Goal: Task Accomplishment & Management: Manage account settings

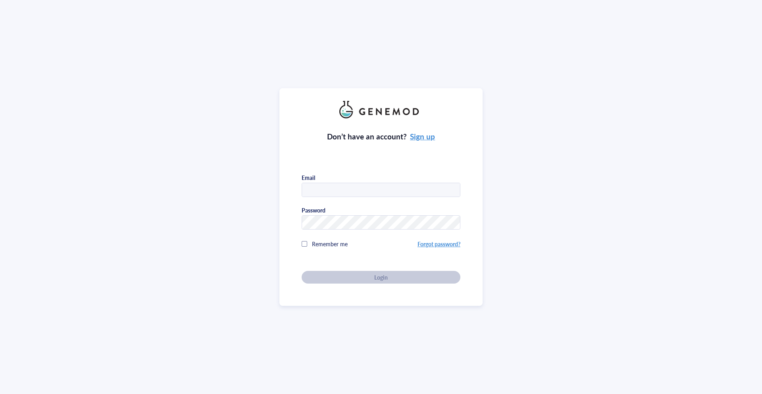
type input "[PERSON_NAME][EMAIL_ADDRESS][DOMAIN_NAME]"
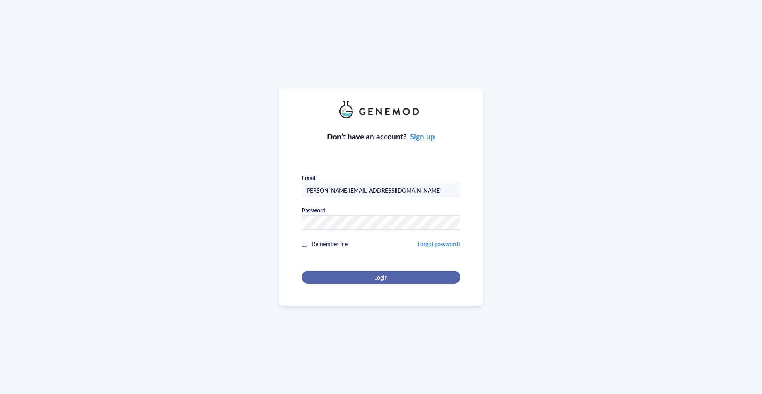
click at [354, 271] on button "Login" at bounding box center [381, 277] width 159 height 13
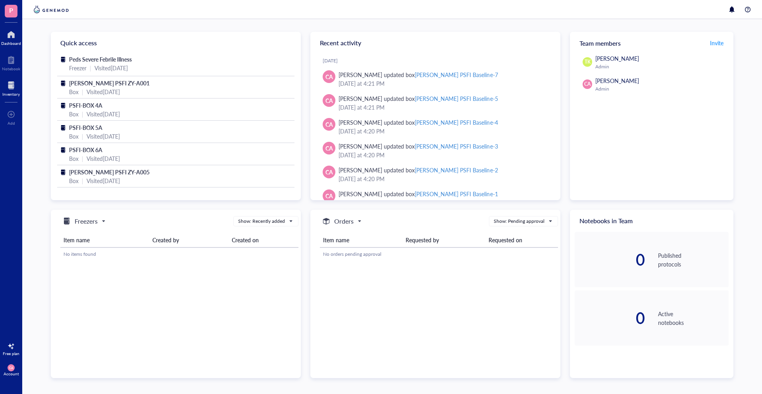
click at [18, 88] on div at bounding box center [10, 85] width 17 height 13
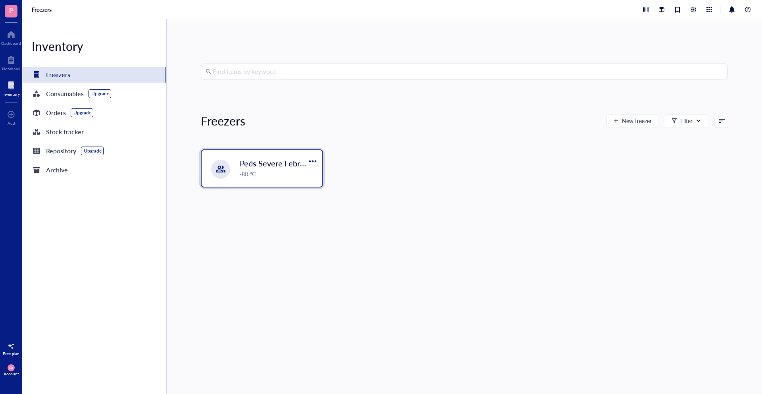
click at [252, 161] on span "Peds Severe Febrile Illness" at bounding box center [286, 163] width 93 height 11
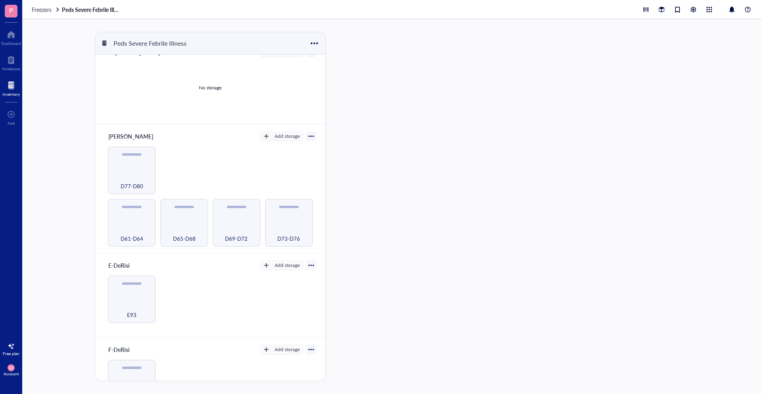
scroll to position [216, 0]
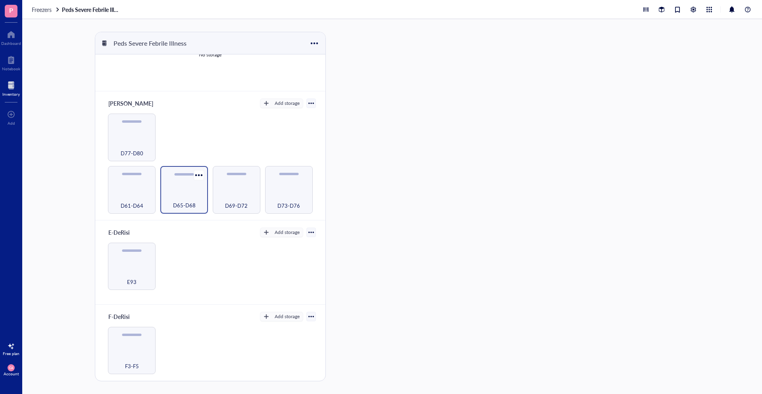
click at [175, 194] on div "D65-D68" at bounding box center [184, 200] width 40 height 17
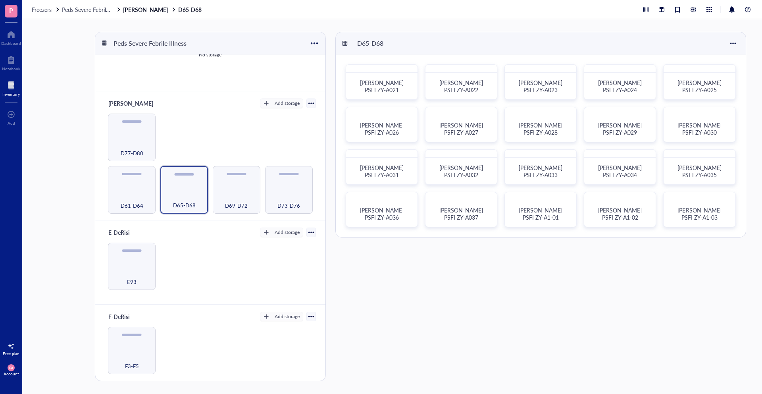
click at [721, 223] on div "[PERSON_NAME] PSFI ZY-A1-03" at bounding box center [699, 209] width 72 height 35
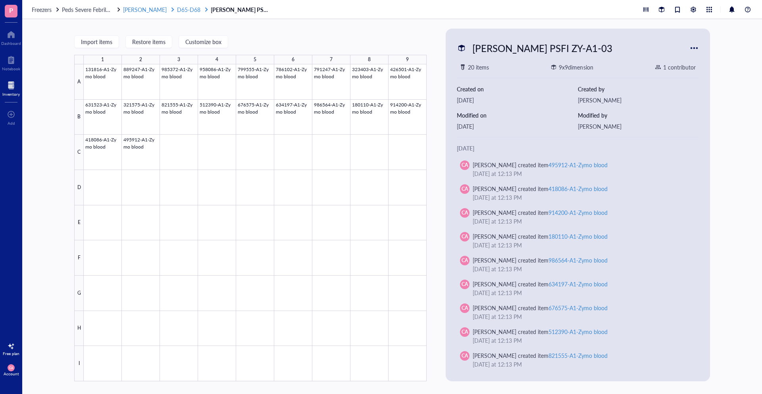
click at [177, 9] on span "D65-D68" at bounding box center [188, 10] width 23 height 8
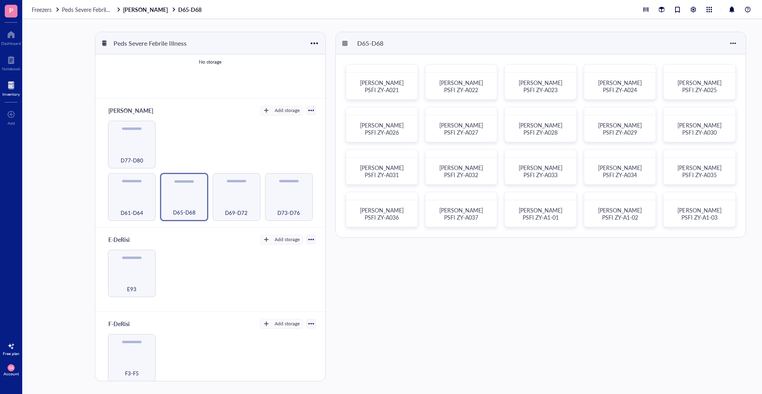
scroll to position [210, 0]
click at [228, 209] on span "D69-D72" at bounding box center [236, 210] width 23 height 9
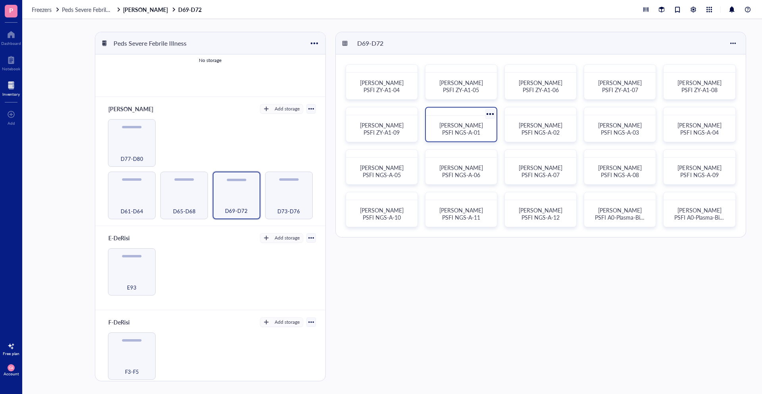
click at [449, 119] on div "[PERSON_NAME] PSFI NGS-A-01" at bounding box center [461, 128] width 64 height 19
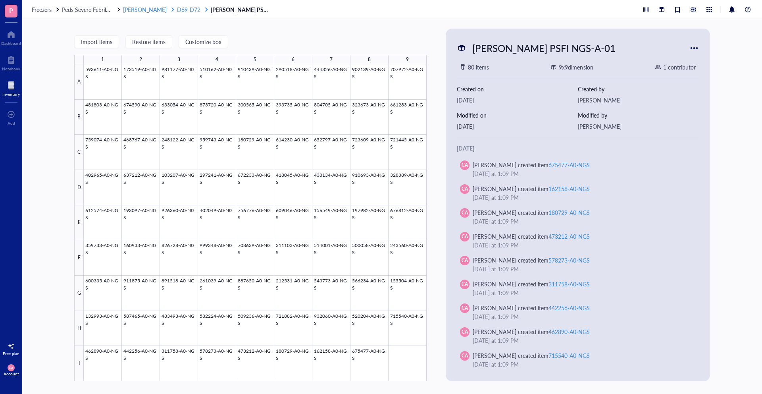
click at [147, 11] on div "[PERSON_NAME]" at bounding box center [149, 9] width 52 height 7
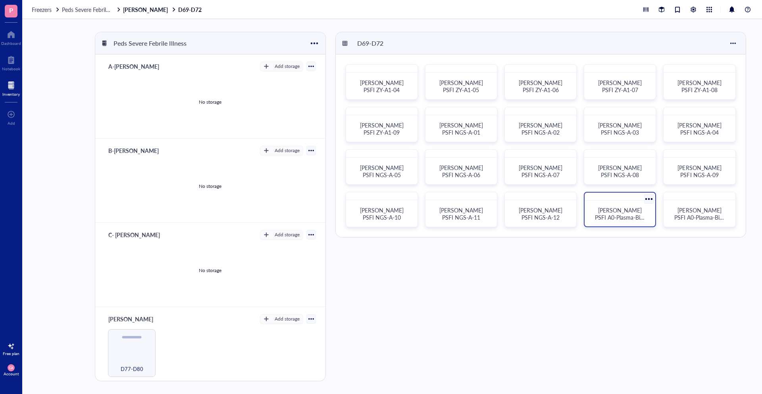
click at [625, 211] on span "[PERSON_NAME] PSFI A0-Plasma-Bio-01" at bounding box center [620, 217] width 50 height 22
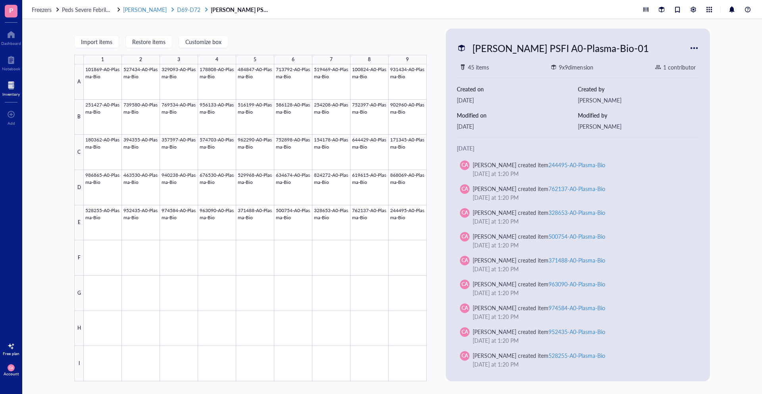
click at [143, 6] on span "[PERSON_NAME]" at bounding box center [145, 10] width 44 height 8
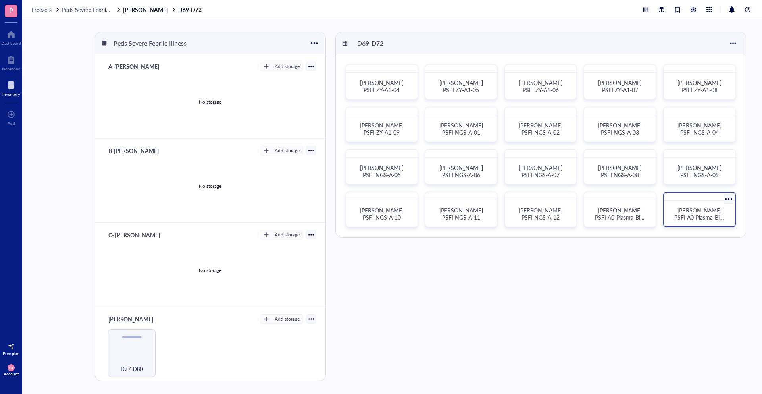
click at [688, 223] on div "[PERSON_NAME] PSFI A0-Plasma-Bio-02" at bounding box center [699, 209] width 72 height 35
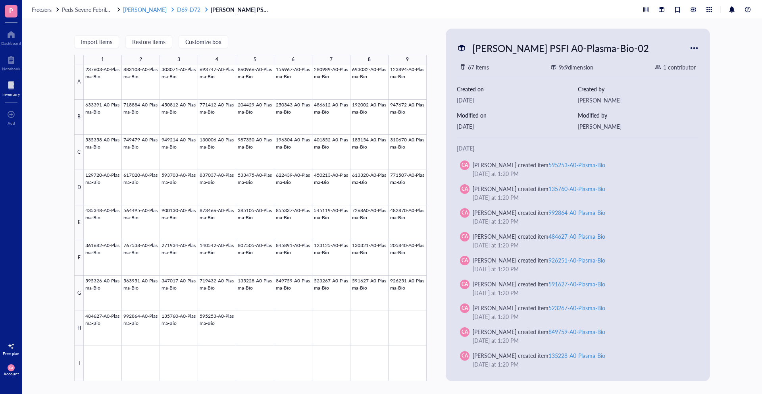
click at [177, 12] on span "D69-D72" at bounding box center [188, 10] width 23 height 8
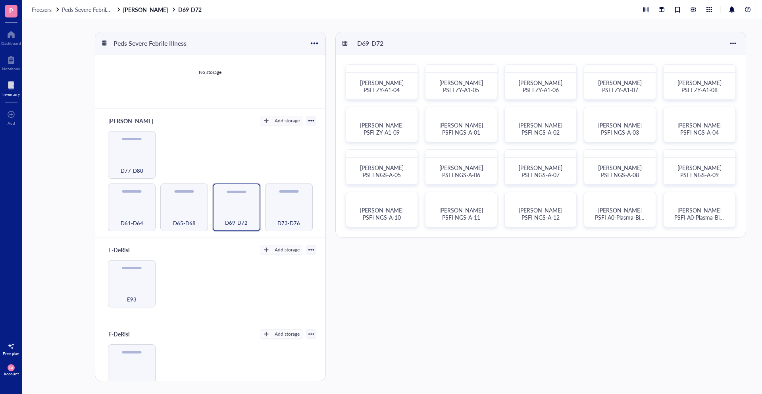
scroll to position [216, 0]
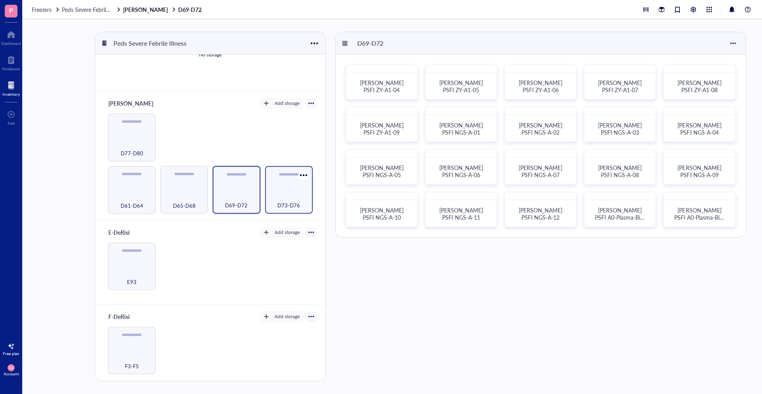
click at [289, 185] on div "D73-D76" at bounding box center [289, 190] width 48 height 48
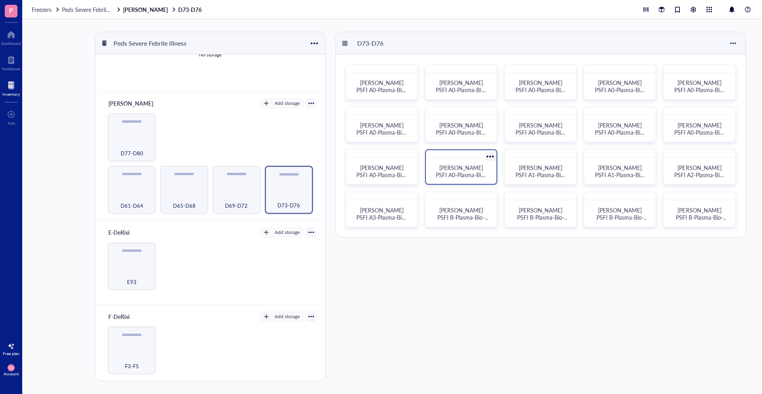
click at [491, 169] on div "[PERSON_NAME] PSFI A0-Plasma-Bio-14" at bounding box center [461, 170] width 64 height 19
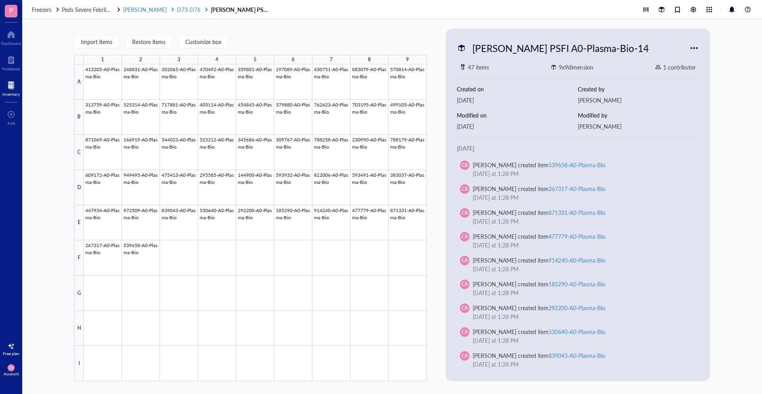
click at [177, 11] on span "D73-D76" at bounding box center [188, 10] width 23 height 8
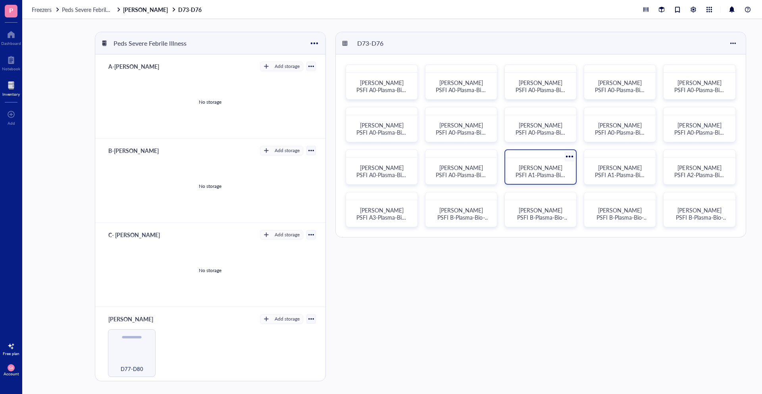
click at [567, 171] on div "[PERSON_NAME] PSFI A1-Plasma-Bio-01" at bounding box center [540, 170] width 64 height 19
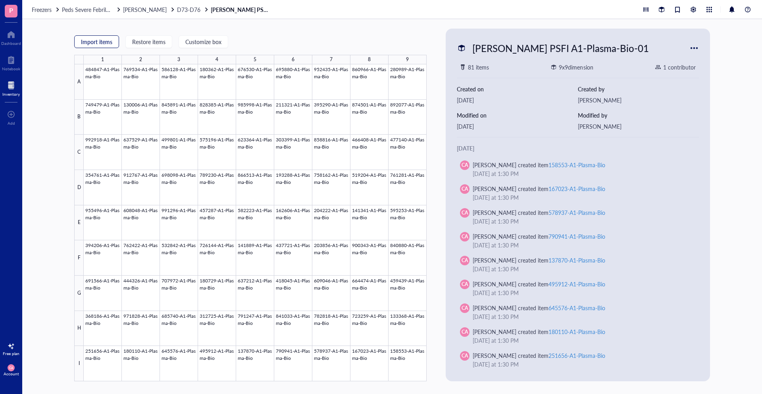
click at [103, 41] on span "Import items" at bounding box center [96, 41] width 31 height 6
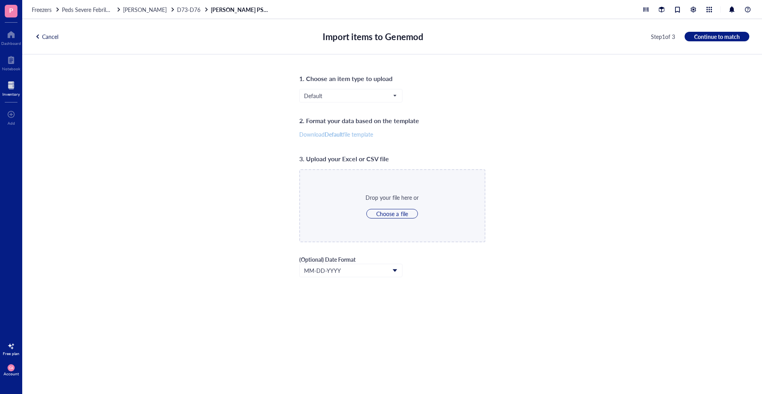
click at [347, 136] on span "Download Default file template" at bounding box center [336, 134] width 74 height 7
click at [654, 102] on div "1. Choose an item type to upload Default 2. Format your data based on the templ…" at bounding box center [392, 223] width 740 height 339
click at [596, 111] on div "1. Choose an item type to upload Default 2. Format your data based on the templ…" at bounding box center [392, 223] width 740 height 339
click at [177, 6] on span "D73-D76" at bounding box center [188, 10] width 23 height 8
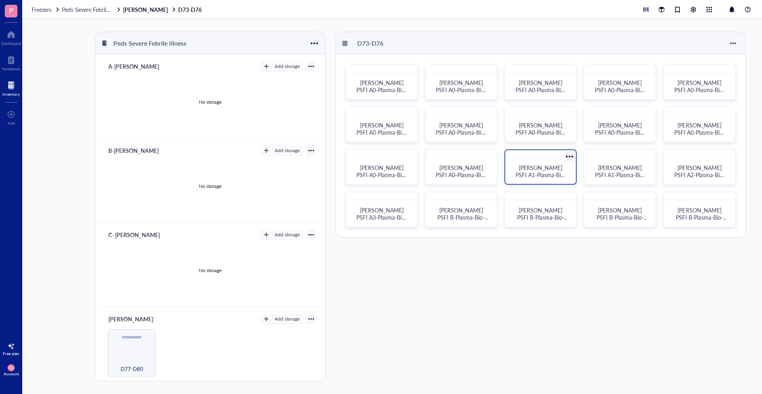
click at [528, 177] on span "[PERSON_NAME] PSFI A1-Plasma-Bio-01" at bounding box center [541, 175] width 50 height 22
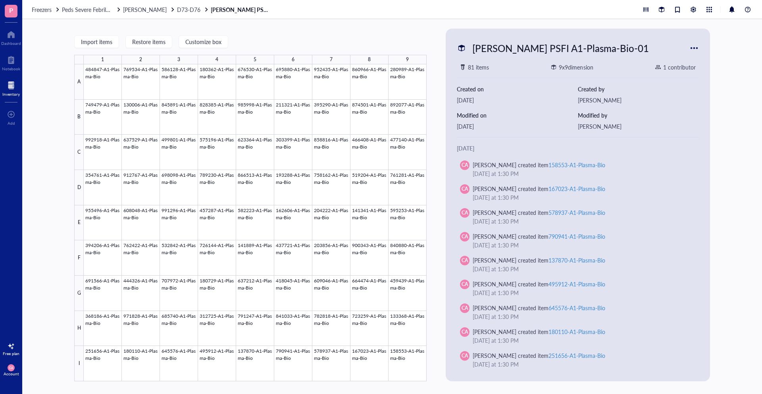
click at [738, 185] on div "Import items Restore items Customize box 1 2 3 4 5 6 7 8 9 A B C D E F G H I 48…" at bounding box center [392, 206] width 740 height 375
click at [219, 292] on div at bounding box center [255, 222] width 343 height 317
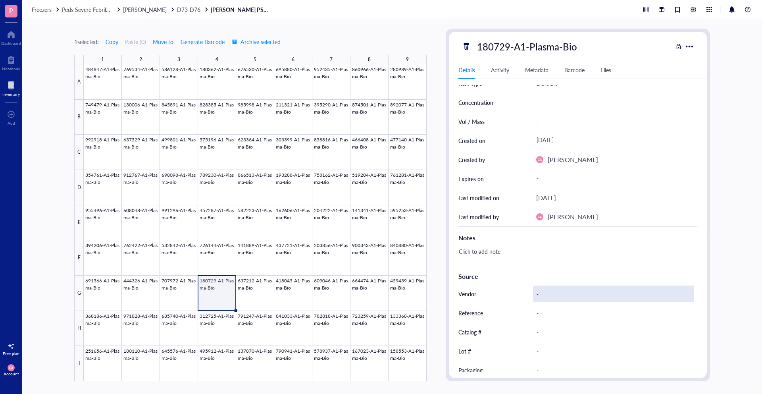
scroll to position [58, 0]
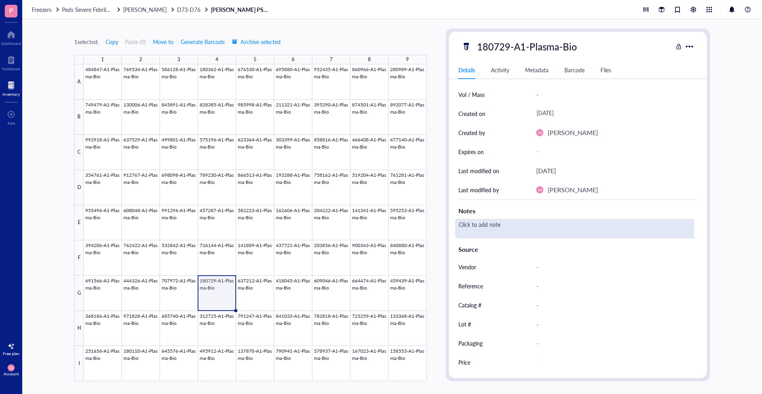
click at [483, 229] on div "Click to add note" at bounding box center [574, 228] width 239 height 19
type textarea "Missing"
click at [762, 265] on div "1 selected: Copy Paste ( 0 ) Move to Generate Barcode Archive selected 1 2 3 4 …" at bounding box center [392, 206] width 740 height 375
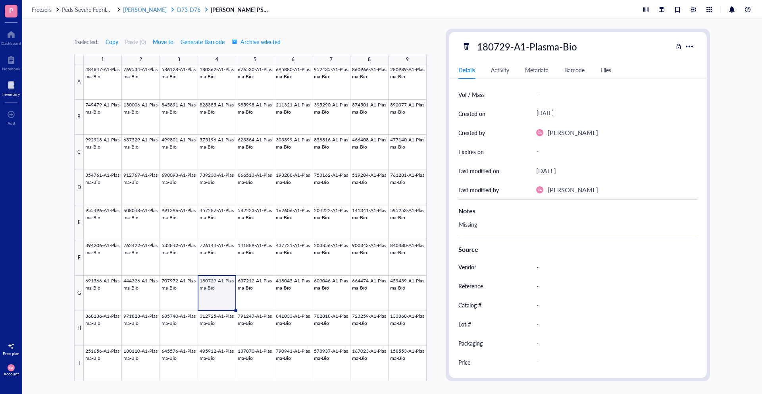
click at [177, 7] on span "D73-D76" at bounding box center [188, 10] width 23 height 8
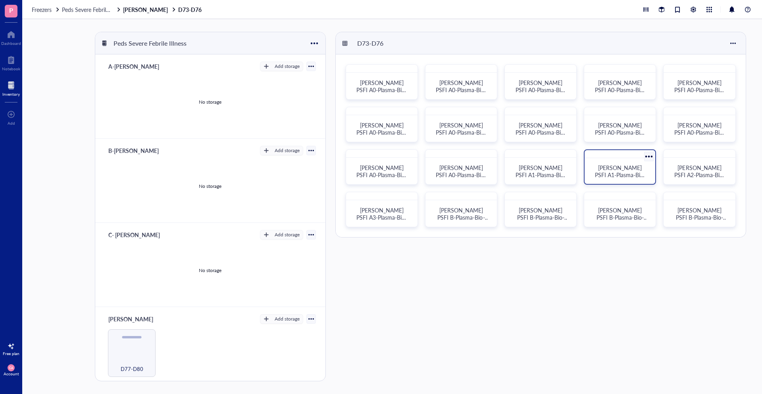
click at [625, 180] on div "[PERSON_NAME] PSFI A1-Plasma-Bio-02" at bounding box center [620, 170] width 64 height 19
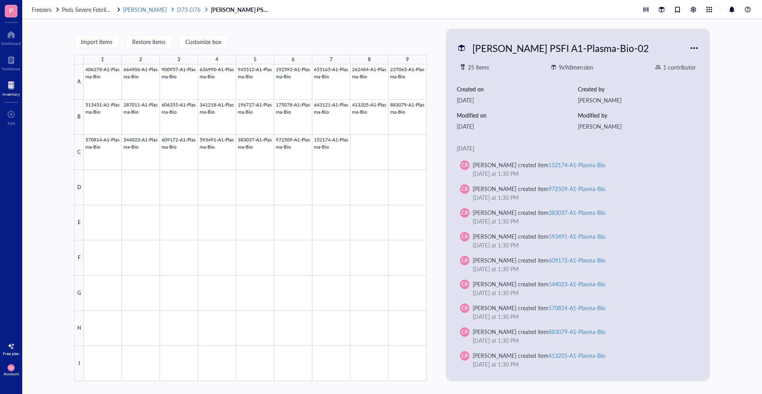
click at [177, 12] on span "D73-D76" at bounding box center [188, 10] width 23 height 8
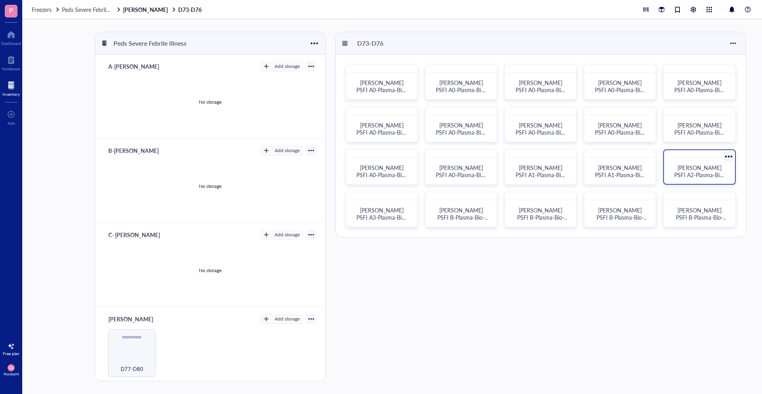
click at [698, 171] on span "[PERSON_NAME] PSFI A2-Plasma-Bio-01" at bounding box center [699, 175] width 50 height 22
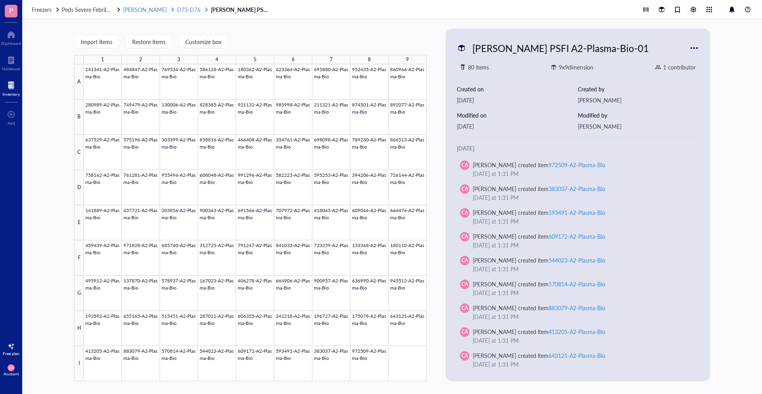
click at [177, 8] on span "D73-D76" at bounding box center [188, 10] width 23 height 8
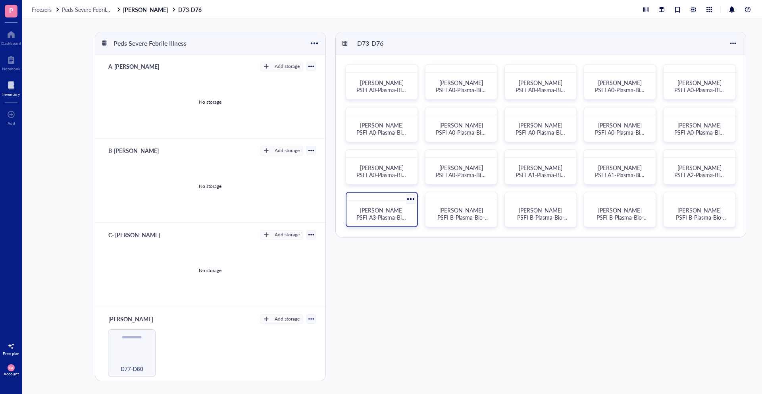
click at [387, 220] on span "[PERSON_NAME] PSFI A3-Plasma-Bio-01" at bounding box center [381, 217] width 50 height 22
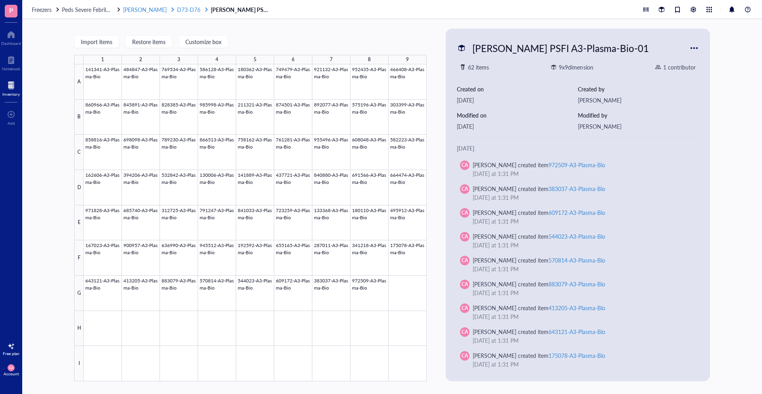
click at [177, 11] on span "D73-D76" at bounding box center [188, 10] width 23 height 8
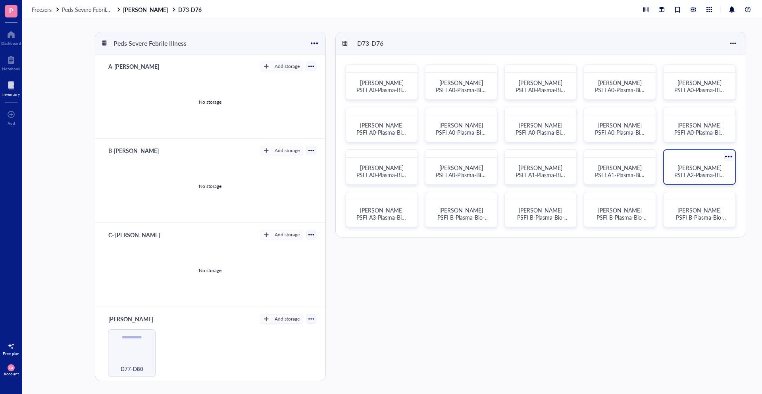
click at [705, 178] on div "[PERSON_NAME] PSFI A2-Plasma-Bio-01" at bounding box center [699, 170] width 64 height 19
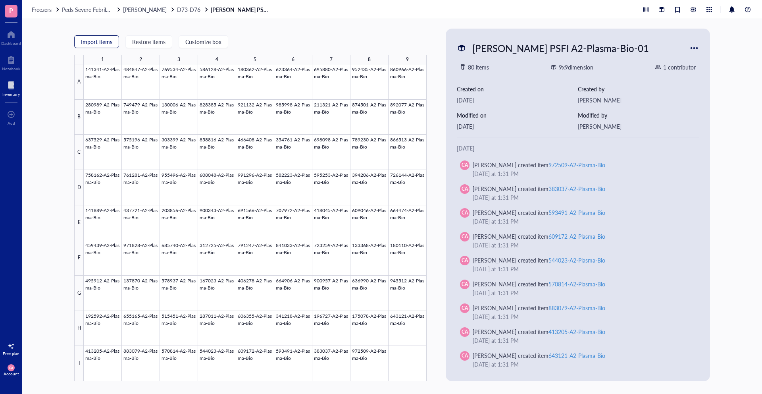
click at [104, 44] on span "Import items" at bounding box center [96, 41] width 31 height 6
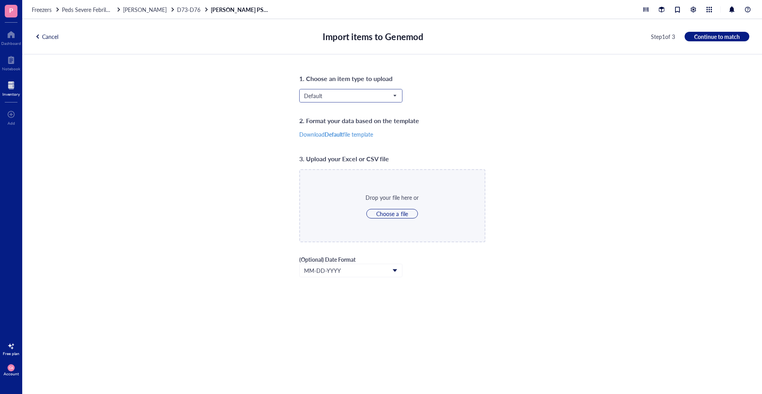
click at [333, 96] on span "Default" at bounding box center [350, 95] width 92 height 7
click at [247, 192] on div "1. Choose an item type to upload Default Default Primer Strain Antibody Chemica…" at bounding box center [392, 223] width 740 height 339
click at [379, 212] on span "Choose a file" at bounding box center [391, 213] width 31 height 7
type input "C:\fakepath\Genemod_Default_template (1).csv"
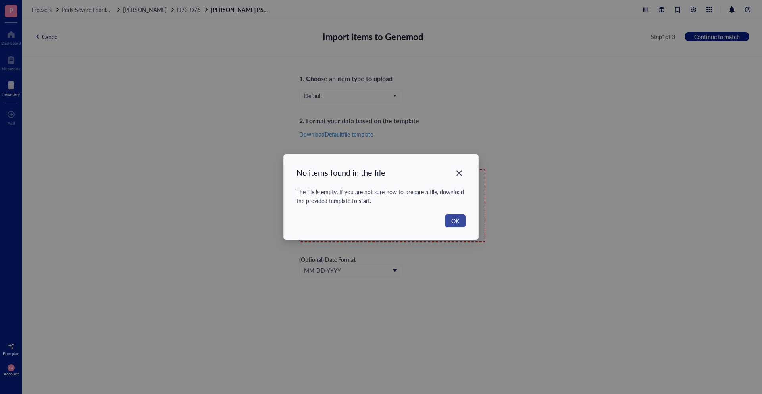
click at [449, 220] on button "OK" at bounding box center [455, 220] width 21 height 13
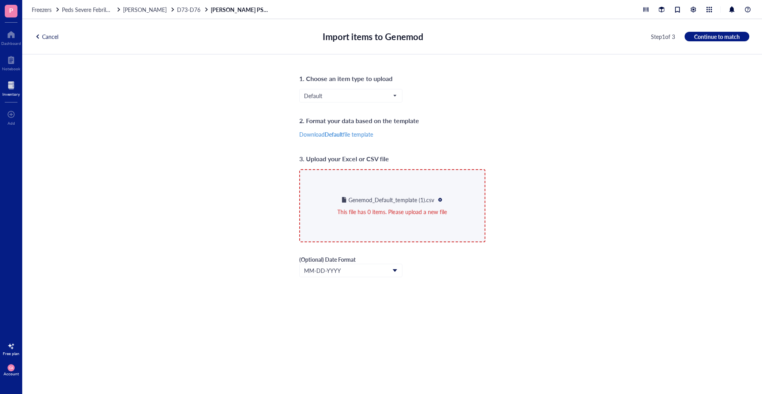
click at [239, 198] on div "1. Choose an item type to upload Default Default Primer Strain Antibody Chemica…" at bounding box center [392, 223] width 740 height 339
click at [379, 206] on div "Genemod_Default_template (1).csv This file has 0 items. Please upload a new file" at bounding box center [392, 205] width 186 height 73
click at [440, 198] on div at bounding box center [440, 200] width 6 height 6
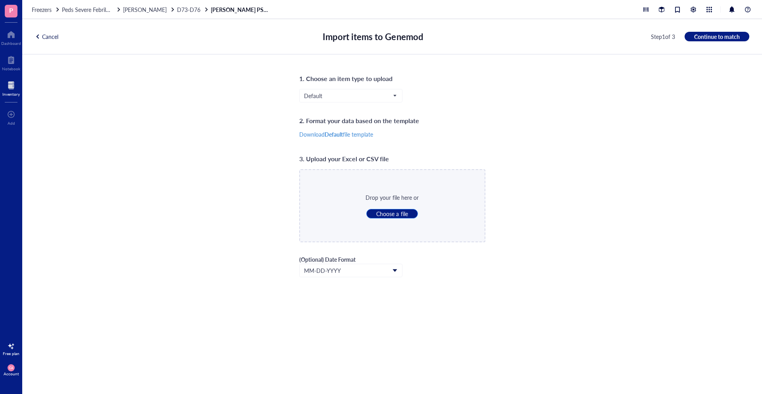
click at [383, 214] on span "Choose a file" at bounding box center [391, 213] width 31 height 7
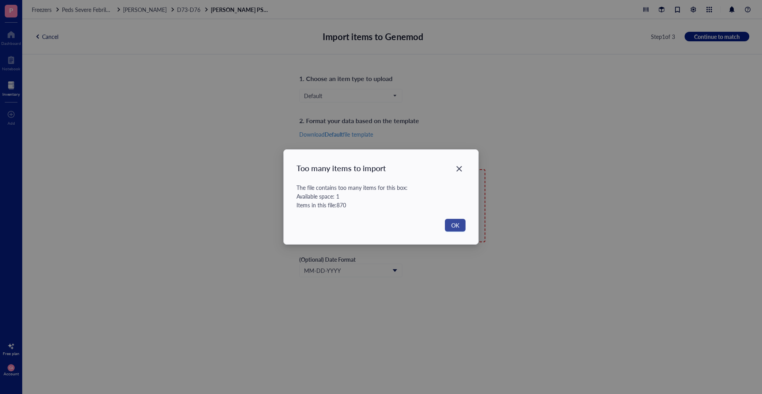
click at [458, 227] on span "OK" at bounding box center [455, 225] width 8 height 9
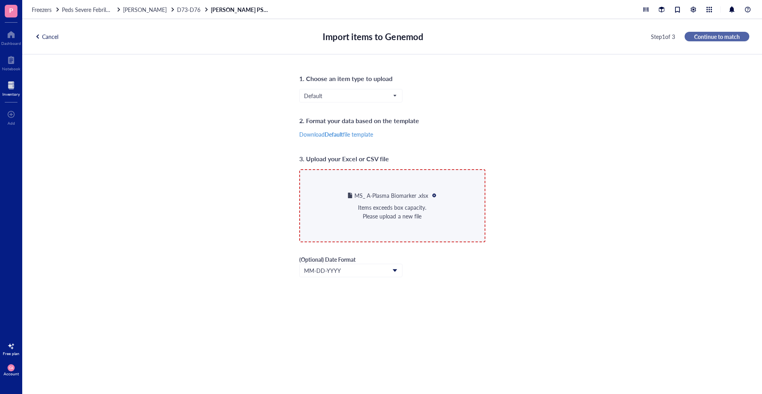
click at [696, 33] on span "Continue to match" at bounding box center [717, 36] width 46 height 7
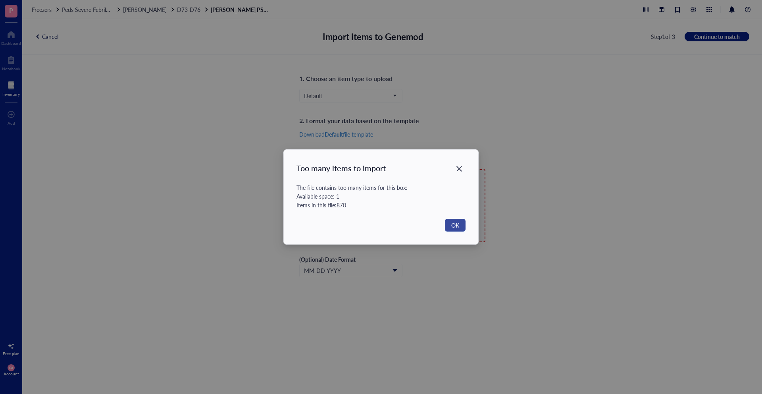
click at [458, 226] on span "OK" at bounding box center [455, 225] width 8 height 9
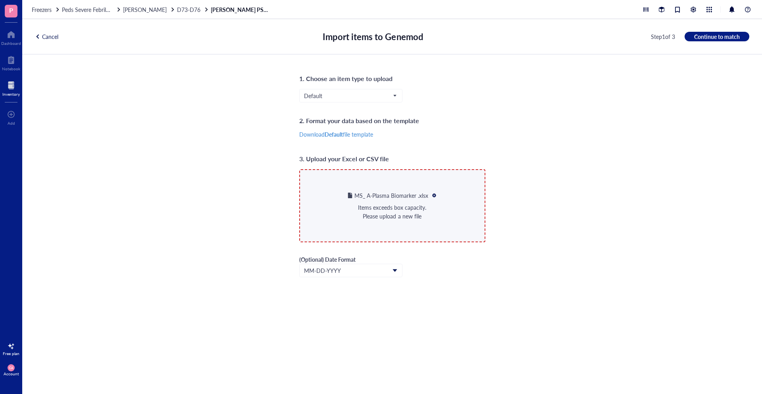
click at [435, 194] on div at bounding box center [434, 195] width 6 height 6
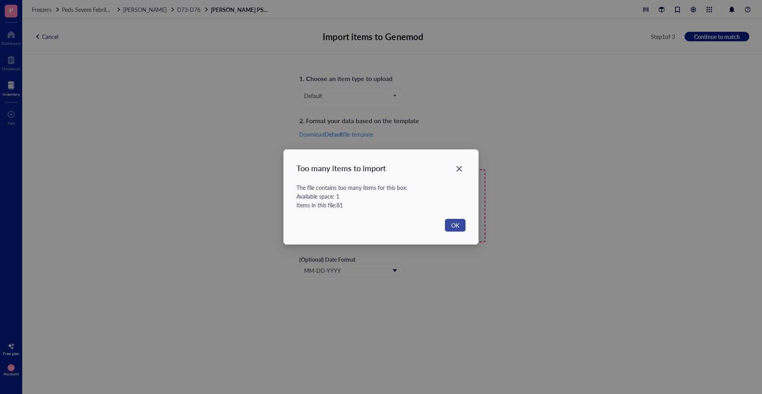
click at [459, 224] on span "OK" at bounding box center [455, 225] width 8 height 9
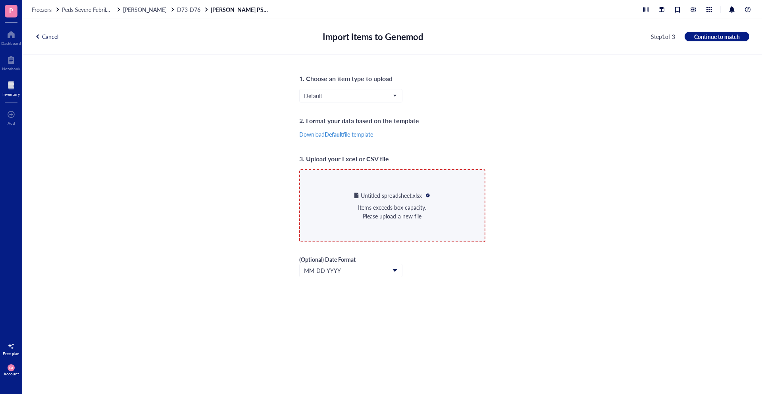
click at [428, 196] on div at bounding box center [428, 195] width 6 height 6
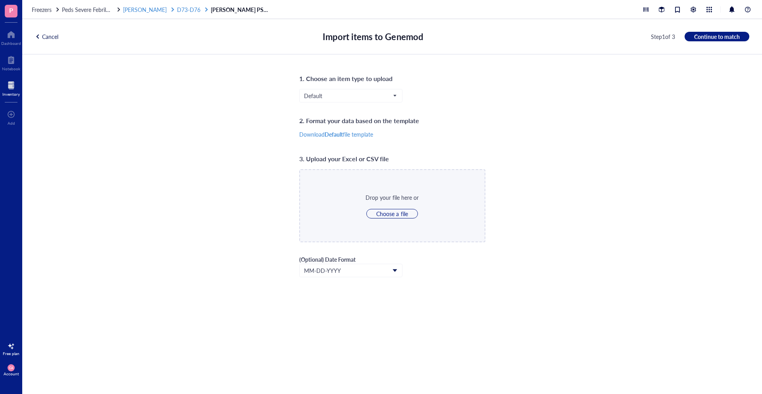
click at [177, 11] on span "D73-D76" at bounding box center [188, 10] width 23 height 8
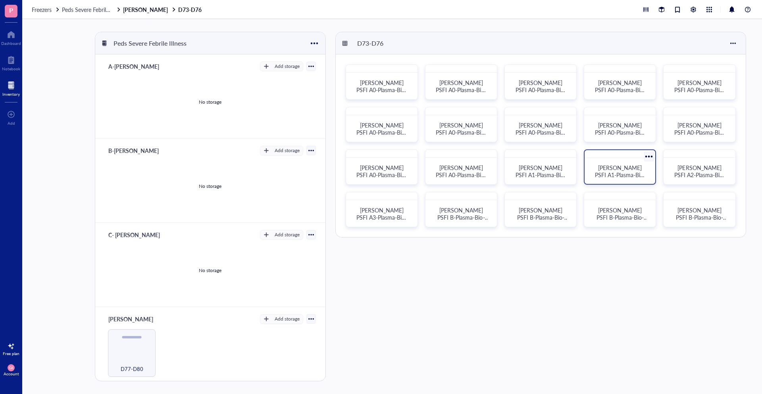
click at [622, 180] on div "[PERSON_NAME] PSFI A1-Plasma-Bio-02" at bounding box center [620, 170] width 64 height 19
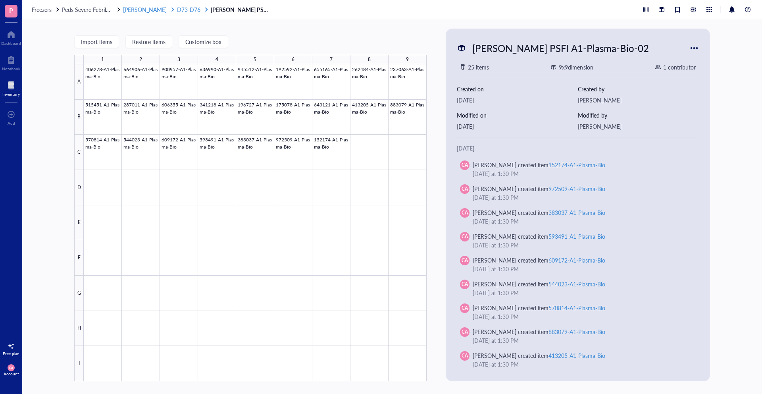
drag, startPoint x: 173, startPoint y: 12, endPoint x: 180, endPoint y: 12, distance: 6.7
click at [177, 12] on span "D73-D76" at bounding box center [188, 10] width 23 height 8
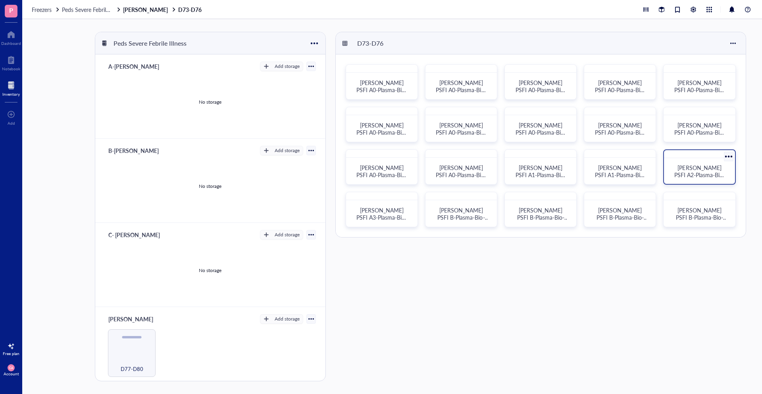
click at [689, 160] on div "[PERSON_NAME] PSFI A2-Plasma-Bio-01" at bounding box center [699, 166] width 72 height 35
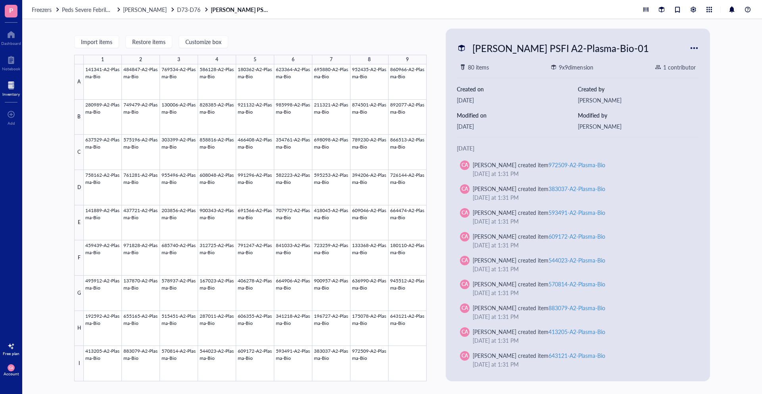
click at [698, 50] on div at bounding box center [694, 48] width 13 height 13
drag, startPoint x: 327, startPoint y: 387, endPoint x: 158, endPoint y: 126, distance: 310.8
click at [183, 146] on div "Import items Restore items Customize box 1 2 3 4 5 6 7 8 9 A B C D E F G H I 14…" at bounding box center [392, 206] width 740 height 375
drag, startPoint x: 60, startPoint y: 59, endPoint x: 307, endPoint y: 281, distance: 332.5
click at [307, 281] on div "Import items Restore items Customize box 1 2 3 4 5 6 7 8 9 A B C D E F G H I 14…" at bounding box center [392, 206] width 740 height 375
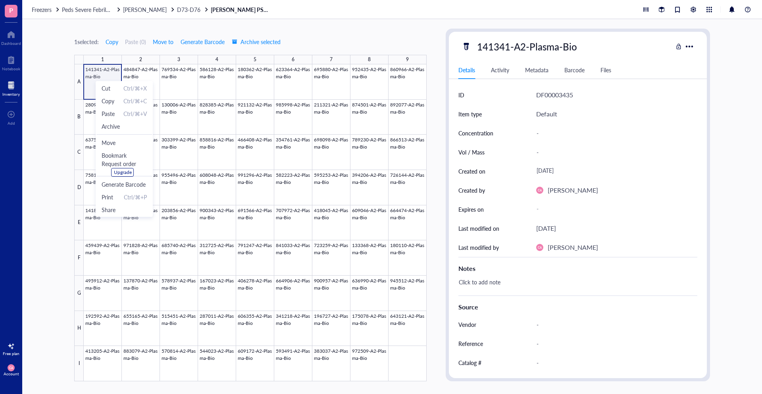
click at [65, 64] on div "1 selected: Copy Paste ( 0 ) Move to Generate Barcode Archive selected 1 2 3 4 …" at bounding box center [392, 206] width 740 height 375
click at [57, 67] on div "1 selected: Copy Paste ( 0 ) Move to Generate Barcode Archive selected 1 2 3 4 …" at bounding box center [392, 206] width 740 height 375
click at [219, 39] on span "Generate Barcode" at bounding box center [203, 41] width 44 height 6
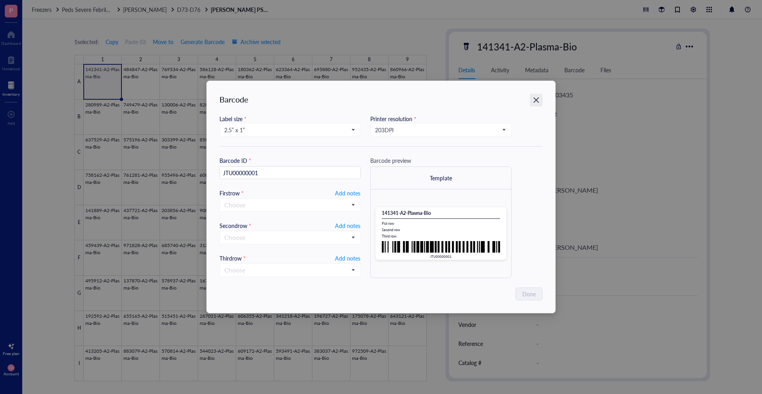
click at [536, 102] on icon "Close" at bounding box center [537, 100] width 8 height 8
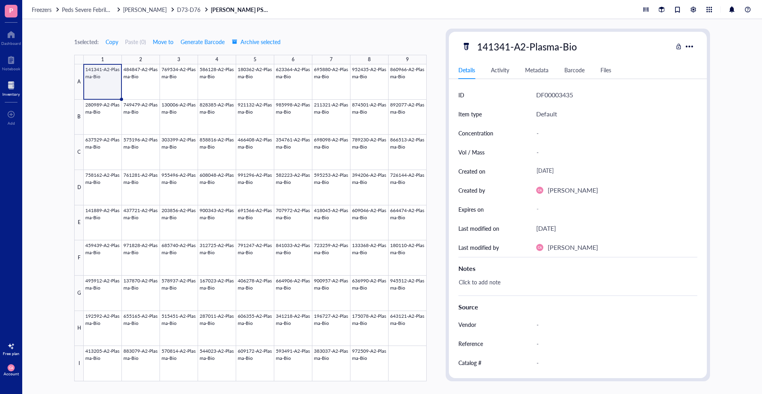
click at [51, 69] on div "1 selected: Copy Paste ( 0 ) Move to Generate Barcode Archive selected 1 2 3 4 …" at bounding box center [392, 206] width 740 height 375
click at [170, 8] on div at bounding box center [173, 10] width 6 height 6
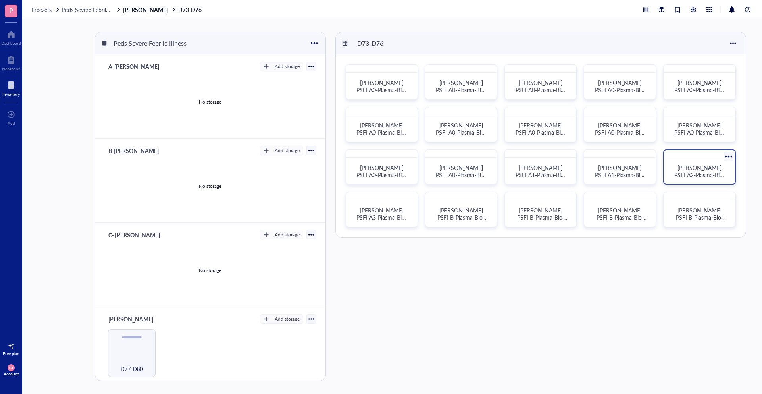
click at [701, 162] on div "[PERSON_NAME] PSFI A2-Plasma-Bio-01" at bounding box center [699, 170] width 64 height 19
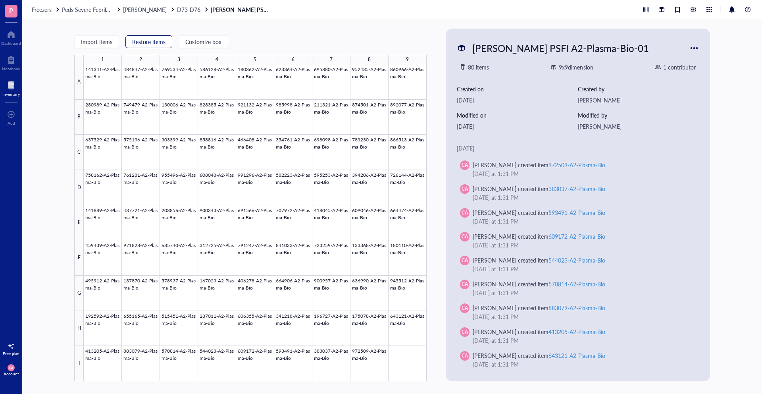
click at [159, 44] on span "Restore items" at bounding box center [148, 41] width 33 height 6
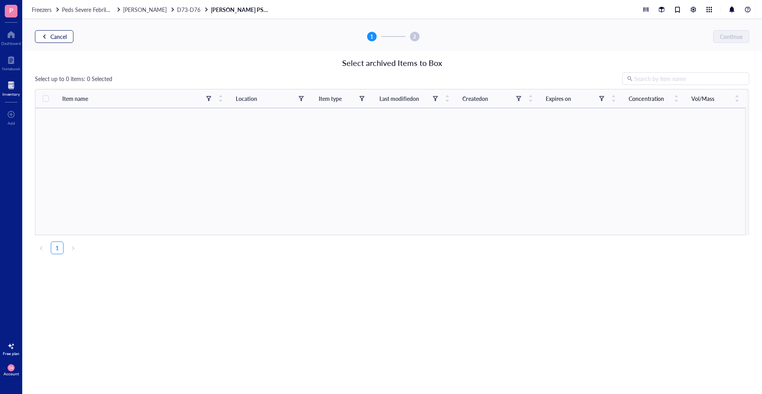
click at [61, 35] on span "Cancel" at bounding box center [58, 36] width 16 height 6
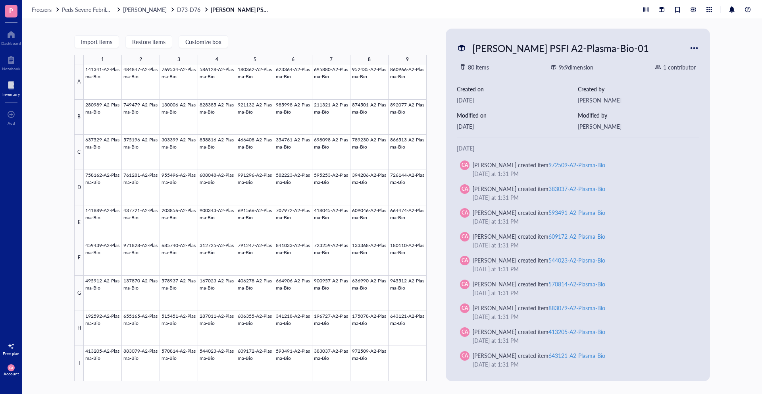
click at [697, 50] on div at bounding box center [694, 48] width 13 height 13
click at [177, 12] on span "D73-D76" at bounding box center [188, 10] width 23 height 8
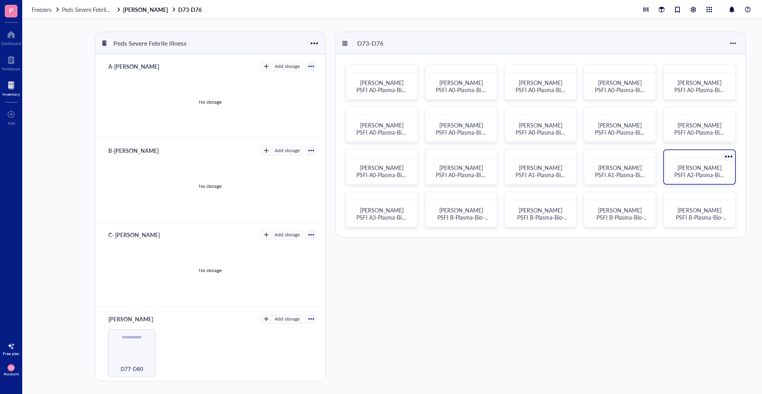
click at [733, 156] on div at bounding box center [729, 157] width 12 height 12
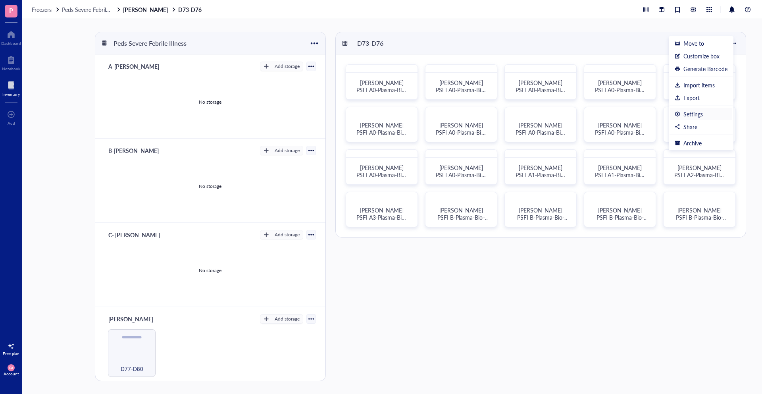
click at [698, 116] on div "Settings" at bounding box center [692, 113] width 19 height 7
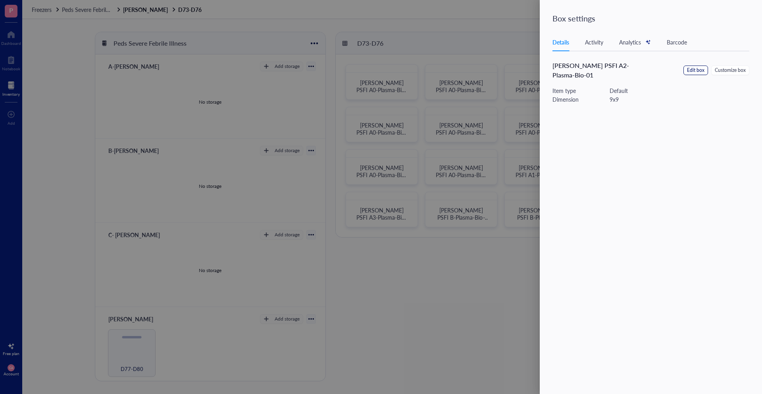
click at [703, 69] on button "Edit box" at bounding box center [695, 70] width 25 height 10
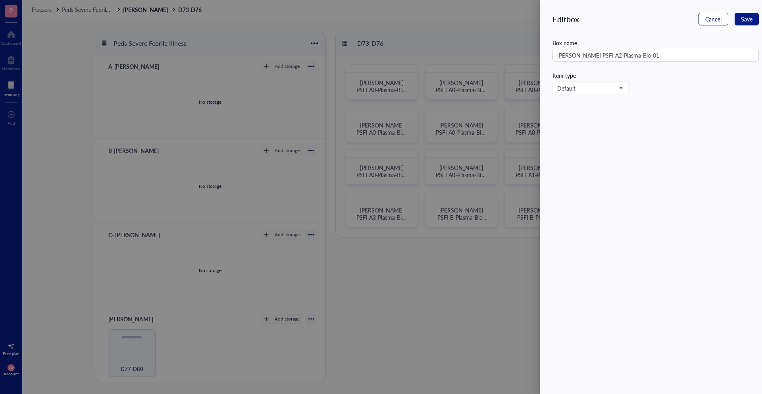
click at [719, 21] on span "Cancel" at bounding box center [713, 19] width 16 height 6
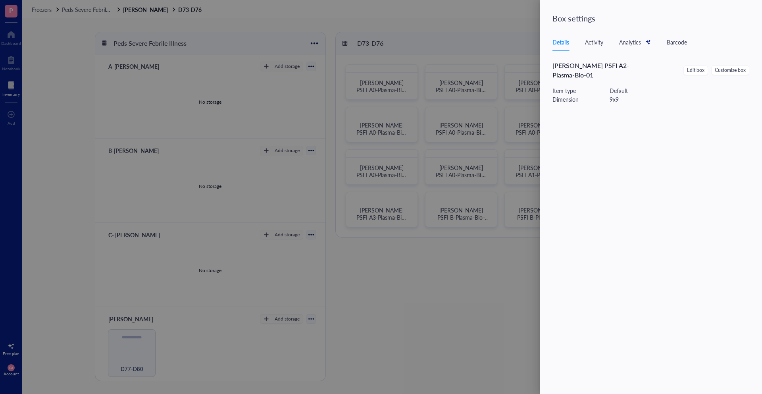
click at [585, 44] on div "Activity" at bounding box center [594, 42] width 18 height 9
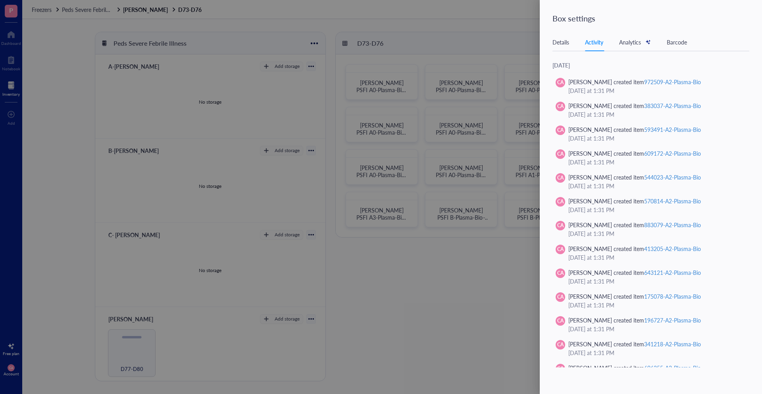
click at [664, 44] on div "Details Activity Analytics Barcode" at bounding box center [650, 42] width 197 height 18
click at [678, 42] on div "Barcode" at bounding box center [677, 42] width 20 height 9
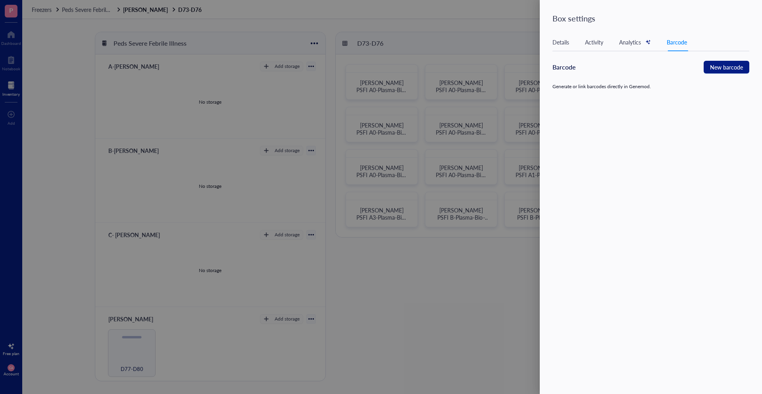
click at [560, 44] on div "Details" at bounding box center [560, 42] width 17 height 9
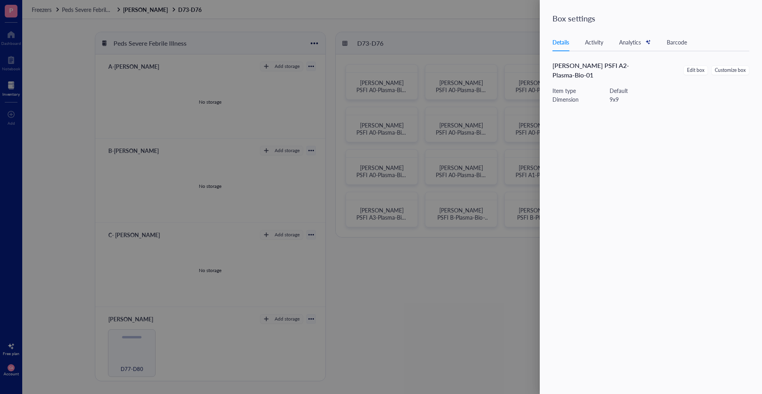
click at [474, 213] on div at bounding box center [381, 197] width 762 height 394
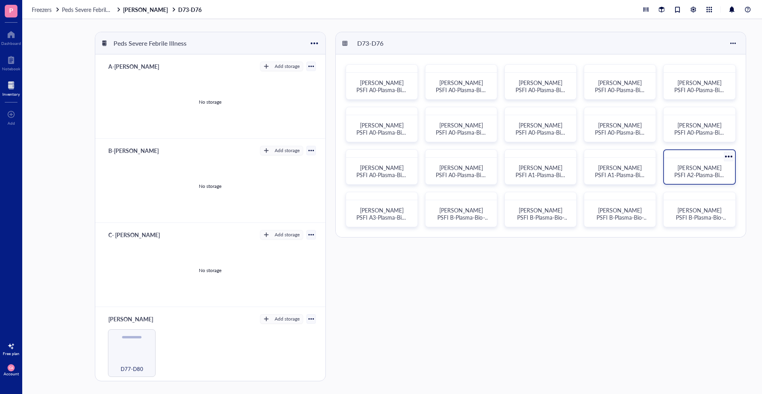
click at [728, 156] on div at bounding box center [729, 157] width 12 height 12
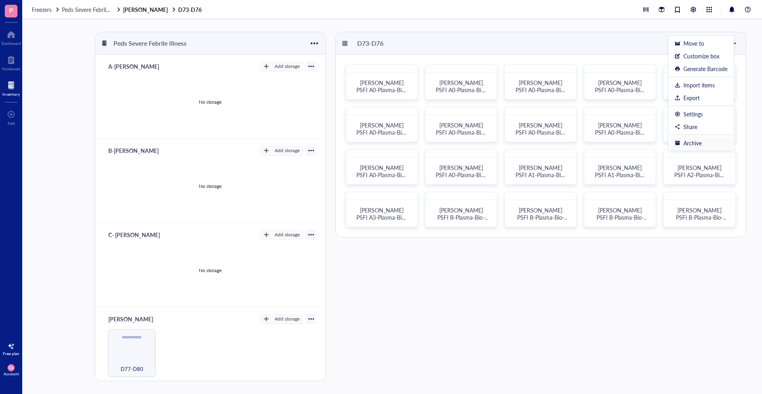
click at [704, 145] on div "Archive" at bounding box center [701, 142] width 53 height 7
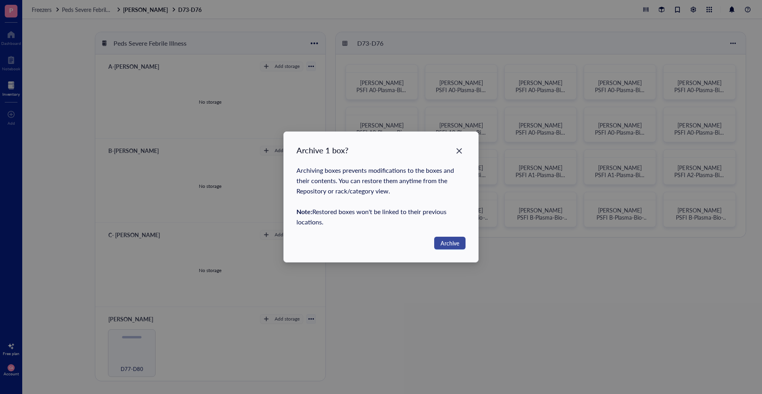
click at [449, 243] on span "Archive" at bounding box center [450, 243] width 19 height 9
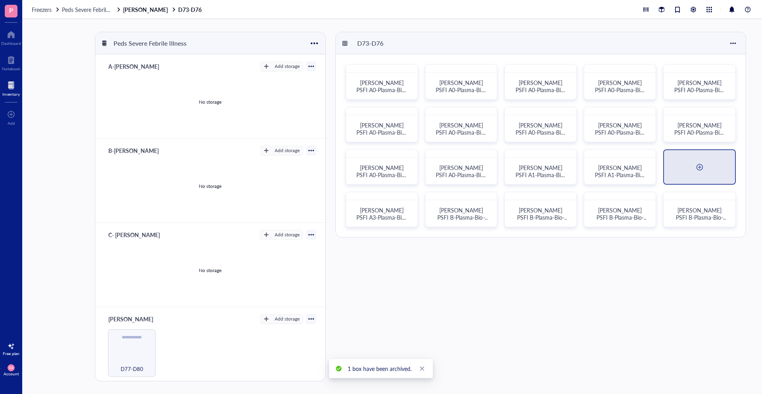
click at [710, 166] on div at bounding box center [699, 167] width 71 height 34
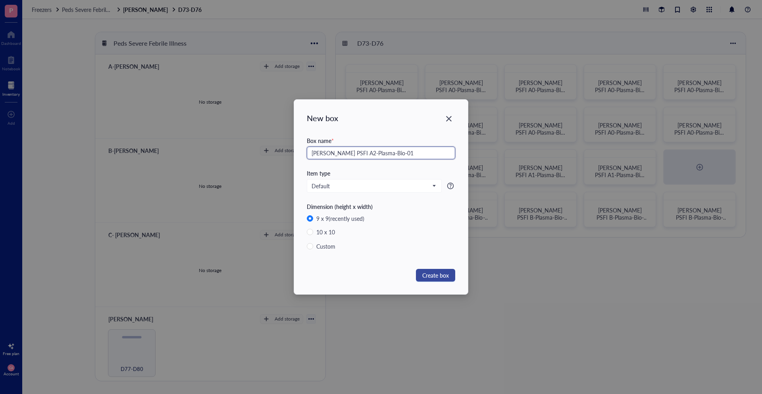
type input "[PERSON_NAME] PSFI A2-Plasma-Bio-01"
click at [427, 273] on span "Create box" at bounding box center [435, 275] width 27 height 9
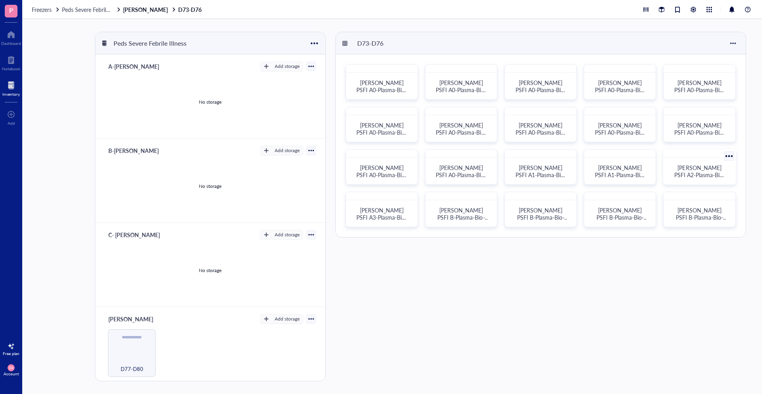
click at [691, 164] on span "[PERSON_NAME] PSFI A2-Plasma-Bio-01" at bounding box center [699, 175] width 50 height 22
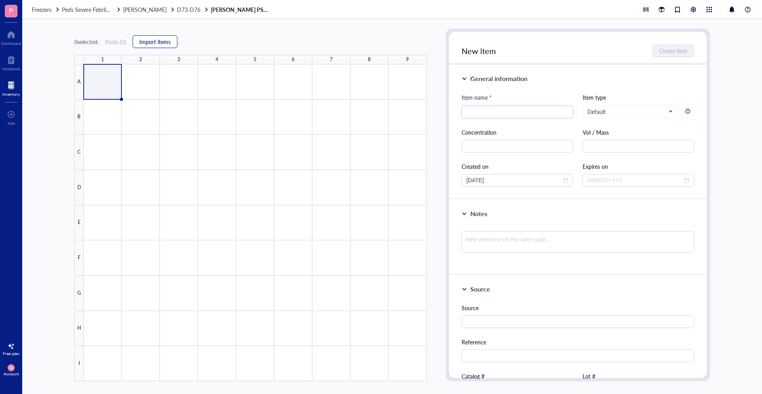
click at [154, 42] on span "Import items" at bounding box center [154, 41] width 31 height 6
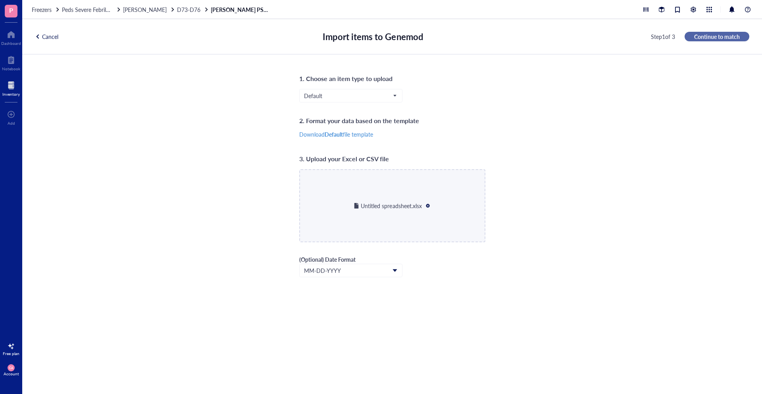
click at [712, 35] on span "Continue to match" at bounding box center [717, 36] width 46 height 7
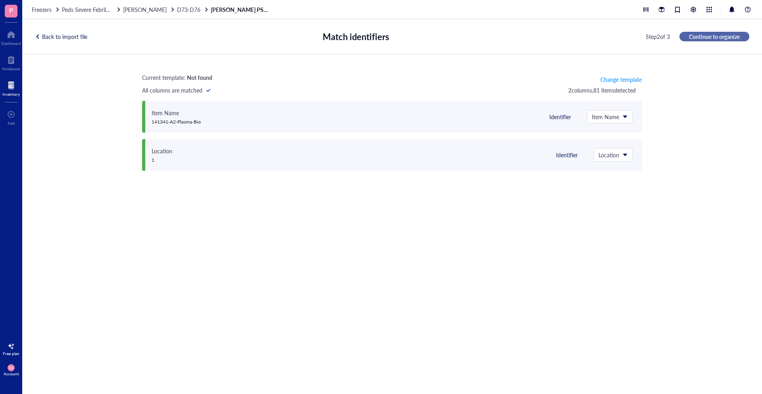
click at [721, 37] on span "Continue to organize" at bounding box center [714, 36] width 51 height 7
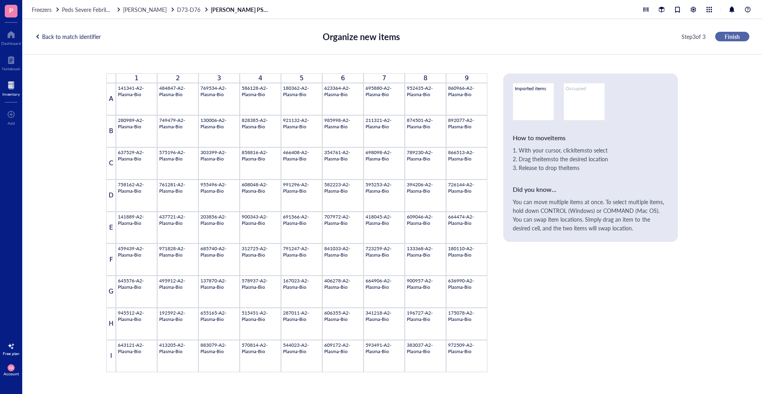
click at [732, 35] on span "Finish" at bounding box center [732, 36] width 15 height 7
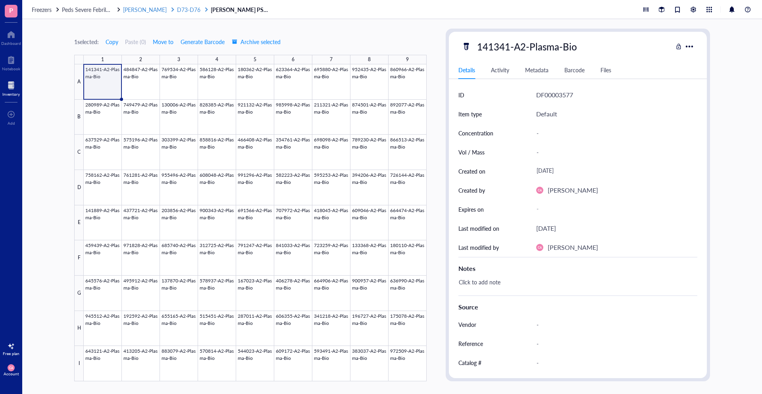
click at [177, 10] on span "D73-D76" at bounding box center [188, 10] width 23 height 8
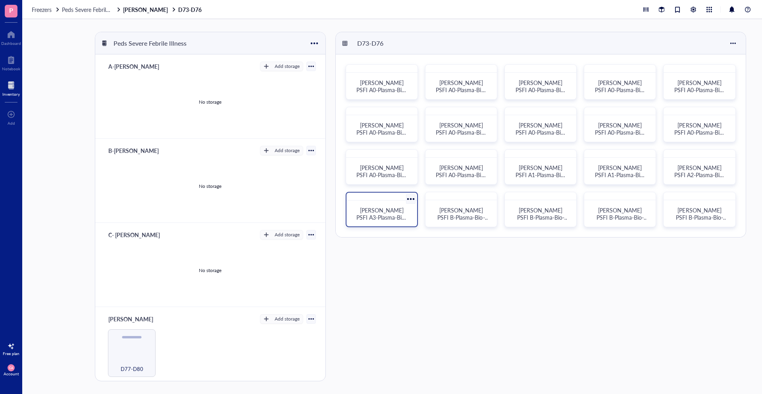
click at [406, 213] on div "[PERSON_NAME] PSFI A3-Plasma-Bio-01" at bounding box center [382, 213] width 52 height 14
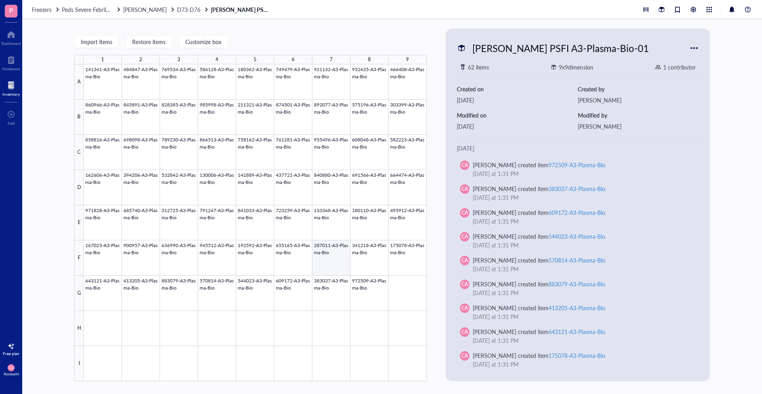
drag, startPoint x: 61, startPoint y: 51, endPoint x: 356, endPoint y: 283, distance: 375.4
click at [355, 283] on div "Import items Restore items Customize box 1 2 3 4 5 6 7 8 9 A B C D E F G H I 14…" at bounding box center [392, 206] width 740 height 375
click at [696, 44] on div at bounding box center [694, 48] width 13 height 13
click at [706, 149] on li "Settings" at bounding box center [721, 145] width 63 height 13
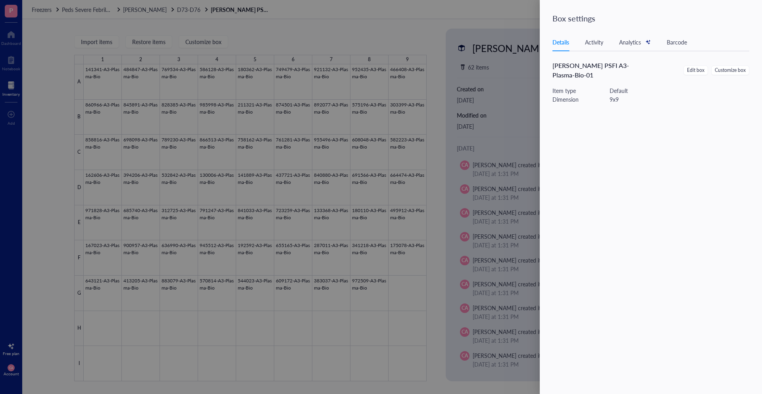
click at [506, 100] on div at bounding box center [381, 197] width 762 height 394
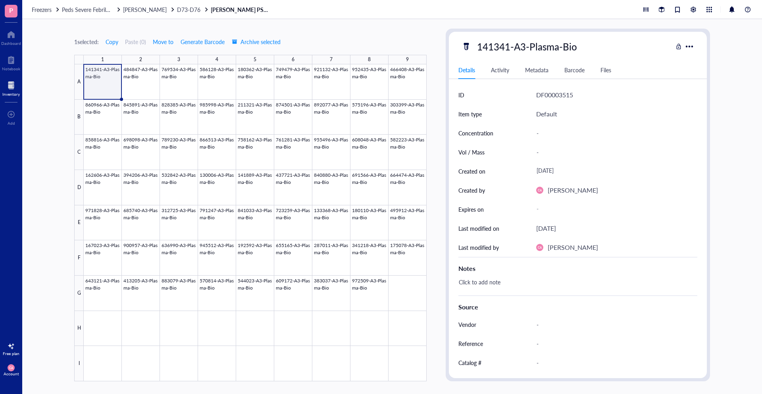
click at [66, 144] on div "1 selected: Copy Paste ( 0 ) Move to Generate Barcode Archive selected 1 2 3 4 …" at bounding box center [392, 206] width 740 height 375
click at [177, 12] on span "D73-D76" at bounding box center [188, 10] width 23 height 8
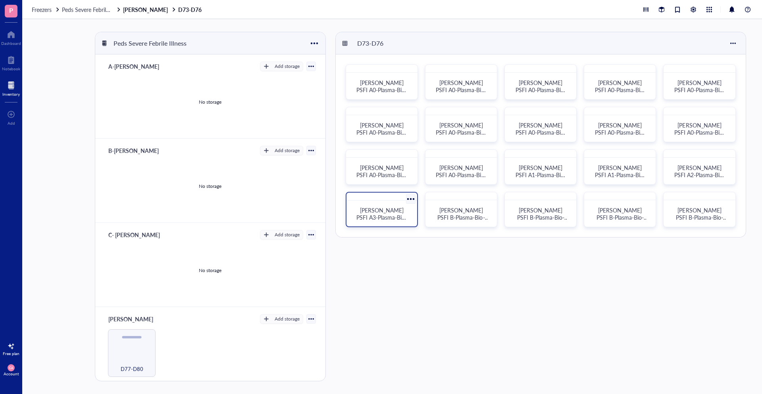
click at [413, 200] on div at bounding box center [411, 199] width 12 height 12
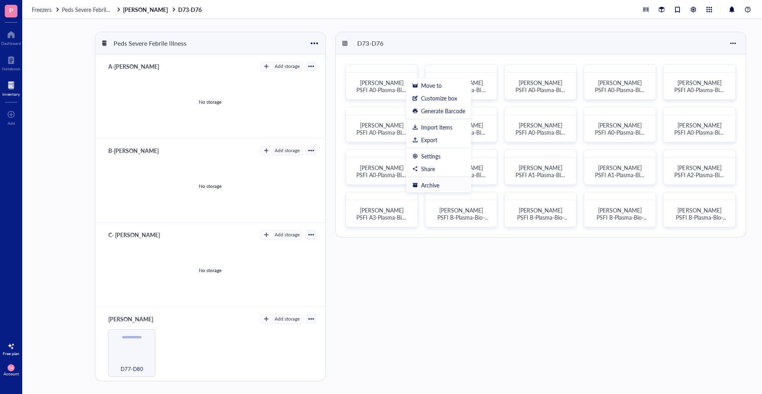
click at [425, 185] on div "Archive" at bounding box center [430, 184] width 18 height 7
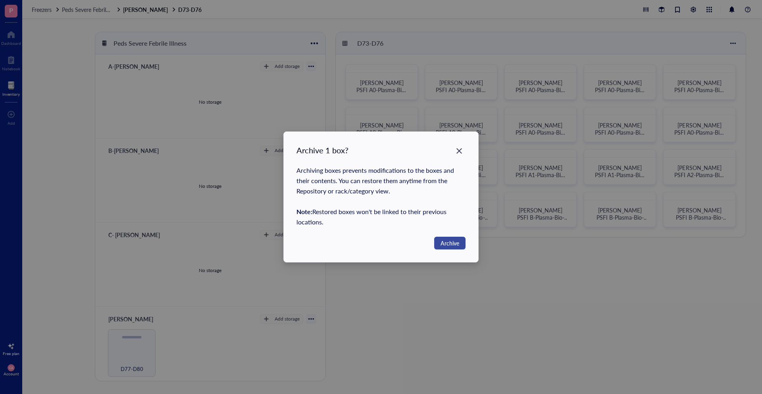
click at [450, 240] on span "Archive" at bounding box center [450, 243] width 19 height 9
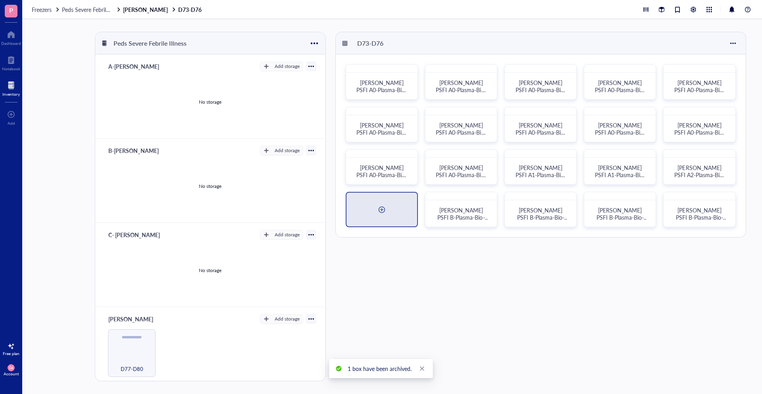
click at [379, 212] on div at bounding box center [381, 209] width 13 height 13
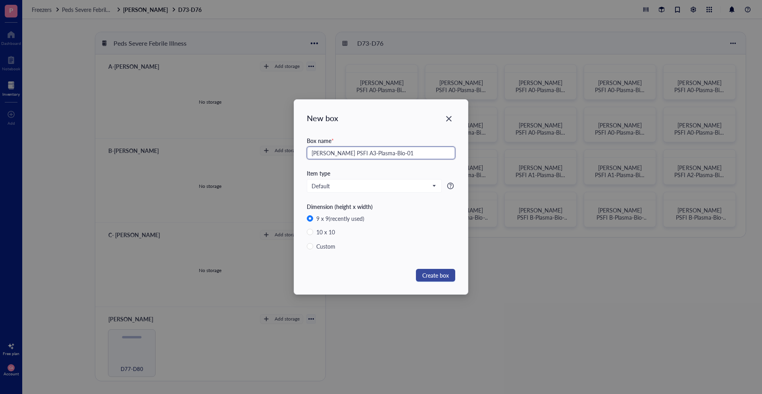
type input "[PERSON_NAME] PSFI A3-Plasma-Bio-01"
click at [447, 273] on span "Create box" at bounding box center [435, 275] width 27 height 9
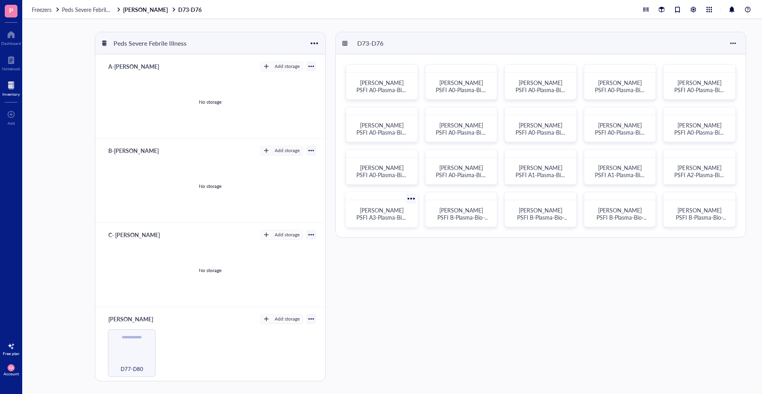
click at [393, 211] on span "[PERSON_NAME] PSFI A3-Plasma-Bio-01" at bounding box center [381, 217] width 50 height 22
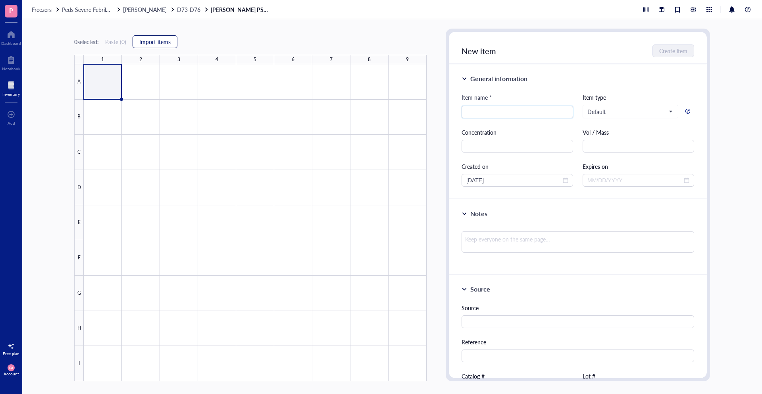
click at [160, 36] on button "Import items" at bounding box center [155, 41] width 45 height 13
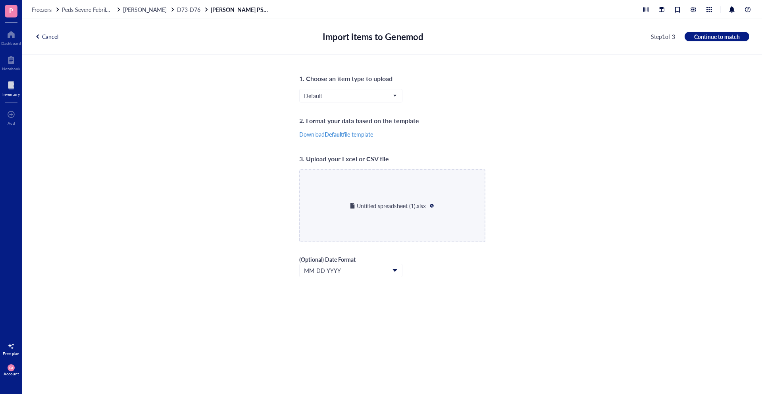
click at [717, 26] on div "Cancel Import items to Genemod Step 1 of 3 Continue to match" at bounding box center [392, 36] width 740 height 35
click at [716, 35] on span "Continue to match" at bounding box center [717, 36] width 46 height 7
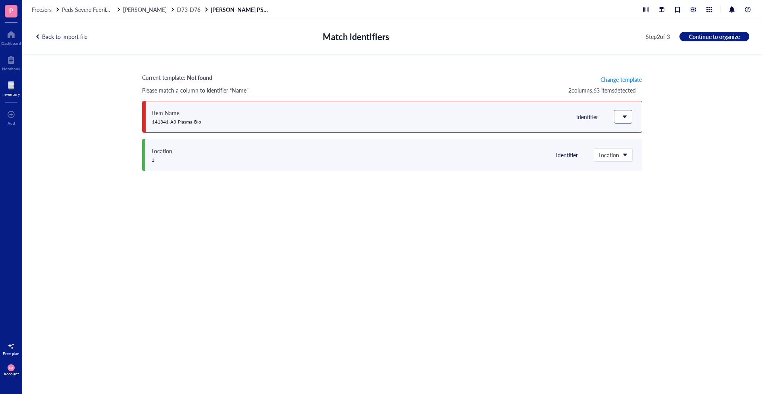
click at [628, 119] on div at bounding box center [622, 116] width 17 height 13
click at [645, 164] on div "Item Name" at bounding box center [640, 166] width 38 height 7
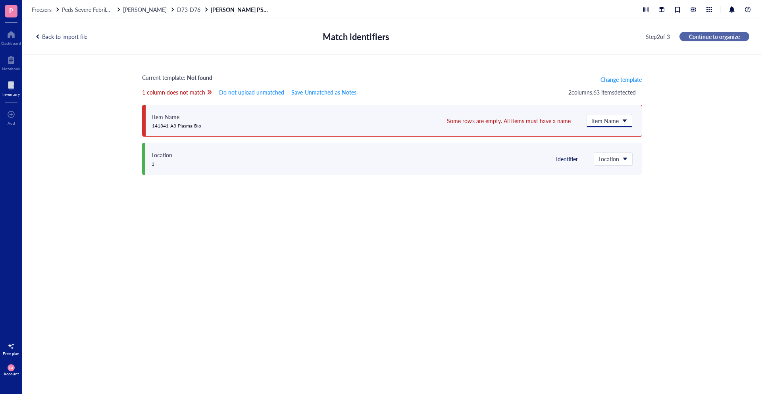
click at [706, 34] on span "Continue to organize" at bounding box center [714, 36] width 51 height 7
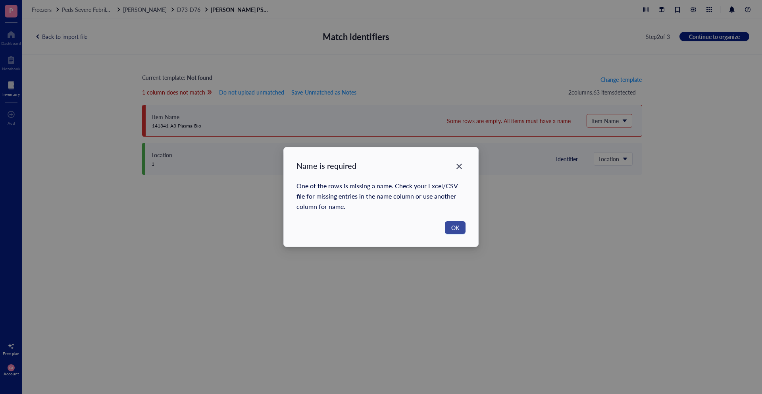
click at [457, 227] on span "OK" at bounding box center [455, 227] width 8 height 9
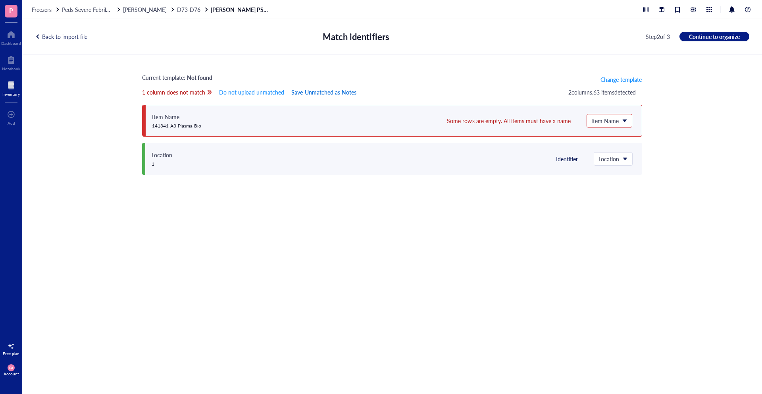
click at [325, 96] on button "Save Unmatched as Notes" at bounding box center [323, 92] width 65 height 13
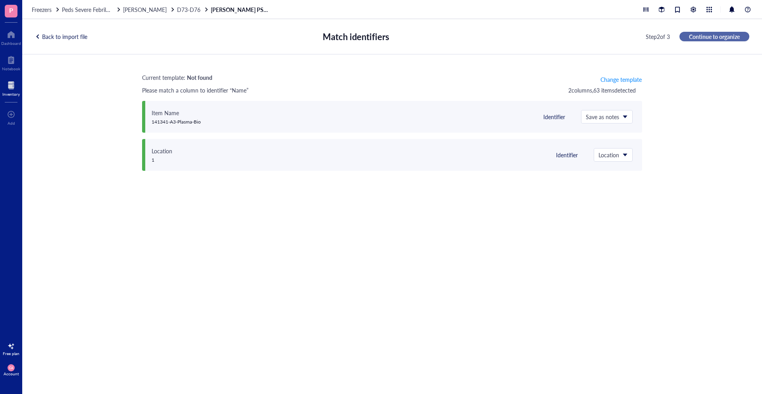
click at [701, 39] on span "Continue to organize" at bounding box center [714, 36] width 51 height 7
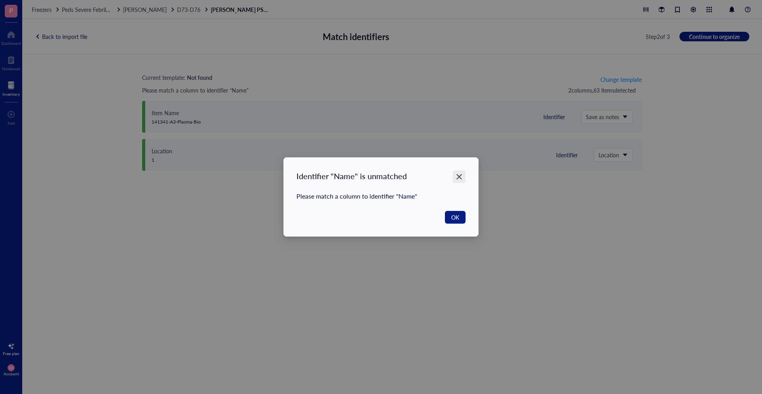
click at [461, 173] on icon "Close" at bounding box center [460, 177] width 8 height 8
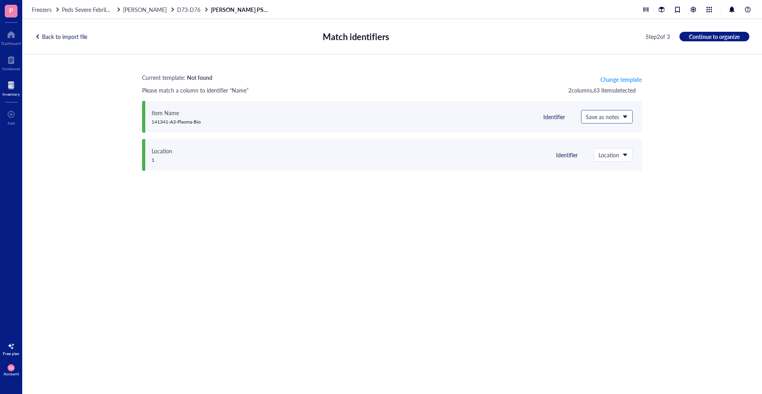
click at [617, 119] on span "Save as notes" at bounding box center [606, 116] width 40 height 7
click at [603, 168] on div "Item Name" at bounding box center [607, 166] width 38 height 7
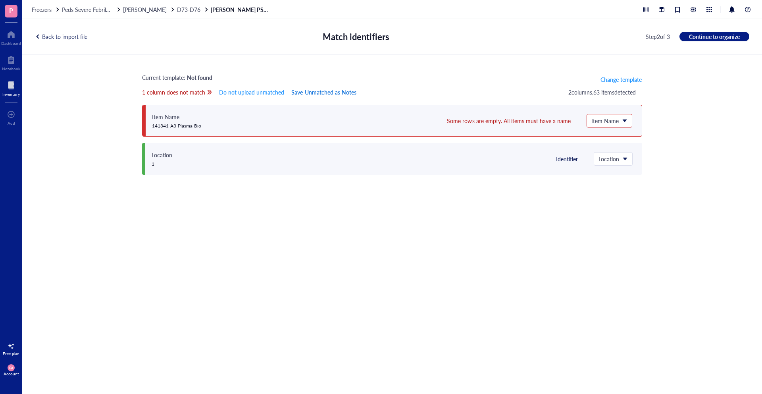
click at [347, 96] on button "Save Unmatched as Notes" at bounding box center [323, 92] width 65 height 13
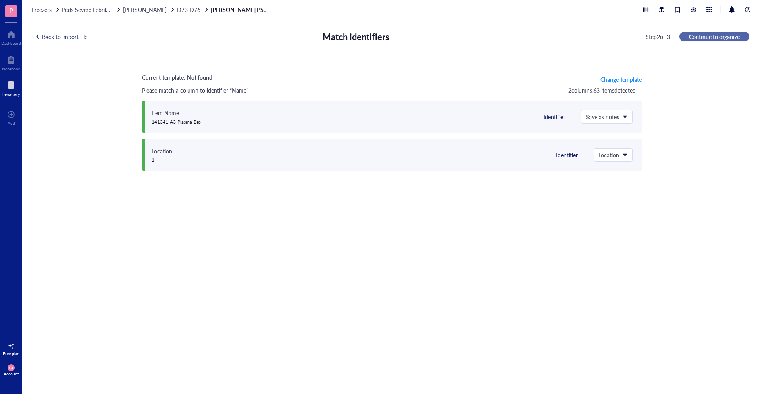
click at [728, 39] on span "Continue to organize" at bounding box center [714, 36] width 51 height 7
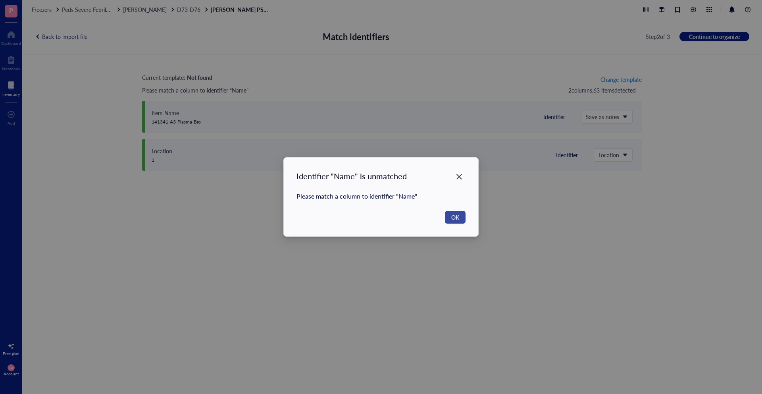
click at [459, 214] on button "OK" at bounding box center [455, 217] width 21 height 13
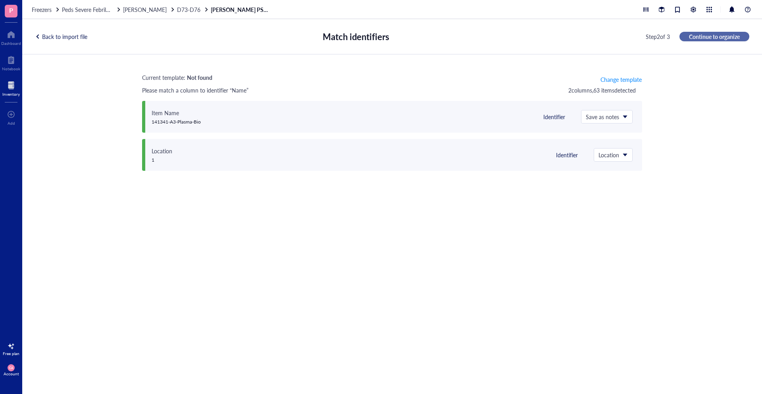
click at [690, 37] on span "Continue to organize" at bounding box center [714, 36] width 51 height 7
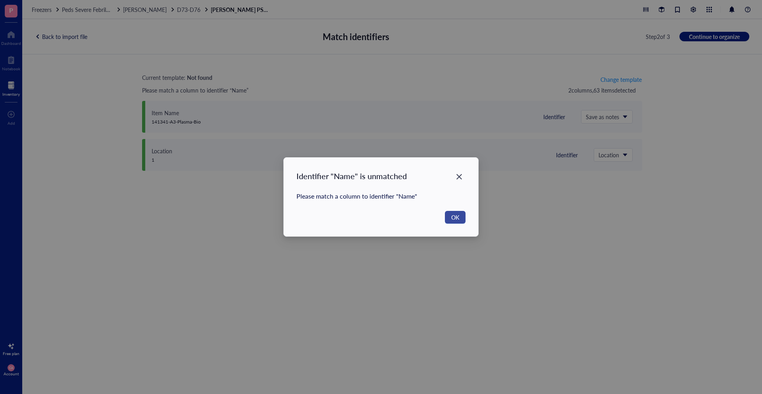
click at [460, 214] on button "OK" at bounding box center [455, 217] width 21 height 13
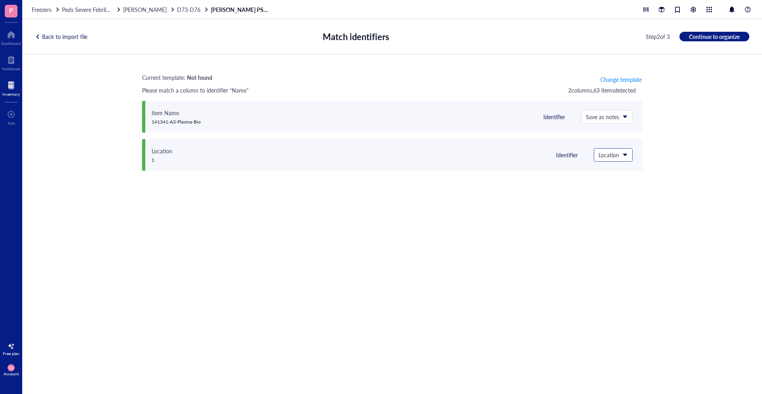
click at [619, 150] on input "search" at bounding box center [610, 155] width 22 height 12
click at [626, 258] on div "Location" at bounding box center [620, 257] width 38 height 7
click at [698, 40] on span "Continue to organize" at bounding box center [714, 36] width 51 height 7
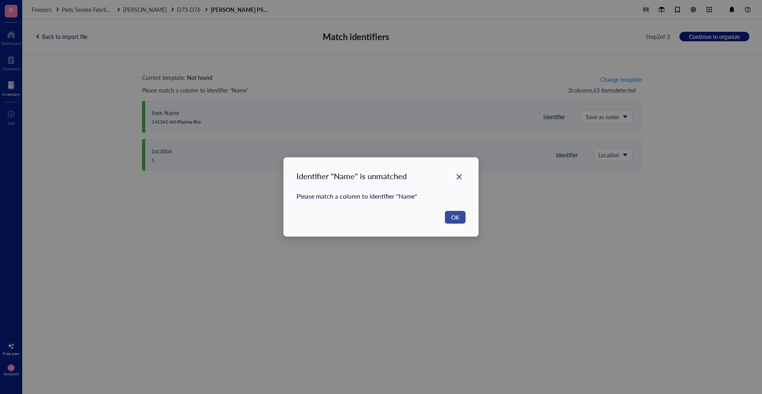
click at [459, 219] on span "OK" at bounding box center [455, 217] width 8 height 9
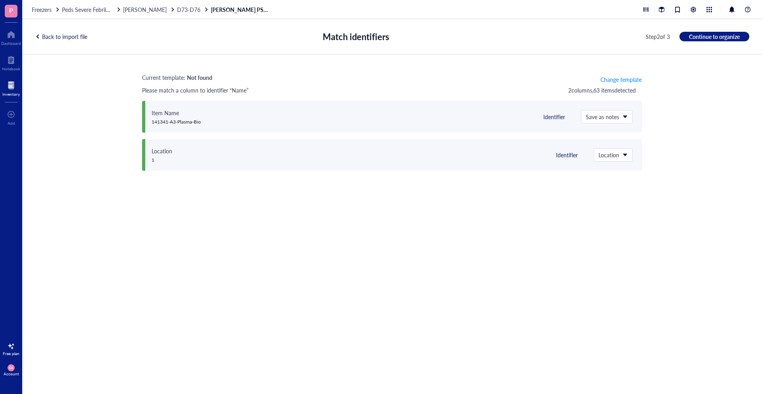
click at [62, 39] on div "Back to import file" at bounding box center [61, 36] width 52 height 7
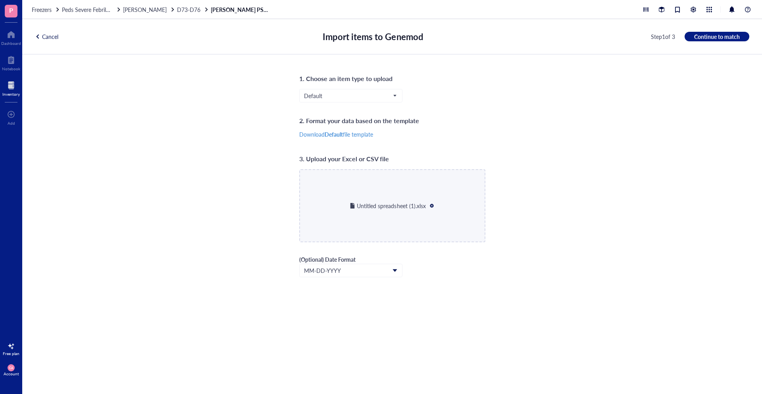
click at [433, 206] on div at bounding box center [432, 206] width 6 height 6
click at [699, 34] on span "Continue to match" at bounding box center [717, 36] width 46 height 7
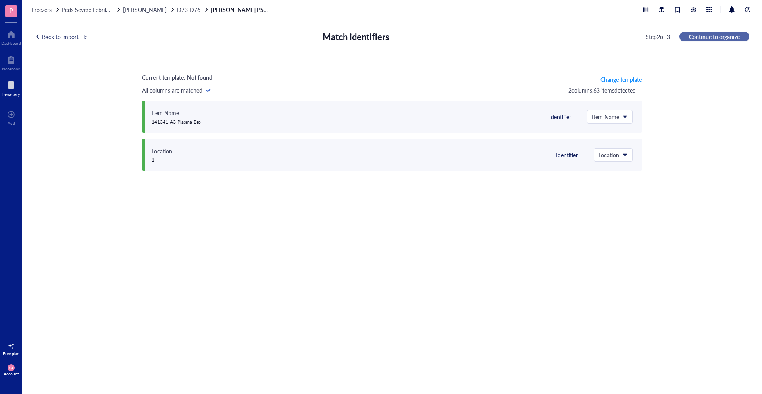
click at [719, 38] on span "Continue to organize" at bounding box center [714, 36] width 51 height 7
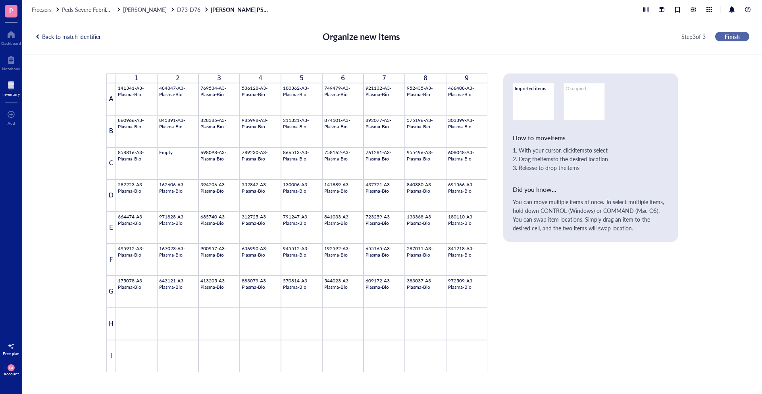
click at [733, 34] on span "Finish" at bounding box center [732, 36] width 15 height 7
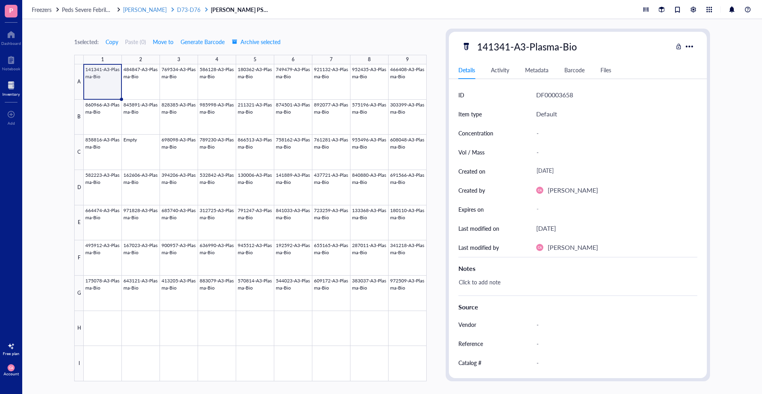
click at [146, 11] on div "[PERSON_NAME]" at bounding box center [149, 9] width 52 height 7
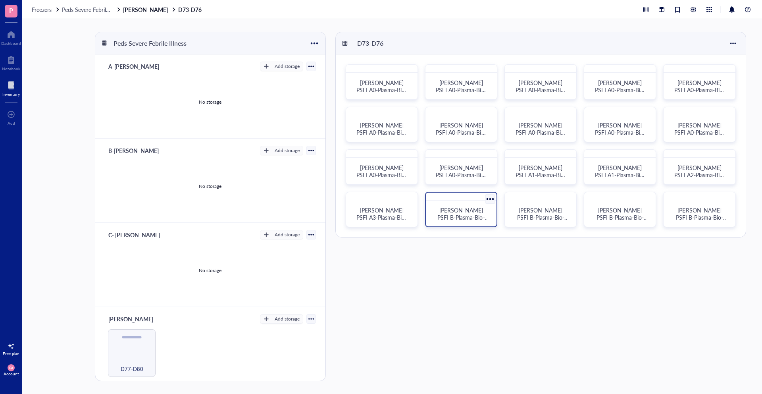
click at [465, 222] on div "[PERSON_NAME] PSFI B-Plasma-Bio-01" at bounding box center [461, 213] width 64 height 19
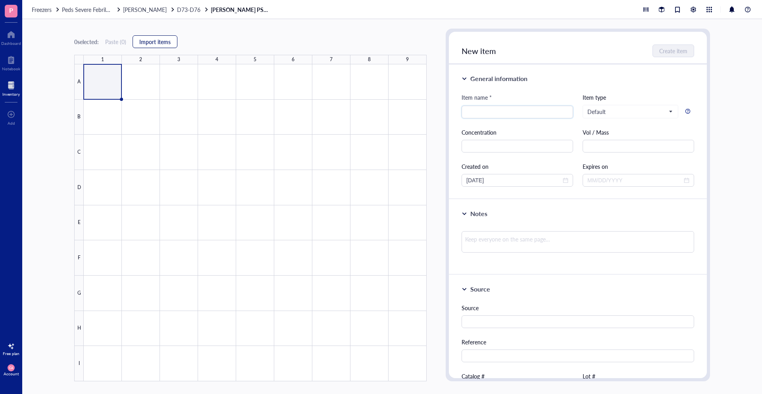
click at [162, 44] on span "Import items" at bounding box center [154, 41] width 31 height 6
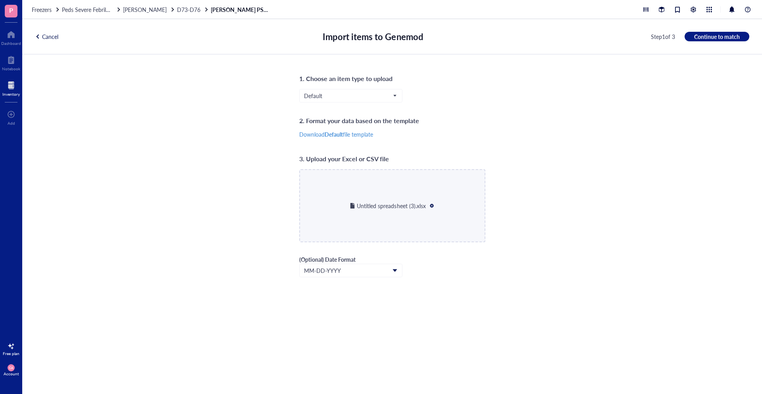
click at [708, 31] on div "Cancel Import items to Genemod Step 1 of 3 Continue to match" at bounding box center [392, 36] width 740 height 35
click at [708, 34] on span "Continue to match" at bounding box center [717, 36] width 46 height 7
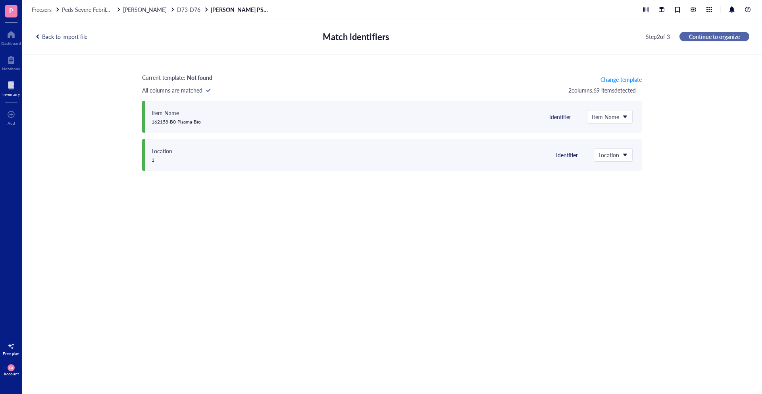
click at [712, 39] on span "Continue to organize" at bounding box center [714, 36] width 51 height 7
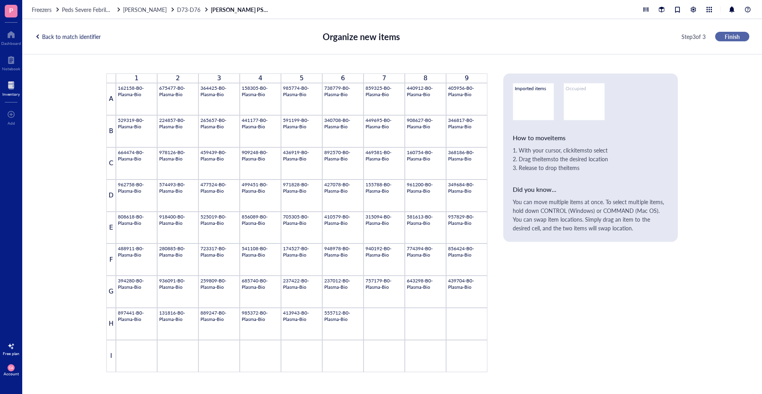
click at [720, 38] on button "Finish" at bounding box center [732, 37] width 34 height 10
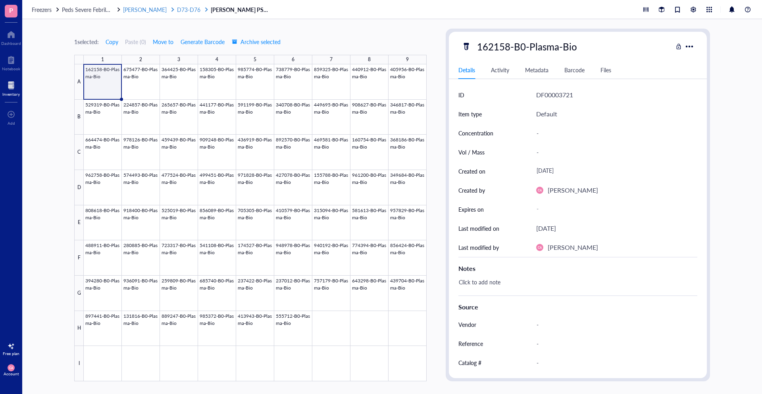
click at [177, 12] on span "D73-D76" at bounding box center [188, 10] width 23 height 8
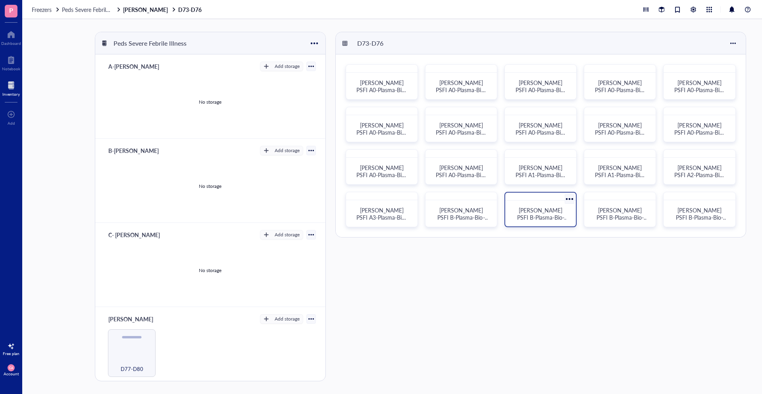
click at [543, 210] on span "[PERSON_NAME] PSFI B-Plasma-Bio-02" at bounding box center [543, 217] width 52 height 22
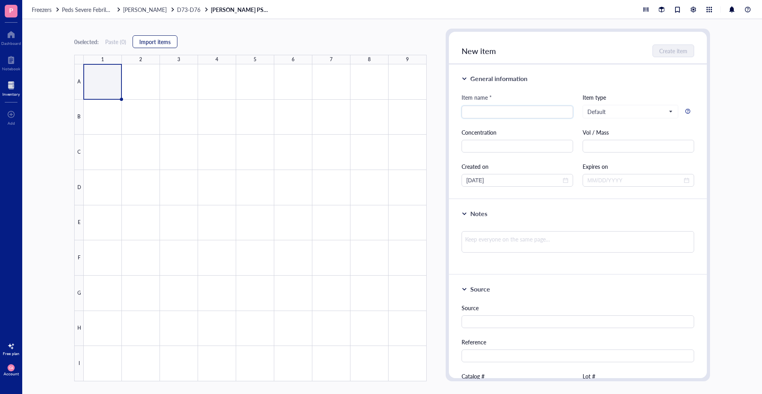
click at [141, 39] on button "Import items" at bounding box center [155, 41] width 45 height 13
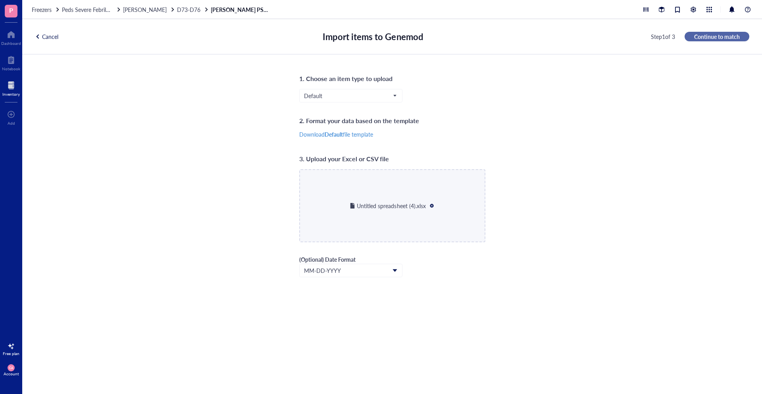
click at [697, 39] on span "Continue to match" at bounding box center [717, 36] width 46 height 7
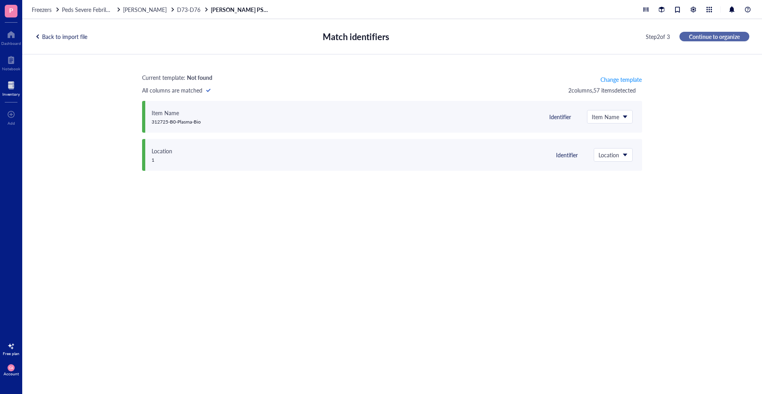
click at [703, 40] on button "Continue to organize" at bounding box center [715, 37] width 70 height 10
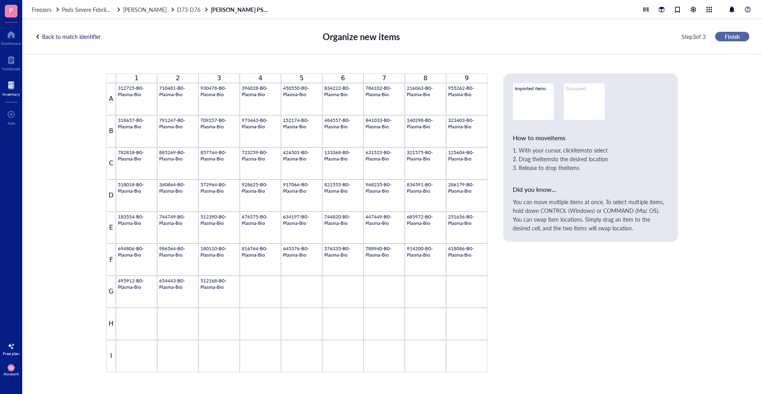
click at [735, 35] on span "Finish" at bounding box center [732, 36] width 15 height 7
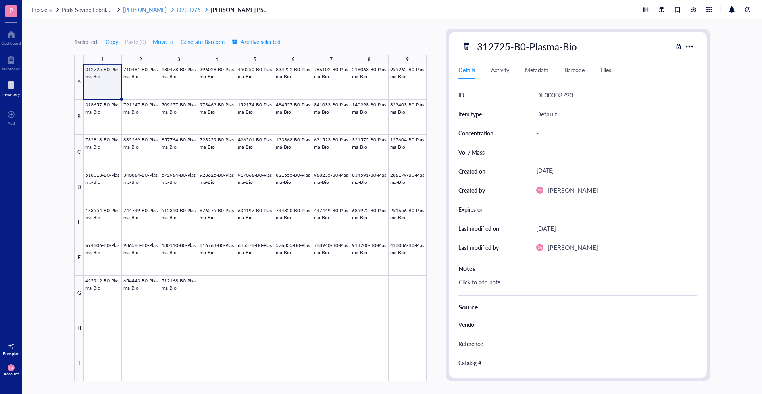
click at [155, 10] on link "[PERSON_NAME] D73-D76" at bounding box center [166, 9] width 86 height 7
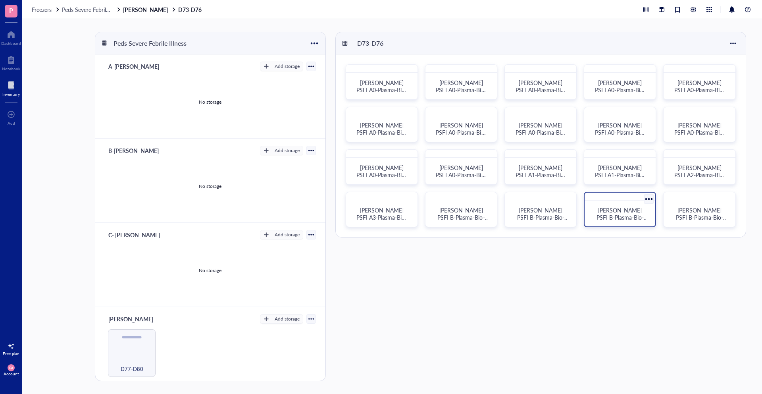
click at [611, 211] on span "[PERSON_NAME] PSFI B-Plasma-Bio-03" at bounding box center [623, 217] width 52 height 22
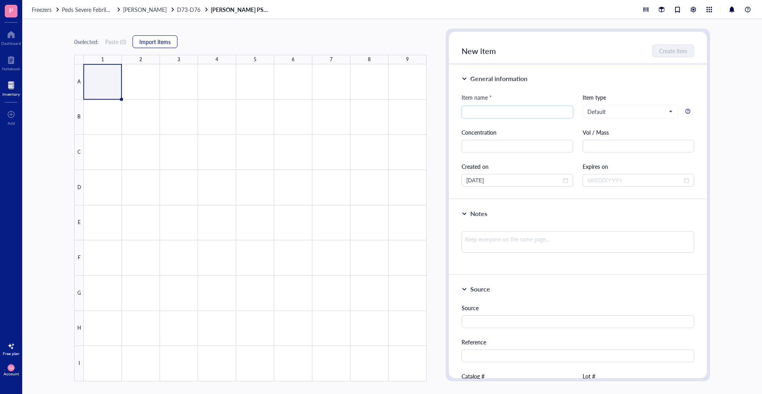
click at [156, 41] on span "Import items" at bounding box center [154, 41] width 31 height 6
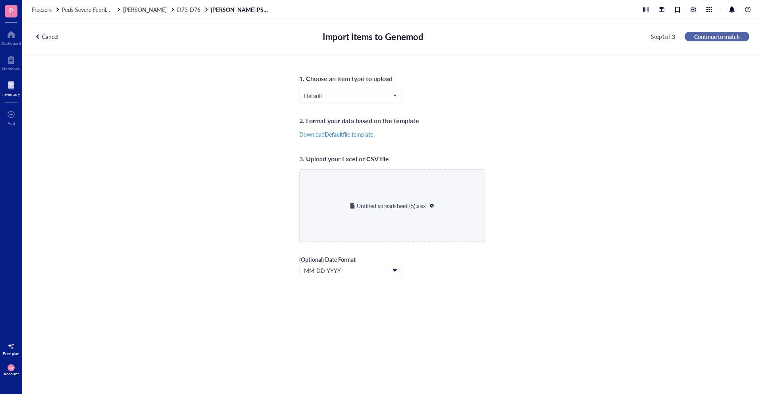
click at [702, 37] on span "Continue to match" at bounding box center [717, 36] width 46 height 7
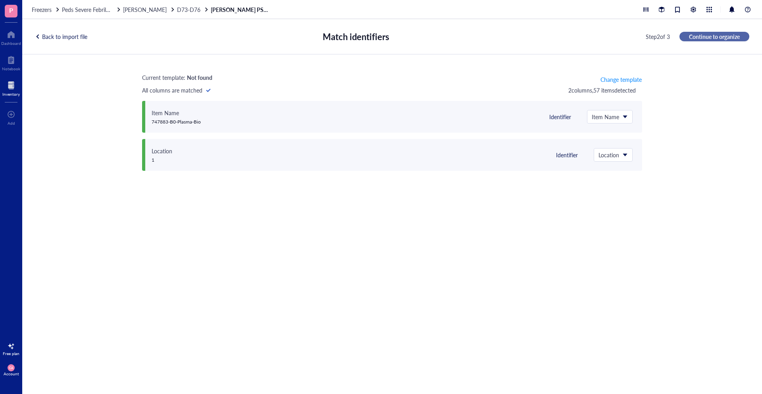
click at [695, 37] on span "Continue to organize" at bounding box center [714, 36] width 51 height 7
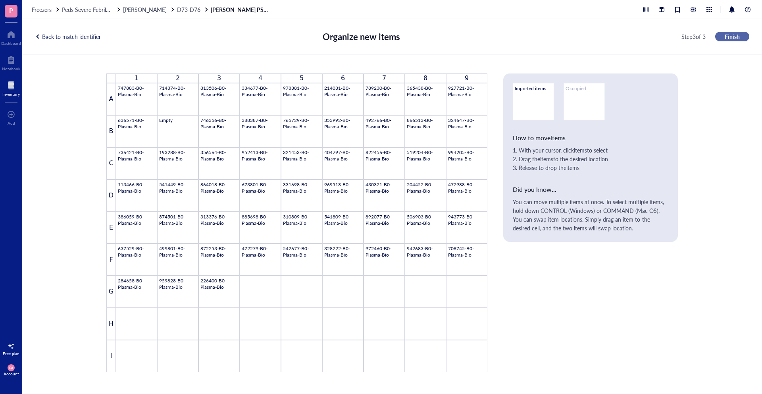
click at [724, 36] on button "Finish" at bounding box center [732, 37] width 34 height 10
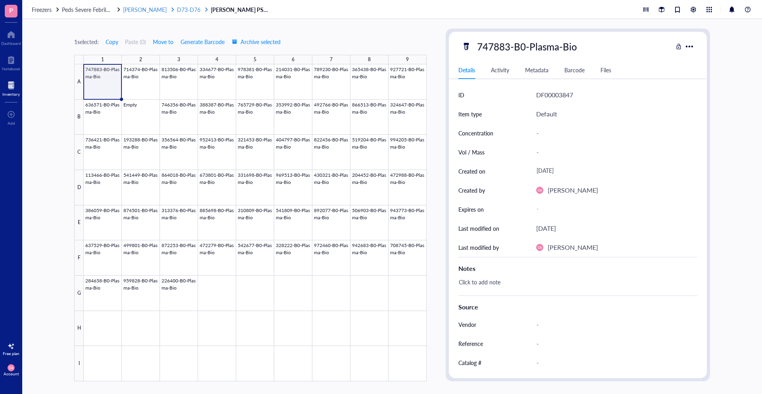
click at [170, 10] on div at bounding box center [173, 10] width 6 height 6
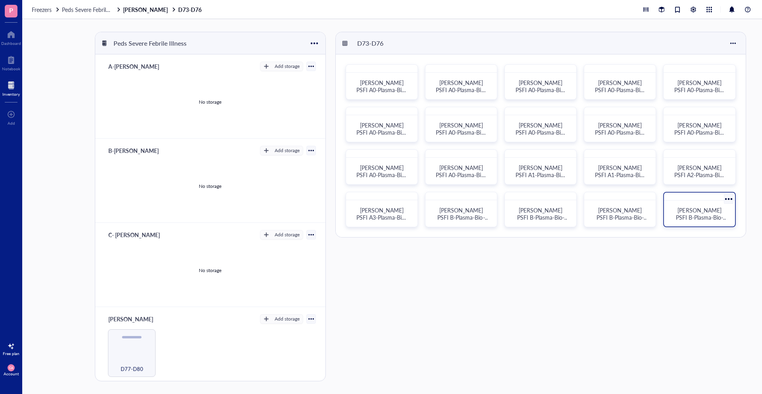
click at [706, 212] on span "[PERSON_NAME] PSFI B-Plasma-Bio-04" at bounding box center [702, 217] width 52 height 22
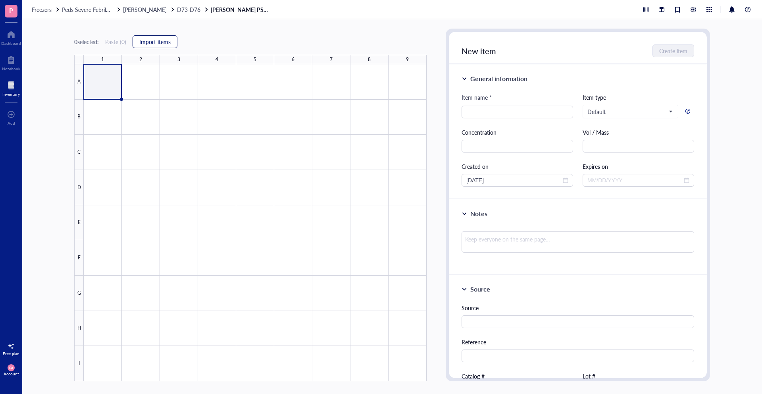
click at [158, 41] on span "Import items" at bounding box center [154, 41] width 31 height 6
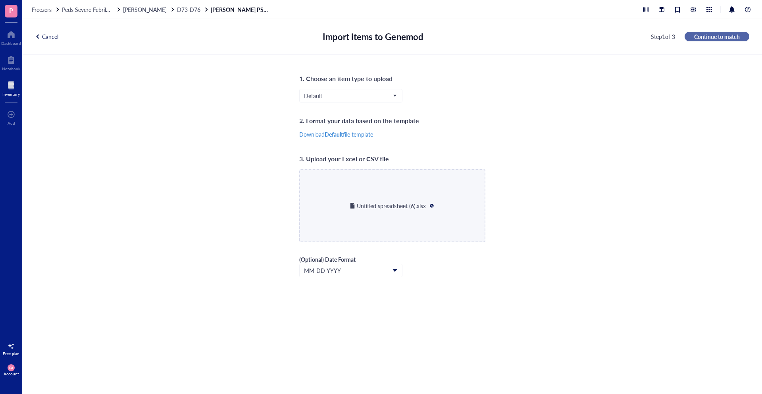
click at [704, 35] on span "Continue to match" at bounding box center [717, 36] width 46 height 7
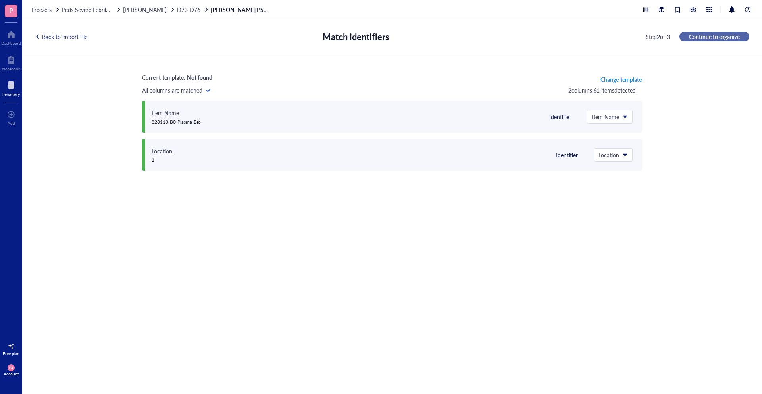
click at [704, 36] on span "Continue to organize" at bounding box center [714, 36] width 51 height 7
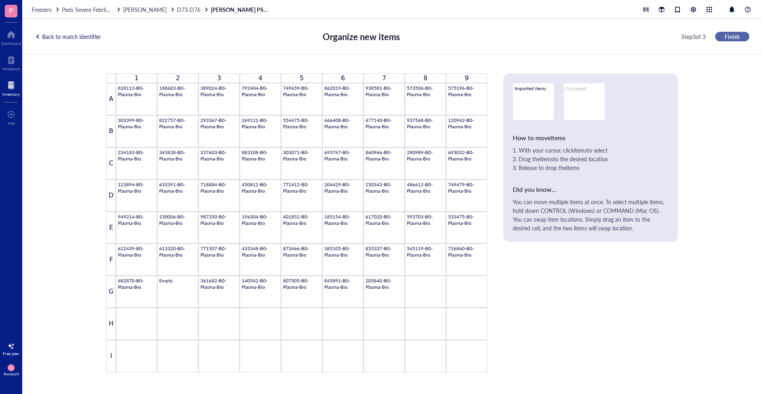
click at [720, 35] on button "Finish" at bounding box center [732, 37] width 34 height 10
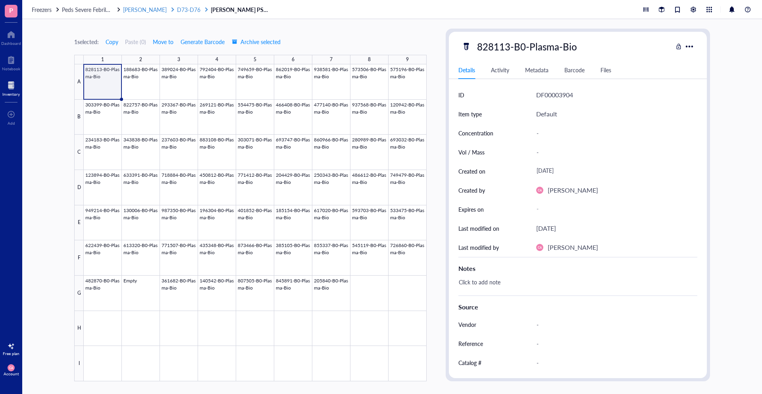
click at [146, 11] on div "[PERSON_NAME]" at bounding box center [149, 9] width 52 height 7
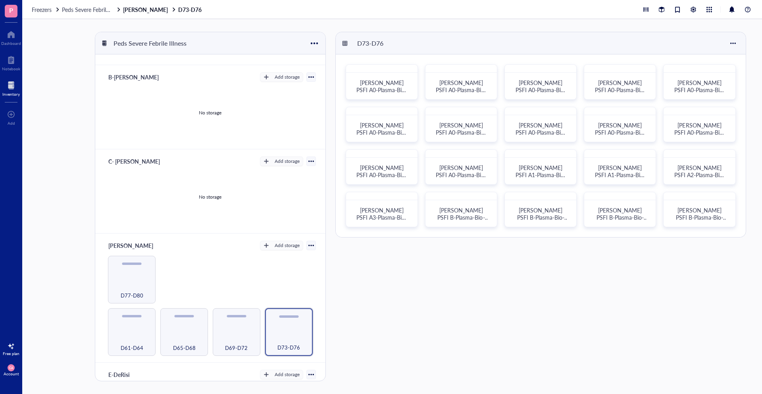
scroll to position [189, 0]
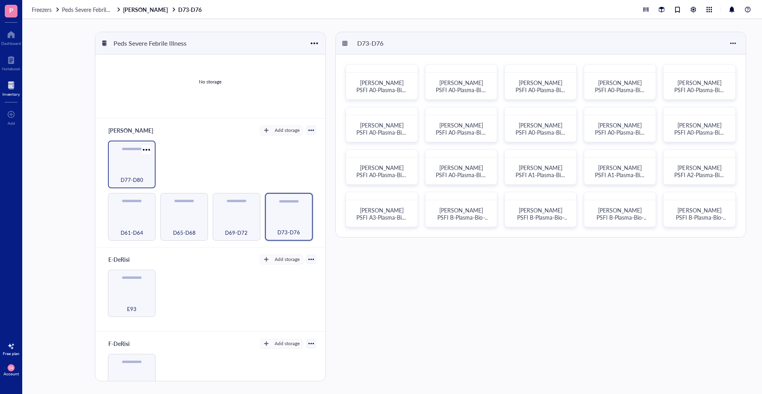
click at [127, 162] on div "D77-D80" at bounding box center [132, 165] width 48 height 48
click at [375, 90] on span "[PERSON_NAME] PSFI B-Plasma-Bio-05" at bounding box center [384, 90] width 52 height 22
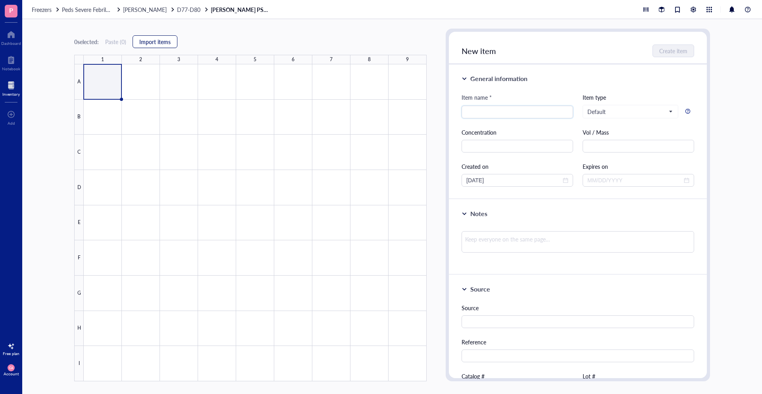
click at [168, 46] on button "Import items" at bounding box center [155, 41] width 45 height 13
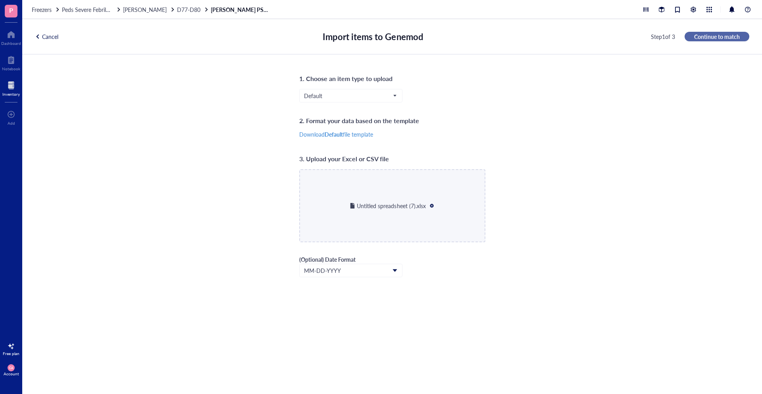
click at [702, 34] on span "Continue to match" at bounding box center [717, 36] width 46 height 7
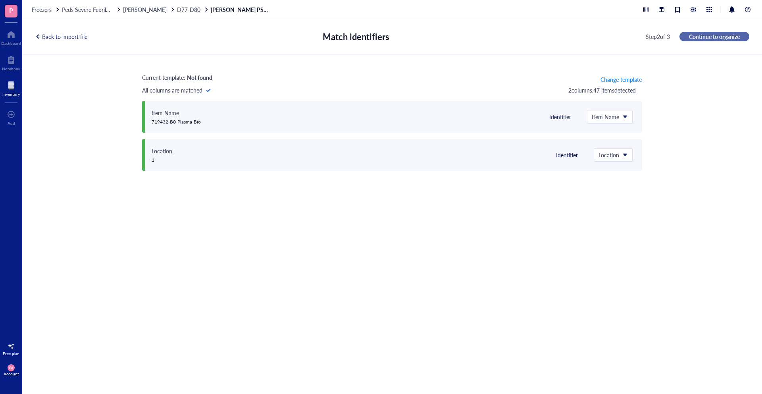
click at [743, 37] on button "Continue to organize" at bounding box center [715, 37] width 70 height 10
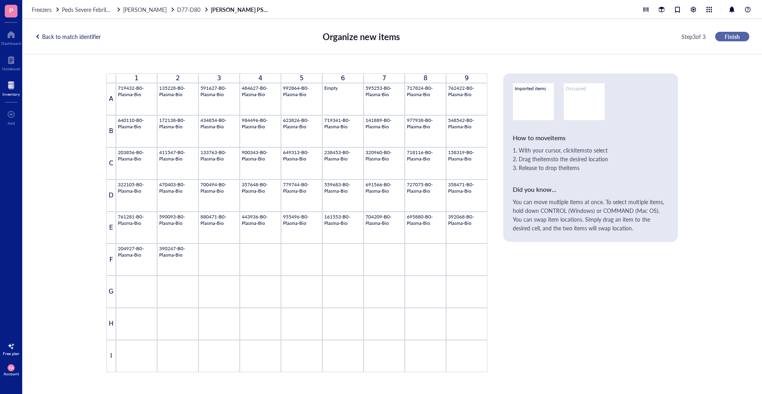
click at [732, 35] on span "Finish" at bounding box center [732, 36] width 15 height 7
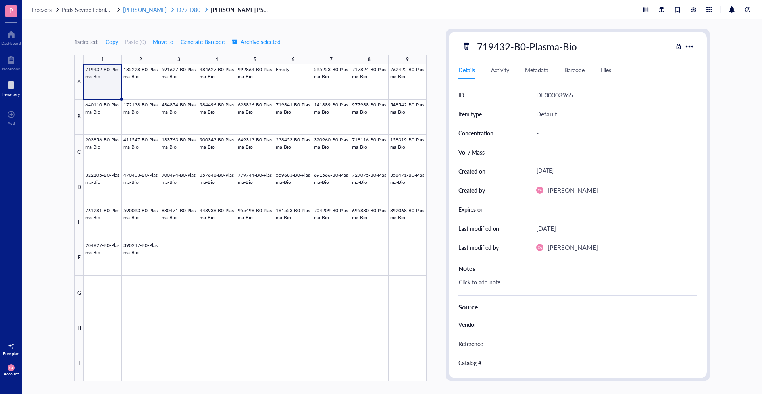
click at [177, 12] on span "D77-D80" at bounding box center [188, 10] width 23 height 8
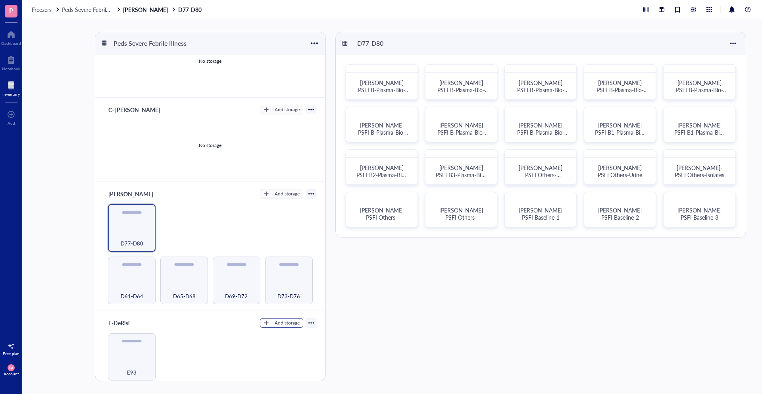
scroll to position [158, 0]
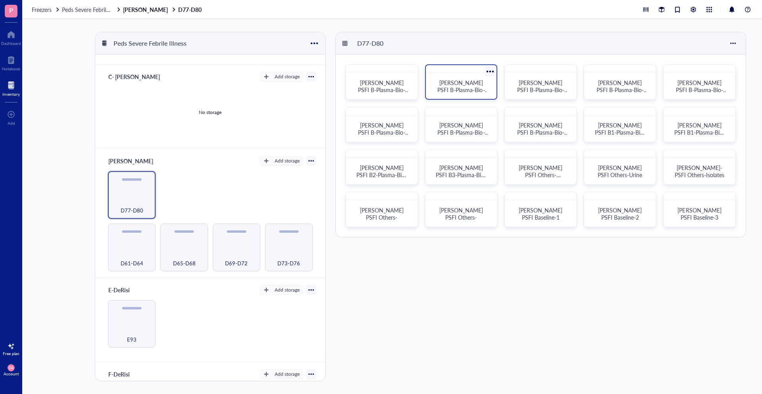
click at [472, 90] on div "[PERSON_NAME] PSFI B-Plasma-Bio-06" at bounding box center [461, 86] width 52 height 14
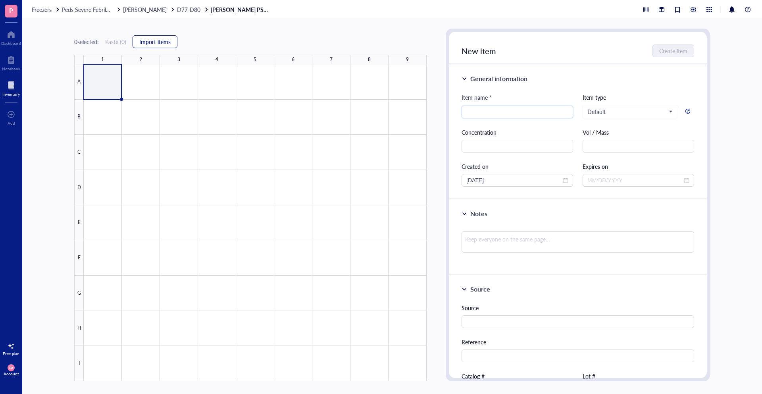
click at [151, 42] on span "Import items" at bounding box center [154, 41] width 31 height 6
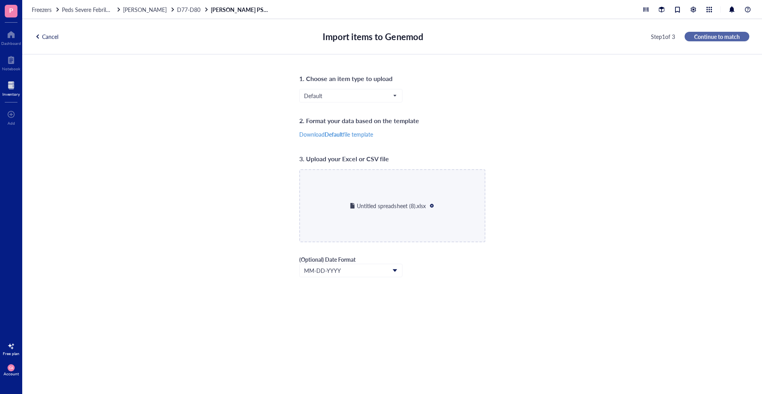
click at [706, 35] on span "Continue to match" at bounding box center [717, 36] width 46 height 7
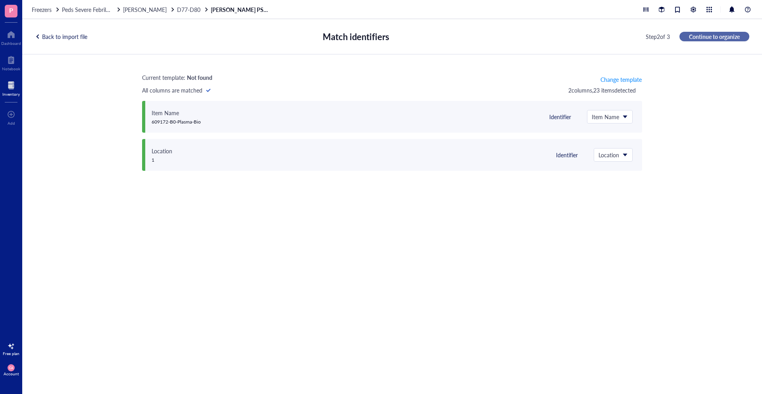
click at [708, 35] on span "Continue to organize" at bounding box center [714, 36] width 51 height 7
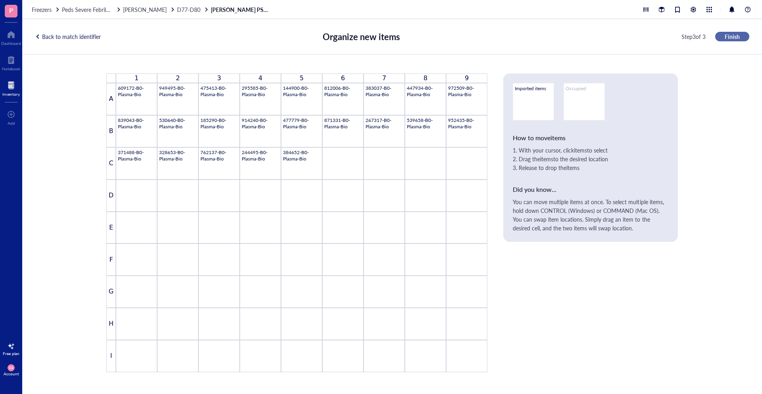
click at [730, 36] on span "Finish" at bounding box center [732, 36] width 15 height 7
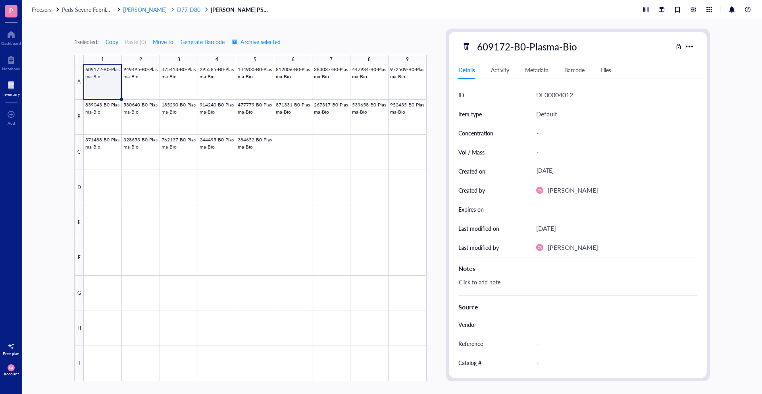
click at [177, 10] on span "D77-D80" at bounding box center [188, 10] width 23 height 8
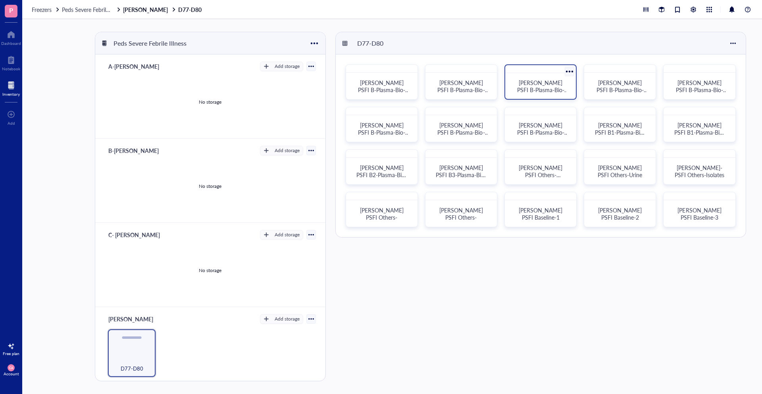
click at [556, 91] on div "[PERSON_NAME] PSFI B-Plasma-Bio-07" at bounding box center [541, 86] width 52 height 14
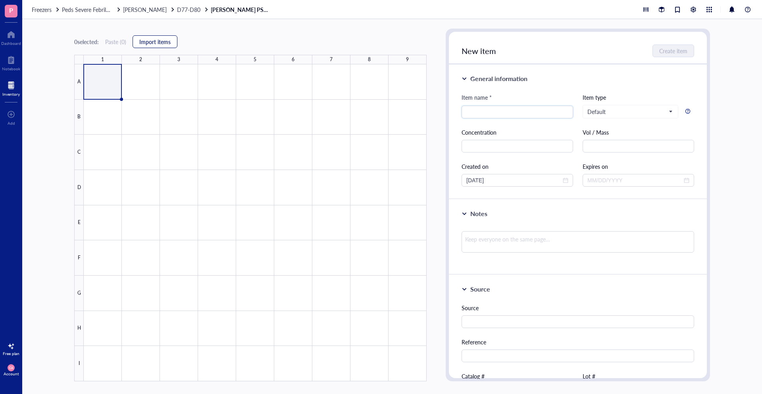
click at [167, 40] on span "Import items" at bounding box center [154, 41] width 31 height 6
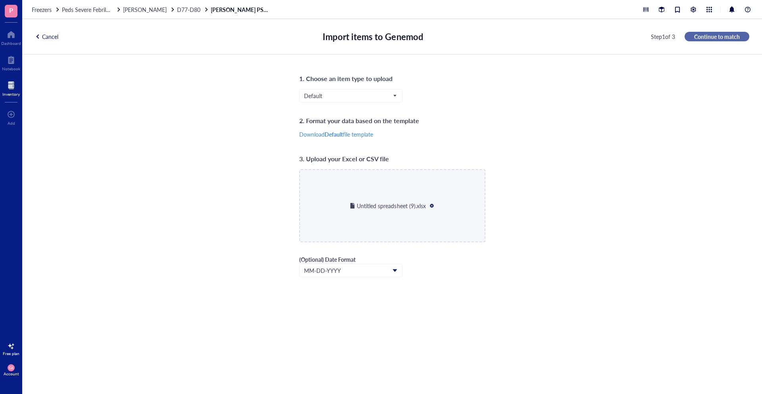
click at [728, 40] on button "Continue to match" at bounding box center [717, 37] width 65 height 10
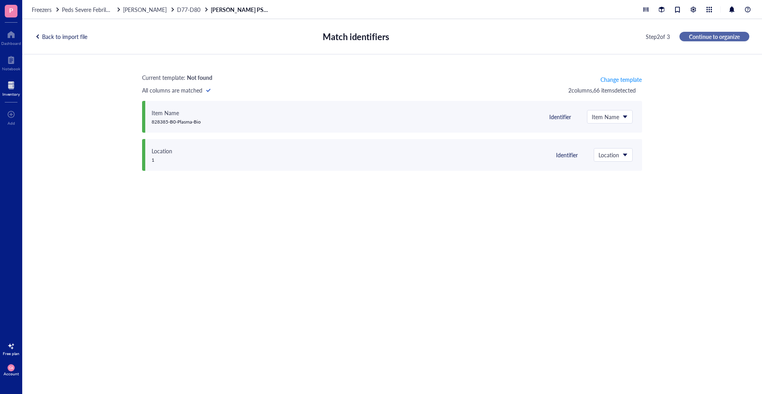
click at [726, 39] on span "Continue to organize" at bounding box center [714, 36] width 51 height 7
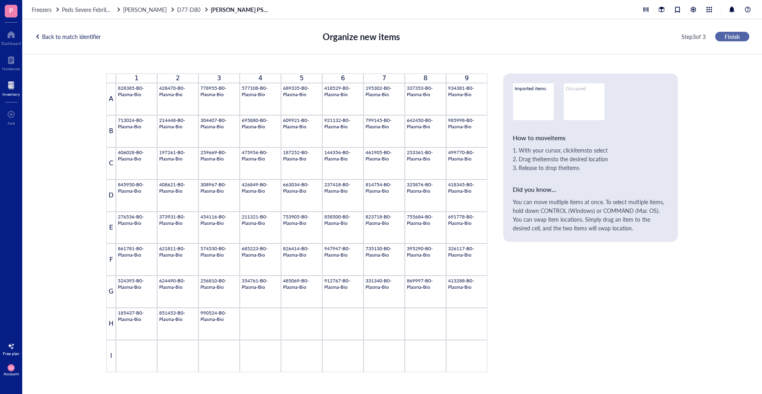
click at [733, 35] on span "Finish" at bounding box center [732, 36] width 15 height 7
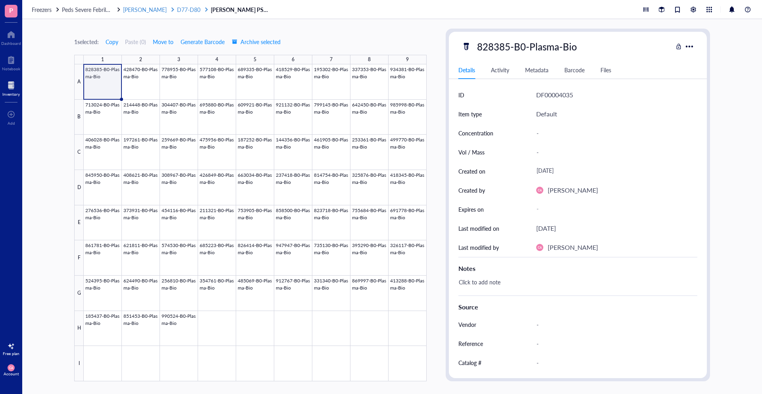
click at [177, 10] on span "D77-D80" at bounding box center [188, 10] width 23 height 8
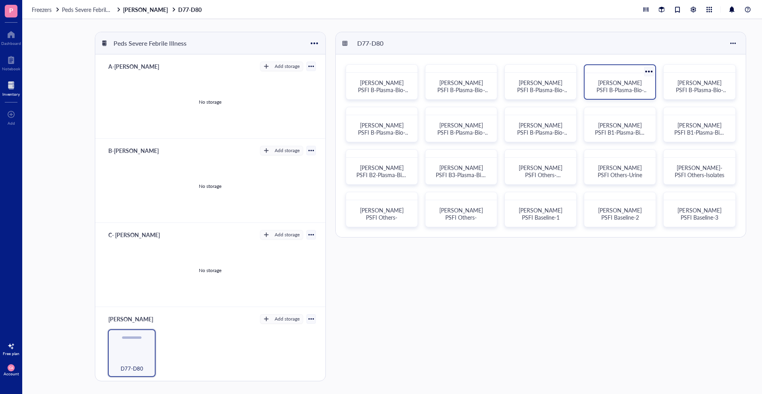
click at [596, 85] on div "[PERSON_NAME] PSFI B-Plasma-Bio-08" at bounding box center [620, 86] width 52 height 14
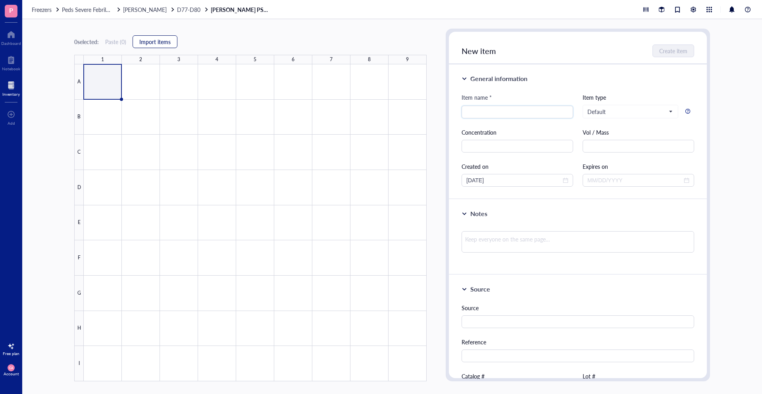
click at [144, 44] on span "Import items" at bounding box center [154, 41] width 31 height 6
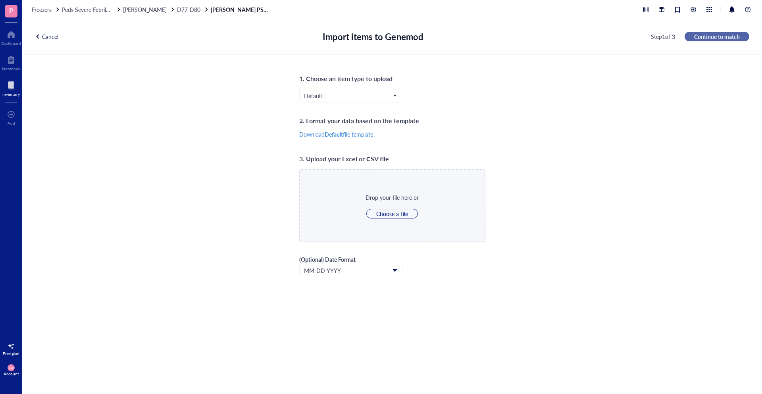
click at [709, 40] on button "Continue to match" at bounding box center [717, 37] width 65 height 10
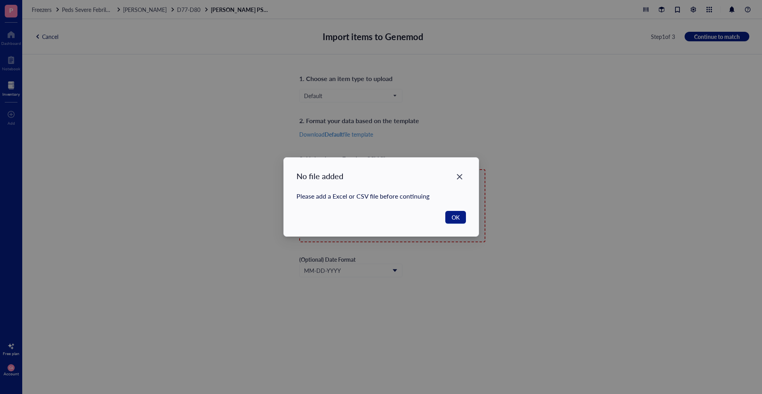
drag, startPoint x: 709, startPoint y: 40, endPoint x: 602, endPoint y: 89, distance: 117.4
click at [689, 50] on div "No file added Please add a Excel or CSV file before continuing OK" at bounding box center [381, 197] width 762 height 394
click at [454, 178] on div "Close" at bounding box center [459, 176] width 13 height 13
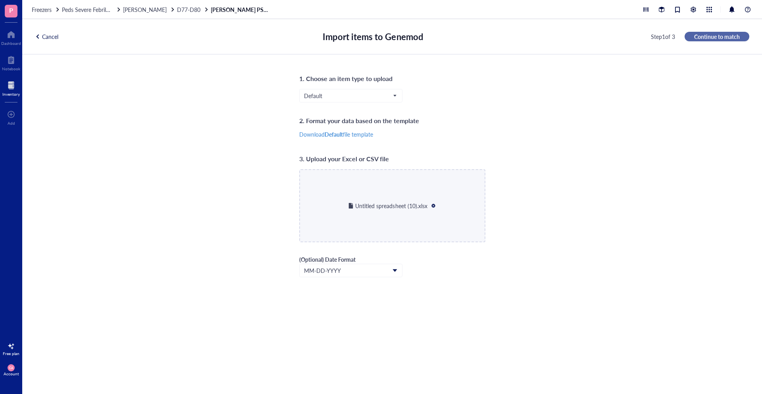
click at [711, 38] on span "Continue to match" at bounding box center [717, 36] width 46 height 7
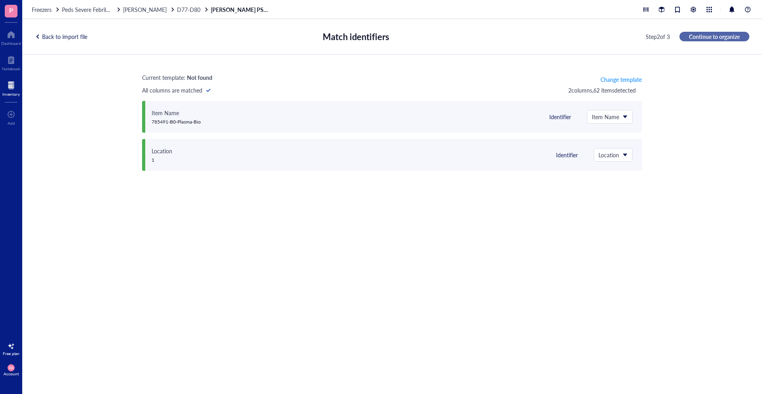
click at [711, 38] on span "Continue to organize" at bounding box center [714, 36] width 51 height 7
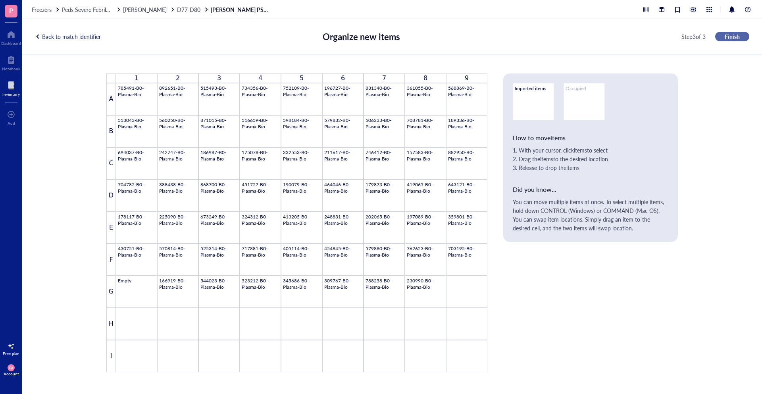
click at [728, 38] on span "Finish" at bounding box center [732, 36] width 15 height 7
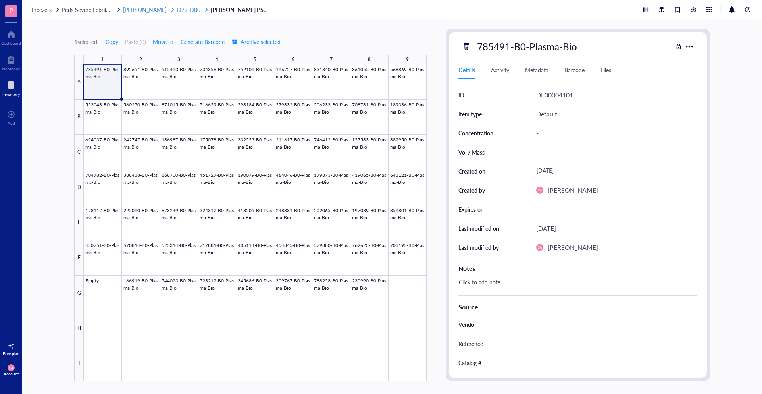
click at [170, 11] on div at bounding box center [173, 10] width 6 height 6
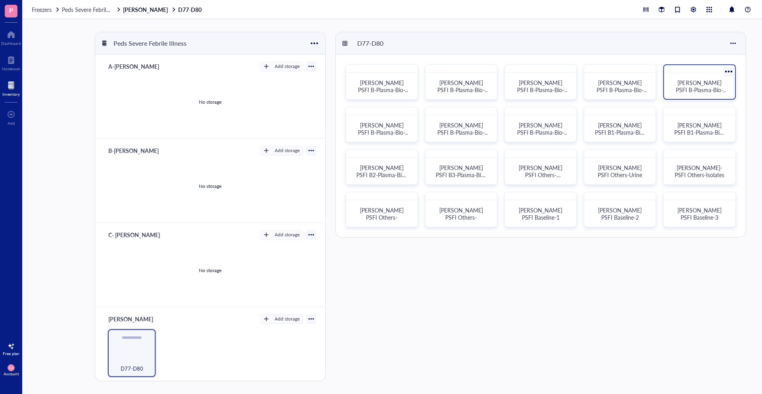
click at [703, 90] on span "[PERSON_NAME] PSFI B-Plasma-Bio-09" at bounding box center [702, 90] width 52 height 22
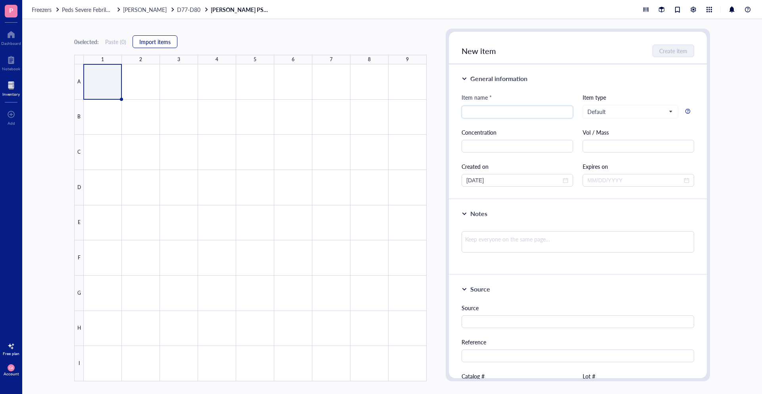
click at [142, 44] on span "Import items" at bounding box center [154, 41] width 31 height 6
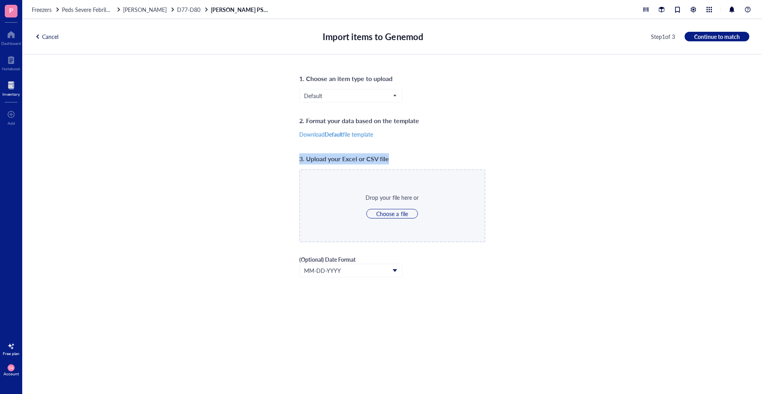
click at [439, 160] on div "1. Choose an item type to upload Default 2. Format your data based on the templ…" at bounding box center [392, 224] width 186 height 302
click at [610, 207] on div "1. Choose an item type to upload Default 2. Format your data based on the templ…" at bounding box center [392, 223] width 740 height 339
click at [707, 41] on button "Continue to match" at bounding box center [717, 37] width 65 height 10
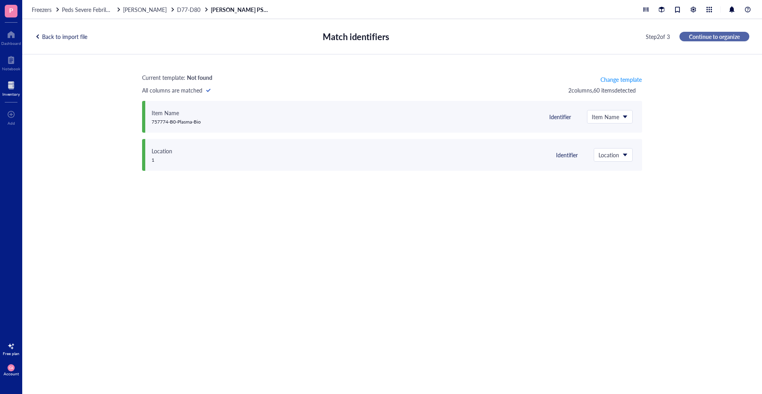
click at [729, 39] on span "Continue to organize" at bounding box center [714, 36] width 51 height 7
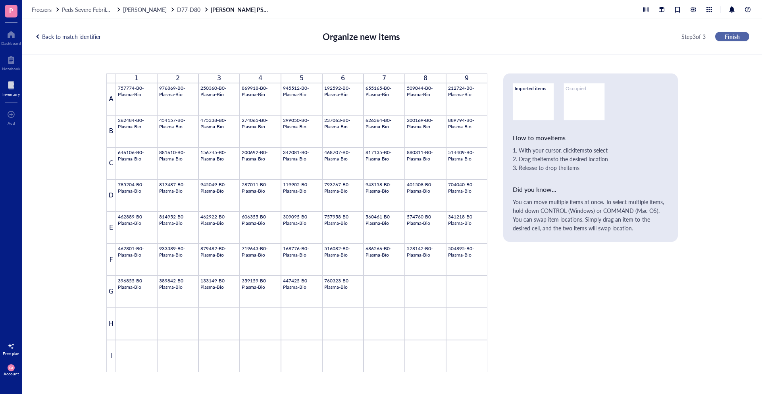
click at [729, 39] on span "Finish" at bounding box center [732, 36] width 15 height 7
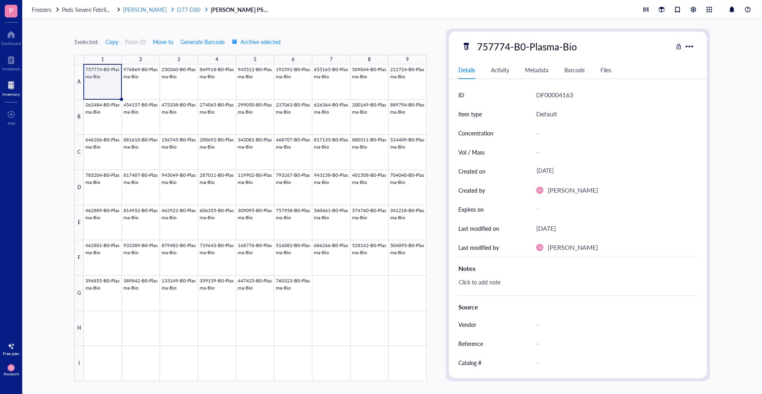
click at [141, 9] on span "[PERSON_NAME]" at bounding box center [145, 10] width 44 height 8
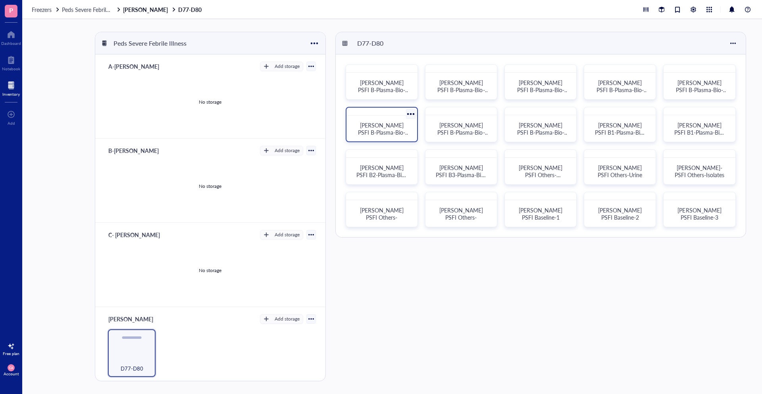
click at [400, 129] on div "[PERSON_NAME] PSFI B-Plasma-Bio-10" at bounding box center [382, 128] width 52 height 14
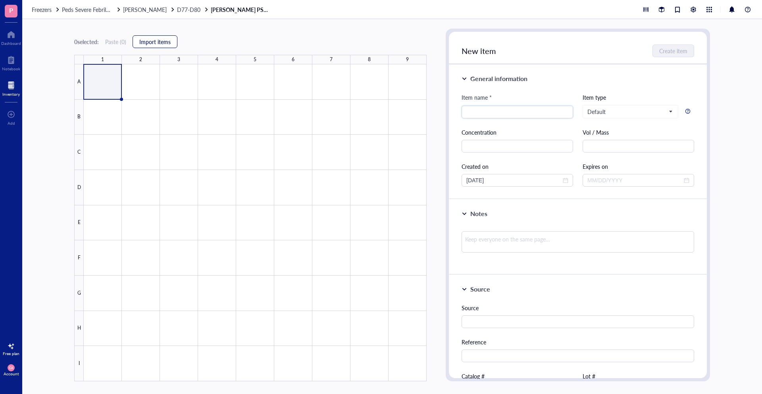
click at [153, 37] on button "Import items" at bounding box center [155, 41] width 45 height 13
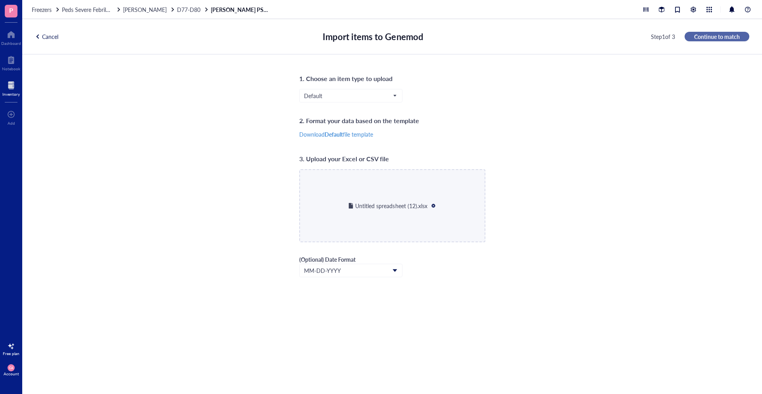
click at [720, 39] on span "Continue to match" at bounding box center [717, 36] width 46 height 7
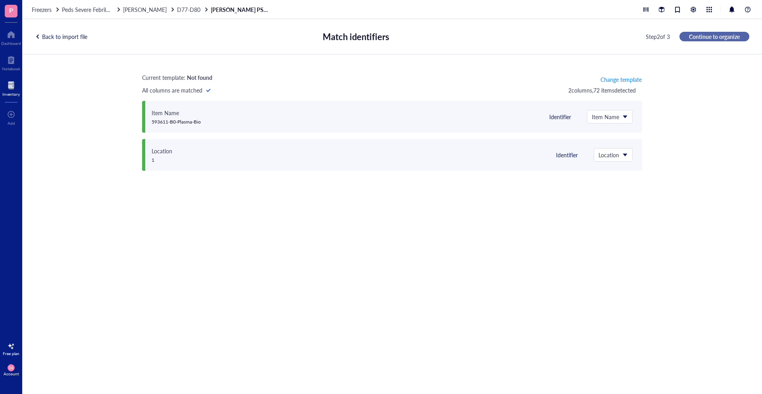
click at [722, 38] on span "Continue to organize" at bounding box center [714, 36] width 51 height 7
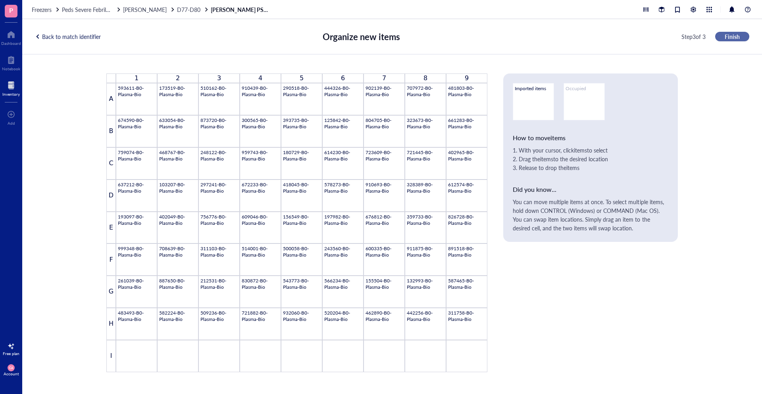
click at [722, 38] on button "Finish" at bounding box center [732, 37] width 34 height 10
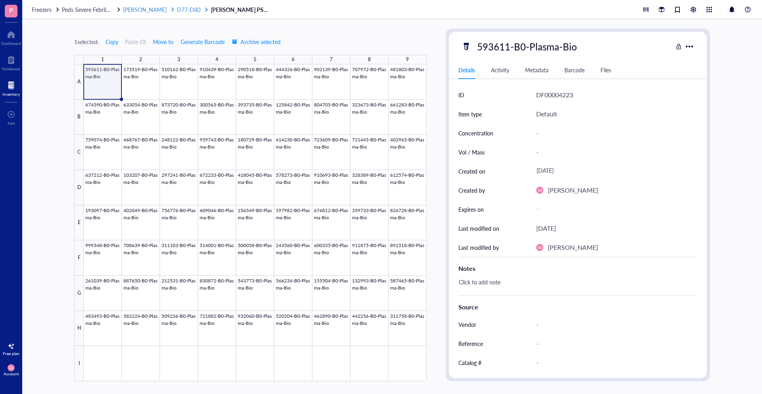
click at [177, 7] on span "D77-D80" at bounding box center [188, 10] width 23 height 8
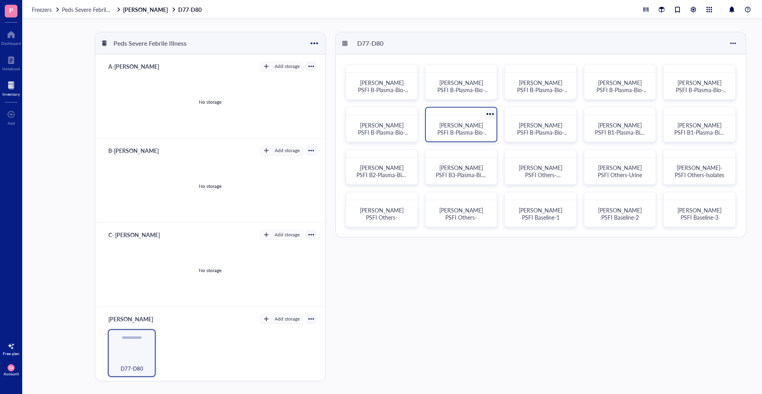
click at [488, 137] on div "[PERSON_NAME] PSFI B-Plasma-Bio-11" at bounding box center [461, 128] width 64 height 19
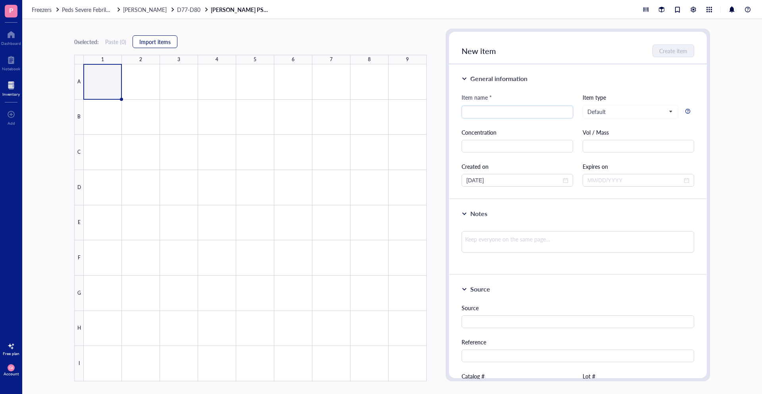
click at [161, 38] on span "Import items" at bounding box center [154, 41] width 31 height 6
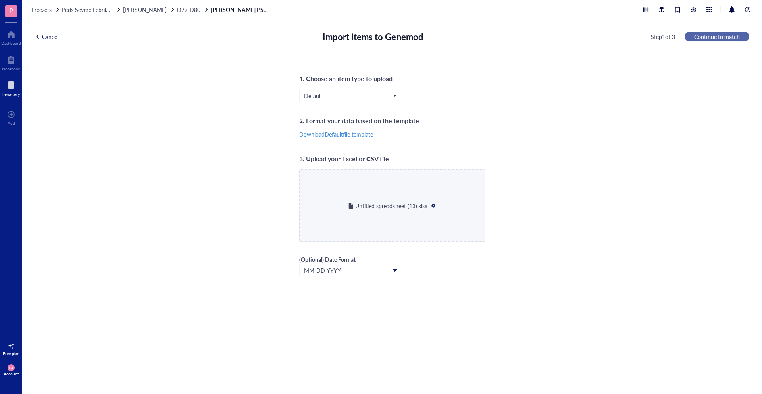
click at [716, 40] on button "Continue to match" at bounding box center [717, 37] width 65 height 10
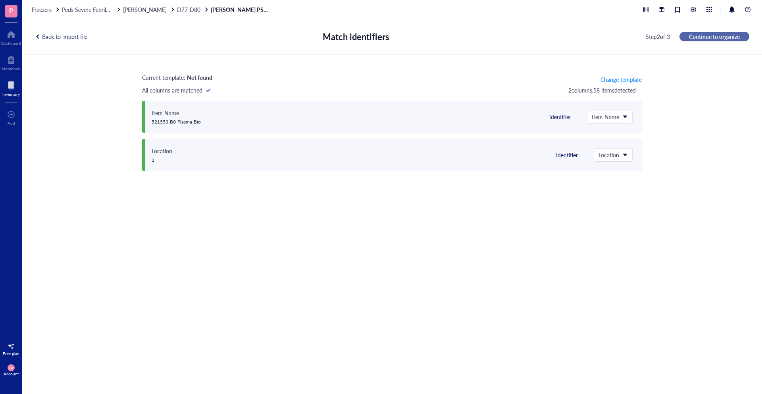
click at [722, 38] on span "Continue to organize" at bounding box center [714, 36] width 51 height 7
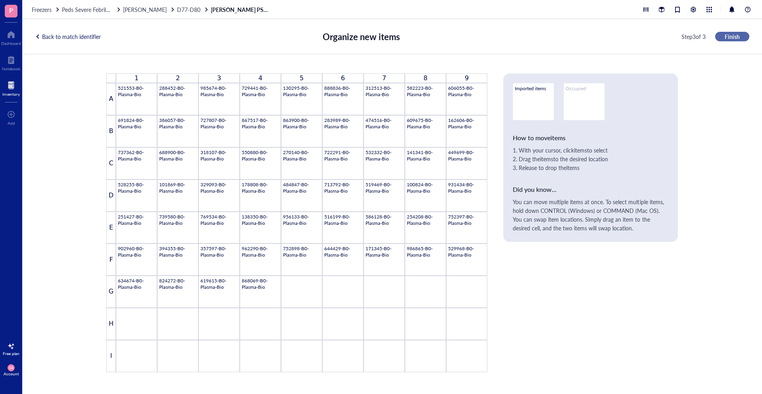
click at [722, 38] on button "Finish" at bounding box center [732, 37] width 34 height 10
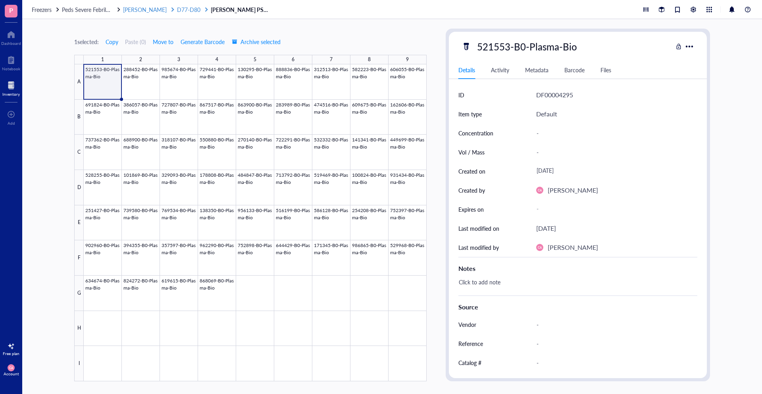
click at [177, 10] on span "D77-D80" at bounding box center [188, 10] width 23 height 8
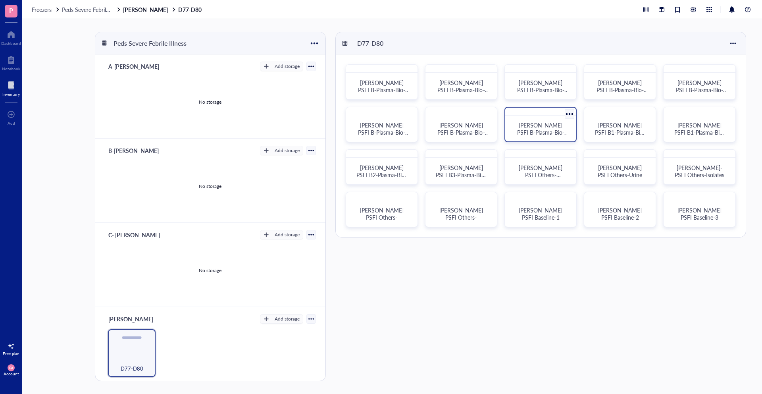
click at [547, 125] on span "[PERSON_NAME] PSFI B-Plasma-Bio-12" at bounding box center [543, 132] width 52 height 22
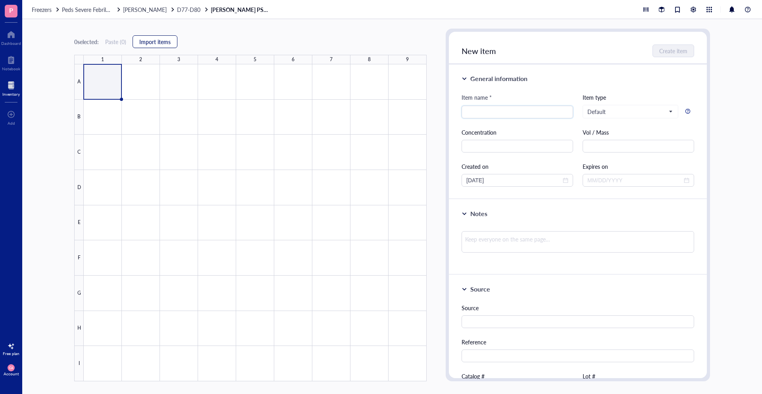
click at [161, 36] on button "Import items" at bounding box center [155, 41] width 45 height 13
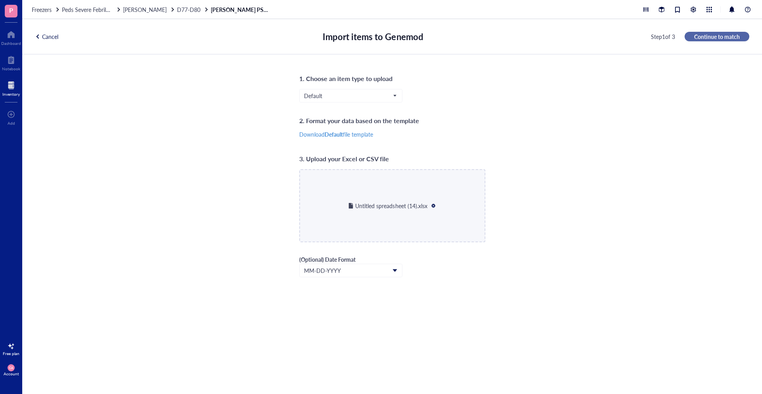
click at [720, 33] on span "Continue to match" at bounding box center [717, 36] width 46 height 7
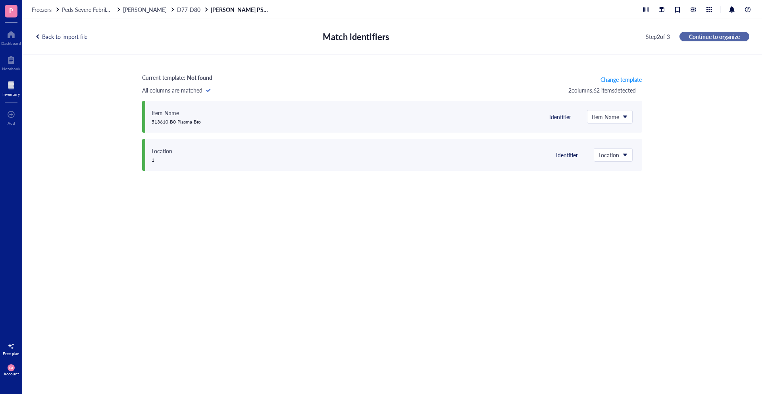
click at [719, 37] on span "Continue to organize" at bounding box center [714, 36] width 51 height 7
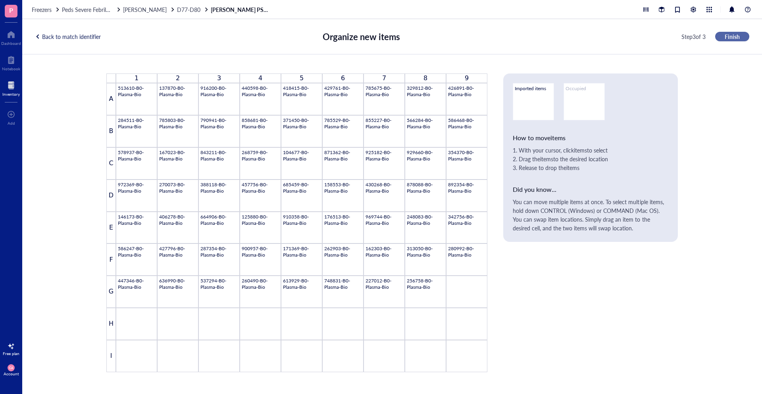
click at [731, 34] on span "Finish" at bounding box center [732, 36] width 15 height 7
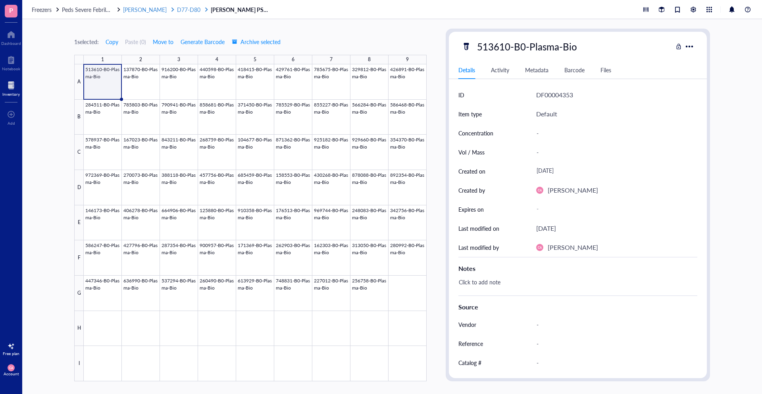
click at [177, 10] on span "D77-D80" at bounding box center [188, 10] width 23 height 8
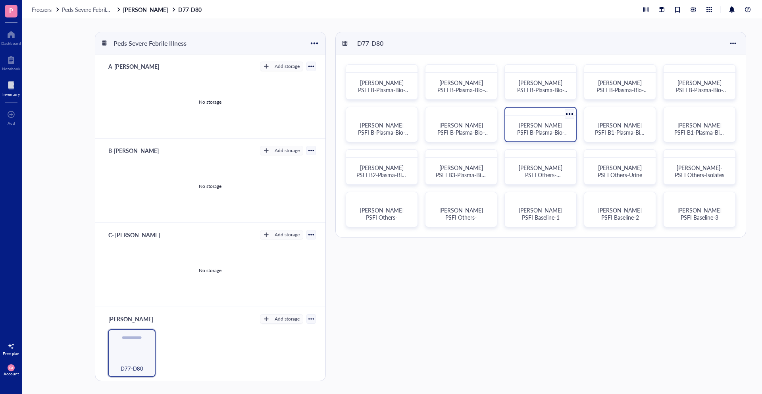
click at [544, 135] on span "[PERSON_NAME] PSFI B-Plasma-Bio-12" at bounding box center [543, 132] width 52 height 22
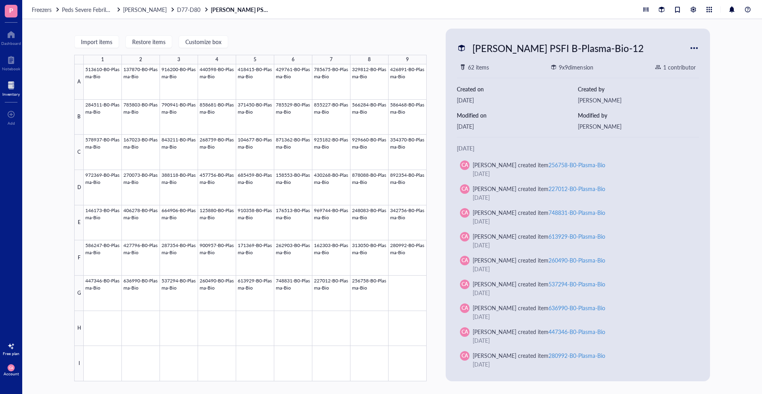
drag, startPoint x: 149, startPoint y: 12, endPoint x: 165, endPoint y: 1, distance: 18.9
click at [170, 12] on div at bounding box center [173, 10] width 6 height 6
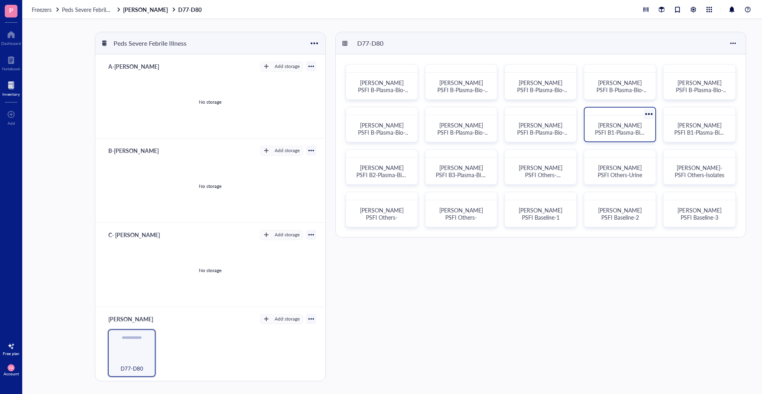
click at [608, 137] on div "[PERSON_NAME] PSFI B1-Plasma-Bio-1" at bounding box center [620, 128] width 64 height 19
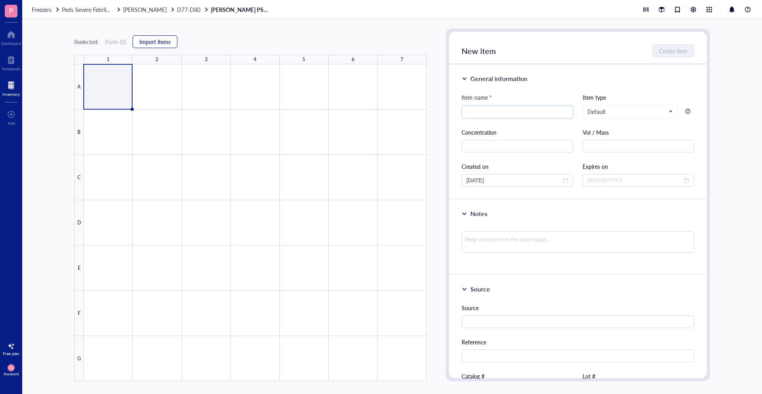
click at [144, 42] on span "Import items" at bounding box center [154, 41] width 31 height 6
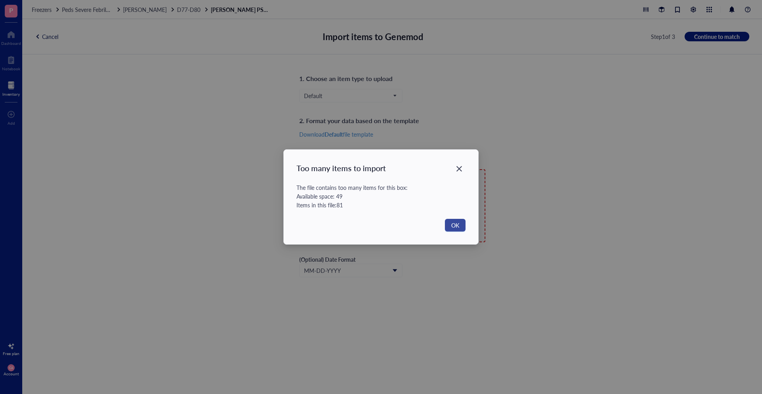
click at [450, 225] on button "OK" at bounding box center [455, 225] width 21 height 13
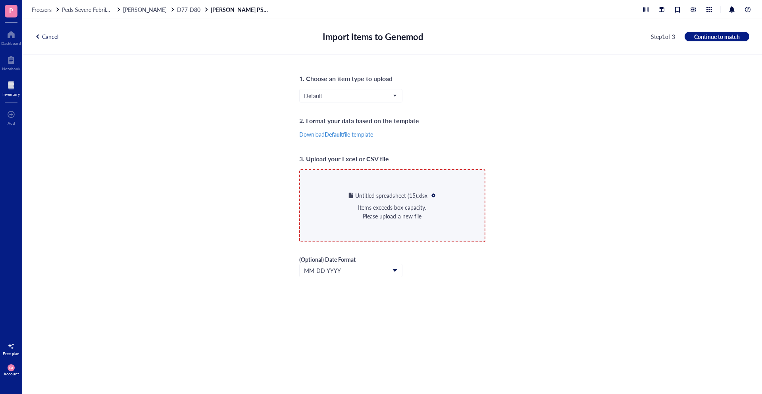
click at [433, 196] on div at bounding box center [434, 195] width 6 height 6
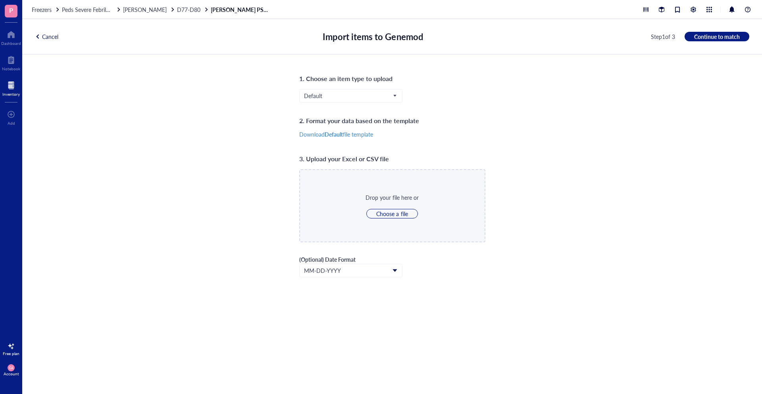
click at [556, 250] on div "1. Choose an item type to upload Default 2. Format your data based on the templ…" at bounding box center [392, 223] width 740 height 339
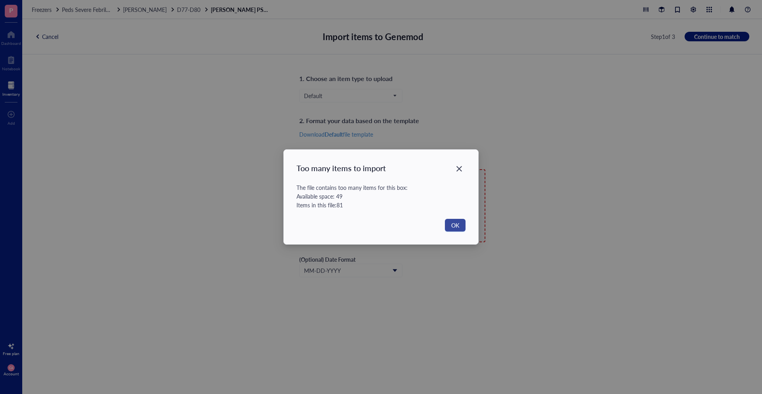
click at [454, 224] on span "OK" at bounding box center [455, 225] width 8 height 9
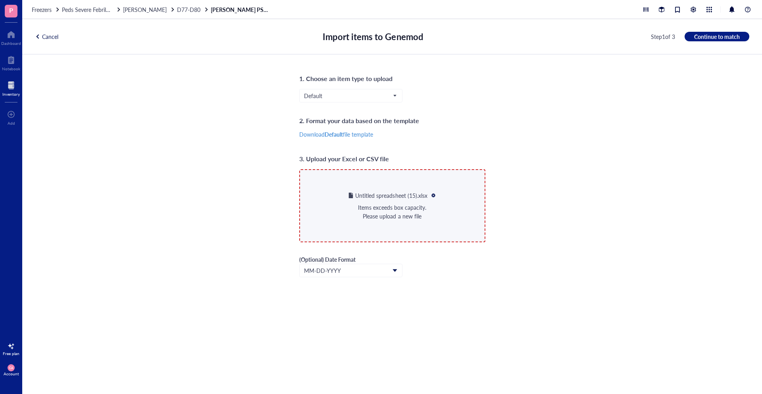
click at [432, 196] on div at bounding box center [434, 195] width 6 height 6
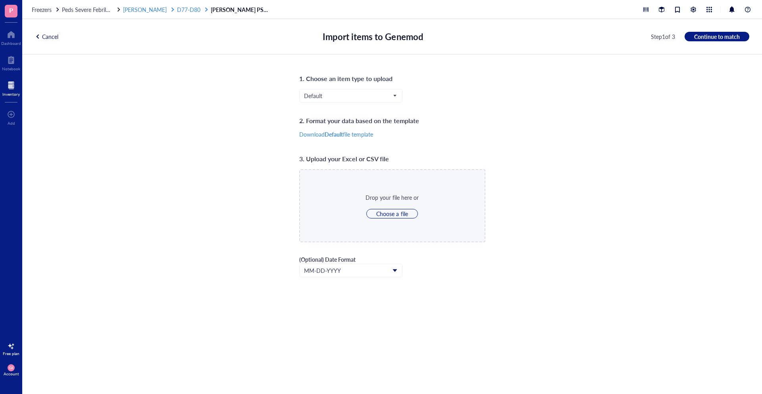
click at [177, 11] on span "D77-D80" at bounding box center [188, 10] width 23 height 8
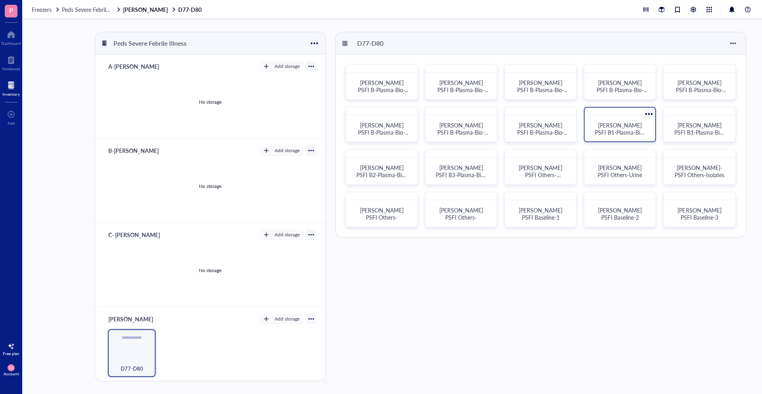
click at [619, 128] on span "[PERSON_NAME] PSFI B1-Plasma-Bio-1" at bounding box center [620, 132] width 50 height 22
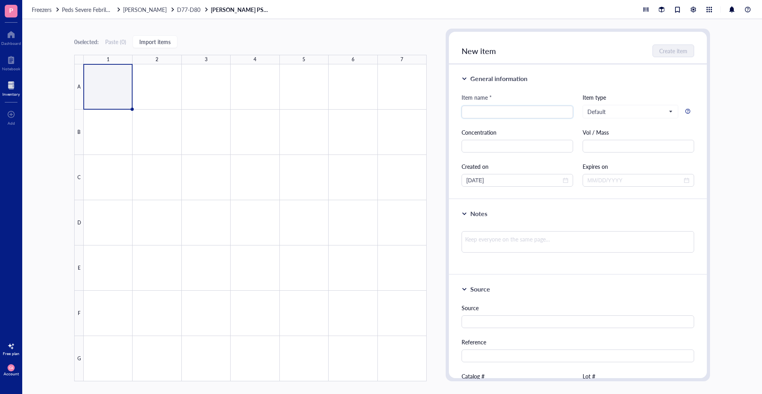
click at [161, 14] on div "Freezers Peds Severe Febrile Illness [PERSON_NAME] D77-D80 [PERSON_NAME] PSFI B…" at bounding box center [392, 9] width 740 height 19
click at [177, 11] on span "D77-D80" at bounding box center [188, 10] width 23 height 8
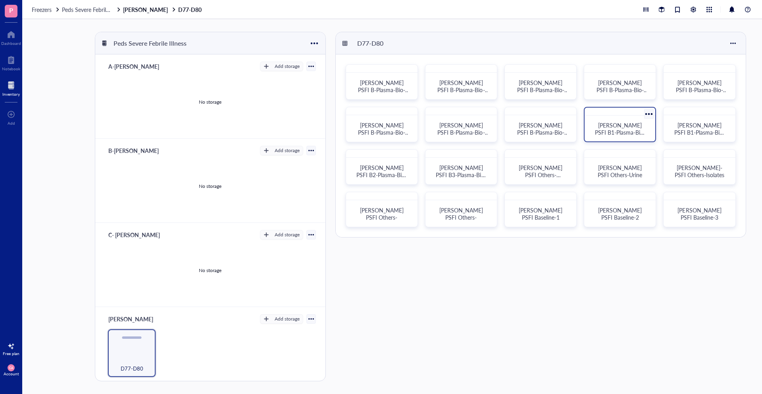
click at [651, 112] on div at bounding box center [649, 114] width 12 height 12
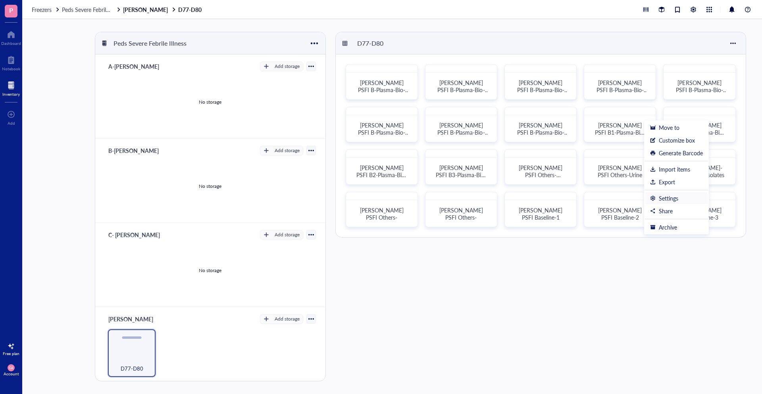
click at [666, 202] on li "Settings" at bounding box center [676, 198] width 63 height 13
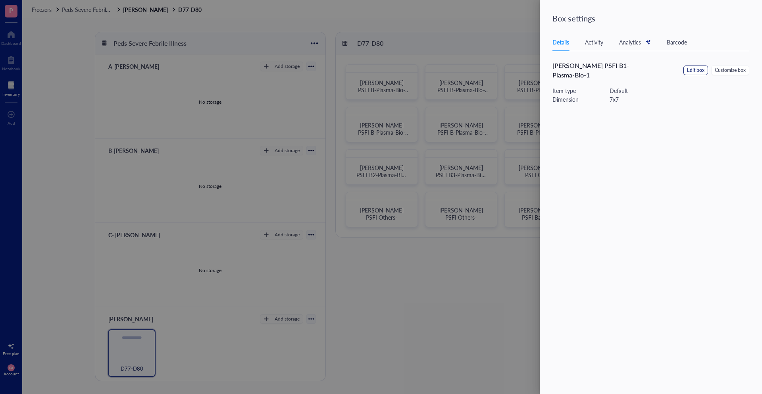
click at [695, 67] on span "Edit box" at bounding box center [695, 71] width 17 height 8
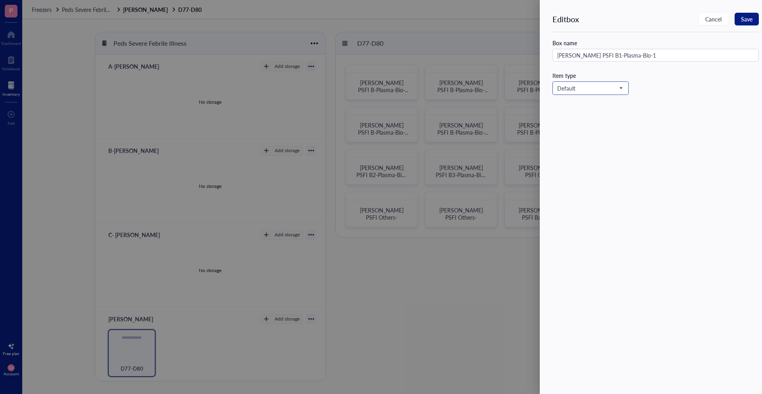
click at [622, 88] on span at bounding box center [590, 88] width 67 height 12
click at [622, 88] on span "Default" at bounding box center [589, 88] width 65 height 7
click at [713, 19] on span "Cancel" at bounding box center [713, 19] width 16 height 6
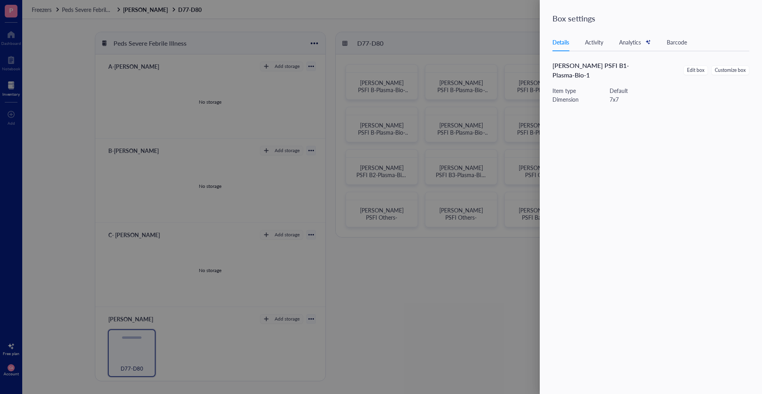
click at [574, 74] on div "[PERSON_NAME] PSFI B1-Plasma-Bio-1 Edit box Customize box Item type Default Dim…" at bounding box center [655, 89] width 206 height 56
click at [568, 95] on div "Dimension" at bounding box center [580, 99] width 57 height 9
drag, startPoint x: 568, startPoint y: 89, endPoint x: 593, endPoint y: 94, distance: 25.9
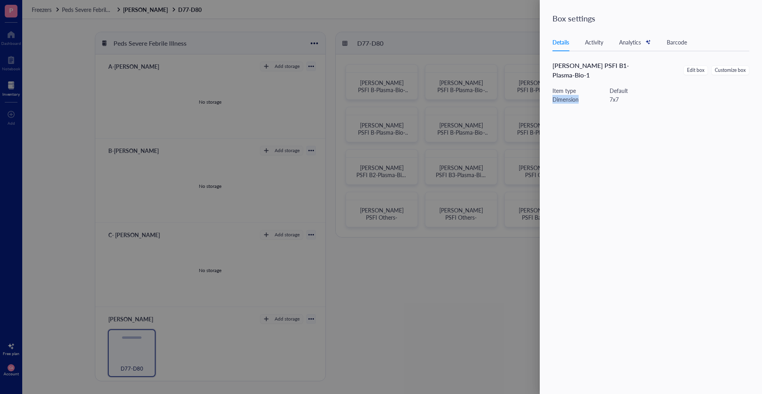
click at [575, 95] on div "Dimension" at bounding box center [580, 99] width 57 height 9
drag, startPoint x: 595, startPoint y: 94, endPoint x: 605, endPoint y: 92, distance: 10.4
click at [596, 95] on div "Dimension" at bounding box center [580, 99] width 57 height 9
click at [612, 95] on div "7 x 7" at bounding box center [614, 99] width 9 height 9
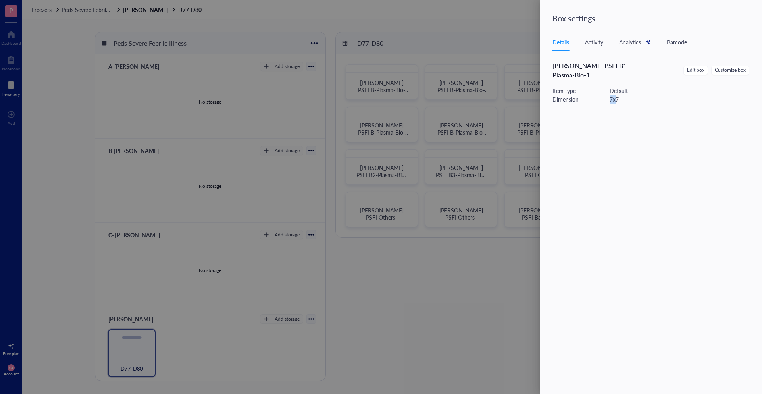
drag, startPoint x: 612, startPoint y: 91, endPoint x: 617, endPoint y: 91, distance: 5.2
click at [616, 95] on div "7 x 7" at bounding box center [614, 99] width 9 height 9
click at [618, 95] on div "7 x 7" at bounding box center [614, 99] width 9 height 9
click at [720, 67] on span "Customize box" at bounding box center [730, 71] width 31 height 8
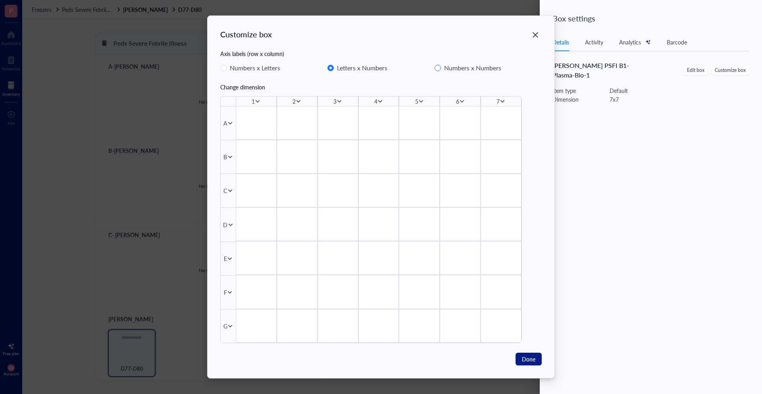
click at [441, 68] on span "Numbers x Numbers" at bounding box center [473, 68] width 64 height 10
click at [441, 68] on input "Numbers x Numbers" at bounding box center [438, 68] width 6 height 6
click at [439, 68] on input "Numbers x Numbers" at bounding box center [438, 68] width 6 height 6
radio input "false"
radio input "true"
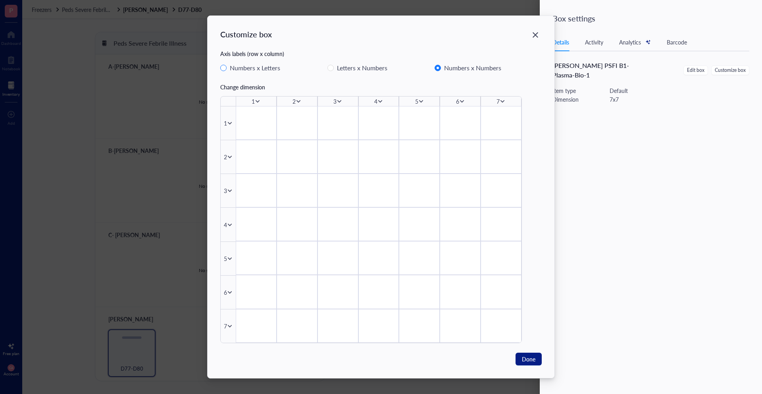
click at [327, 66] on label "Numbers x Letters" at bounding box center [273, 68] width 107 height 10
click at [227, 66] on input "Numbers x Letters" at bounding box center [223, 68] width 6 height 6
click at [329, 66] on input "Letters x Numbers" at bounding box center [330, 68] width 6 height 6
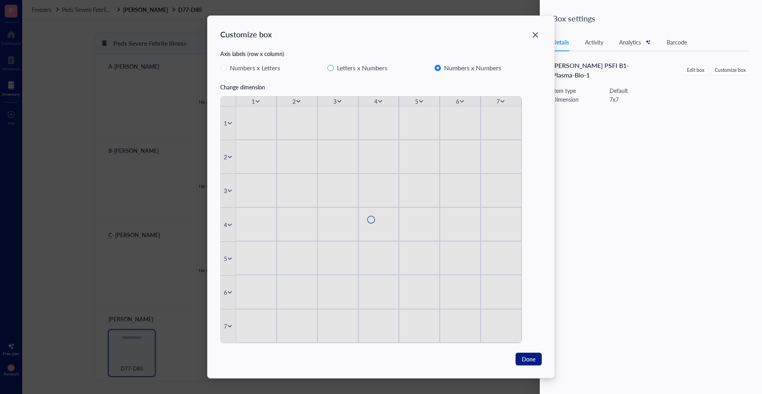
radio input "true"
radio input "false"
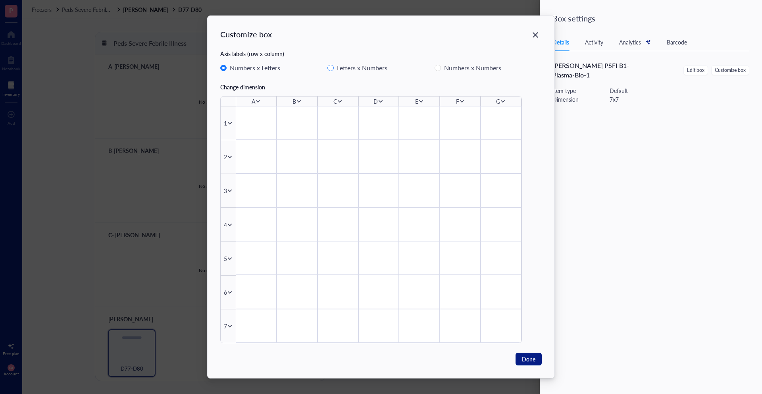
radio input "false"
radio input "true"
click at [332, 68] on input "Letters x Numbers" at bounding box center [330, 68] width 6 height 6
click at [501, 102] on icon at bounding box center [503, 101] width 6 height 6
click at [518, 121] on span "Insert 1 right" at bounding box center [528, 125] width 45 height 9
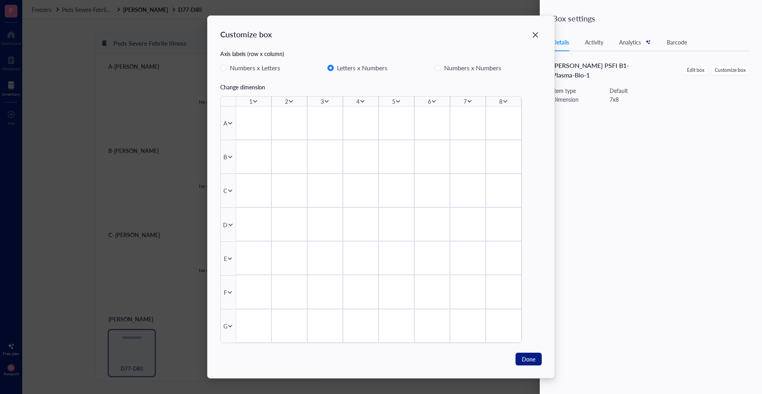
click at [506, 101] on icon at bounding box center [505, 101] width 4 height 3
click at [520, 124] on span "Insert 1 right" at bounding box center [530, 125] width 45 height 9
click at [226, 324] on div "G" at bounding box center [225, 325] width 4 height 9
click at [229, 327] on icon at bounding box center [230, 326] width 6 height 6
click at [238, 345] on li "Insert 1 below" at bounding box center [256, 350] width 56 height 13
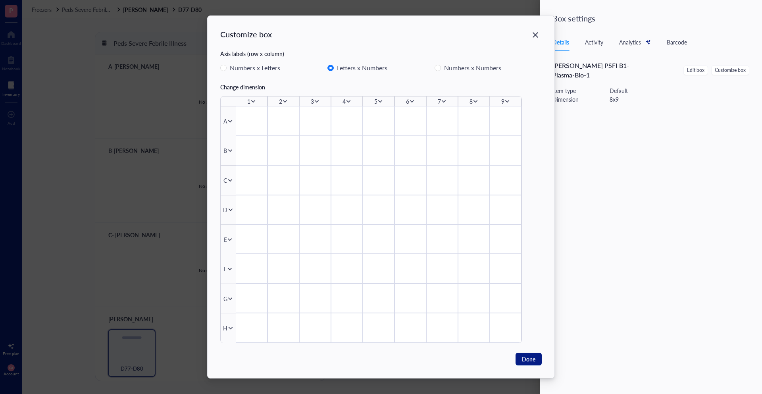
click at [228, 326] on icon at bounding box center [231, 328] width 6 height 6
click at [241, 350] on span "Insert 1 below" at bounding box center [255, 352] width 45 height 9
click at [524, 359] on span "Done" at bounding box center [528, 358] width 13 height 9
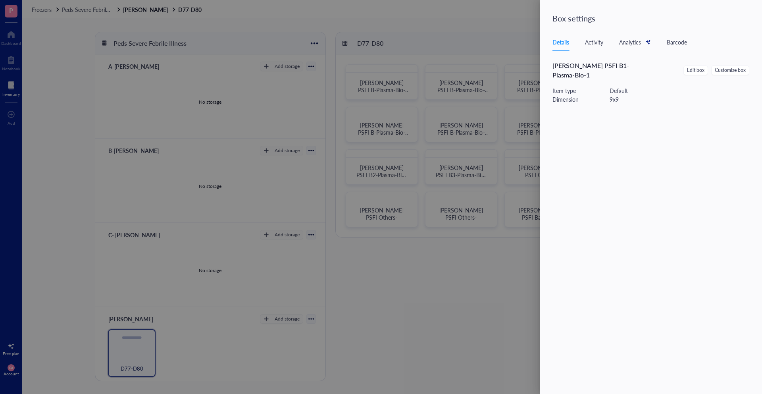
click at [491, 260] on div at bounding box center [381, 197] width 762 height 394
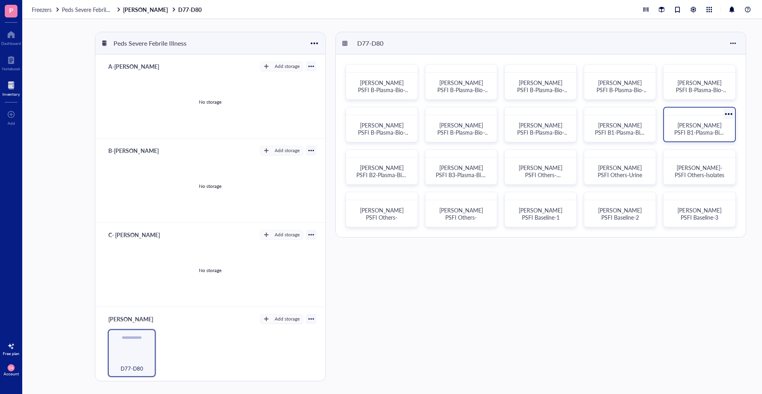
click at [722, 122] on div "[PERSON_NAME] PSFI B1-Plasma-Bio-2" at bounding box center [700, 128] width 52 height 14
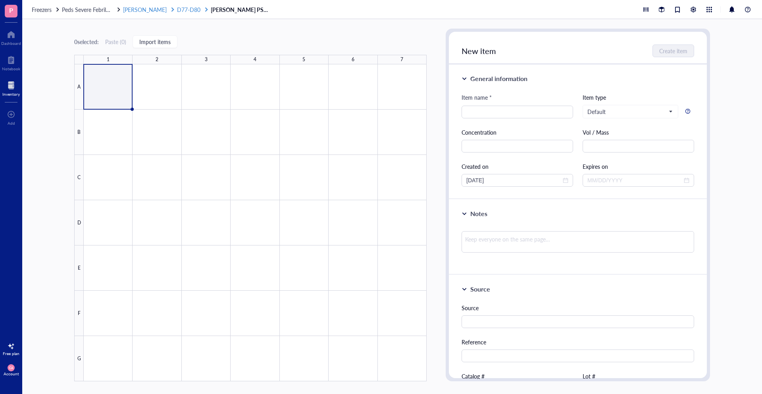
click at [177, 9] on span "D77-D80" at bounding box center [188, 10] width 23 height 8
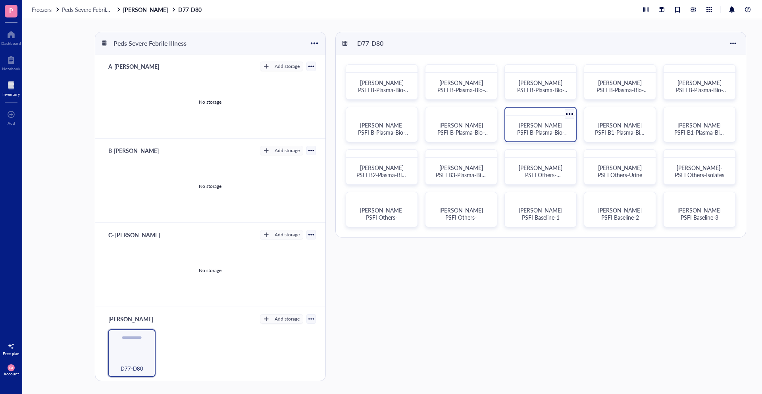
click at [545, 127] on span "[PERSON_NAME] PSFI B-Plasma-Bio-12" at bounding box center [543, 132] width 52 height 22
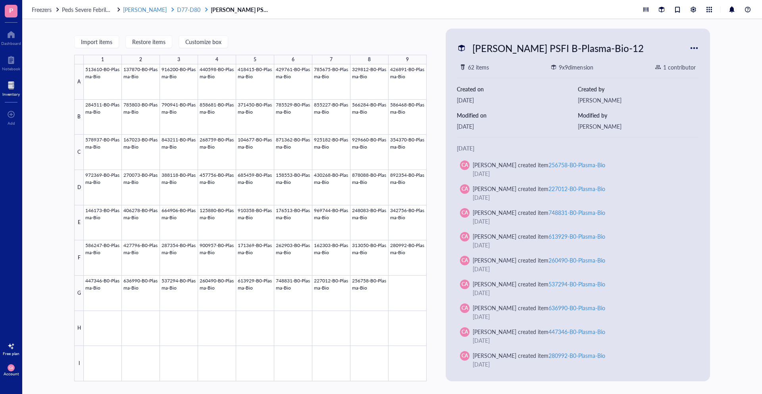
click at [170, 10] on div at bounding box center [173, 10] width 6 height 6
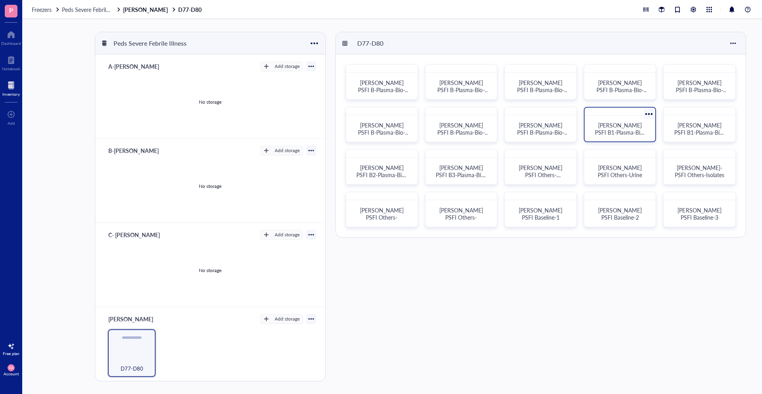
click at [643, 119] on div "[PERSON_NAME] PSFI B1-Plasma-Bio-1" at bounding box center [620, 128] width 64 height 19
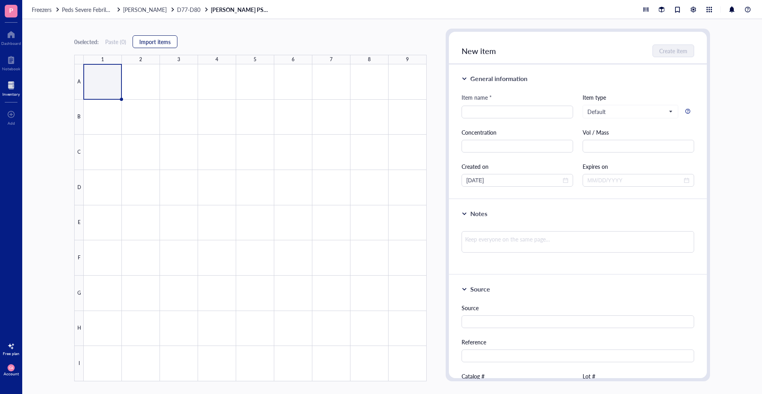
click at [152, 37] on button "Import items" at bounding box center [155, 41] width 45 height 13
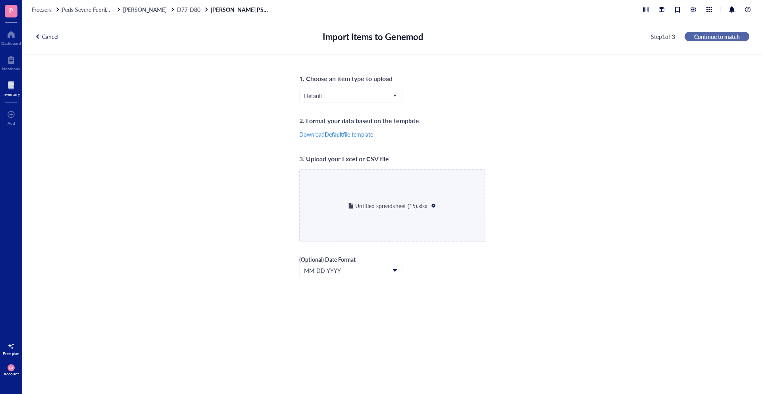
click at [713, 36] on span "Continue to match" at bounding box center [717, 36] width 46 height 7
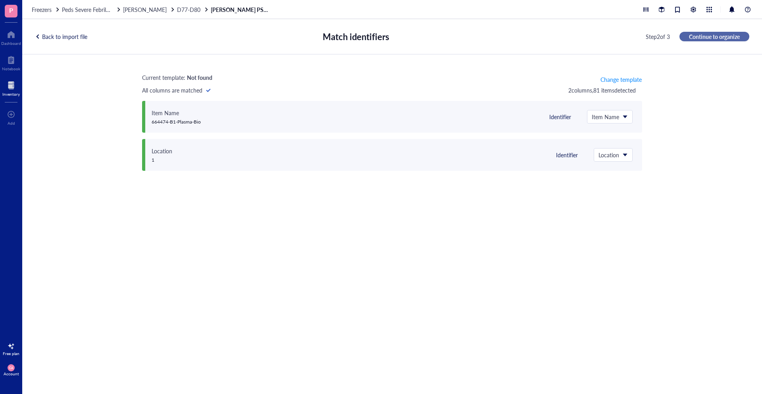
click at [714, 37] on span "Continue to organize" at bounding box center [714, 36] width 51 height 7
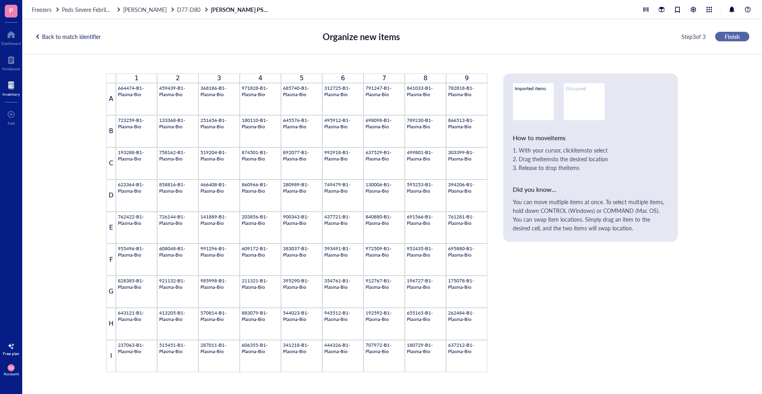
click at [744, 37] on button "Finish" at bounding box center [732, 37] width 34 height 10
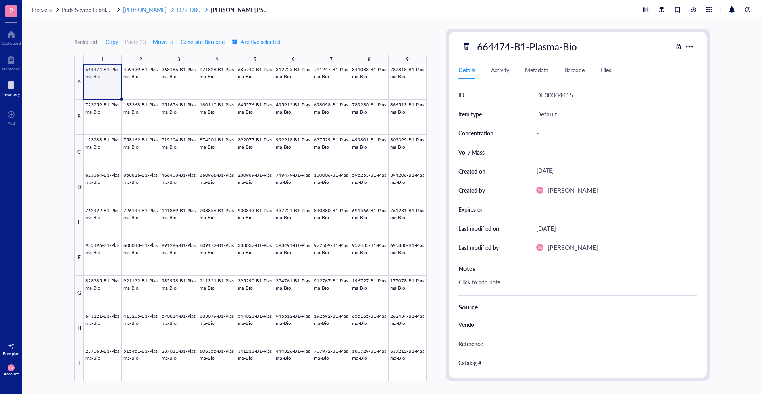
click at [140, 10] on span "[PERSON_NAME]" at bounding box center [145, 10] width 44 height 8
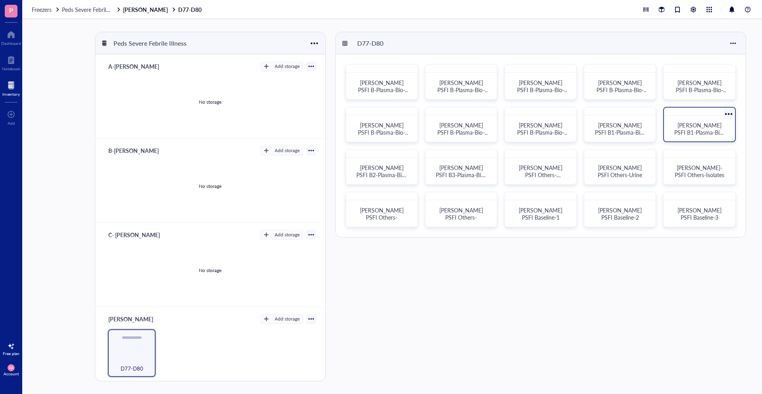
click at [728, 114] on div at bounding box center [729, 114] width 12 height 12
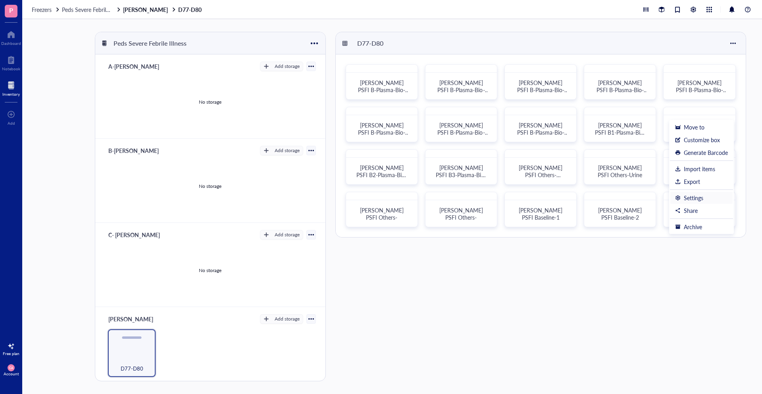
click at [690, 194] on div "Settings" at bounding box center [693, 197] width 19 height 7
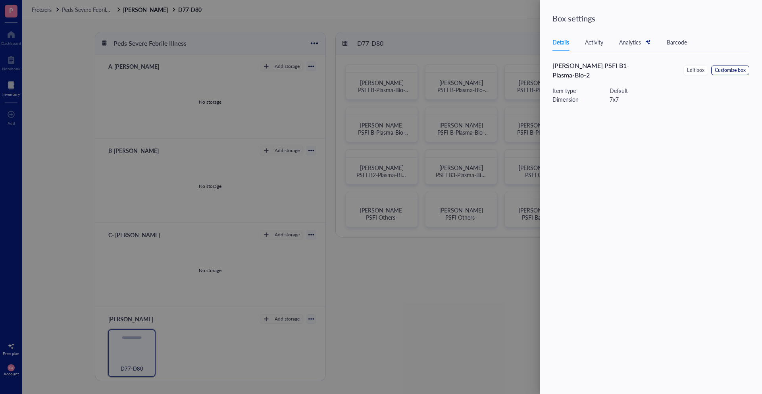
click at [727, 67] on span "Customize box" at bounding box center [730, 71] width 31 height 8
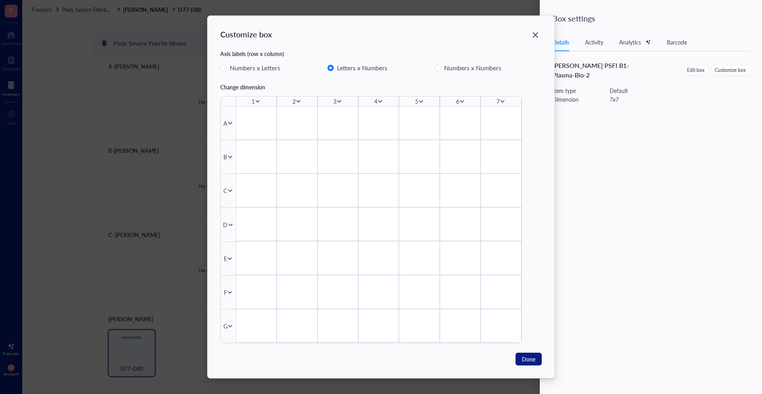
click at [502, 99] on icon at bounding box center [503, 101] width 6 height 6
click at [518, 123] on span "Insert 1 right" at bounding box center [528, 125] width 45 height 9
click at [504, 101] on icon at bounding box center [503, 101] width 6 height 6
click at [487, 127] on span "Insert 1 right" at bounding box center [495, 125] width 45 height 9
click at [233, 326] on icon at bounding box center [230, 326] width 6 height 6
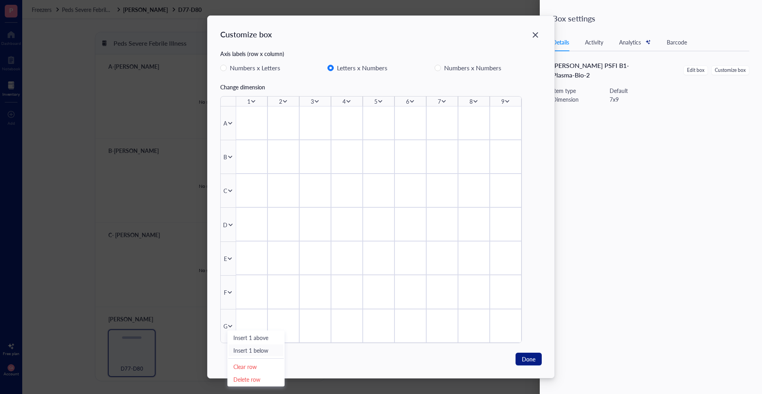
click at [239, 350] on span "Insert 1 below" at bounding box center [255, 350] width 45 height 9
click at [227, 328] on icon at bounding box center [230, 326] width 6 height 6
click at [246, 318] on span "Insert 1 below" at bounding box center [255, 322] width 45 height 9
click at [517, 357] on button "Done" at bounding box center [529, 358] width 26 height 13
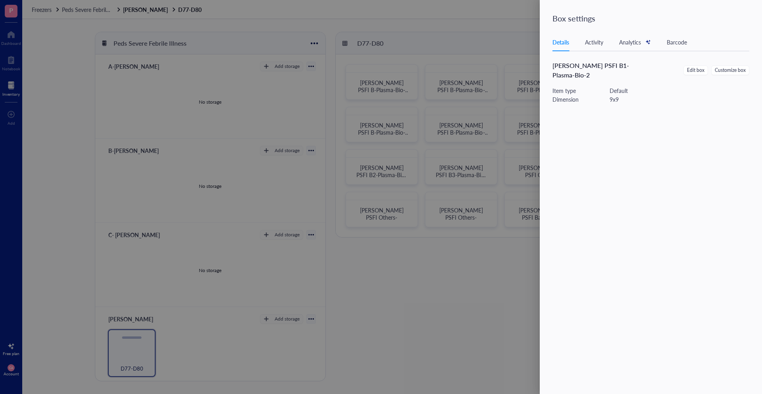
click at [508, 270] on div at bounding box center [381, 197] width 762 height 394
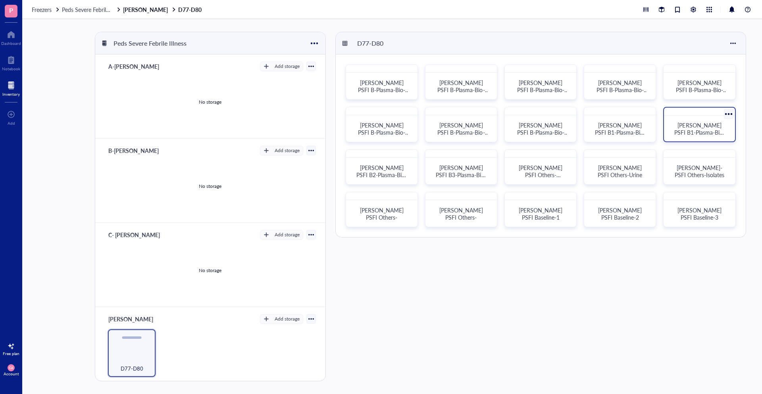
click at [706, 131] on span "[PERSON_NAME] PSFI B1-Plasma-Bio-2" at bounding box center [699, 132] width 50 height 22
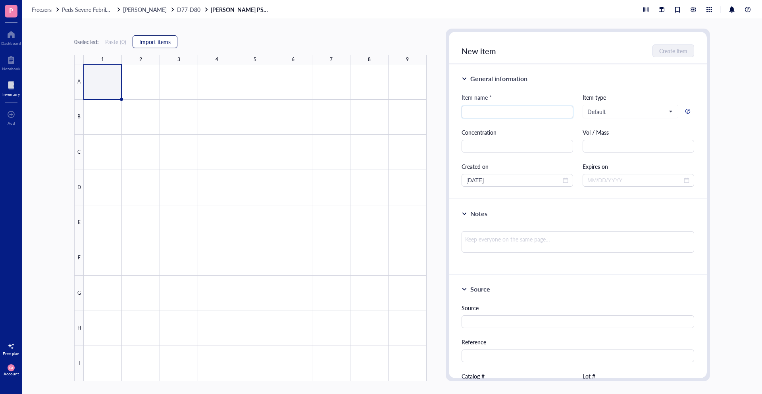
click at [166, 44] on span "Import items" at bounding box center [154, 41] width 31 height 6
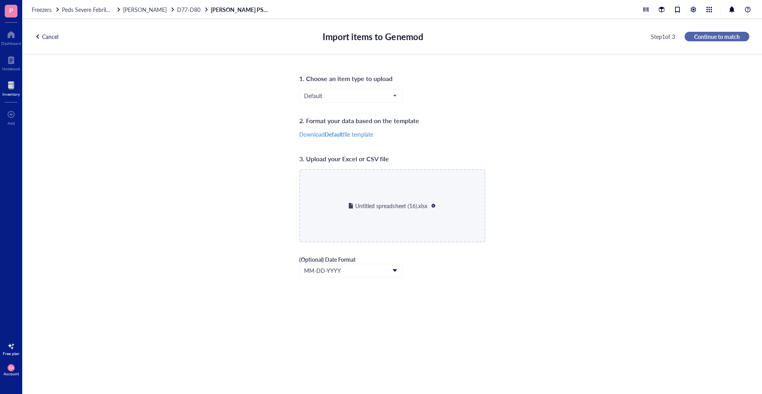
click at [716, 39] on span "Continue to match" at bounding box center [717, 36] width 46 height 7
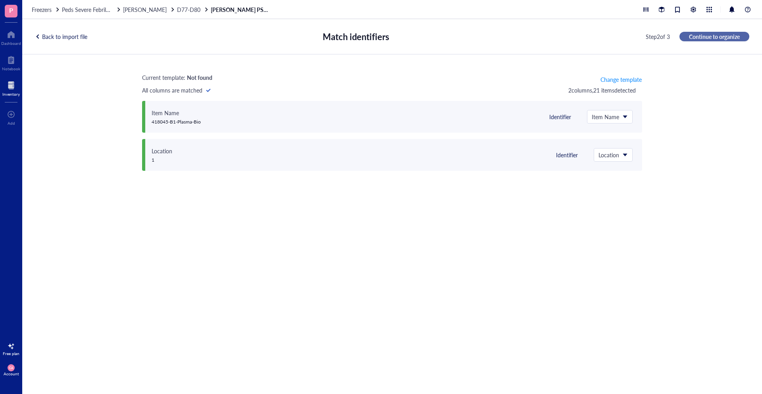
click at [716, 39] on span "Continue to organize" at bounding box center [714, 36] width 51 height 7
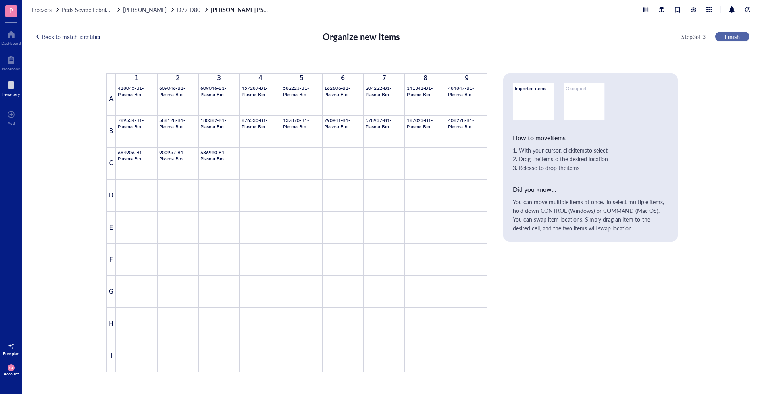
click at [725, 38] on span "Finish" at bounding box center [732, 36] width 15 height 7
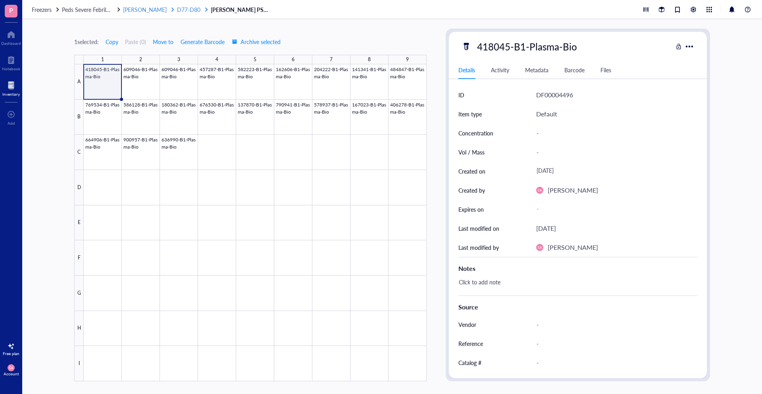
click at [170, 11] on div at bounding box center [173, 10] width 6 height 6
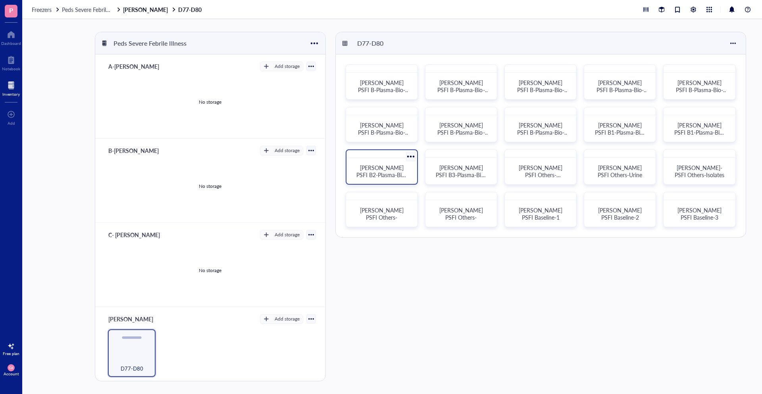
click at [413, 153] on div at bounding box center [411, 157] width 12 height 12
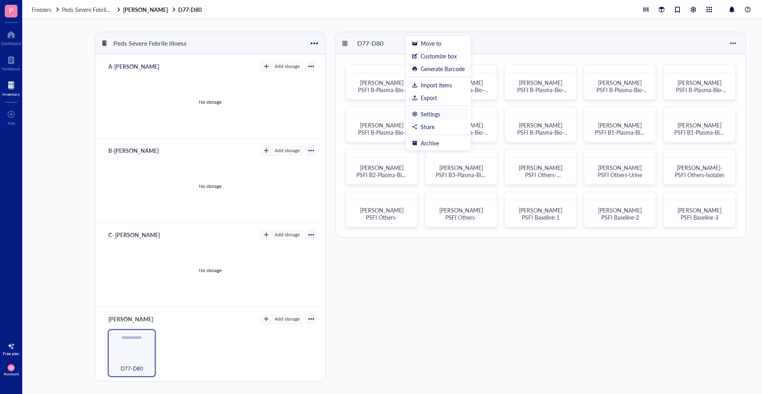
click at [436, 116] on div "Settings" at bounding box center [430, 113] width 19 height 7
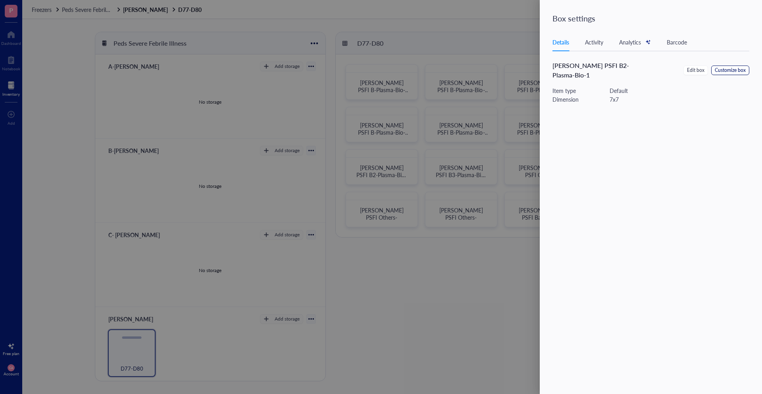
click at [725, 67] on span "Customize box" at bounding box center [730, 71] width 31 height 8
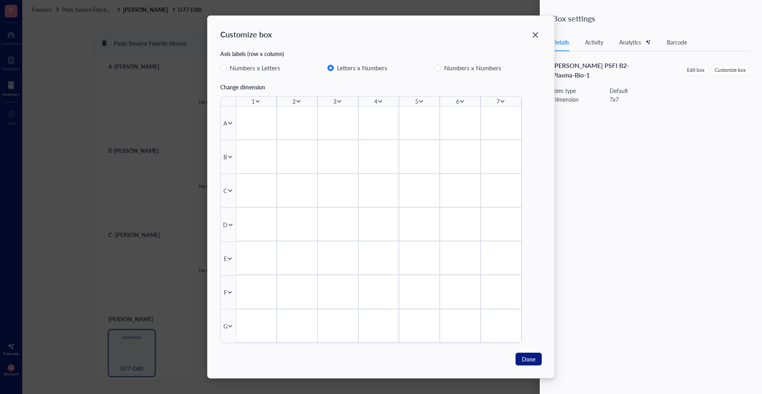
click at [504, 101] on icon at bounding box center [503, 101] width 6 height 6
click at [510, 114] on span "Insert 1 left" at bounding box center [528, 112] width 45 height 9
click at [500, 102] on icon at bounding box center [503, 101] width 6 height 6
click at [518, 115] on span "Insert 1 left" at bounding box center [528, 112] width 45 height 9
click at [230, 329] on div "G" at bounding box center [228, 326] width 15 height 34
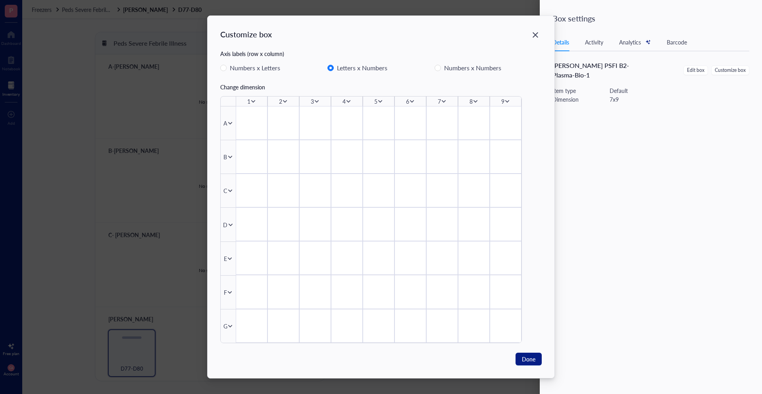
click at [229, 326] on icon at bounding box center [230, 326] width 6 height 6
click at [244, 334] on span "Insert 1 above" at bounding box center [255, 337] width 45 height 9
click at [229, 324] on icon at bounding box center [230, 326] width 6 height 6
click at [241, 335] on span "Insert 1 above" at bounding box center [255, 337] width 45 height 9
click at [526, 361] on span "Done" at bounding box center [528, 358] width 13 height 9
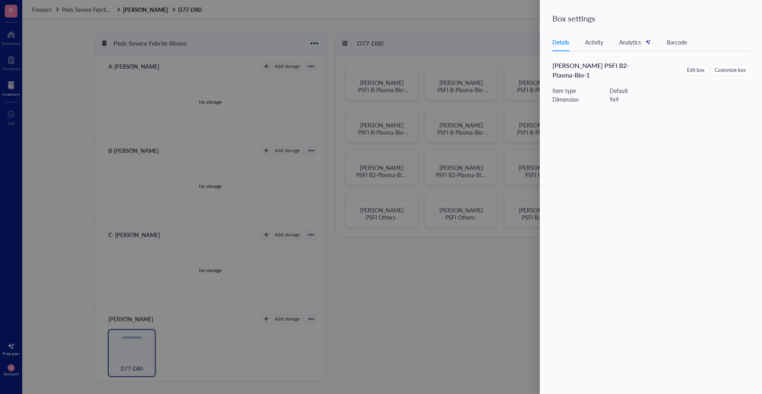
click at [524, 300] on div at bounding box center [381, 197] width 762 height 394
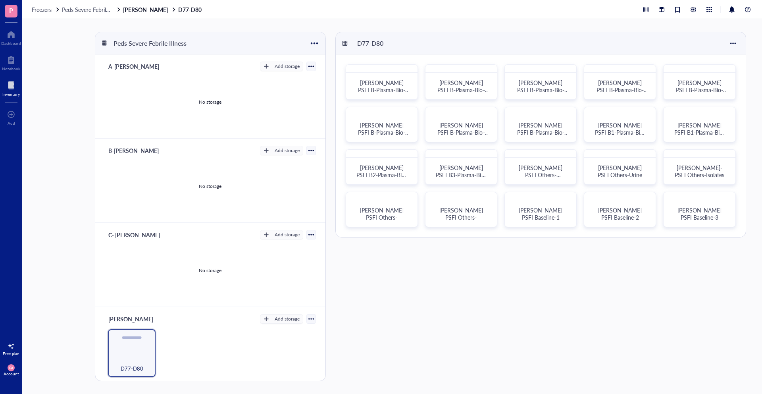
click at [354, 164] on div "[PERSON_NAME] PSFI B2-Plasma-Bio-1" at bounding box center [381, 171] width 65 height 20
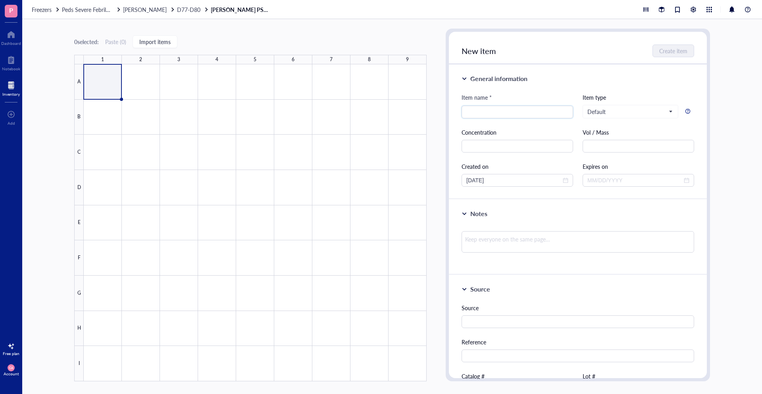
click at [144, 34] on div "0 selected: Paste ( 0 ) Import items 1 2 3 4 5 6 7 8 9 A B C D E F G H I" at bounding box center [250, 205] width 352 height 352
click at [148, 39] on span "Import items" at bounding box center [154, 41] width 31 height 6
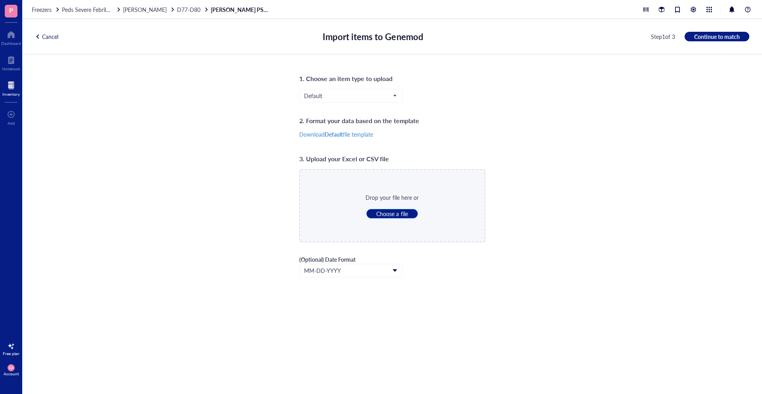
click at [371, 211] on button "Choose a file" at bounding box center [391, 214] width 51 height 10
click at [740, 37] on button "Continue to match" at bounding box center [717, 37] width 65 height 10
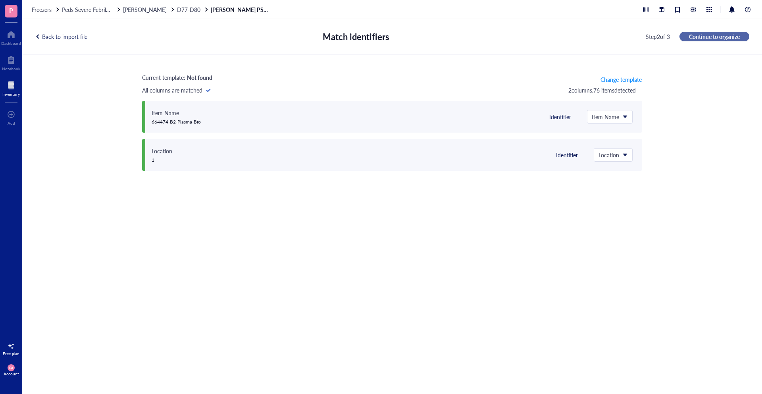
click at [740, 37] on button "Continue to organize" at bounding box center [715, 37] width 70 height 10
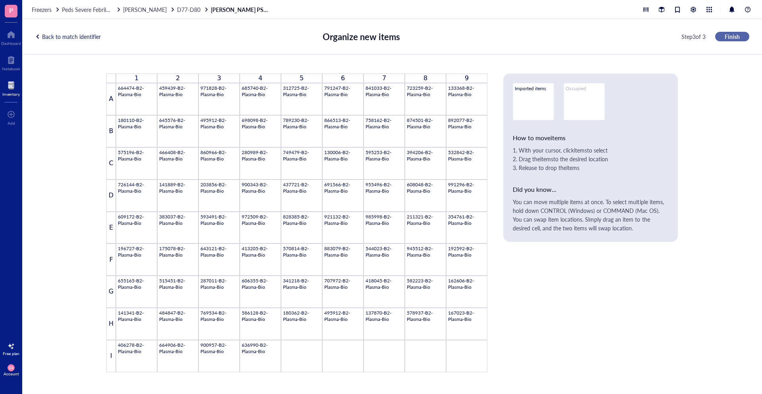
click at [740, 37] on button "Finish" at bounding box center [732, 37] width 34 height 10
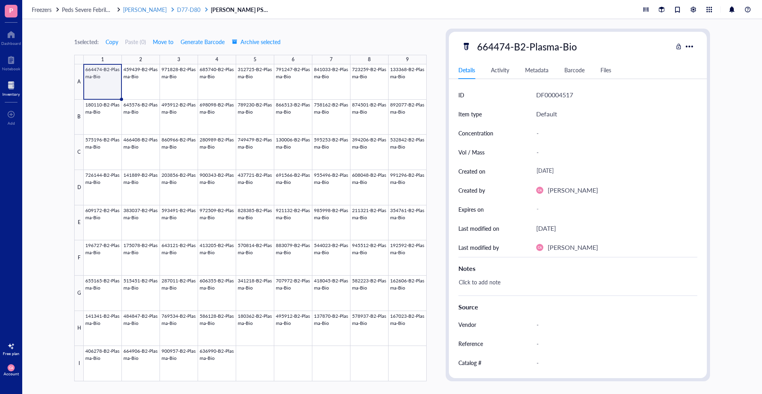
click at [204, 8] on div at bounding box center [207, 10] width 6 height 6
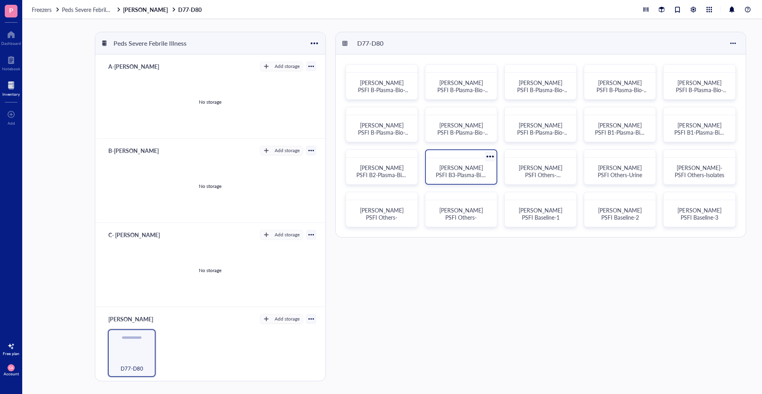
click at [466, 169] on span "[PERSON_NAME] PSFI B3-Plasma-Bio-1" at bounding box center [461, 175] width 50 height 22
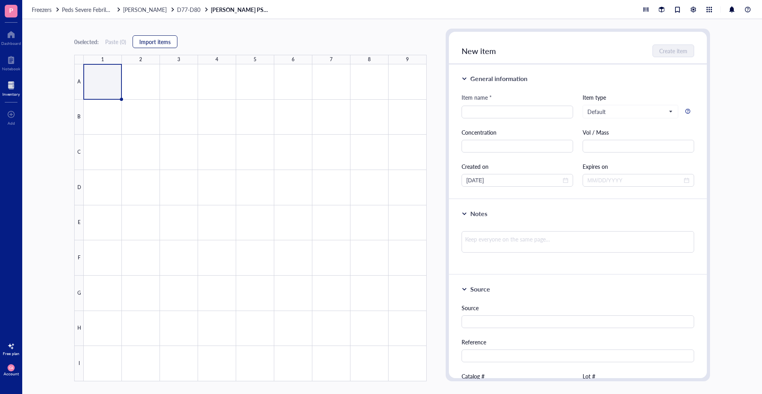
click at [153, 46] on button "Import items" at bounding box center [155, 41] width 45 height 13
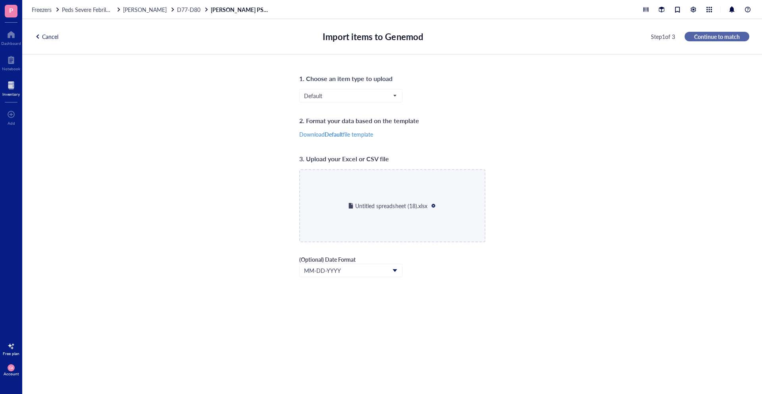
click at [712, 37] on span "Continue to match" at bounding box center [717, 36] width 46 height 7
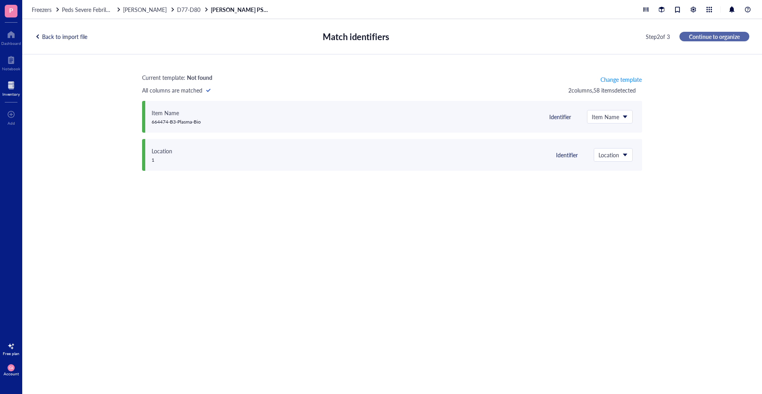
click at [717, 38] on span "Continue to organize" at bounding box center [714, 36] width 51 height 7
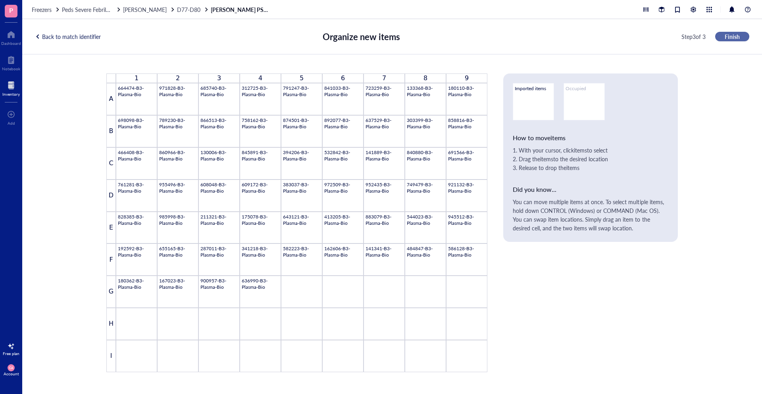
click at [727, 37] on span "Finish" at bounding box center [732, 36] width 15 height 7
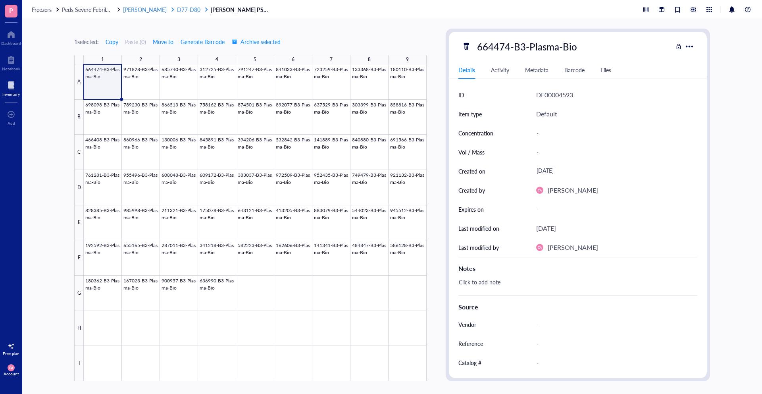
click at [170, 8] on div at bounding box center [173, 10] width 6 height 6
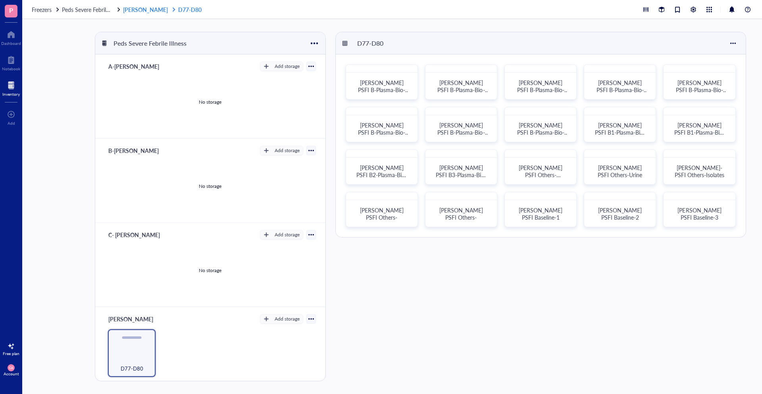
click at [158, 10] on link "[PERSON_NAME] D77-D80" at bounding box center [163, 9] width 80 height 7
click at [568, 158] on div at bounding box center [570, 157] width 12 height 12
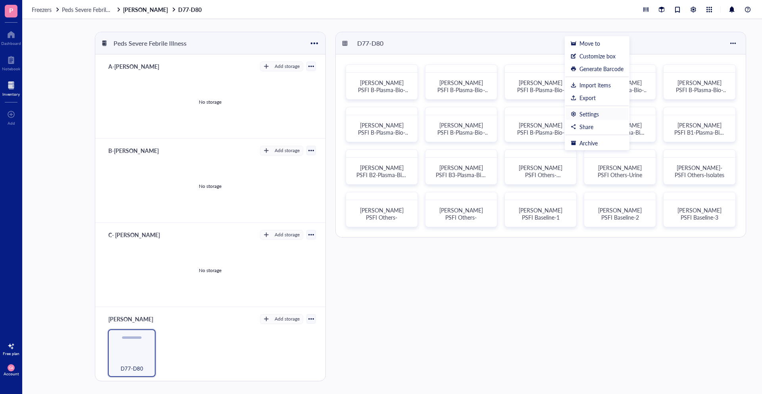
click at [596, 115] on div "Settings" at bounding box center [588, 113] width 19 height 7
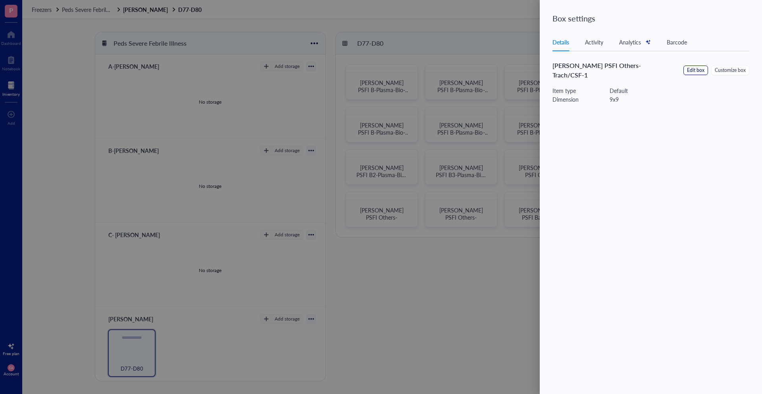
click at [688, 67] on span "Edit box" at bounding box center [695, 71] width 17 height 8
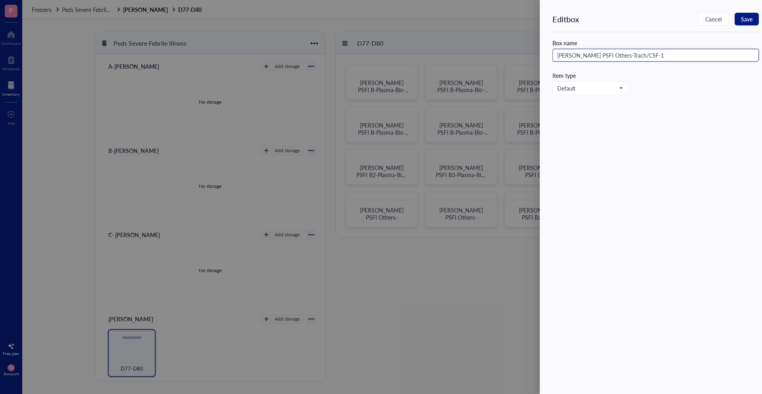
click at [594, 58] on input "[PERSON_NAME] PSFI Others-Trach/CSF-1" at bounding box center [655, 55] width 206 height 13
drag, startPoint x: 653, startPoint y: 52, endPoint x: 584, endPoint y: 58, distance: 69.3
click at [584, 58] on input "[PERSON_NAME] PSFI Others-Trach/CSF-1" at bounding box center [655, 55] width 206 height 13
paste input "Box 1-Others-Trach/CSF/Urine"
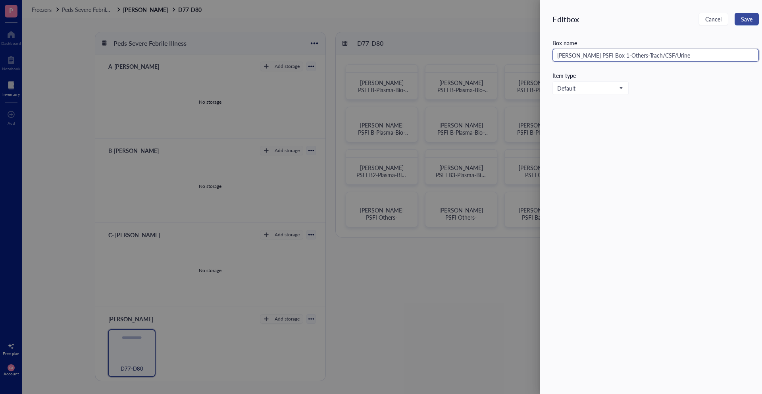
type input "[PERSON_NAME] PSFI Box 1-Others-Trach/CSF/Urine"
click at [746, 17] on span "Save" at bounding box center [747, 19] width 12 height 6
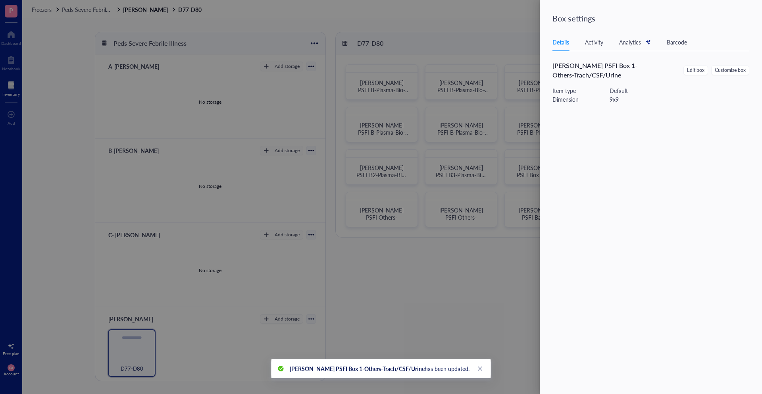
click at [466, 254] on div at bounding box center [381, 197] width 762 height 394
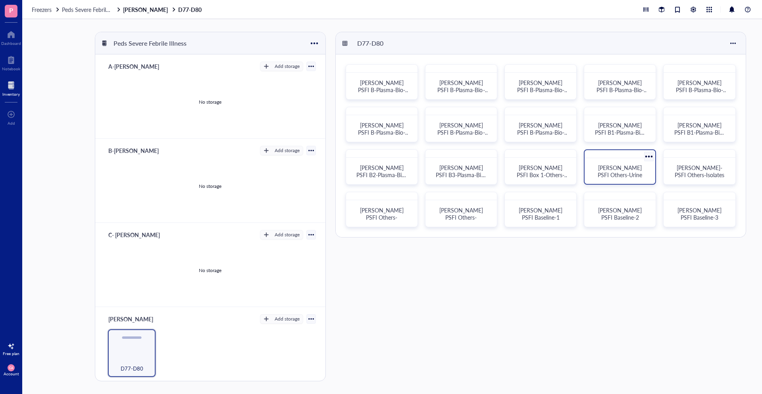
click at [648, 157] on div at bounding box center [649, 157] width 12 height 12
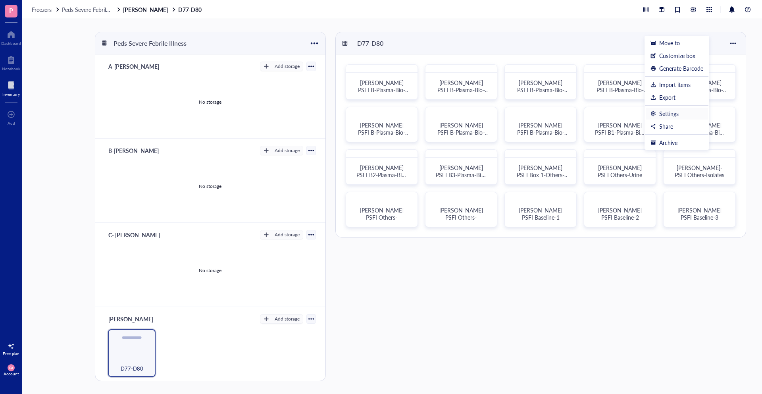
click at [666, 111] on div "Settings" at bounding box center [668, 113] width 19 height 7
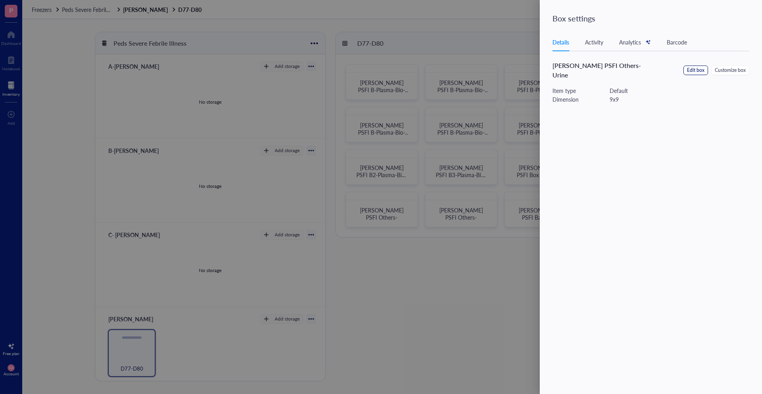
click at [705, 67] on button "Edit box" at bounding box center [695, 70] width 25 height 10
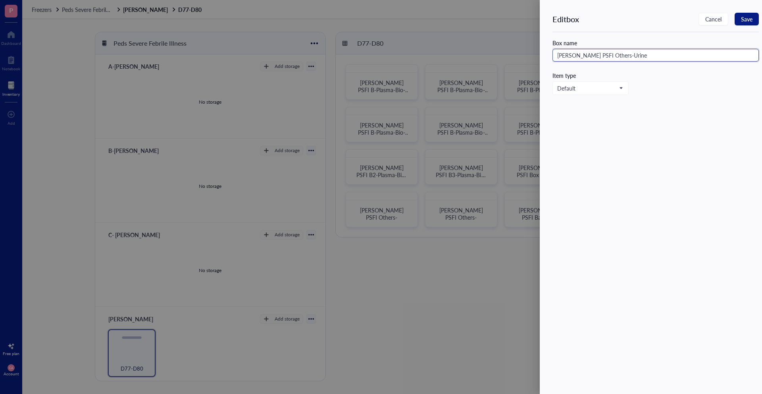
drag, startPoint x: 584, startPoint y: 55, endPoint x: 618, endPoint y: 52, distance: 33.8
click at [618, 52] on input "[PERSON_NAME] PSFI Others-Urine" at bounding box center [655, 55] width 206 height 13
paste input "Box 2-Others-Isolates"
type input "[PERSON_NAME] PSFI Box 2-Others-Isolates"
click at [745, 20] on span "Save" at bounding box center [747, 19] width 12 height 6
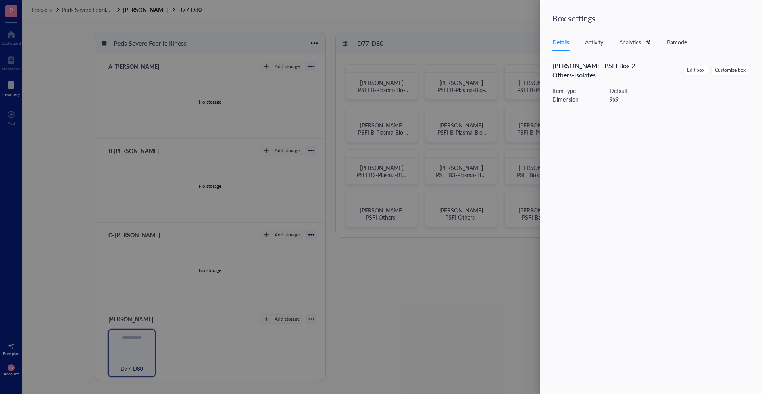
click at [427, 58] on div at bounding box center [381, 197] width 762 height 394
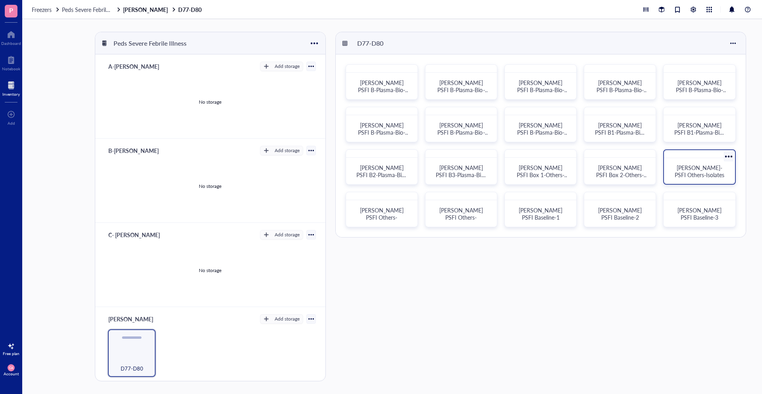
click at [728, 156] on div at bounding box center [729, 157] width 12 height 12
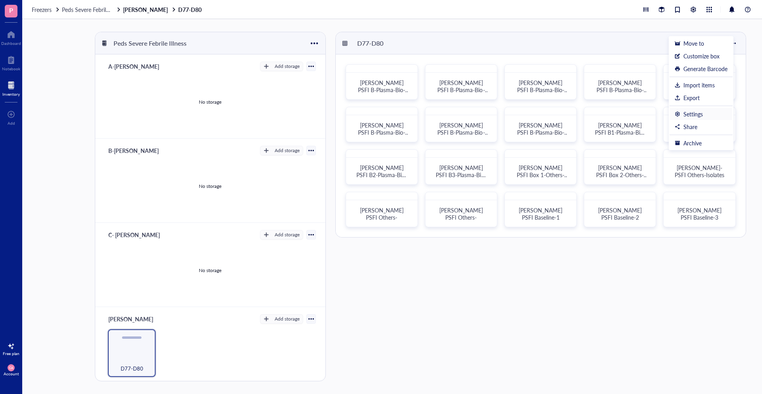
click at [690, 115] on div "Settings" at bounding box center [692, 113] width 19 height 7
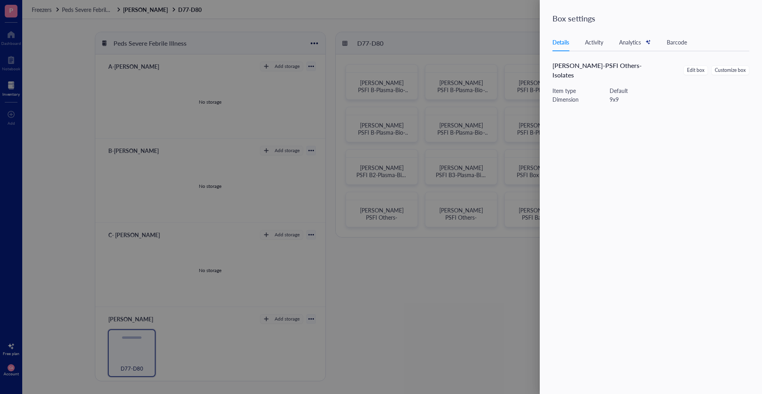
click at [690, 71] on div "[PERSON_NAME]-PSFI Others-Isolates Edit box Customize box Item type Default Dim…" at bounding box center [655, 89] width 206 height 56
click at [691, 68] on span "Edit box" at bounding box center [695, 71] width 17 height 8
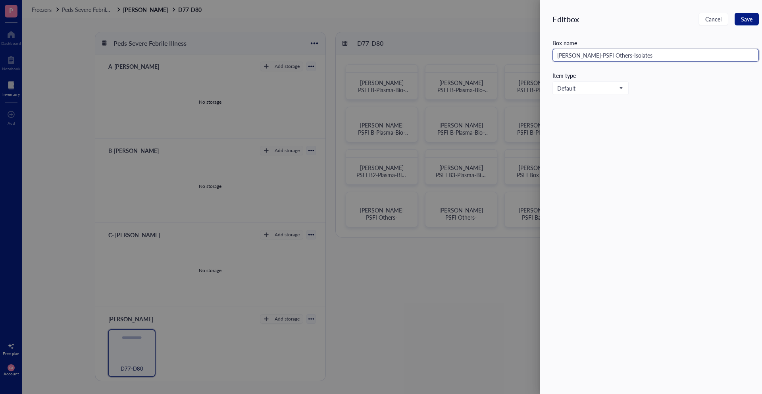
drag, startPoint x: 587, startPoint y: 57, endPoint x: 600, endPoint y: 55, distance: 12.5
click at [600, 55] on input "[PERSON_NAME]-PSFI Others-Isolates" at bounding box center [655, 55] width 206 height 13
drag, startPoint x: 625, startPoint y: 54, endPoint x: 585, endPoint y: 56, distance: 39.7
click at [585, 56] on input "[PERSON_NAME]-PSFI Others-Isolates" at bounding box center [655, 55] width 206 height 13
paste input "Box 3-Others-Trach/CSF"
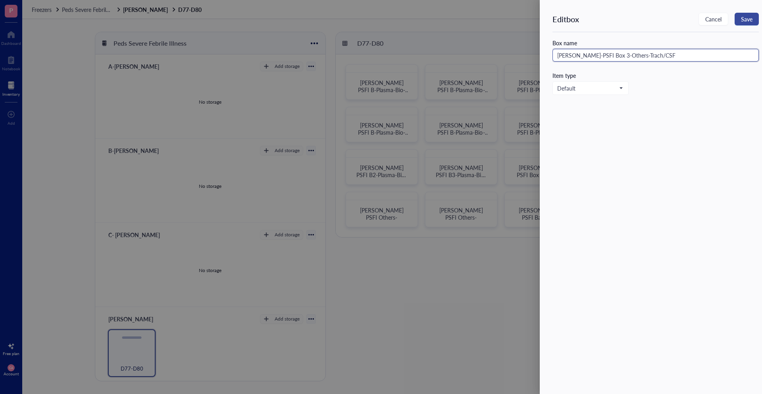
type input "[PERSON_NAME]-PSFI Box 3-Others-Trach/CSF"
click at [745, 18] on span "Save" at bounding box center [747, 19] width 12 height 6
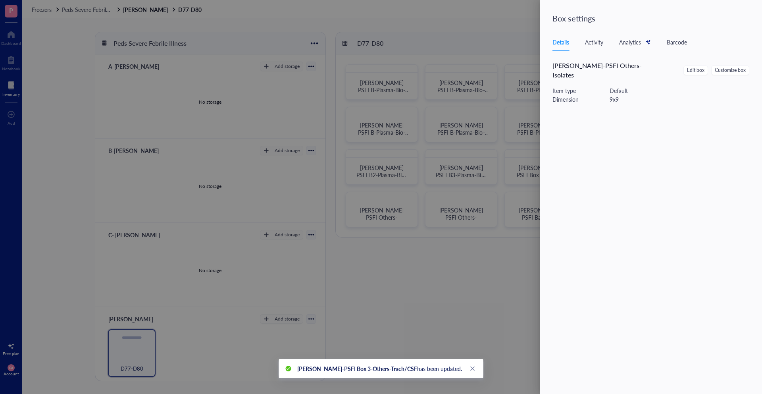
click at [459, 295] on div at bounding box center [381, 197] width 762 height 394
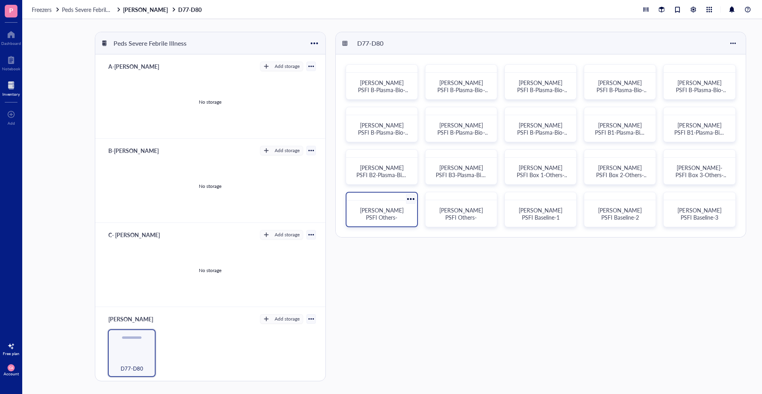
click at [408, 197] on div at bounding box center [411, 199] width 12 height 12
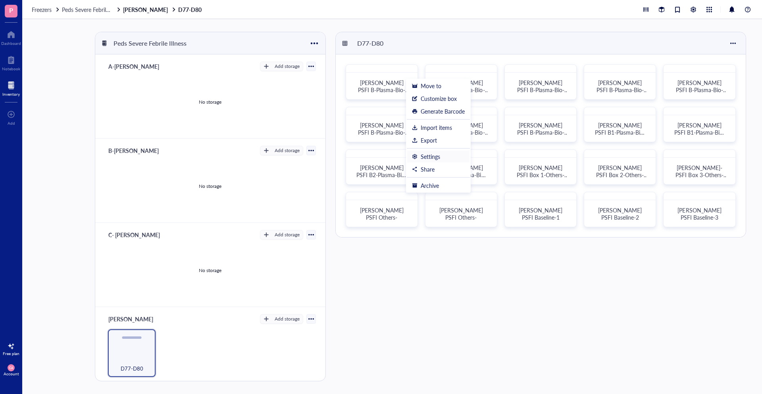
click at [433, 156] on div "Settings" at bounding box center [430, 156] width 19 height 7
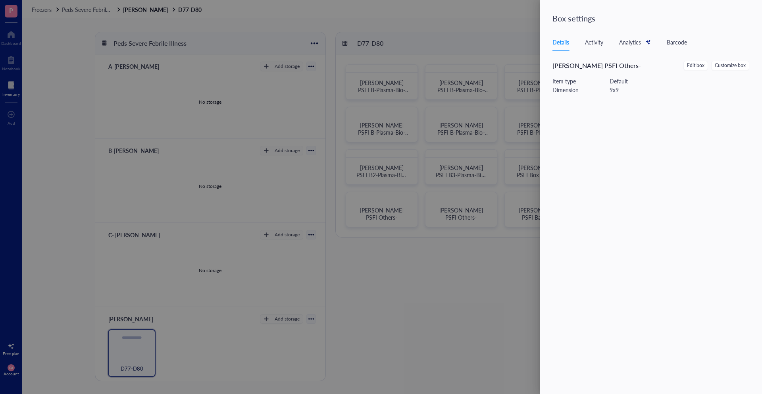
click at [683, 65] on div "[PERSON_NAME] PSFI Others- Edit box Customize box" at bounding box center [650, 66] width 197 height 10
click at [690, 65] on span "Edit box" at bounding box center [695, 66] width 17 height 8
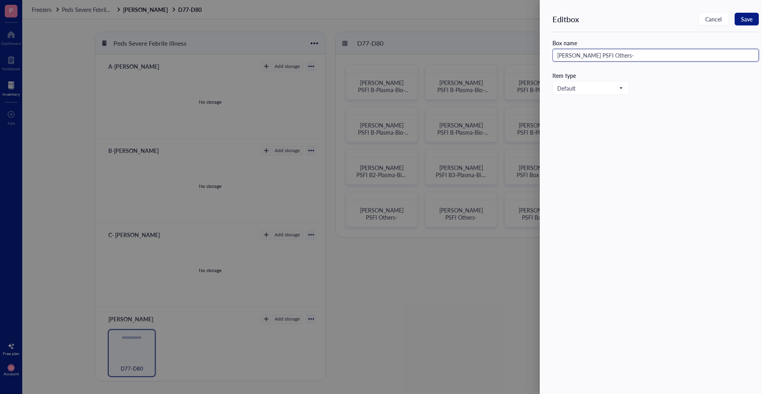
drag, startPoint x: 586, startPoint y: 55, endPoint x: 605, endPoint y: 55, distance: 19.1
click at [605, 55] on input "[PERSON_NAME] PSFI Others-" at bounding box center [655, 55] width 206 height 13
paste input "Box 4-Others-Urine"
type input "[PERSON_NAME] PSFI Box 4-Others-Urine"
click at [743, 18] on span "Save" at bounding box center [747, 19] width 12 height 6
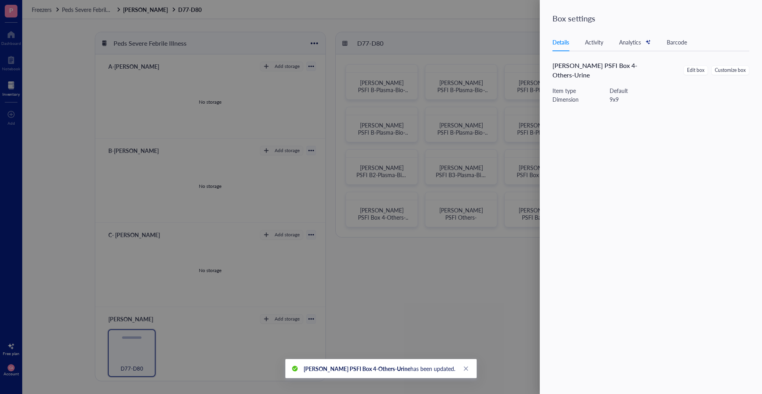
click at [484, 218] on div at bounding box center [381, 197] width 762 height 394
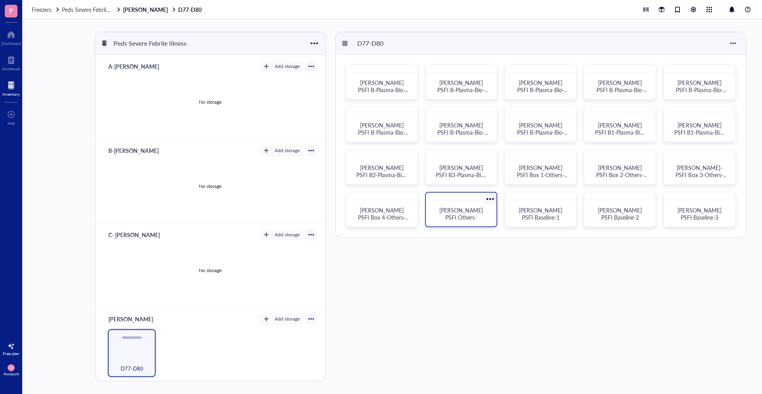
click at [492, 200] on div at bounding box center [490, 199] width 12 height 12
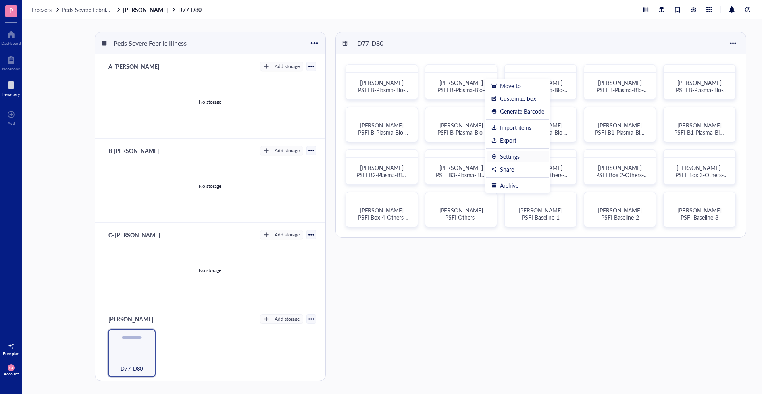
click at [511, 158] on div "Settings" at bounding box center [509, 156] width 19 height 7
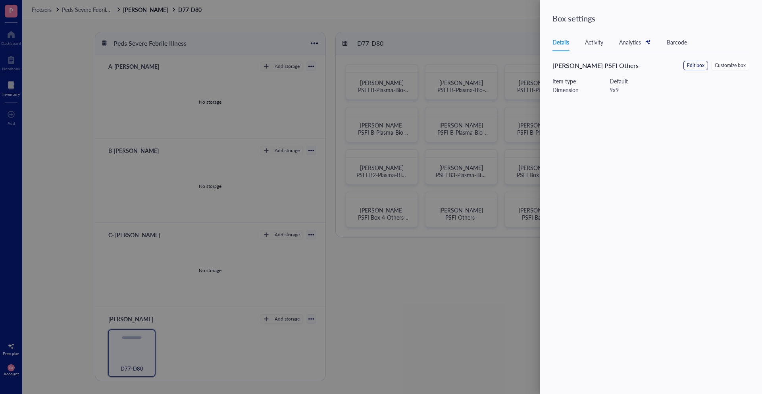
click at [703, 62] on span "Edit box" at bounding box center [695, 66] width 17 height 8
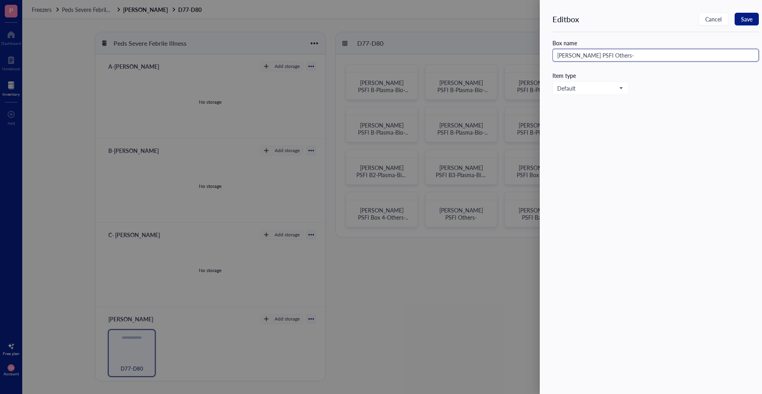
drag, startPoint x: 585, startPoint y: 56, endPoint x: 617, endPoint y: 56, distance: 32.1
click at [617, 56] on input "[PERSON_NAME] PSFI Others-" at bounding box center [655, 55] width 206 height 13
paste input "Box 5-Others-Isolates"
type input "[PERSON_NAME] PSFI Box 5-Others-Isolates"
click at [752, 16] on span "Save" at bounding box center [747, 19] width 12 height 6
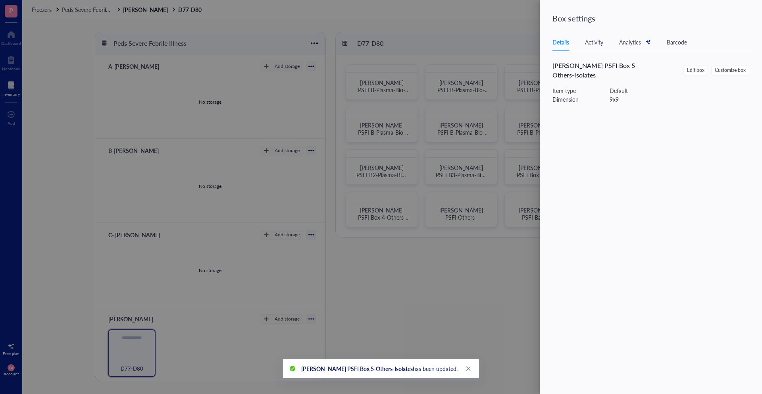
click at [394, 241] on div at bounding box center [381, 197] width 762 height 394
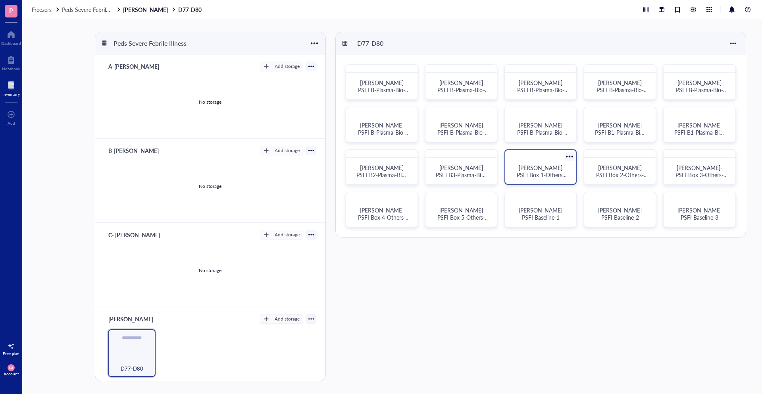
click at [545, 171] on span "[PERSON_NAME] PSFI Box 1-Others-Trach/CSF/Urine" at bounding box center [542, 175] width 50 height 22
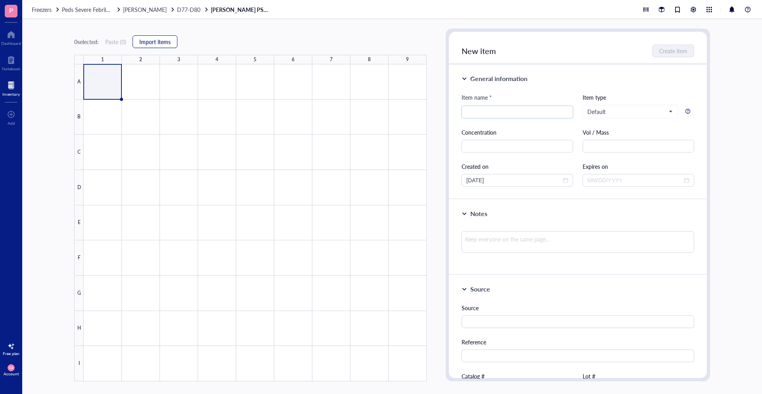
click at [169, 44] on span "Import items" at bounding box center [154, 41] width 31 height 6
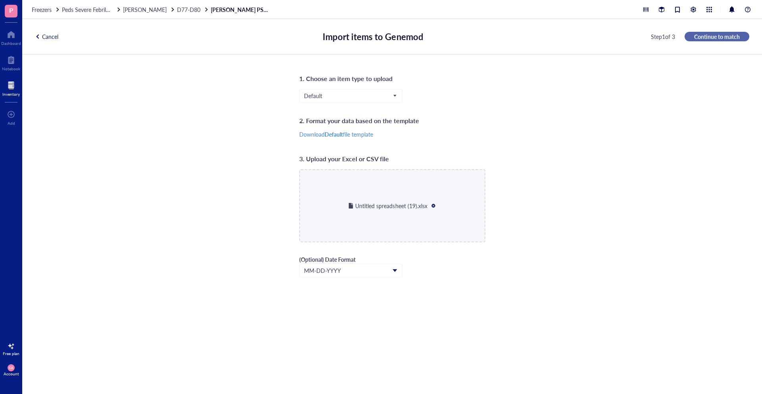
click at [712, 34] on span "Continue to match" at bounding box center [717, 36] width 46 height 7
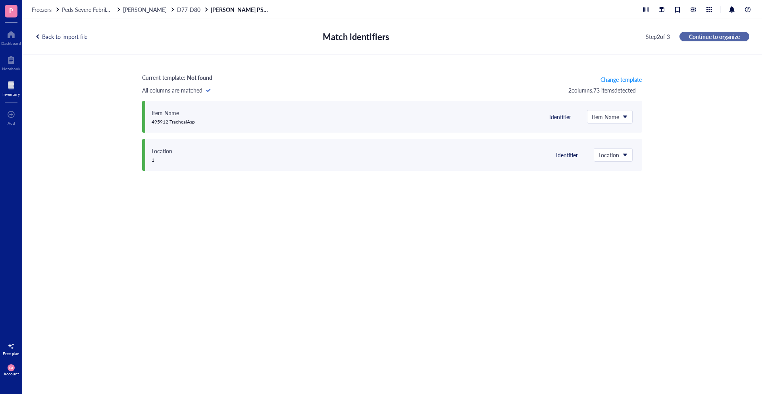
click at [709, 33] on span "Continue to organize" at bounding box center [714, 36] width 51 height 7
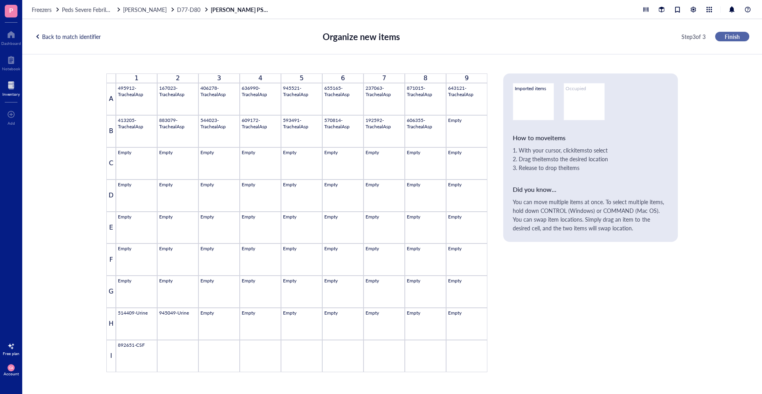
click at [729, 35] on span "Finish" at bounding box center [732, 36] width 15 height 7
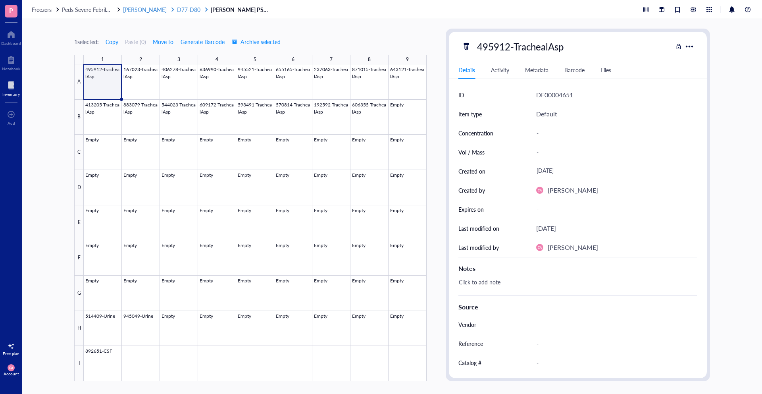
click at [170, 7] on div at bounding box center [173, 10] width 6 height 6
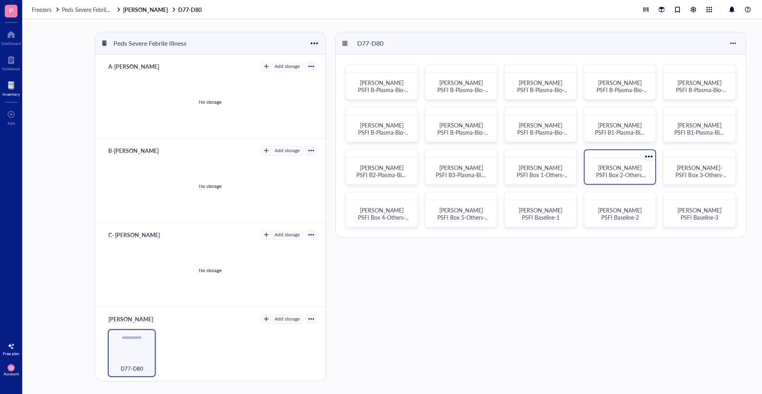
click at [648, 167] on div "[PERSON_NAME] PSFI Box 2-Others-Isolates" at bounding box center [620, 170] width 64 height 19
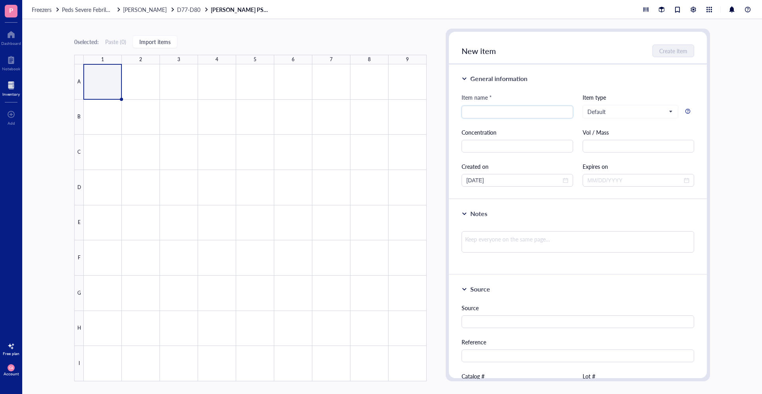
click at [140, 49] on div "0 selected: Paste ( 0 ) Import items 1 2 3 4 5 6 7 8 9 A B C D E F G H I" at bounding box center [250, 205] width 352 height 352
click at [158, 38] on span "Import items" at bounding box center [154, 41] width 31 height 6
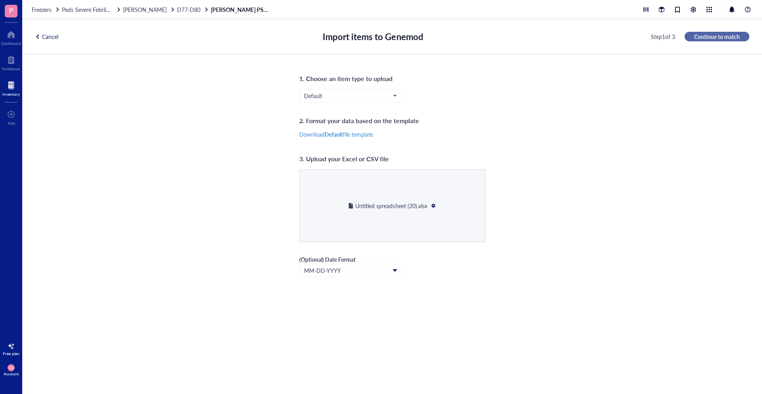
click at [724, 33] on span "Continue to match" at bounding box center [717, 36] width 46 height 7
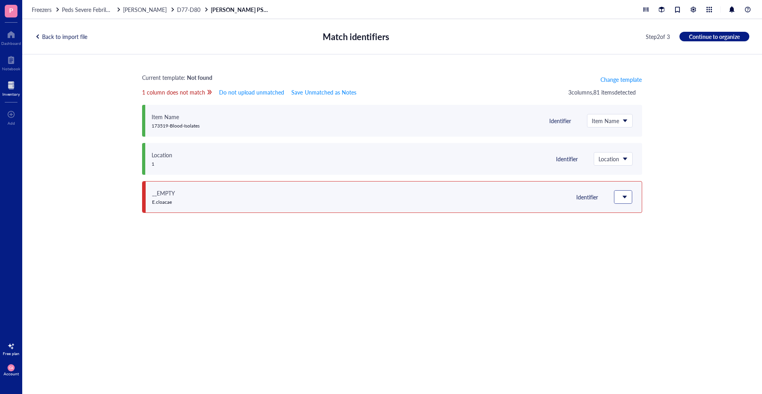
click at [624, 191] on span at bounding box center [623, 197] width 9 height 12
click at [546, 266] on div "Current template: Not found Change template 1 column does not match Do not uplo…" at bounding box center [392, 214] width 740 height 321
click at [167, 191] on div "__EMPTY" at bounding box center [163, 193] width 23 height 9
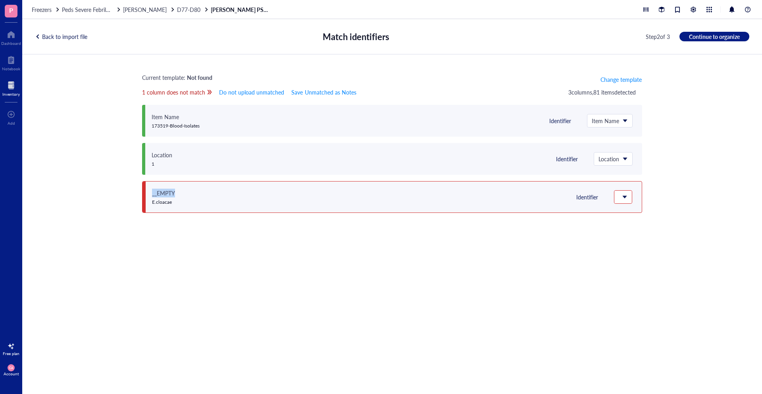
click at [167, 191] on div "__EMPTY" at bounding box center [163, 193] width 23 height 9
click at [205, 242] on div "Current template: Not found Change template 1 column does not match Do not uplo…" at bounding box center [392, 214] width 740 height 321
click at [71, 37] on div "Back to import file" at bounding box center [61, 36] width 52 height 7
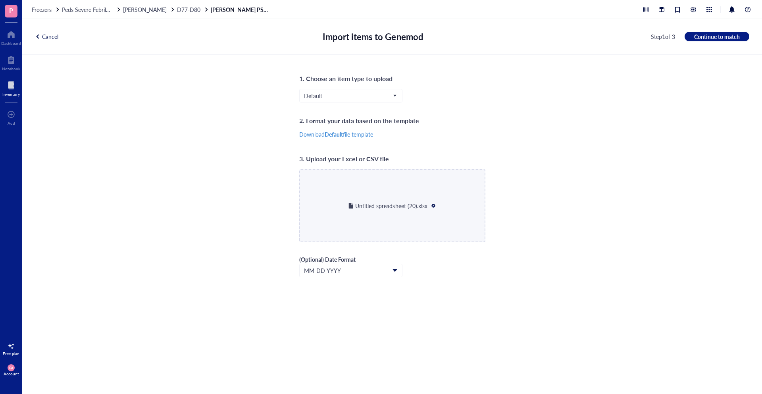
click at [433, 206] on div at bounding box center [434, 206] width 6 height 6
click at [710, 37] on span "Continue to match" at bounding box center [717, 36] width 46 height 7
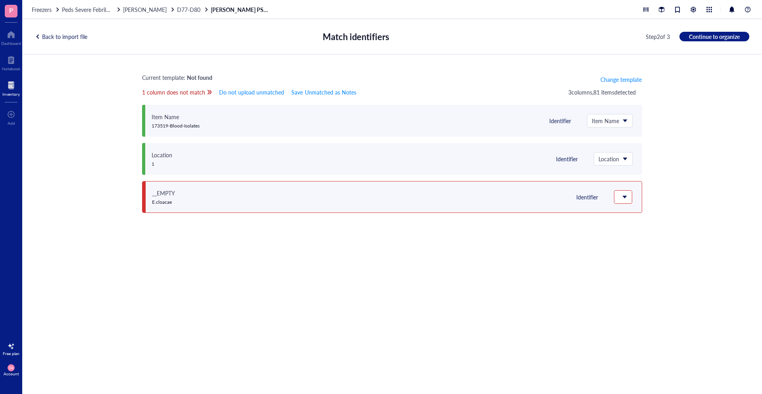
click at [633, 200] on div "__EMPTY E.cloacae Identifier" at bounding box center [392, 197] width 500 height 32
click at [630, 198] on div at bounding box center [622, 197] width 17 height 13
click at [637, 261] on div "Notes" at bounding box center [640, 263] width 38 height 7
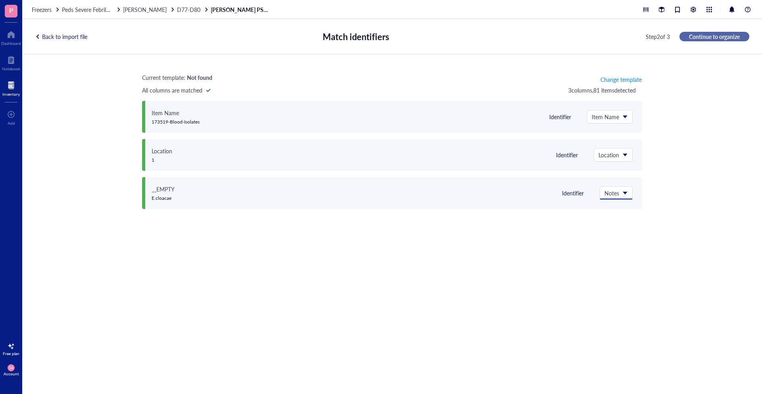
click at [700, 36] on span "Continue to organize" at bounding box center [714, 36] width 51 height 7
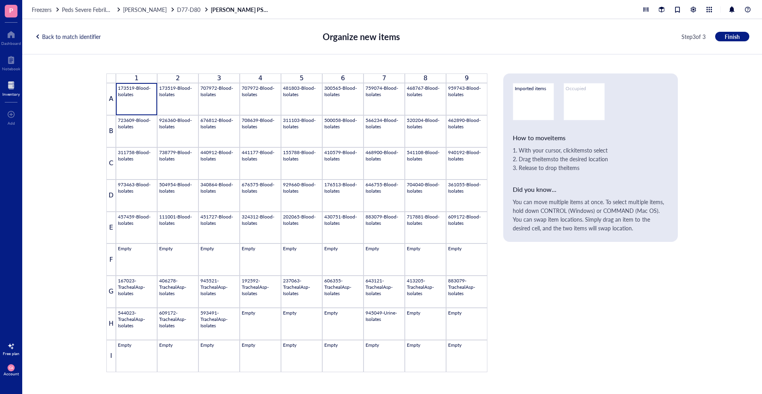
click at [131, 103] on div "173519-Blood-Isolates" at bounding box center [136, 99] width 37 height 28
click at [140, 96] on div "173519-Blood-Isolates" at bounding box center [136, 99] width 37 height 28
click at [733, 33] on span "Finish" at bounding box center [732, 36] width 15 height 7
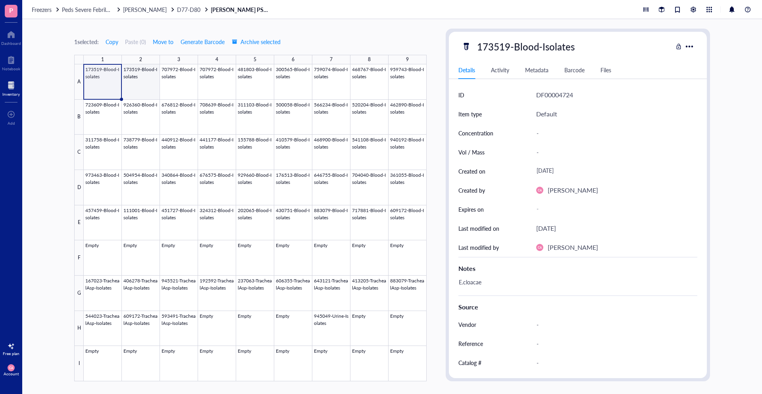
click at [153, 86] on div at bounding box center [255, 222] width 343 height 317
click at [189, 86] on div at bounding box center [255, 222] width 343 height 317
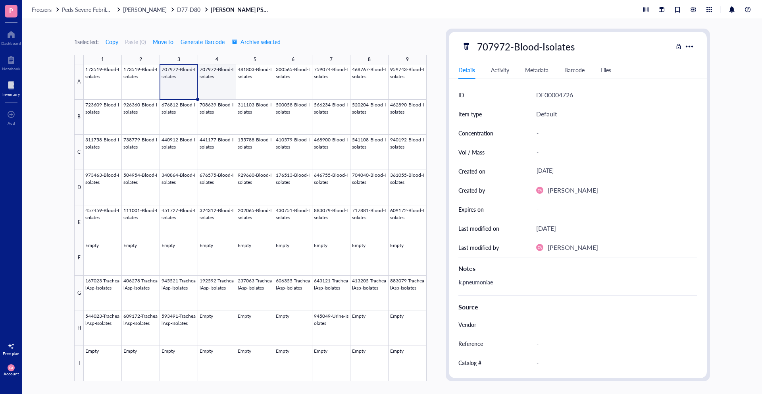
click at [215, 88] on div at bounding box center [255, 222] width 343 height 317
click at [241, 92] on div at bounding box center [255, 222] width 343 height 317
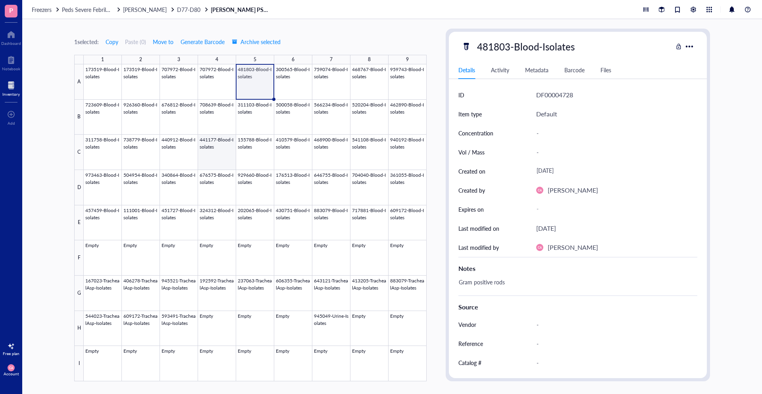
click at [218, 153] on div at bounding box center [255, 222] width 343 height 317
click at [106, 156] on div at bounding box center [255, 222] width 343 height 317
click at [219, 147] on div at bounding box center [255, 222] width 343 height 317
click at [338, 166] on div at bounding box center [255, 222] width 343 height 317
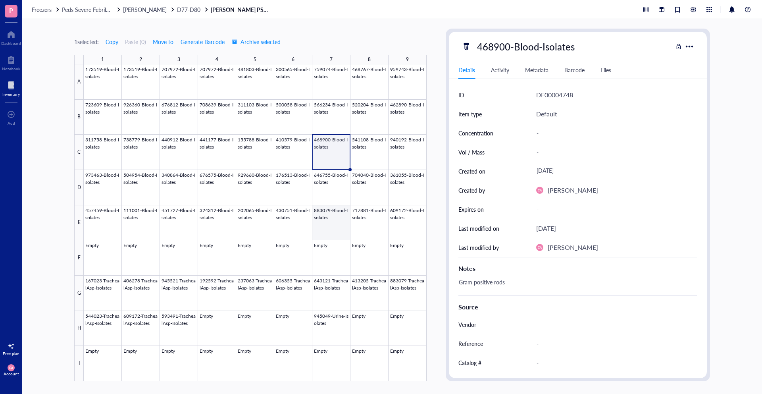
click at [327, 210] on div at bounding box center [255, 222] width 343 height 317
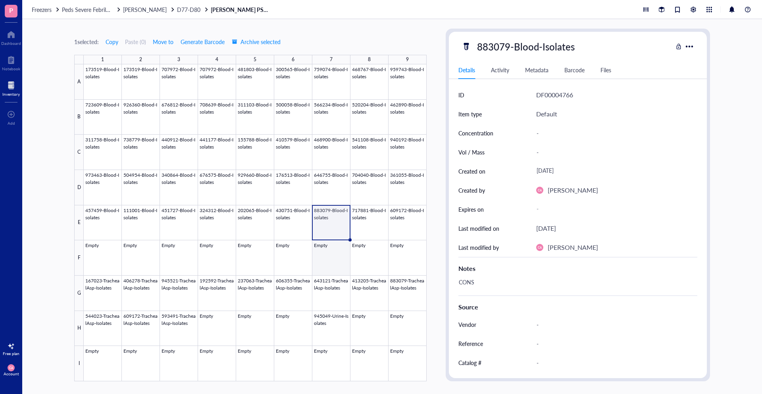
click at [330, 273] on div at bounding box center [255, 222] width 343 height 317
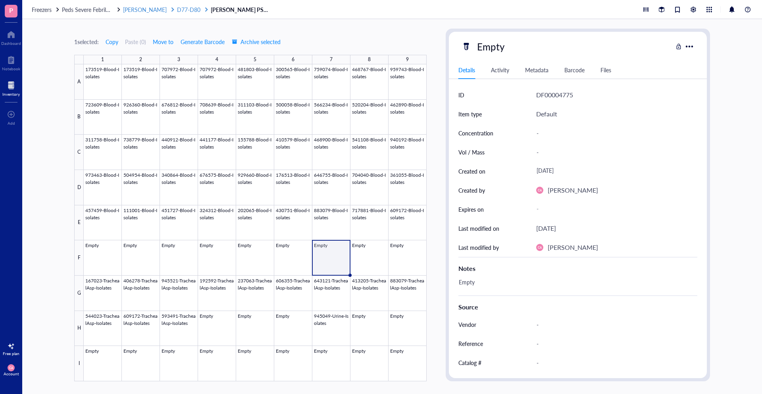
click at [177, 9] on span "D77-D80" at bounding box center [188, 10] width 23 height 8
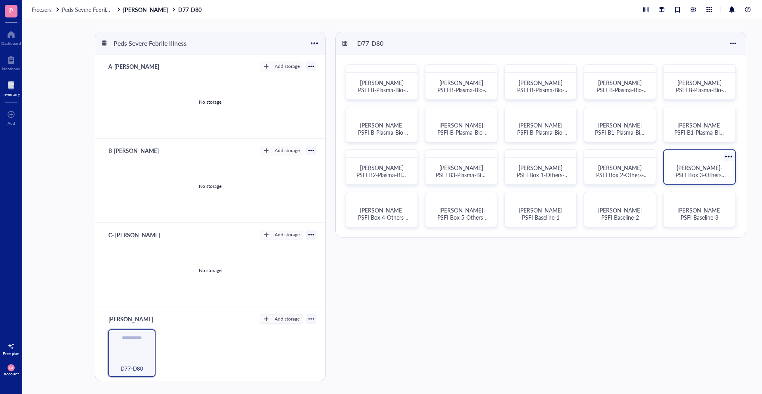
click at [726, 167] on div "[PERSON_NAME]-PSFI Box 3-Others-Trach/CSF" at bounding box center [699, 170] width 64 height 19
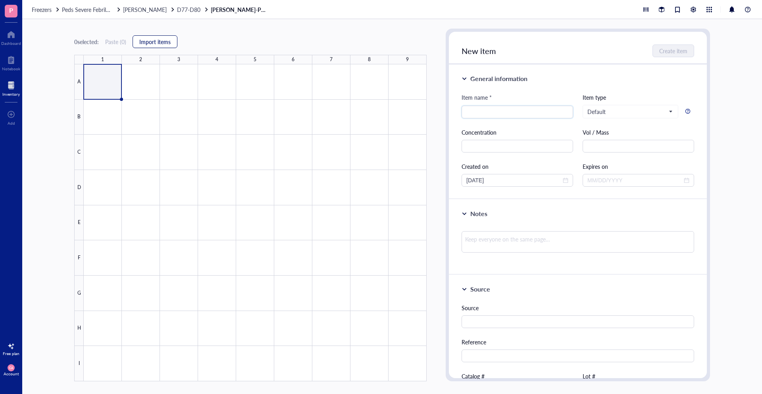
click at [158, 45] on span "Import items" at bounding box center [154, 41] width 31 height 6
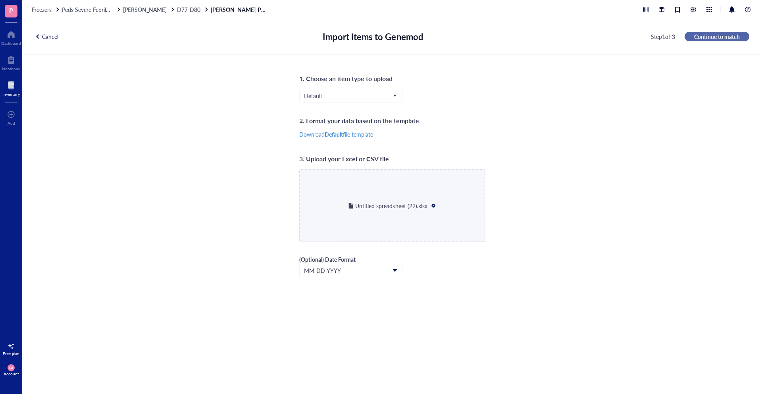
click at [705, 35] on span "Continue to match" at bounding box center [717, 36] width 46 height 7
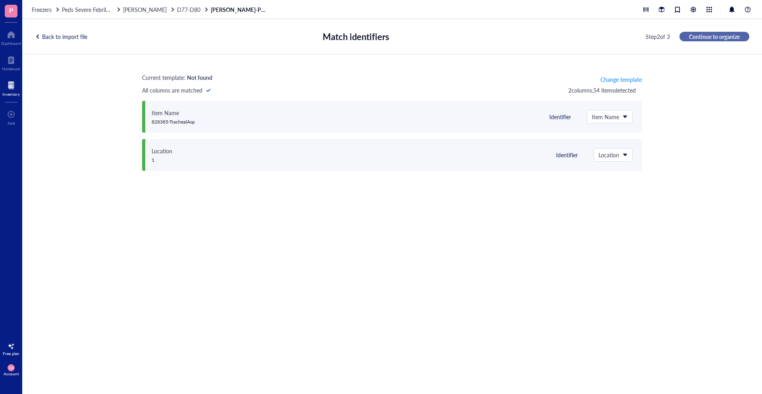
click at [706, 36] on span "Continue to organize" at bounding box center [714, 36] width 51 height 7
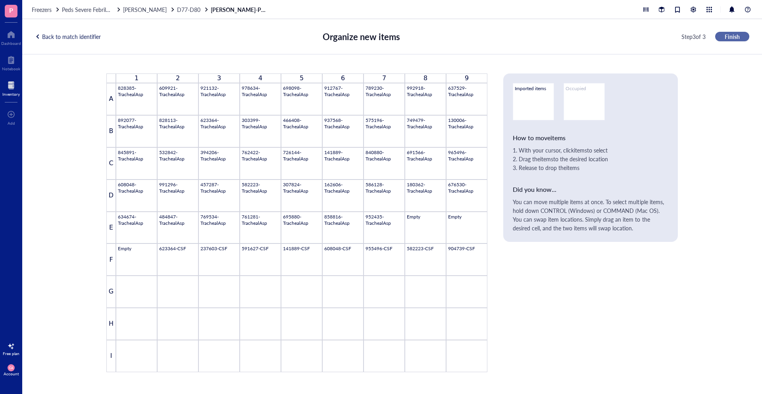
click at [735, 40] on button "Finish" at bounding box center [732, 37] width 34 height 10
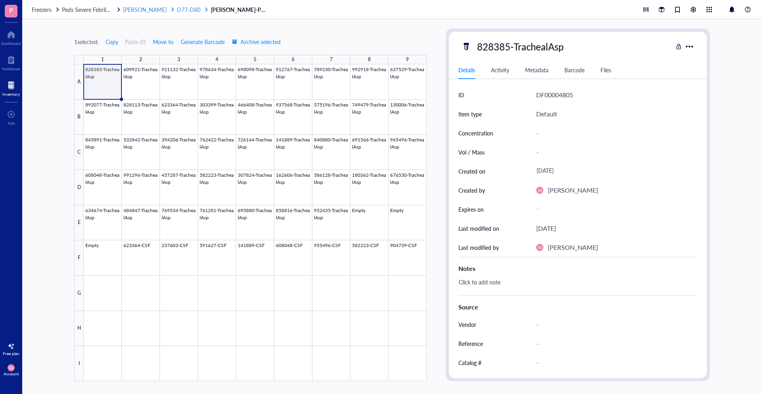
click at [177, 11] on span "D77-D80" at bounding box center [188, 10] width 23 height 8
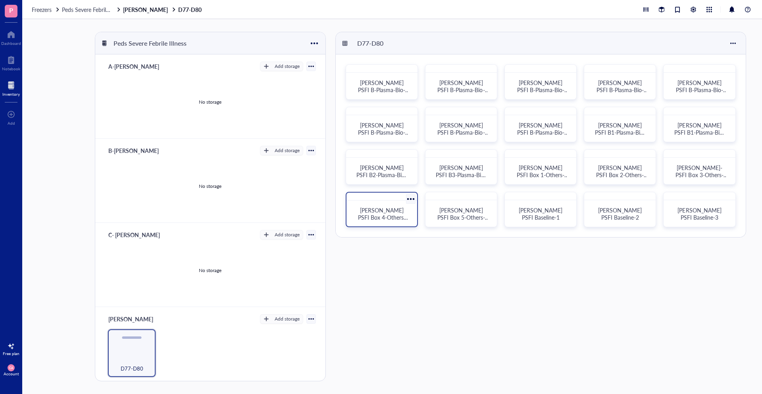
click at [368, 219] on span "[PERSON_NAME] PSFI Box 4-Others-Urine" at bounding box center [383, 217] width 50 height 22
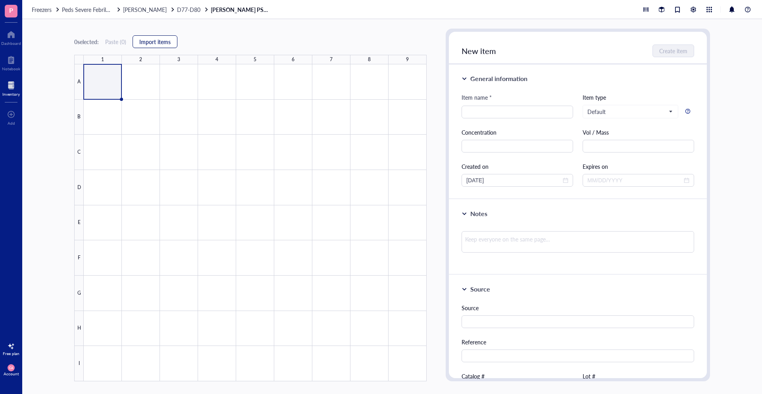
click at [154, 42] on span "Import items" at bounding box center [154, 41] width 31 height 6
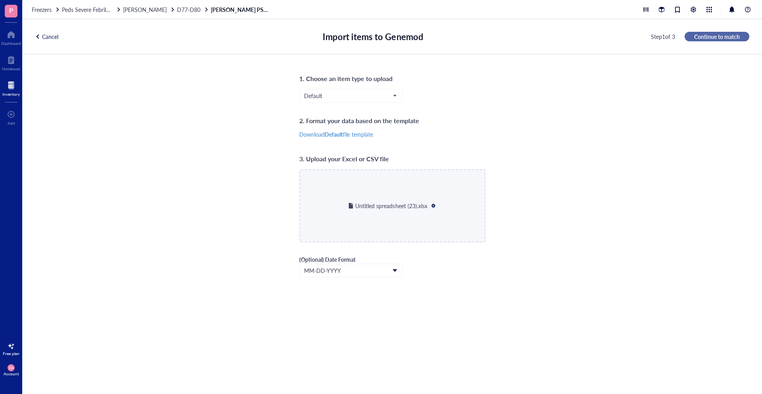
click at [722, 34] on span "Continue to match" at bounding box center [717, 36] width 46 height 7
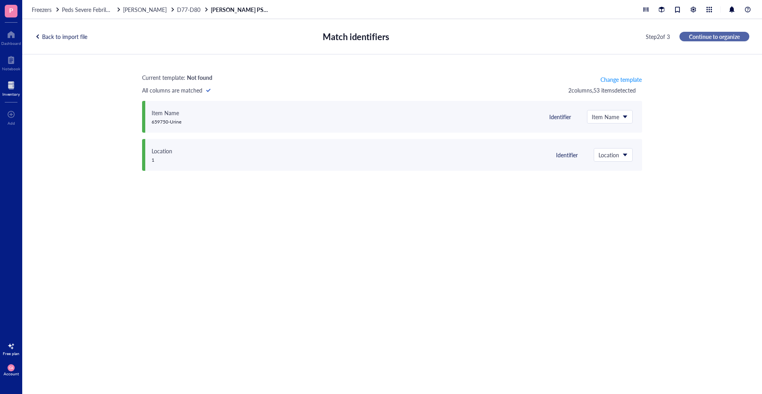
click at [705, 35] on span "Continue to organize" at bounding box center [714, 36] width 51 height 7
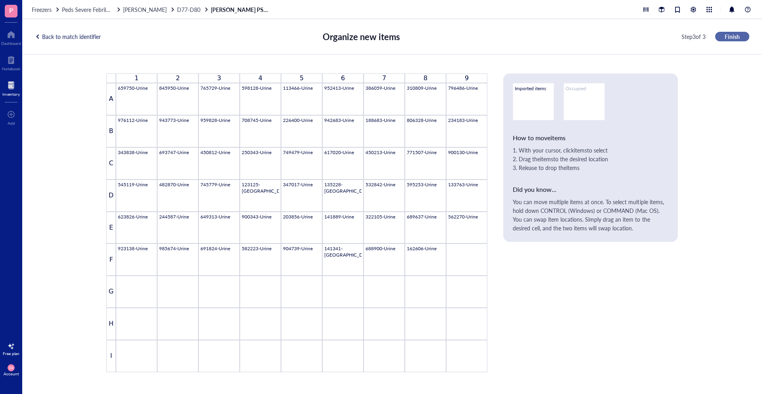
click at [731, 38] on span "Finish" at bounding box center [732, 36] width 15 height 7
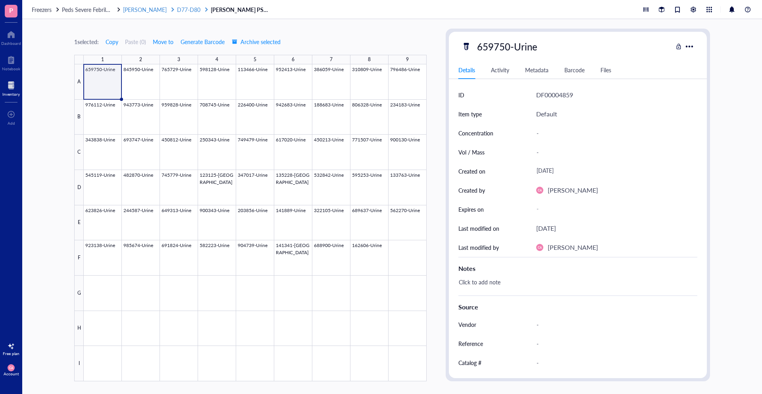
click at [177, 11] on span "D77-D80" at bounding box center [188, 10] width 23 height 8
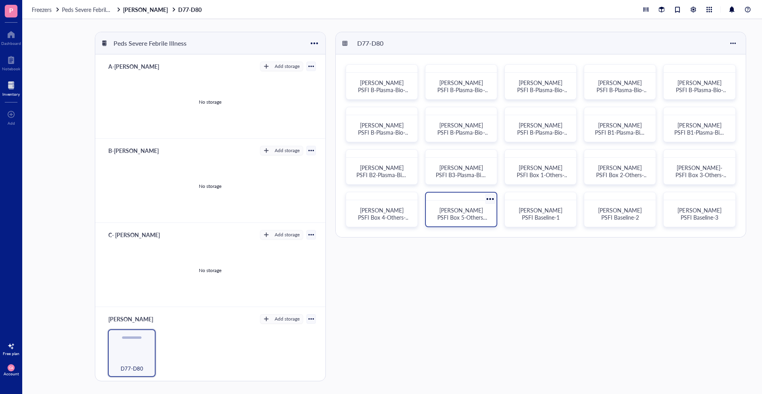
click at [454, 215] on span "[PERSON_NAME] PSFI Box 5-Others-Isolates" at bounding box center [462, 217] width 50 height 22
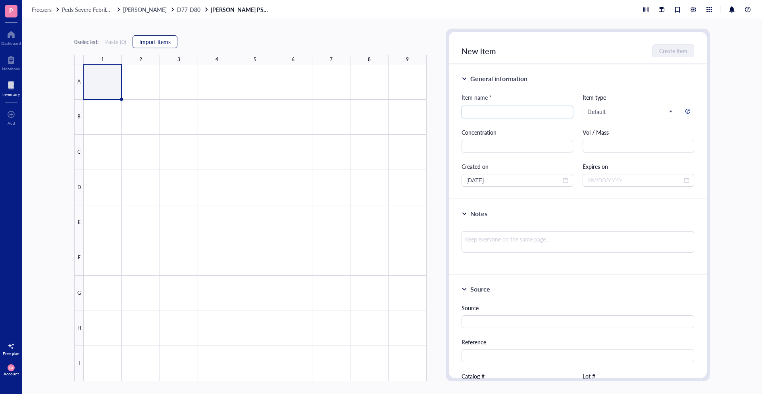
click at [157, 44] on span "Import items" at bounding box center [154, 41] width 31 height 6
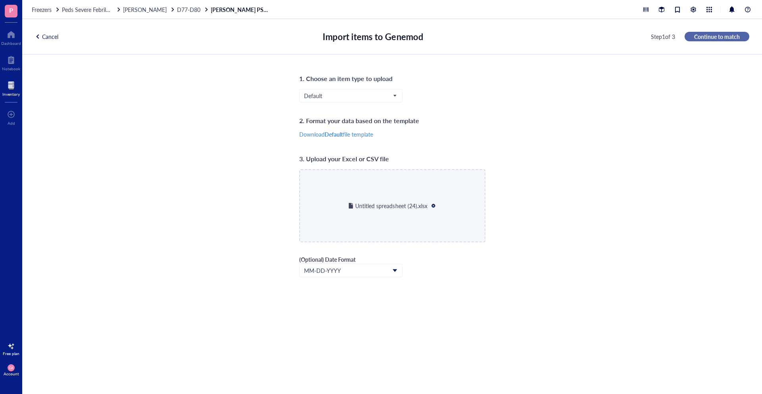
click at [710, 34] on span "Continue to match" at bounding box center [717, 36] width 46 height 7
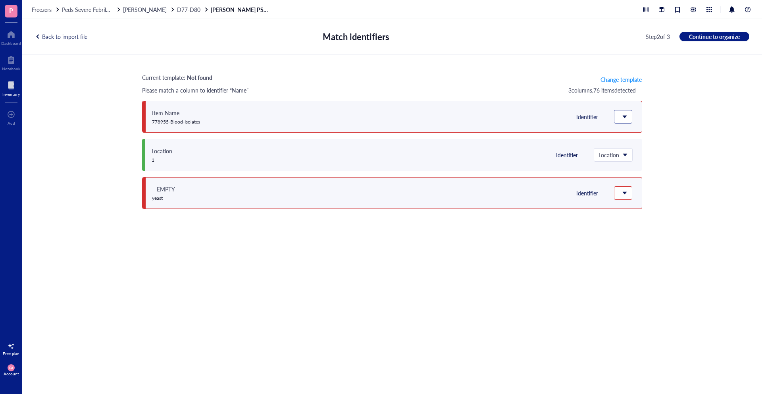
click at [630, 117] on div at bounding box center [622, 116] width 17 height 13
click at [545, 298] on div "Current template: Not found Change template Please match a column to identifier…" at bounding box center [392, 214] width 740 height 321
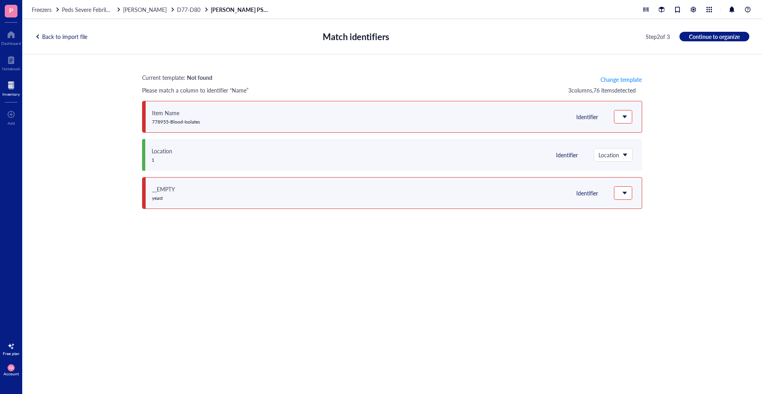
click at [68, 37] on div "Back to import file" at bounding box center [61, 36] width 52 height 7
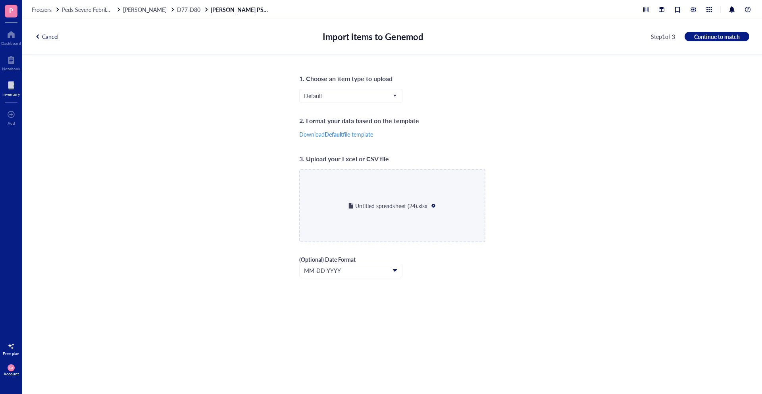
click at [435, 205] on div at bounding box center [434, 206] width 6 height 6
click at [708, 35] on span "Continue to match" at bounding box center [717, 36] width 46 height 7
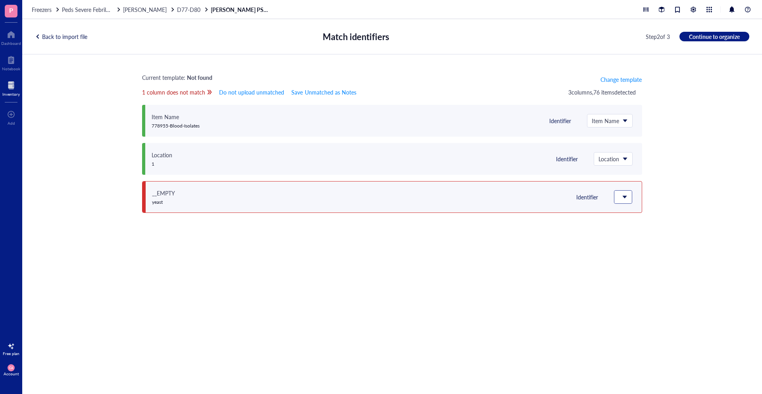
click at [628, 196] on div at bounding box center [622, 197] width 17 height 13
click at [651, 255] on div "Notes" at bounding box center [640, 260] width 51 height 17
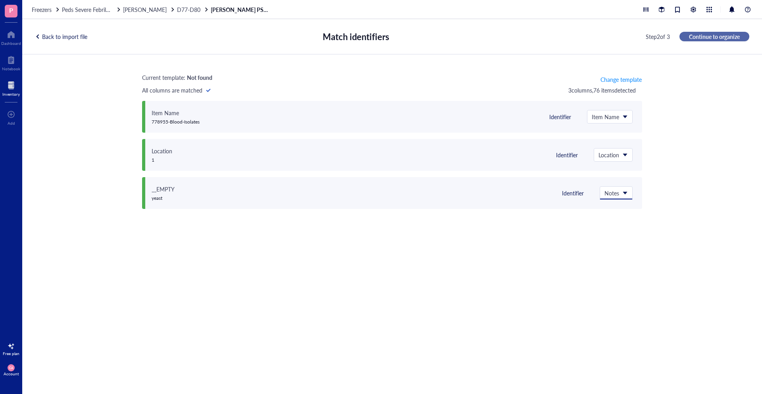
click at [694, 39] on span "Continue to organize" at bounding box center [714, 36] width 51 height 7
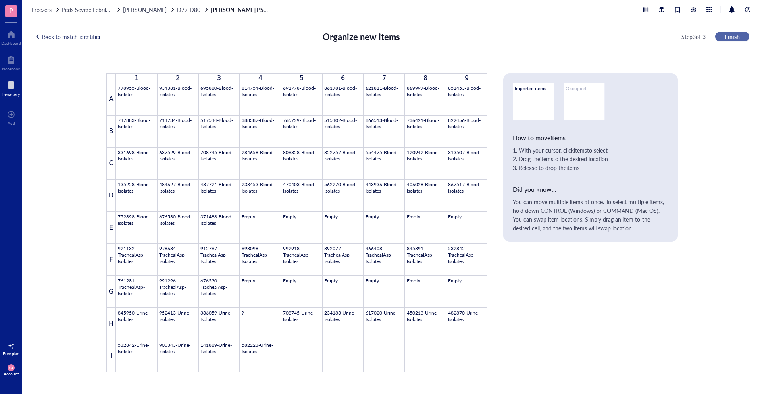
click at [721, 37] on button "Finish" at bounding box center [732, 37] width 34 height 10
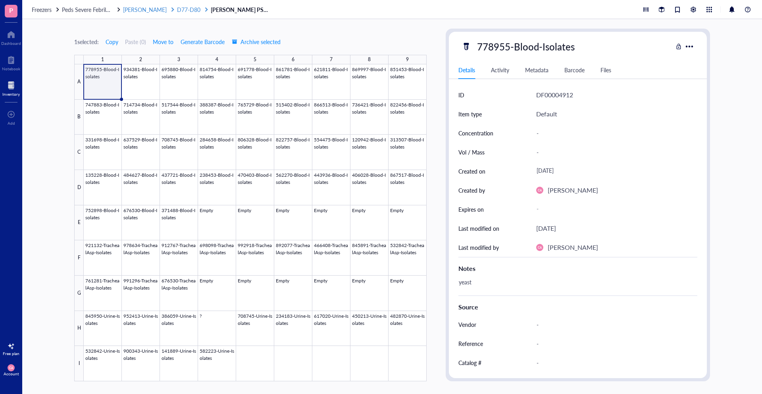
click at [153, 6] on div "[PERSON_NAME]" at bounding box center [149, 9] width 52 height 7
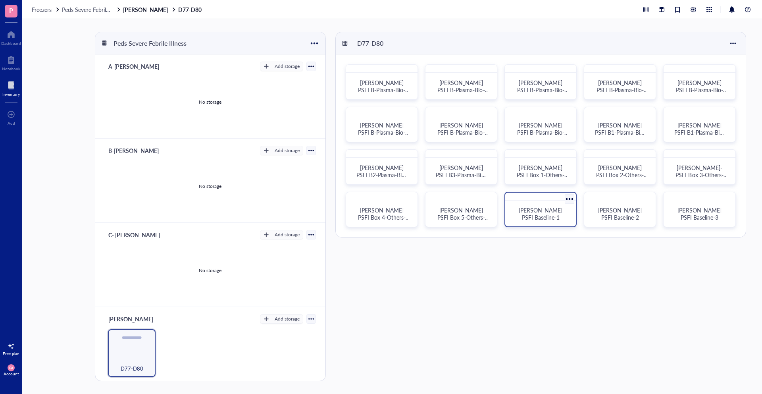
click at [533, 207] on span "[PERSON_NAME] PSFI Baseline-1" at bounding box center [541, 213] width 45 height 15
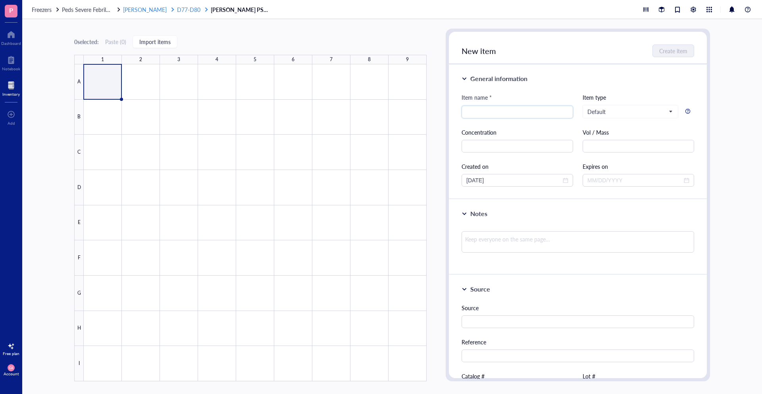
click at [146, 12] on div "[PERSON_NAME]" at bounding box center [149, 9] width 52 height 7
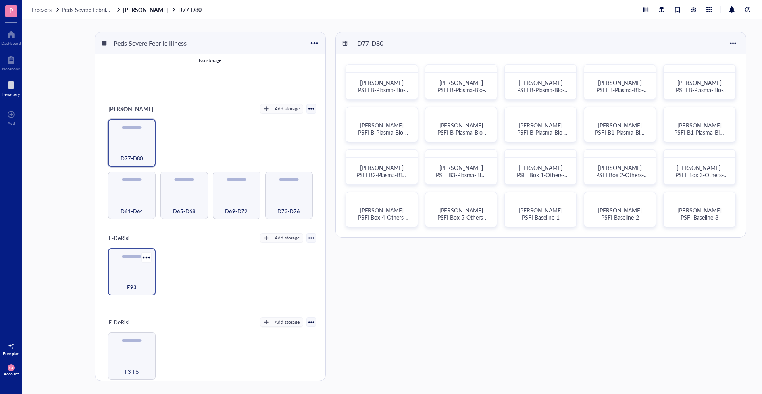
scroll to position [216, 0]
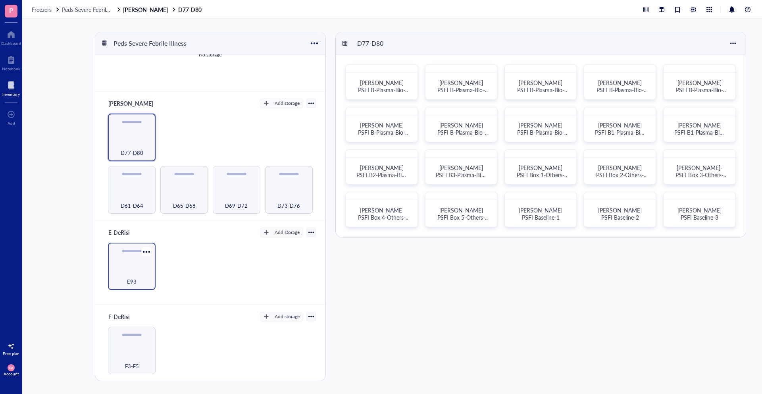
click at [154, 263] on div "E93" at bounding box center [132, 267] width 48 height 48
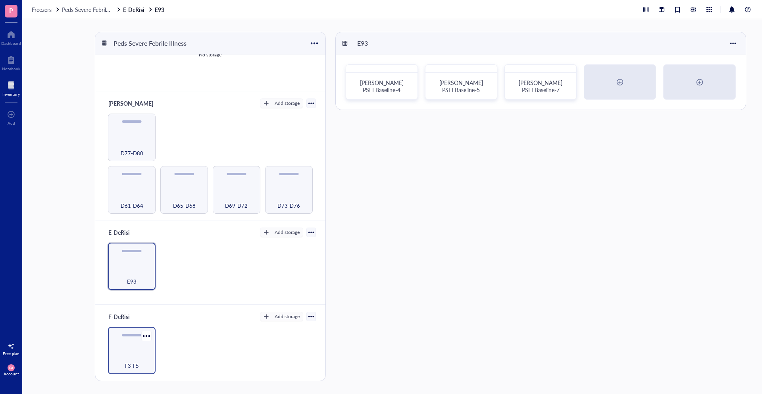
click at [147, 349] on div "F3-F5" at bounding box center [132, 351] width 48 height 48
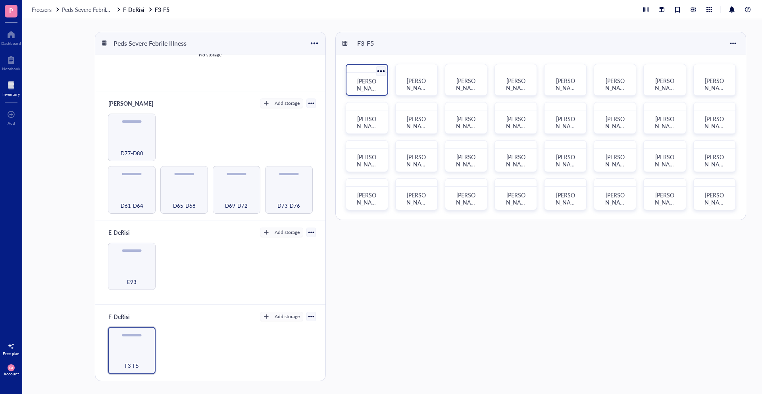
click at [369, 76] on div "[PERSON_NAME] PSFI Nasal Swabs-01" at bounding box center [367, 84] width 35 height 17
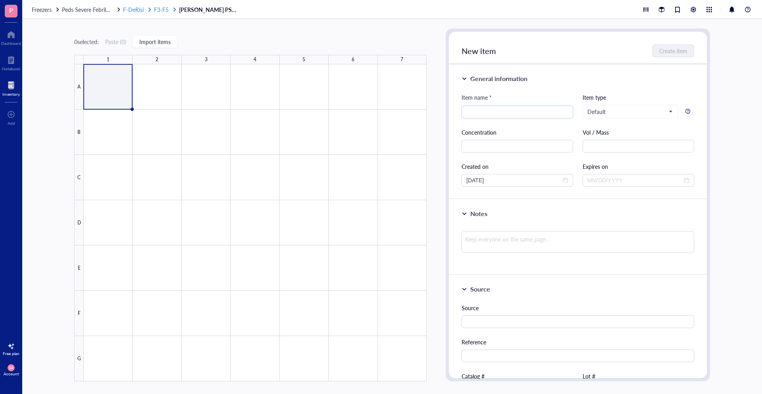
click at [162, 7] on span "F3-F5" at bounding box center [161, 10] width 15 height 8
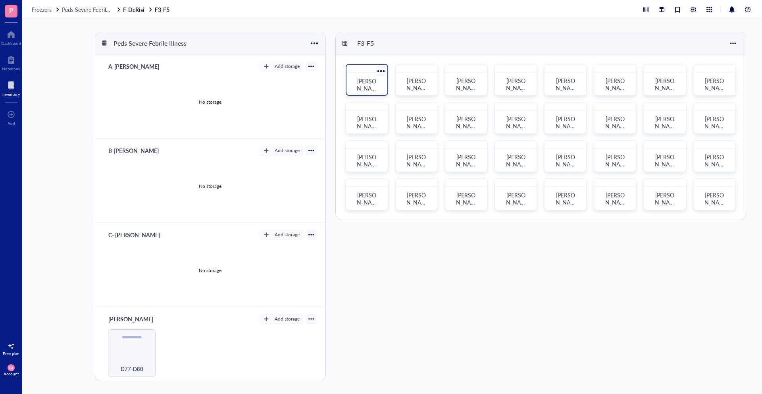
click at [362, 73] on div "[PERSON_NAME] PSFI Nasal Swabs-01" at bounding box center [367, 80] width 42 height 32
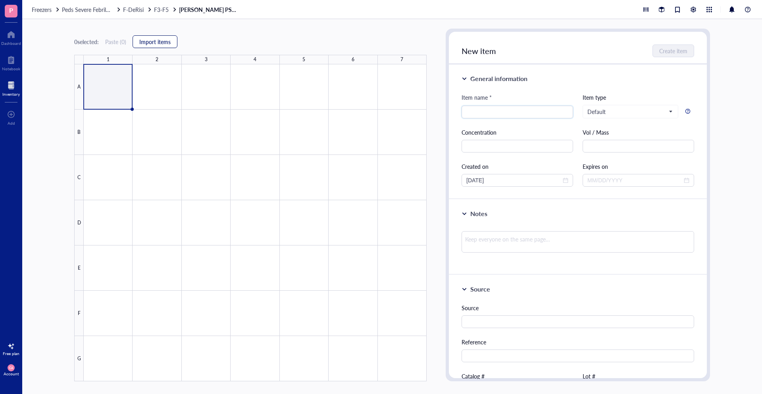
click at [166, 45] on span "Import items" at bounding box center [154, 41] width 31 height 6
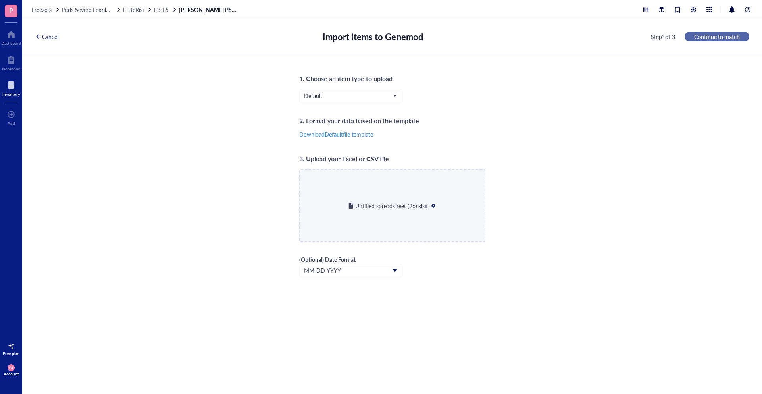
click at [733, 38] on span "Continue to match" at bounding box center [717, 36] width 46 height 7
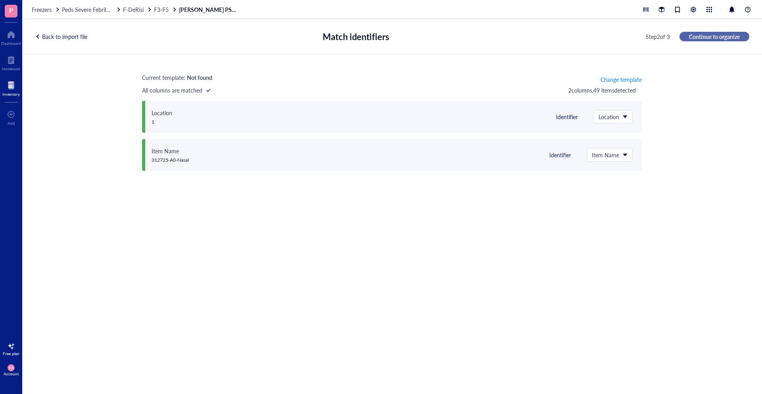
click at [732, 38] on span "Continue to organize" at bounding box center [714, 36] width 51 height 7
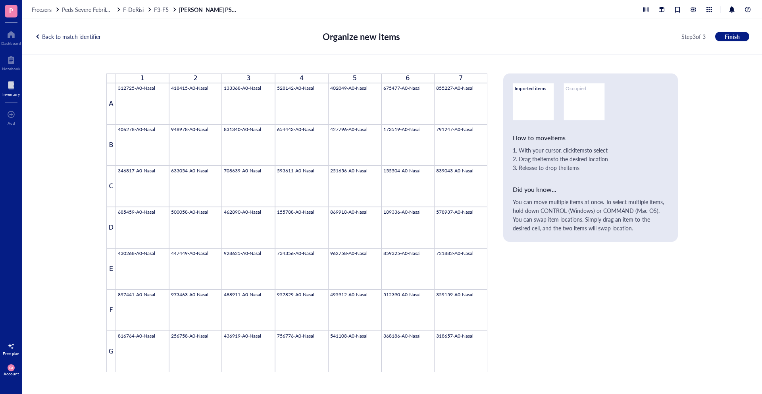
click at [53, 33] on div "Back to match identifier" at bounding box center [68, 36] width 66 height 7
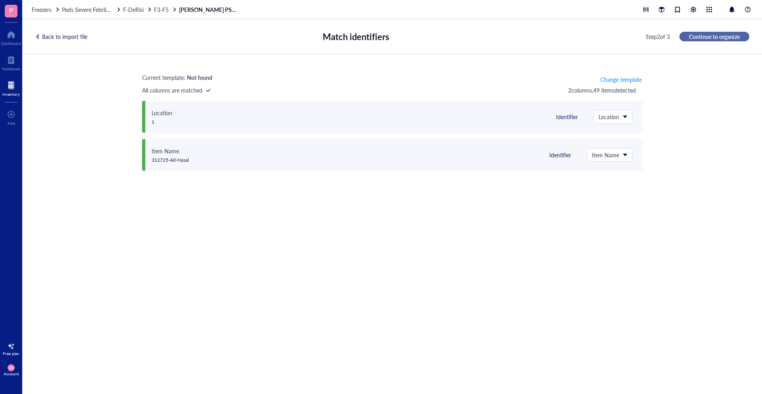
click at [701, 38] on span "Continue to organize" at bounding box center [714, 36] width 51 height 7
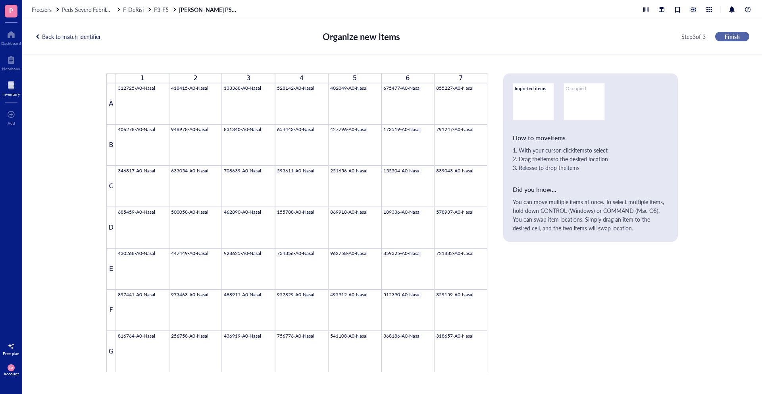
click at [719, 36] on button "Finish" at bounding box center [732, 37] width 34 height 10
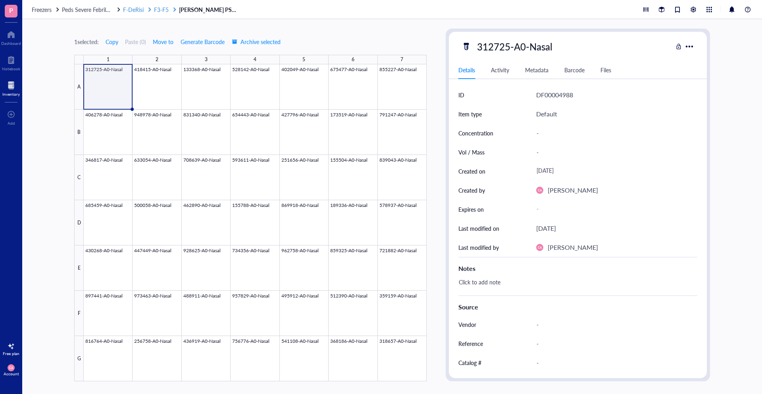
click at [140, 7] on span "F-DeRisi" at bounding box center [133, 10] width 21 height 8
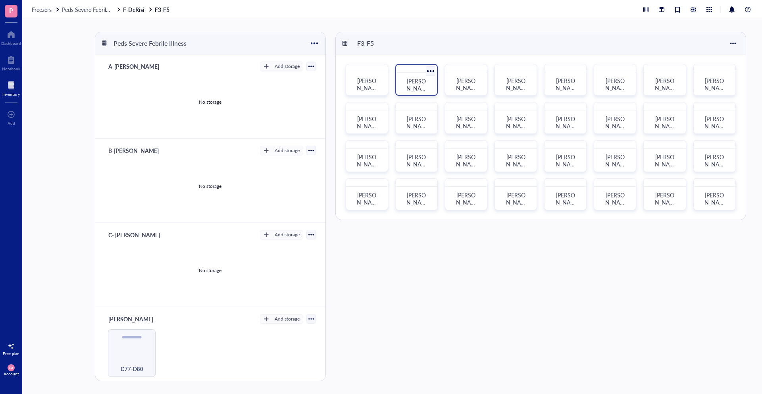
click at [398, 82] on div "[PERSON_NAME] PSFI Nasal Swabs-02" at bounding box center [416, 80] width 42 height 32
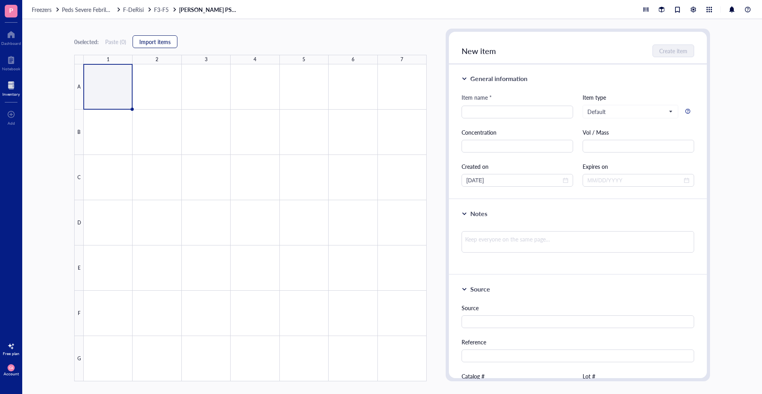
click at [148, 38] on span "Import items" at bounding box center [154, 41] width 31 height 6
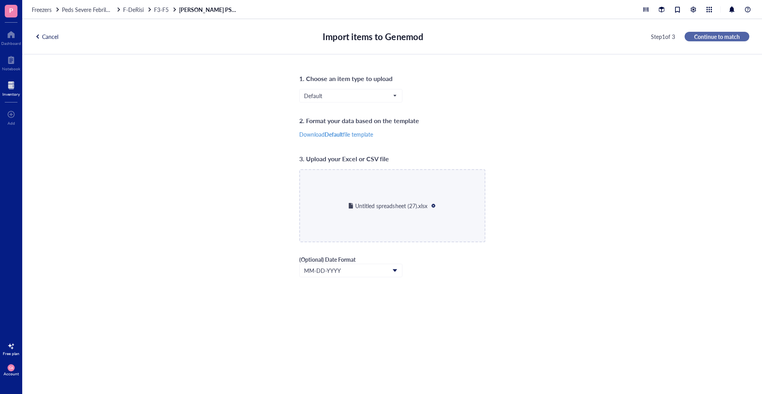
click at [718, 35] on span "Continue to match" at bounding box center [717, 36] width 46 height 7
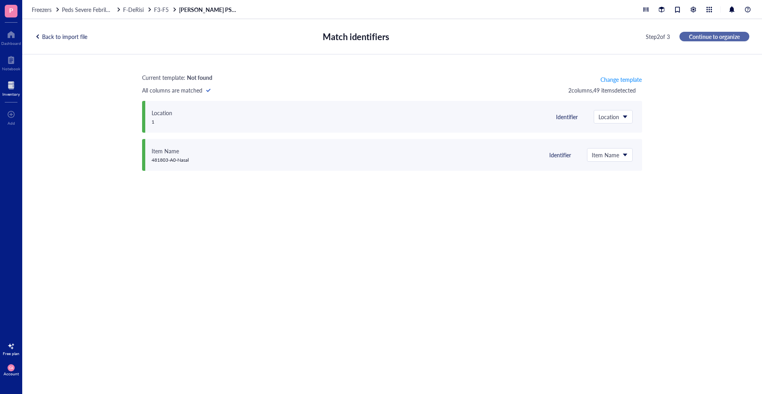
click at [699, 39] on span "Continue to organize" at bounding box center [714, 36] width 51 height 7
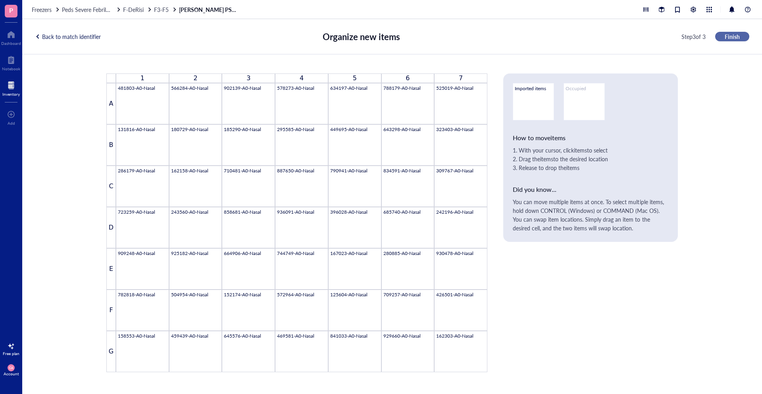
click at [734, 35] on span "Finish" at bounding box center [732, 36] width 15 height 7
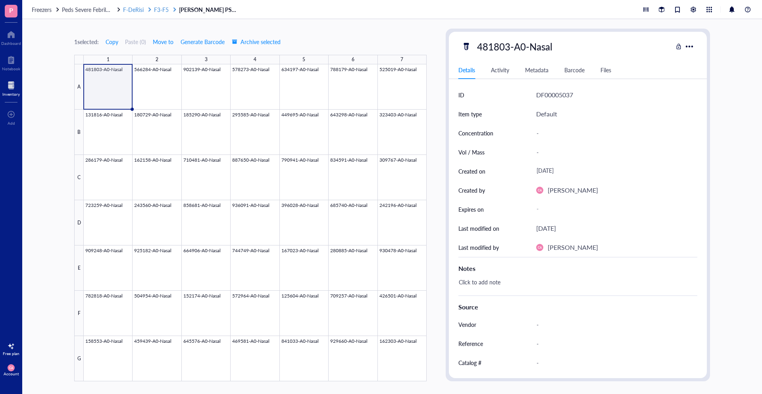
click at [138, 7] on span "F-DeRisi" at bounding box center [133, 10] width 21 height 8
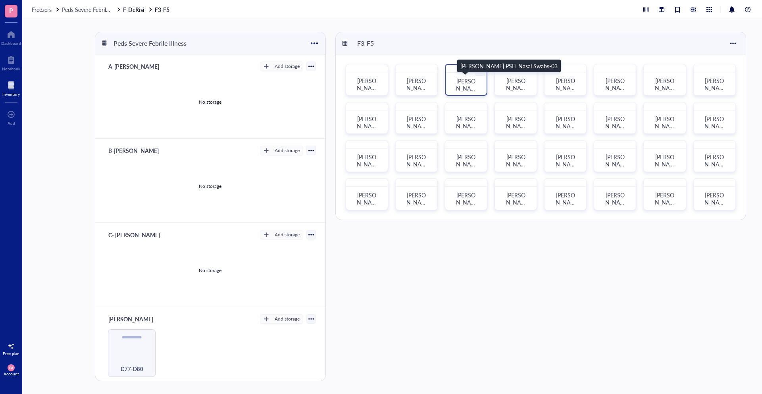
click at [473, 81] on span "[PERSON_NAME] PSFI Nasal Swabs-03" at bounding box center [466, 99] width 20 height 44
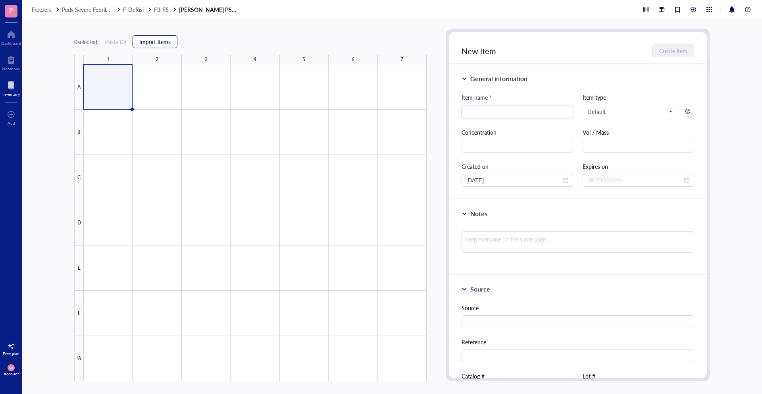
click at [154, 39] on span "Import items" at bounding box center [154, 41] width 31 height 6
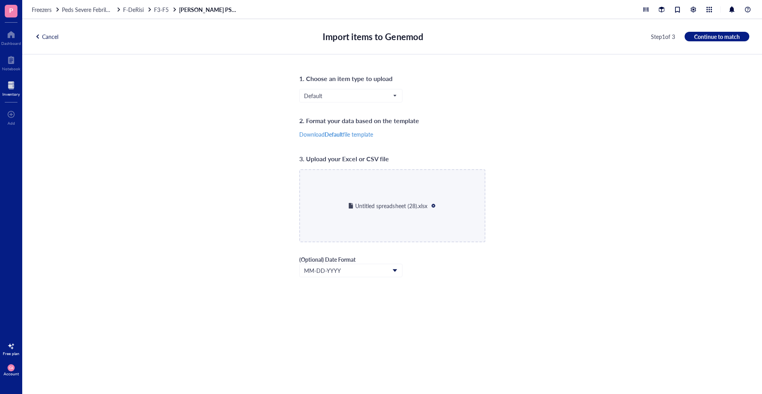
click at [732, 43] on div "Cancel Import items to Genemod Step 1 of 3 Continue to match" at bounding box center [392, 36] width 740 height 35
click at [731, 38] on span "Continue to match" at bounding box center [717, 36] width 46 height 7
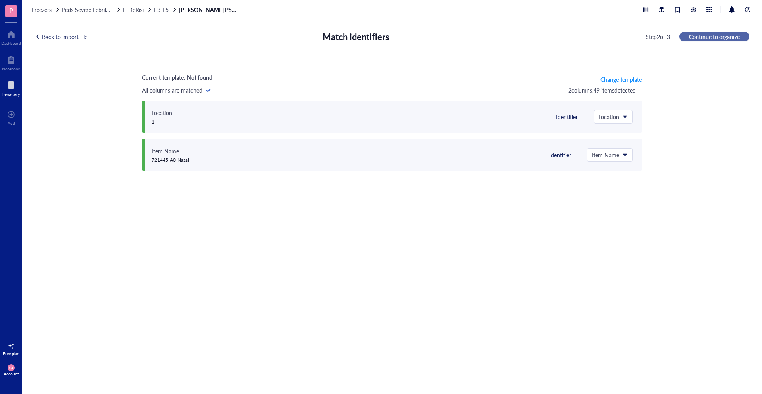
click at [731, 38] on span "Continue to organize" at bounding box center [714, 36] width 51 height 7
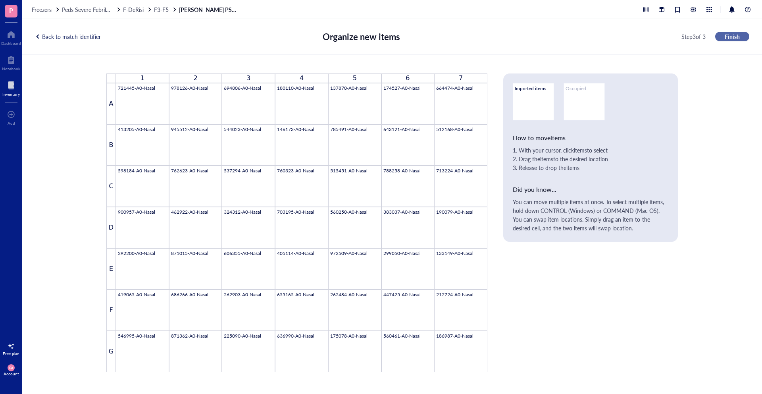
click at [731, 38] on span "Finish" at bounding box center [732, 36] width 15 height 7
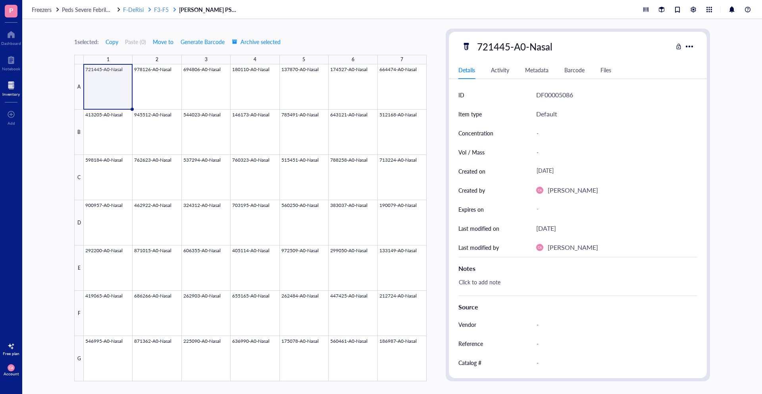
click at [147, 10] on div "F-DeRisi" at bounding box center [137, 9] width 29 height 7
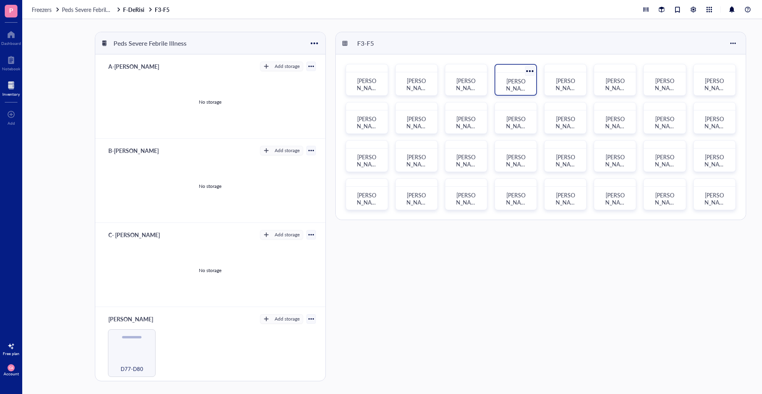
click at [518, 87] on span "[PERSON_NAME] PSFI Nasal Swabs-04" at bounding box center [516, 99] width 20 height 44
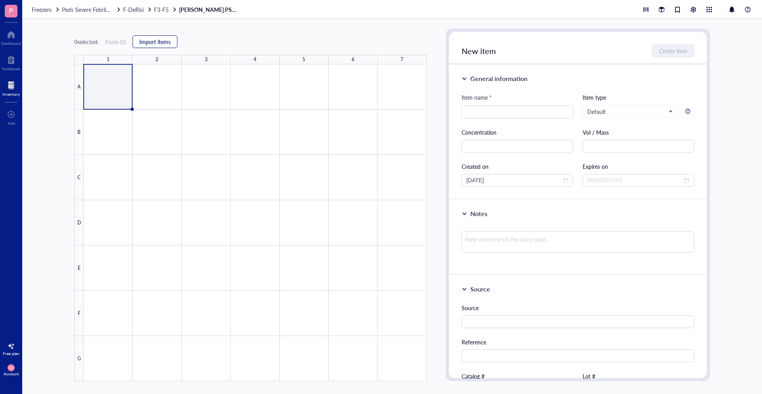
click at [151, 43] on span "Import items" at bounding box center [154, 41] width 31 height 6
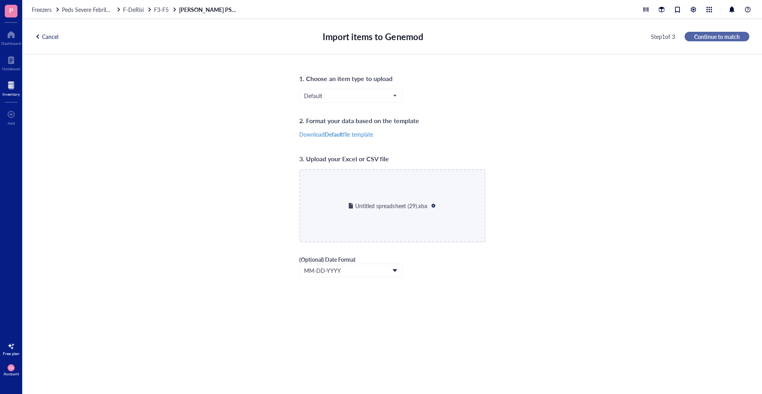
click at [727, 32] on button "Continue to match" at bounding box center [717, 37] width 65 height 10
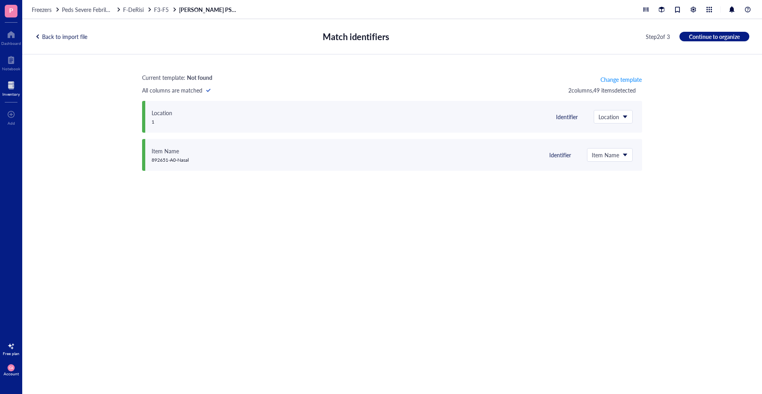
click at [716, 26] on div "Back to import file Match identifiers Step 2 of 3 Continue to organize" at bounding box center [392, 36] width 740 height 35
click at [714, 35] on span "Continue to organize" at bounding box center [714, 36] width 51 height 7
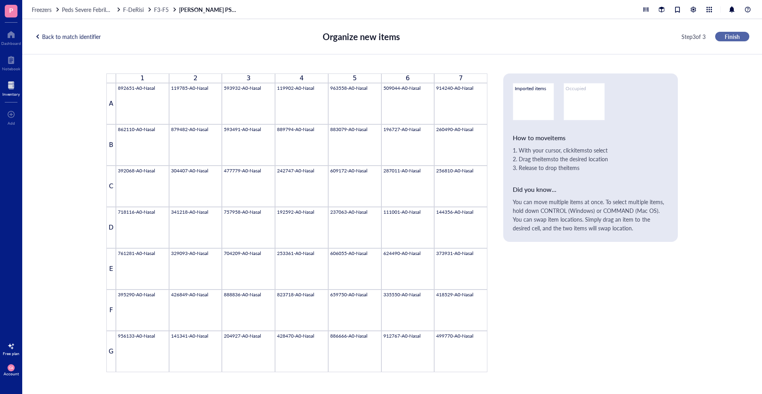
click at [743, 35] on button "Finish" at bounding box center [732, 37] width 34 height 10
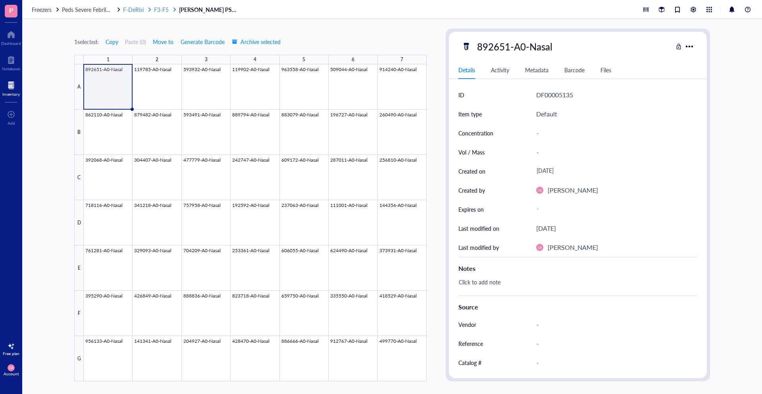
click at [148, 10] on div at bounding box center [150, 10] width 6 height 6
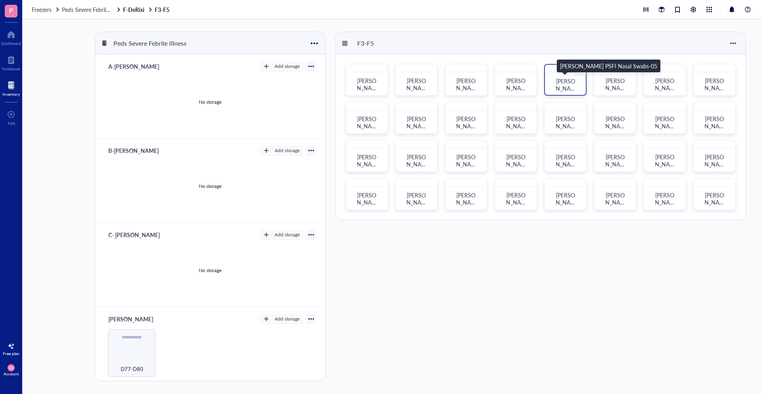
click at [560, 81] on span "[PERSON_NAME] PSFI Nasal Swabs-05" at bounding box center [566, 99] width 20 height 44
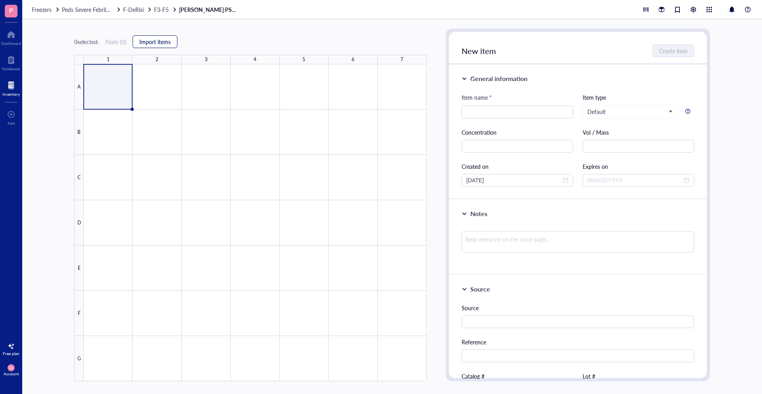
click at [153, 44] on span "Import items" at bounding box center [154, 41] width 31 height 6
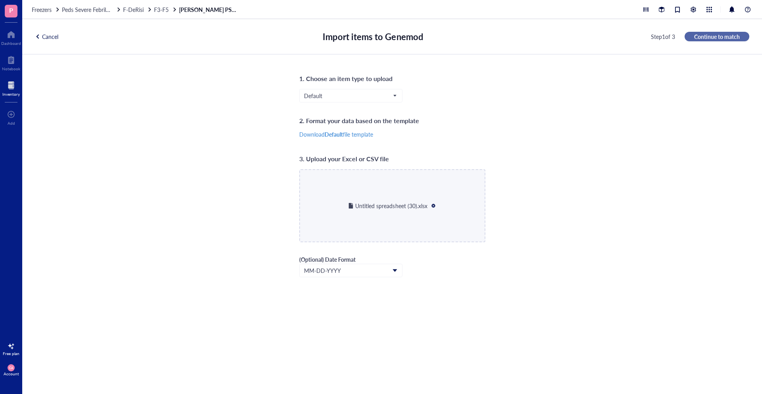
click at [694, 38] on span "Continue to match" at bounding box center [717, 36] width 46 height 7
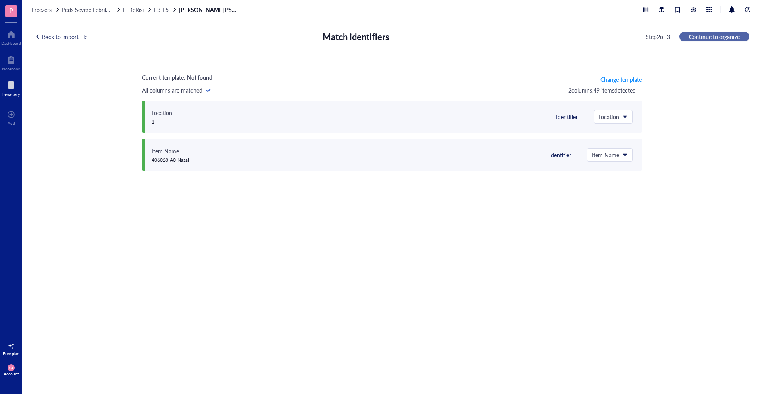
click at [694, 38] on span "Continue to organize" at bounding box center [714, 36] width 51 height 7
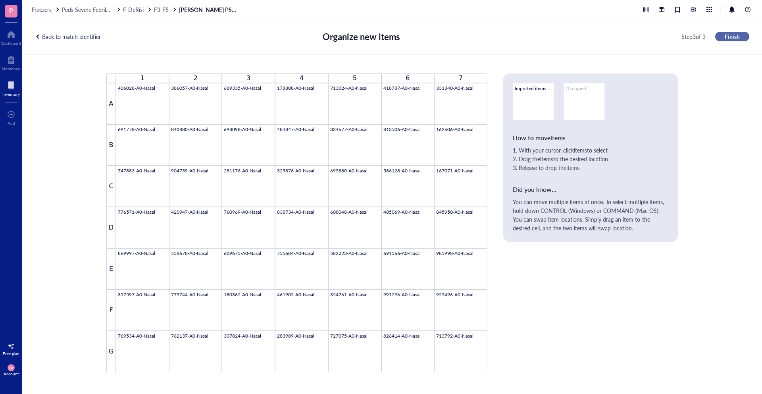
click at [726, 36] on span "Finish" at bounding box center [732, 36] width 15 height 7
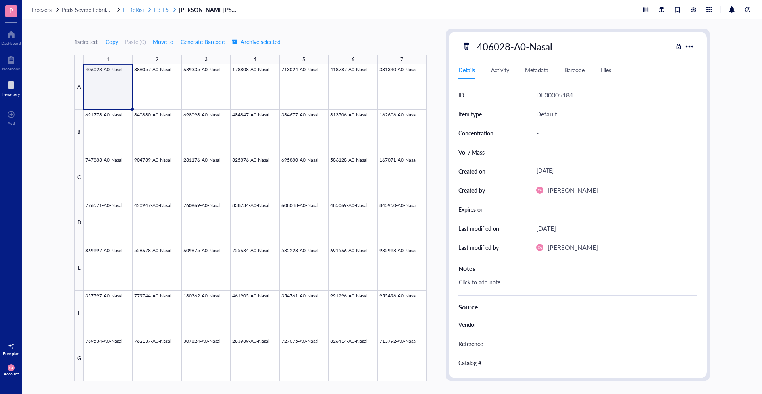
click at [157, 11] on span "F3-F5" at bounding box center [161, 10] width 15 height 8
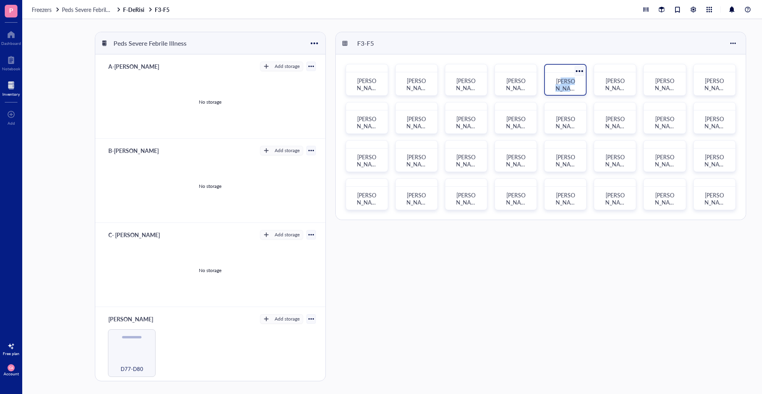
drag, startPoint x: 566, startPoint y: 85, endPoint x: 572, endPoint y: 86, distance: 5.8
click at [572, 86] on span "[PERSON_NAME] PSFI Nasal Swabs-05" at bounding box center [566, 99] width 20 height 44
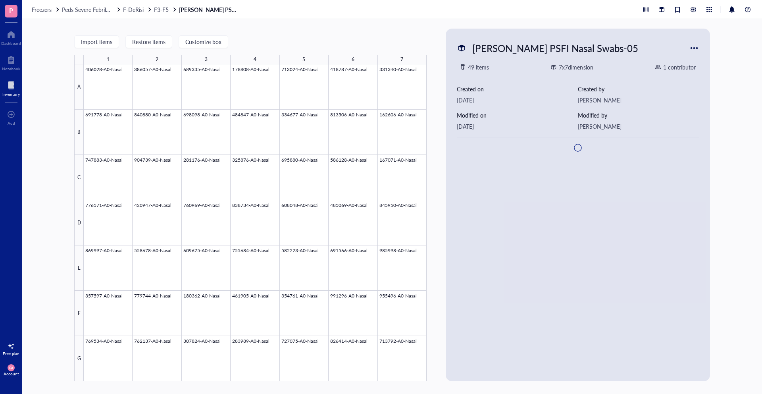
click at [578, 205] on div "General information" at bounding box center [578, 205] width 0 height 0
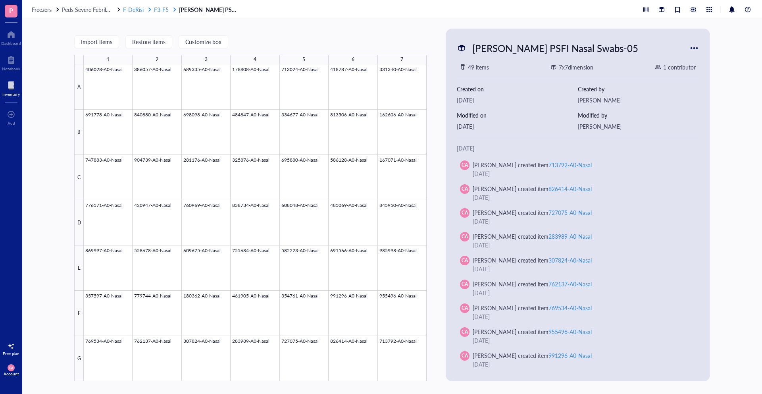
click at [135, 9] on span "F-DeRisi" at bounding box center [133, 10] width 21 height 8
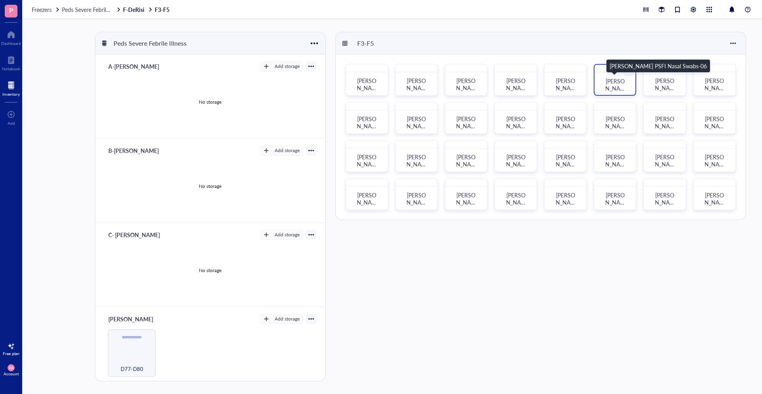
click at [614, 83] on span "[PERSON_NAME] PSFI Nasal Swabs-06" at bounding box center [615, 99] width 20 height 44
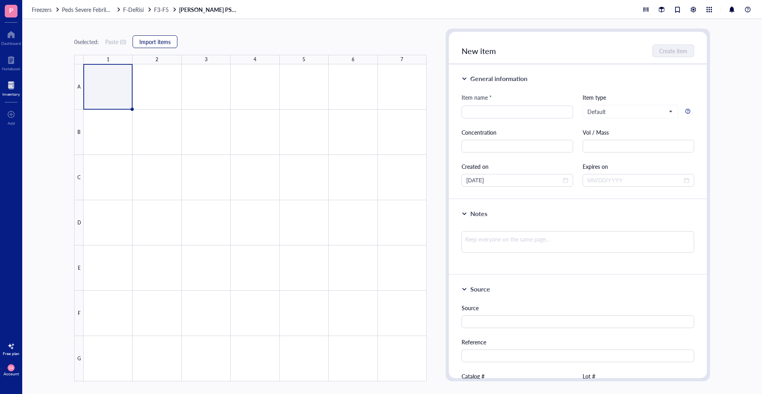
click at [153, 45] on span "Import items" at bounding box center [154, 41] width 31 height 6
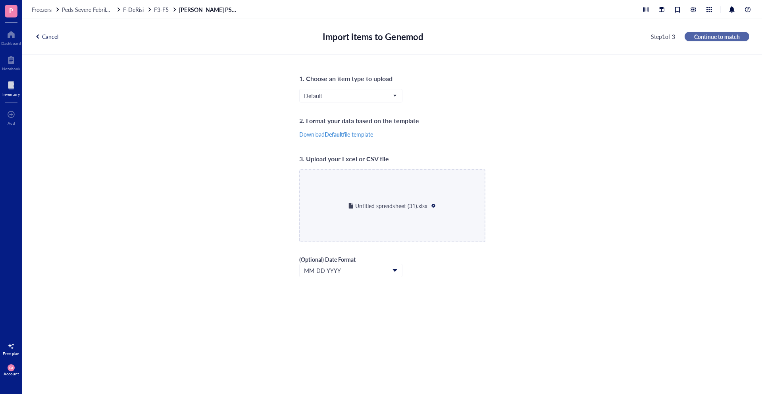
click at [713, 39] on span "Continue to match" at bounding box center [717, 36] width 46 height 7
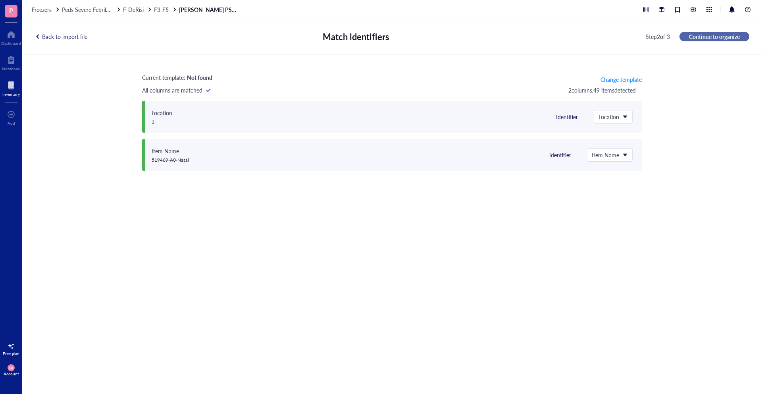
click at [713, 39] on span "Continue to organize" at bounding box center [714, 36] width 51 height 7
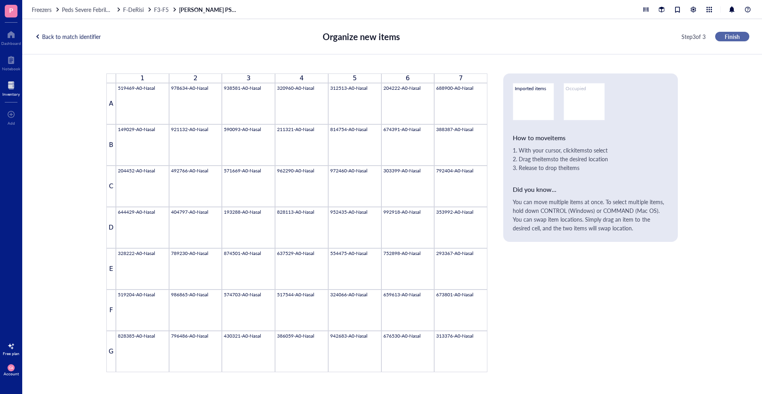
click at [713, 39] on div "Step 3 of 3 Finish" at bounding box center [715, 37] width 68 height 10
click at [738, 37] on span "Finish" at bounding box center [732, 36] width 15 height 7
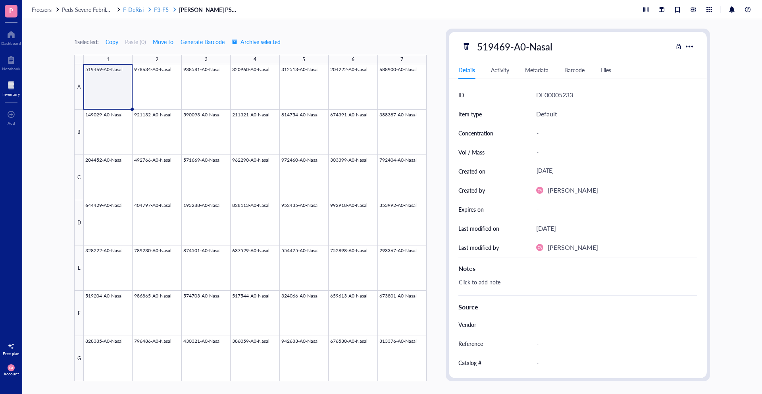
click at [148, 11] on div at bounding box center [150, 10] width 6 height 6
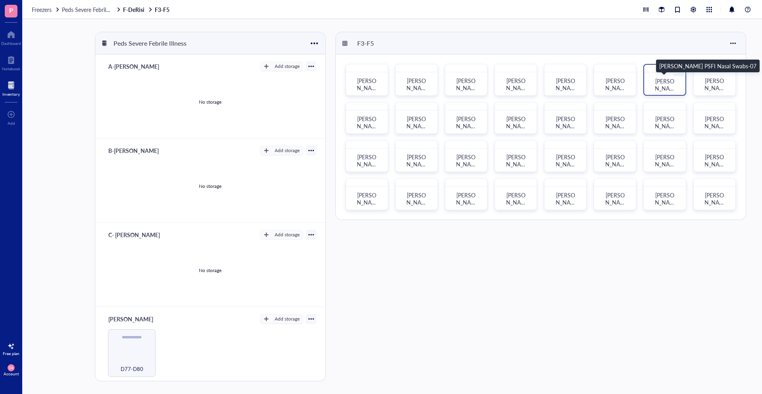
click at [667, 83] on span "[PERSON_NAME] PSFI Nasal Swabs-07" at bounding box center [665, 99] width 20 height 44
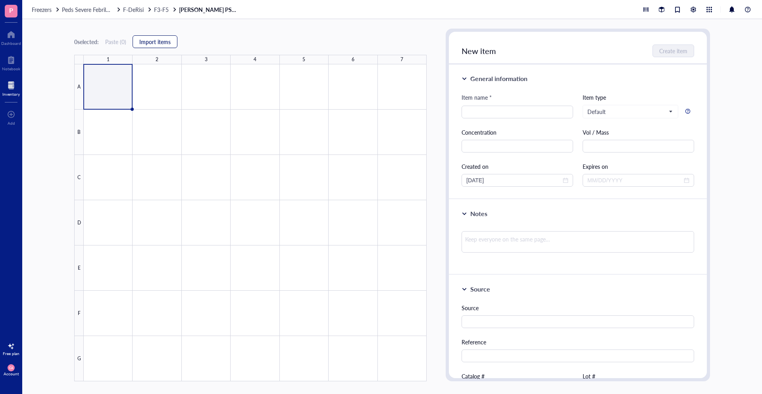
click at [142, 38] on span "Import items" at bounding box center [154, 41] width 31 height 6
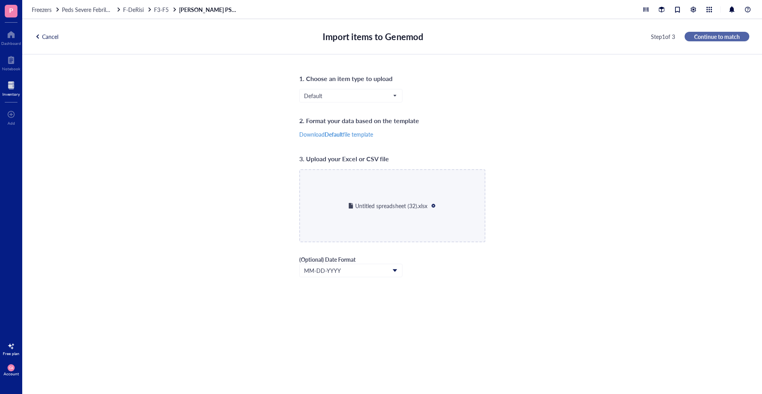
click at [705, 38] on span "Continue to match" at bounding box center [717, 36] width 46 height 7
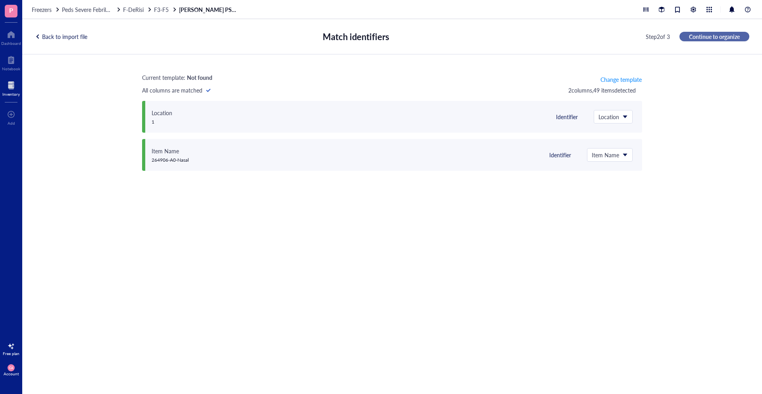
click at [712, 35] on span "Continue to organize" at bounding box center [714, 36] width 51 height 7
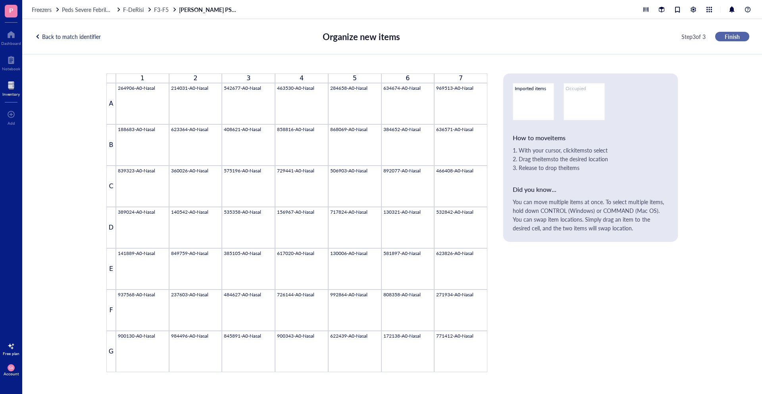
click at [723, 36] on button "Finish" at bounding box center [732, 37] width 34 height 10
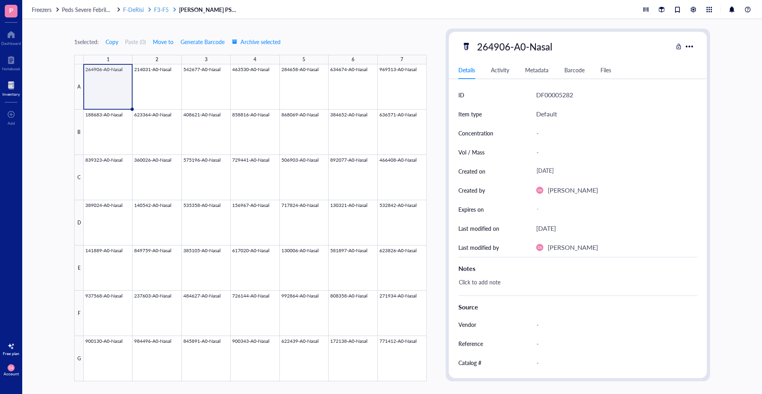
click at [158, 11] on span "F3-F5" at bounding box center [161, 10] width 15 height 8
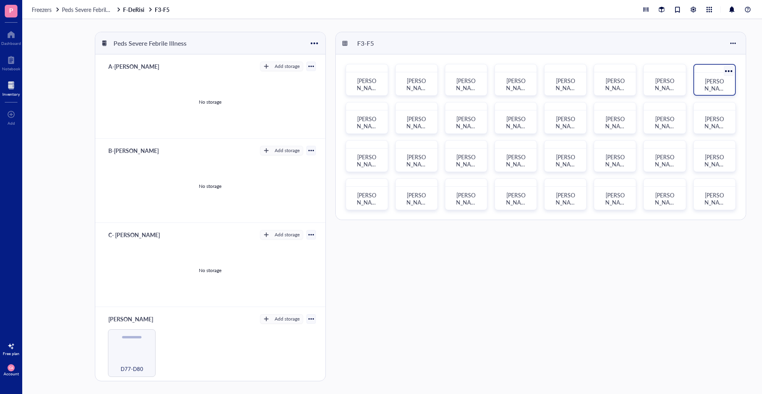
click at [708, 80] on span "[PERSON_NAME] PSFI Nasal Swabs-08" at bounding box center [715, 99] width 20 height 44
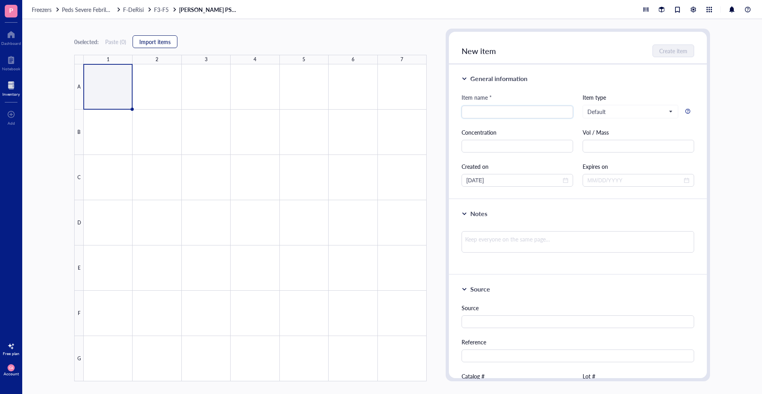
click at [139, 38] on button "Import items" at bounding box center [155, 41] width 45 height 13
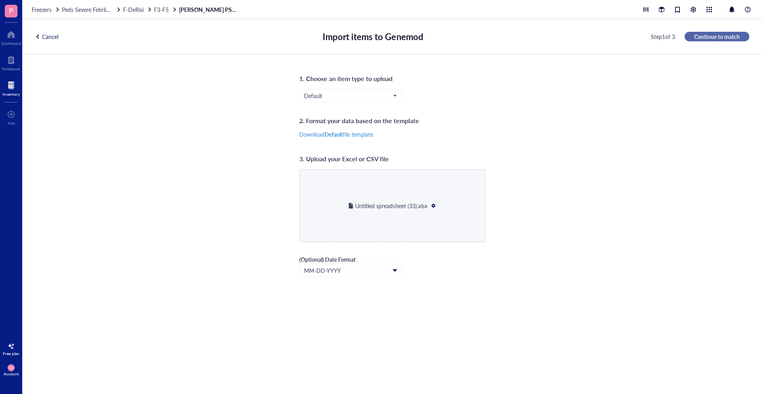
click at [710, 34] on span "Continue to match" at bounding box center [717, 36] width 46 height 7
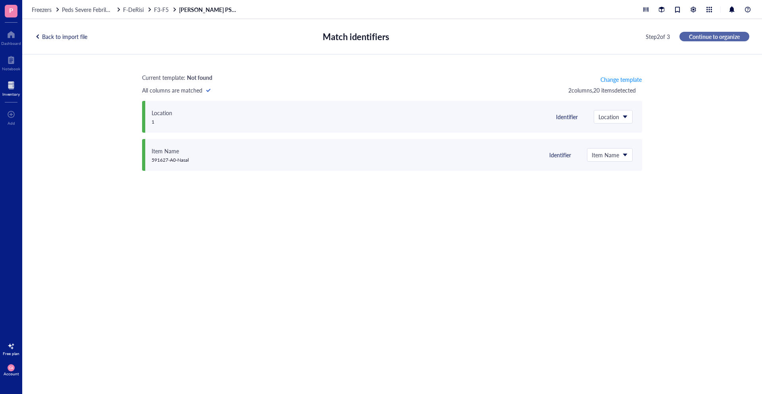
click at [710, 34] on span "Continue to organize" at bounding box center [714, 36] width 51 height 7
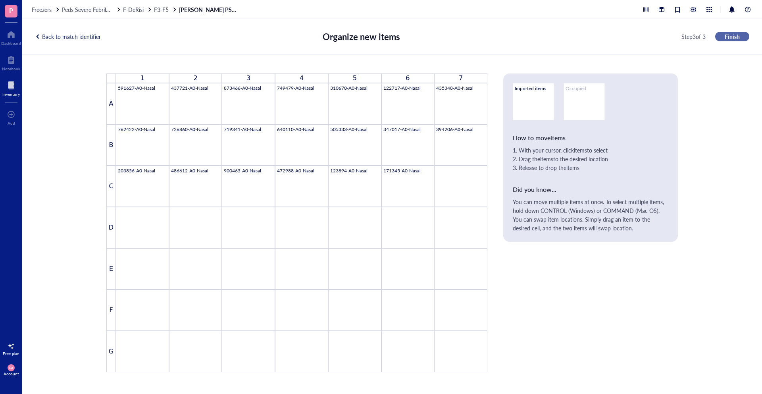
click at [727, 37] on span "Finish" at bounding box center [732, 36] width 15 height 7
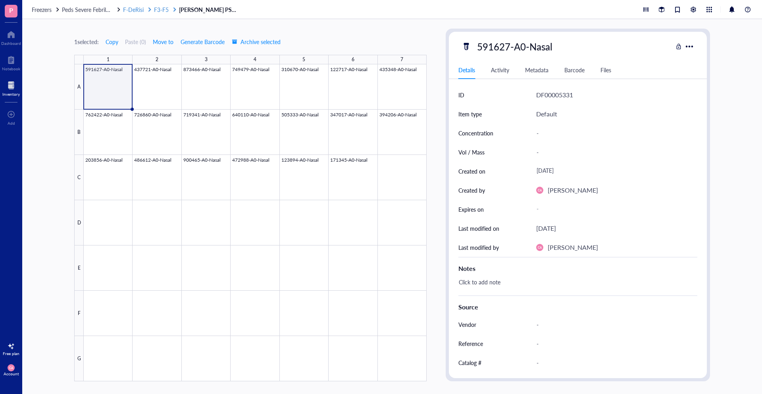
click at [149, 10] on div at bounding box center [150, 10] width 6 height 6
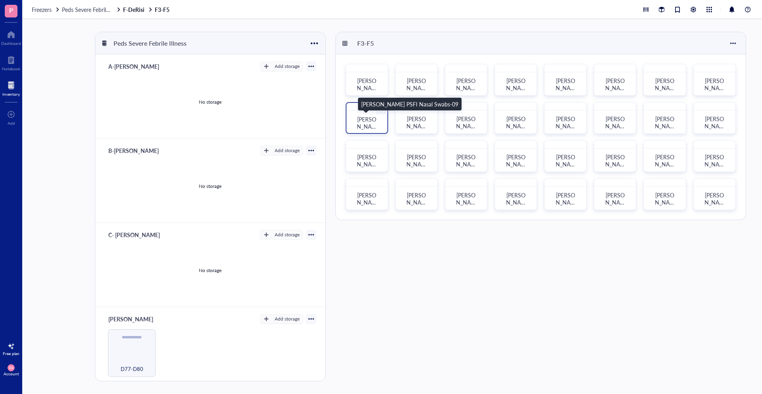
click at [363, 121] on span "[PERSON_NAME] PSFI Nasal Swabs-09" at bounding box center [367, 137] width 20 height 44
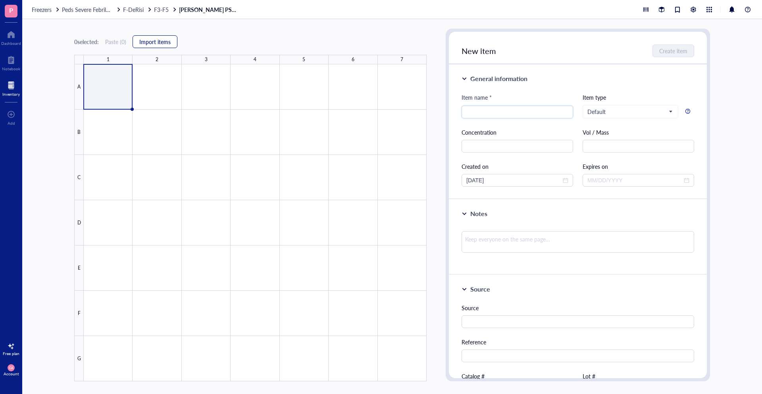
click at [147, 45] on span "Import items" at bounding box center [154, 41] width 31 height 6
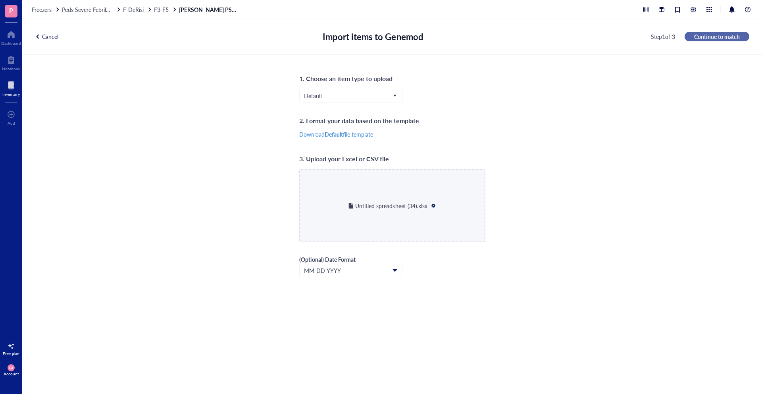
click at [716, 33] on span "Continue to match" at bounding box center [717, 36] width 46 height 7
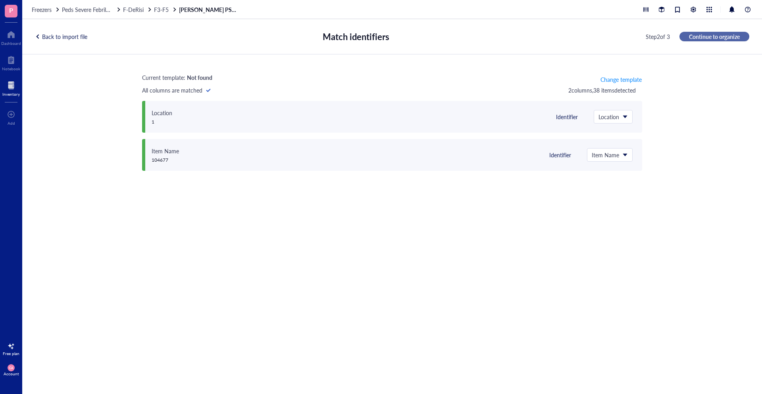
click at [717, 34] on span "Continue to organize" at bounding box center [714, 36] width 51 height 7
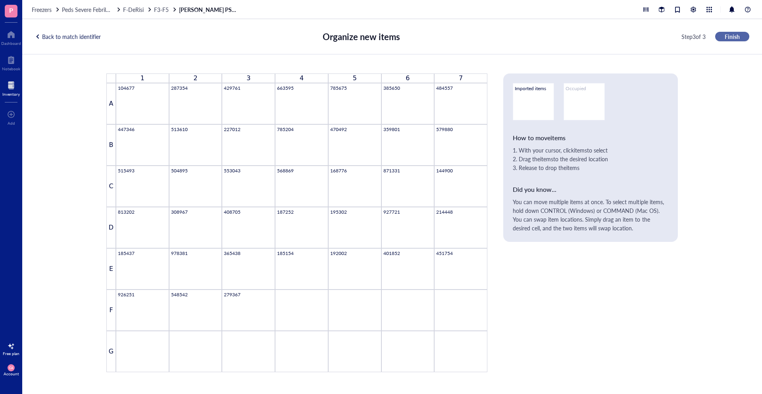
click at [726, 36] on span "Finish" at bounding box center [732, 36] width 15 height 7
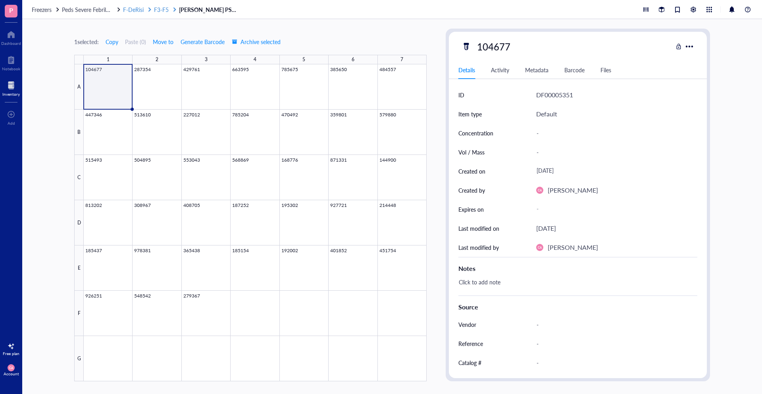
click at [157, 7] on span "F3-F5" at bounding box center [161, 10] width 15 height 8
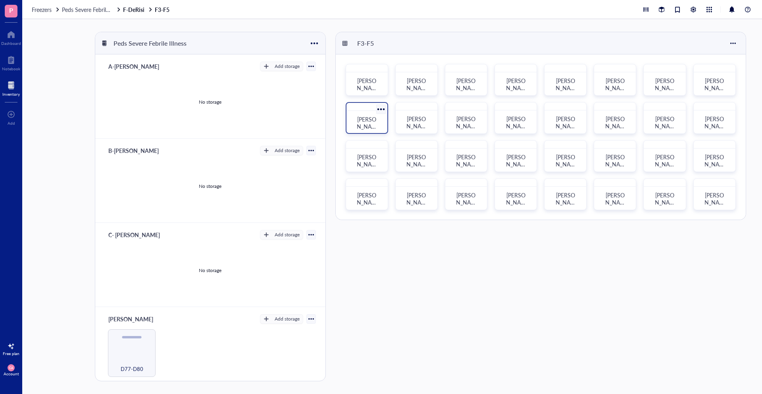
click at [376, 112] on div at bounding box center [381, 109] width 12 height 12
click at [379, 110] on div at bounding box center [381, 109] width 12 height 12
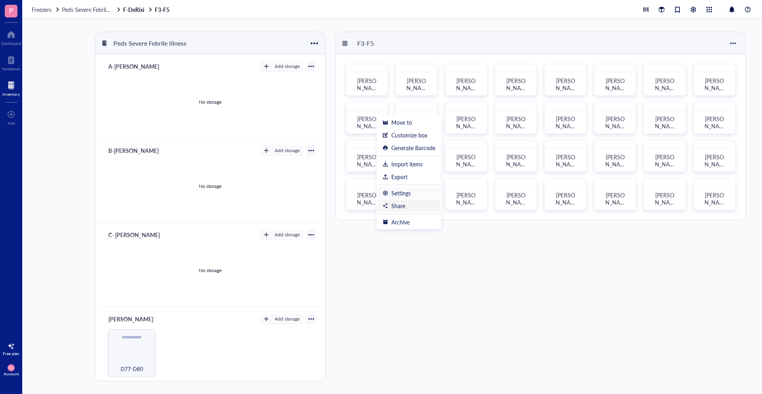
click at [388, 196] on li "Settings" at bounding box center [408, 193] width 63 height 13
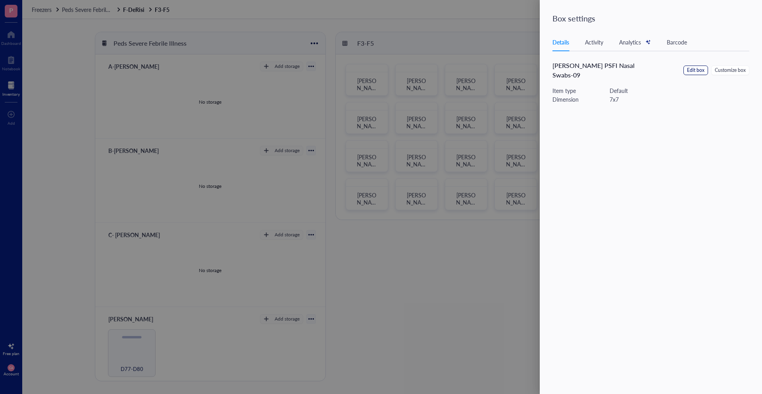
click at [703, 67] on span "Edit box" at bounding box center [695, 71] width 17 height 8
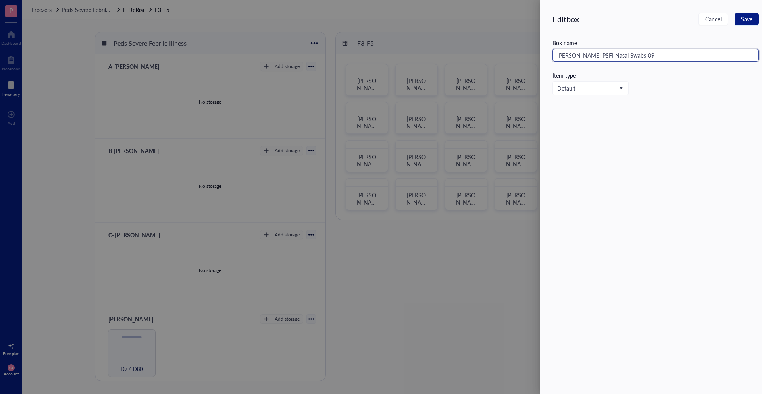
click at [643, 56] on input "[PERSON_NAME] PSFI Nasal Swabs-09" at bounding box center [655, 55] width 206 height 13
type input "[PERSON_NAME] PSFI Nasal Swabs-09 (Controls not used)"
click at [743, 32] on div "Edit box Cancel Save" at bounding box center [655, 22] width 206 height 19
click at [742, 22] on span "Save" at bounding box center [747, 19] width 12 height 6
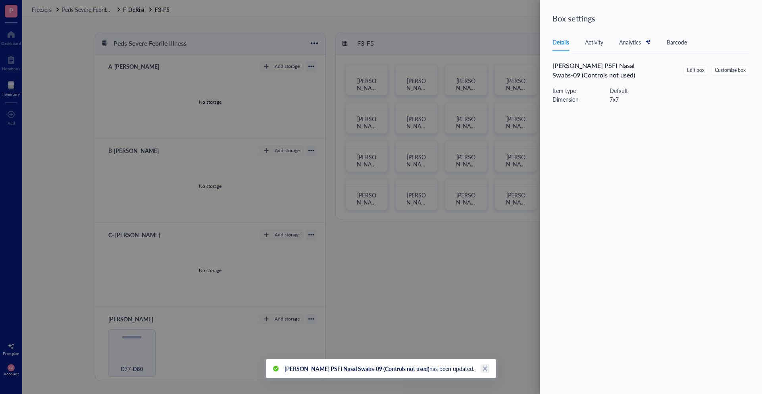
click at [481, 368] on link "Close" at bounding box center [485, 368] width 9 height 9
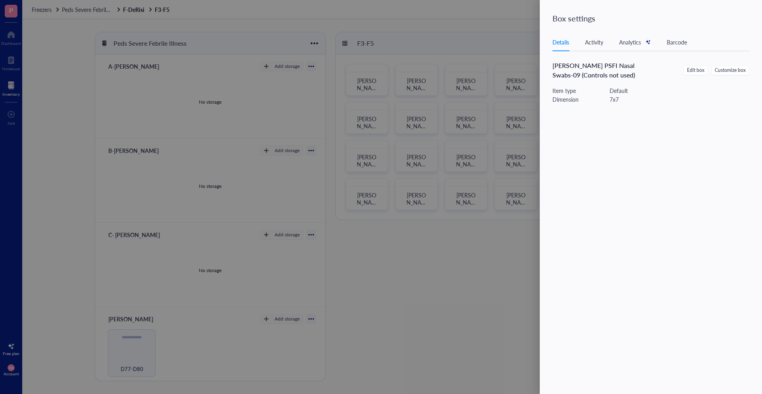
drag, startPoint x: 473, startPoint y: 283, endPoint x: 493, endPoint y: 256, distance: 33.3
click at [474, 283] on div at bounding box center [381, 197] width 762 height 394
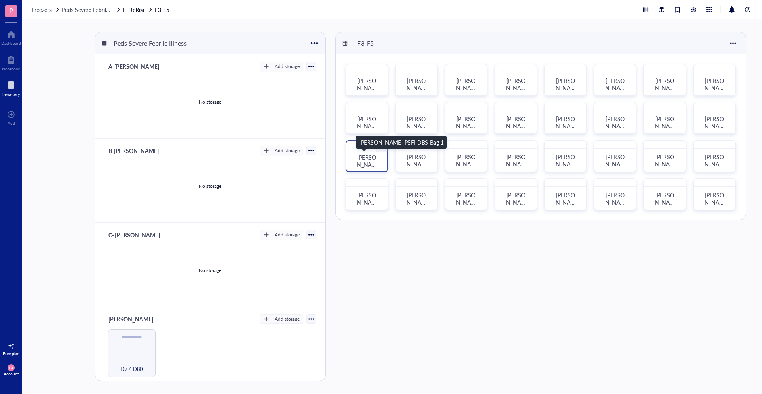
click at [368, 160] on span "[PERSON_NAME] PSFI DBS Bag 1" at bounding box center [367, 171] width 23 height 37
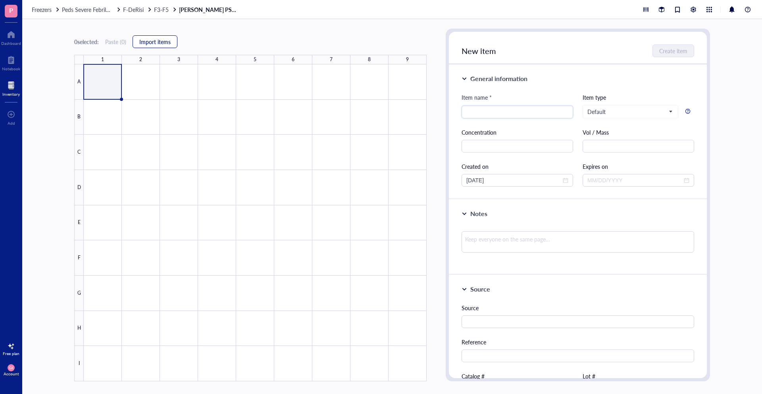
click at [150, 41] on span "Import items" at bounding box center [154, 41] width 31 height 6
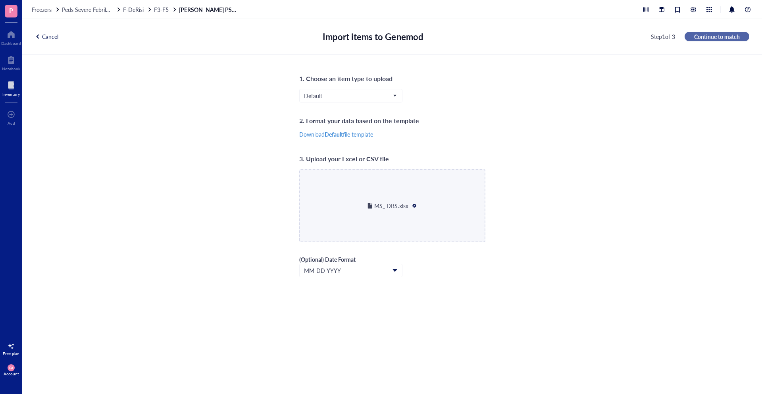
click at [720, 37] on span "Continue to match" at bounding box center [717, 36] width 46 height 7
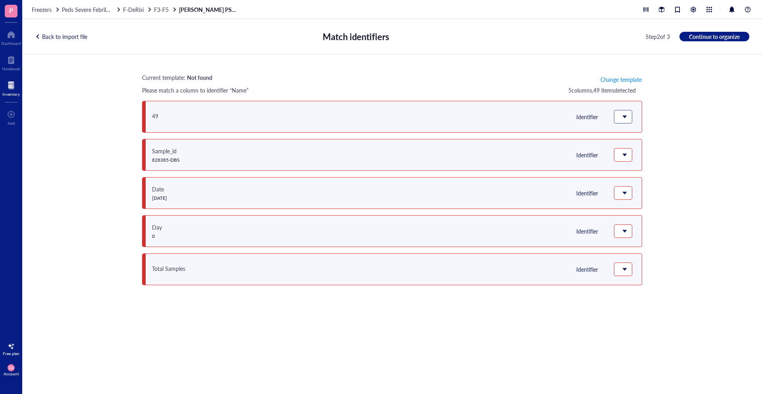
click at [624, 119] on span at bounding box center [622, 116] width 7 height 7
click at [636, 132] on div "Do not upload" at bounding box center [640, 133] width 38 height 7
click at [682, 160] on div "Current template: Not found Change template Please match a column to identifier…" at bounding box center [392, 214] width 740 height 321
click at [628, 152] on div at bounding box center [622, 154] width 17 height 13
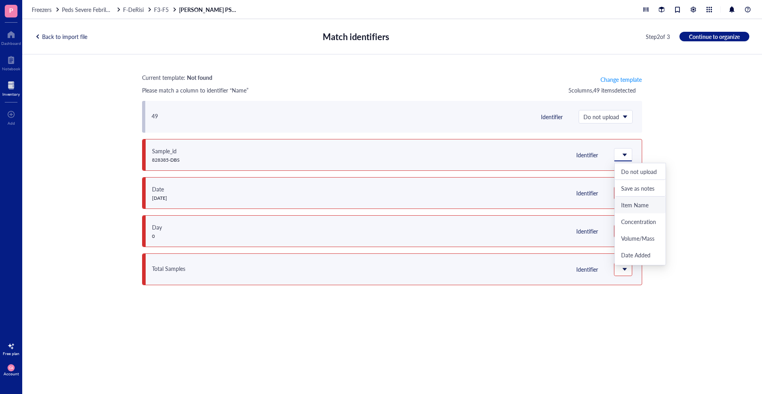
click at [627, 202] on div "Item Name" at bounding box center [640, 204] width 38 height 7
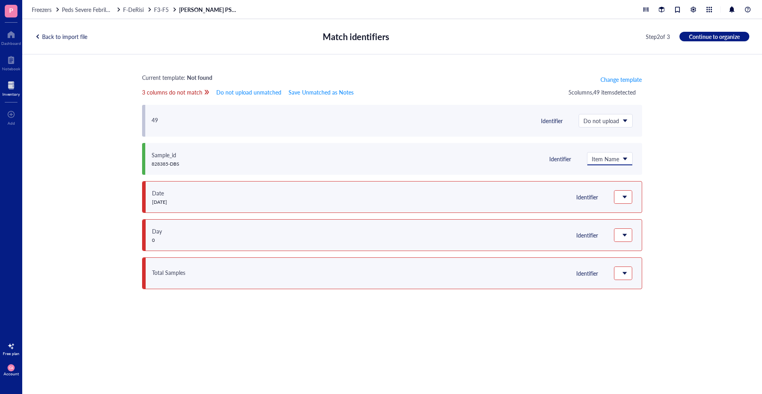
click at [633, 197] on div "Date [DATE] Identifier" at bounding box center [392, 197] width 500 height 32
drag, startPoint x: 591, startPoint y: 197, endPoint x: 601, endPoint y: 197, distance: 10.7
click at [591, 197] on div "Identifier" at bounding box center [587, 196] width 28 height 7
click at [617, 198] on div at bounding box center [622, 197] width 17 height 13
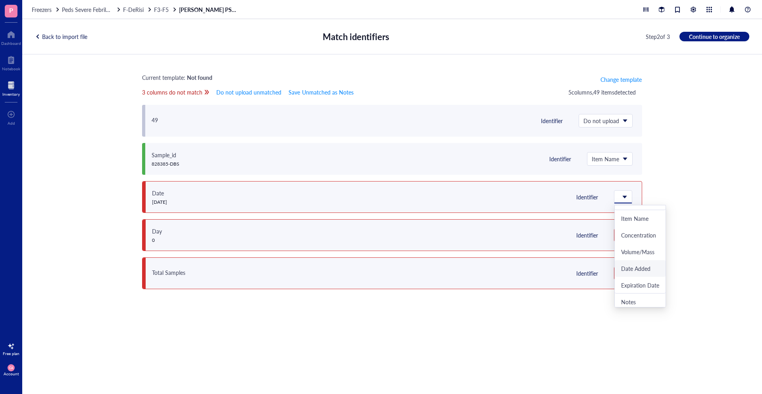
click at [639, 274] on div "Date Added" at bounding box center [640, 268] width 51 height 17
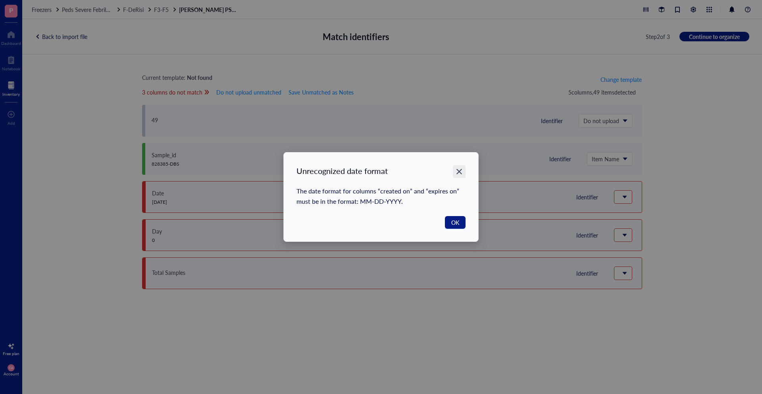
click at [464, 166] on div "Close" at bounding box center [459, 171] width 13 height 13
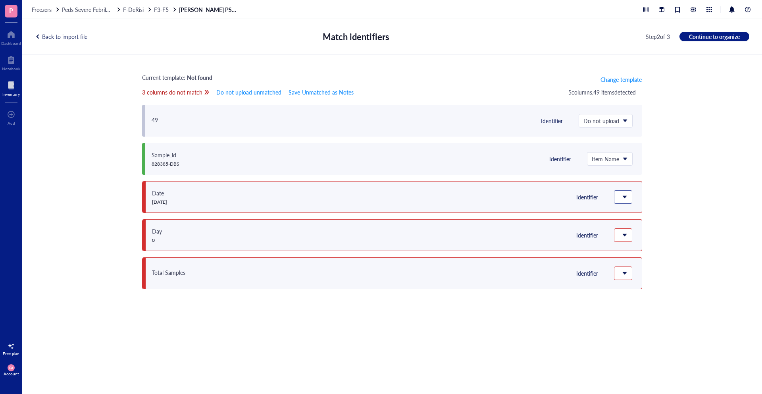
click at [624, 196] on span at bounding box center [622, 196] width 7 height 7
click at [638, 217] on div "Do not upload" at bounding box center [640, 213] width 51 height 17
click at [629, 237] on div at bounding box center [622, 235] width 17 height 13
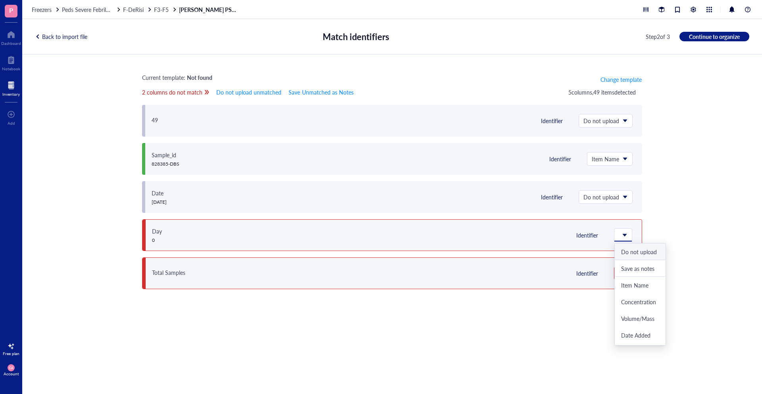
click at [626, 255] on div "Do not upload" at bounding box center [640, 251] width 51 height 17
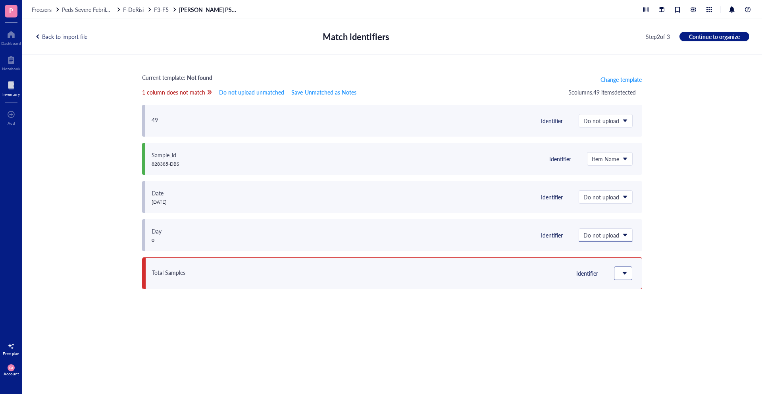
click at [627, 273] on span at bounding box center [623, 273] width 9 height 12
click at [635, 168] on div "Do not upload" at bounding box center [640, 171] width 38 height 7
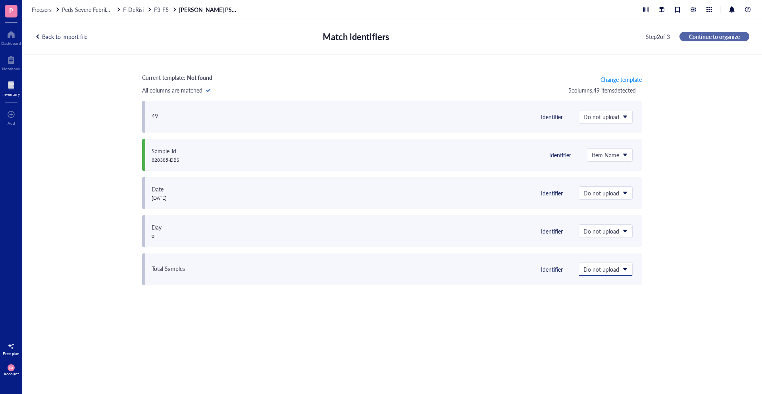
click at [708, 33] on span "Continue to organize" at bounding box center [714, 36] width 51 height 7
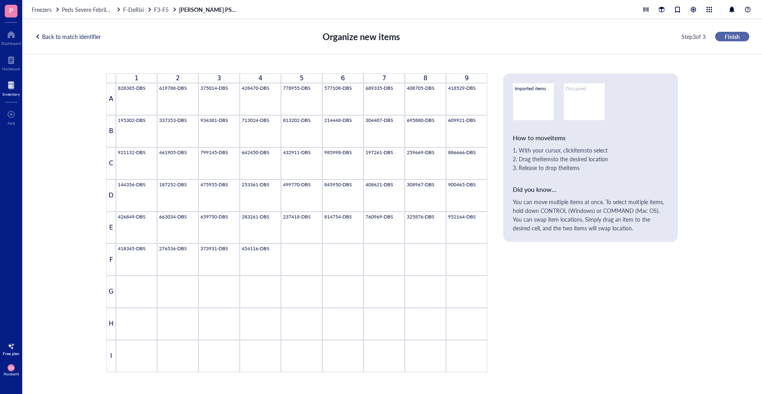
click at [736, 38] on span "Finish" at bounding box center [732, 36] width 15 height 7
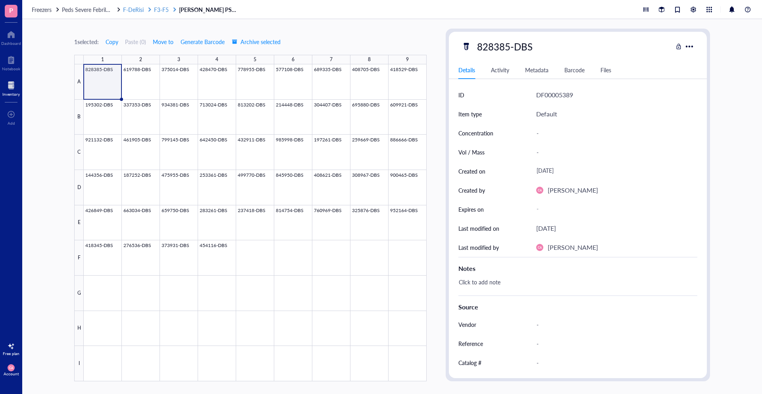
click at [152, 7] on div at bounding box center [150, 10] width 6 height 6
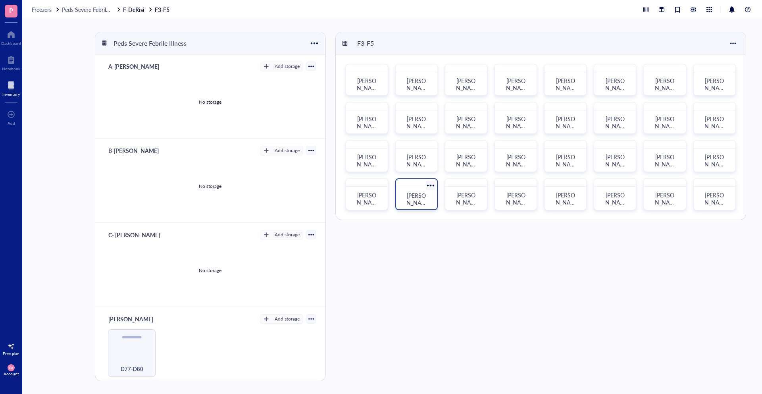
click at [426, 198] on span "[PERSON_NAME] PSFI DBS Bag 10" at bounding box center [417, 209] width 23 height 37
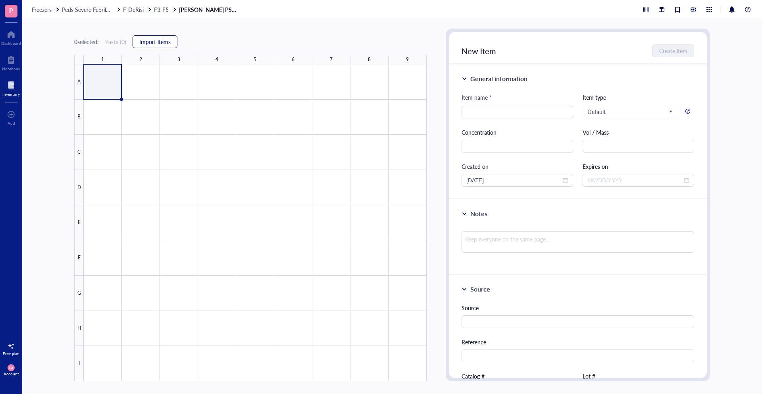
click at [157, 41] on span "Import items" at bounding box center [154, 41] width 31 height 6
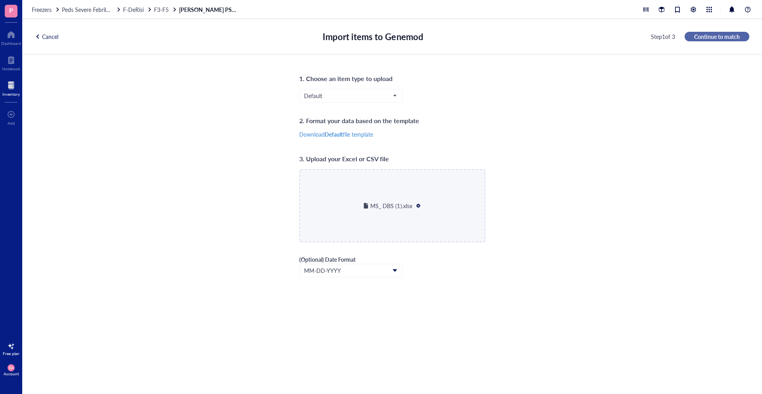
click at [730, 40] on button "Continue to match" at bounding box center [717, 37] width 65 height 10
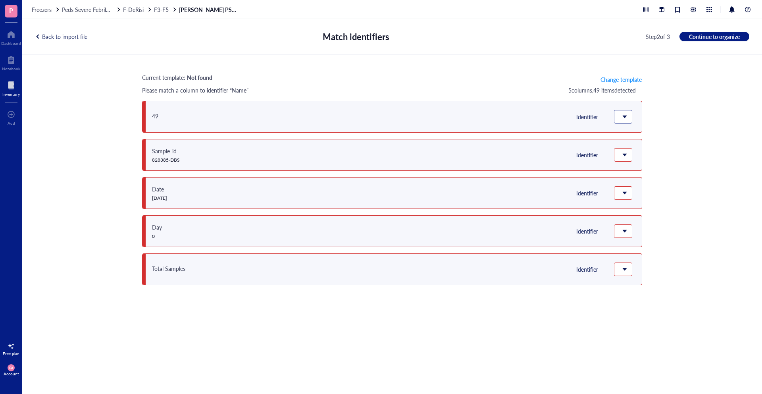
click at [615, 117] on div at bounding box center [622, 116] width 17 height 13
click at [631, 130] on div "Do not upload" at bounding box center [640, 133] width 38 height 7
click at [627, 160] on span at bounding box center [623, 155] width 9 height 12
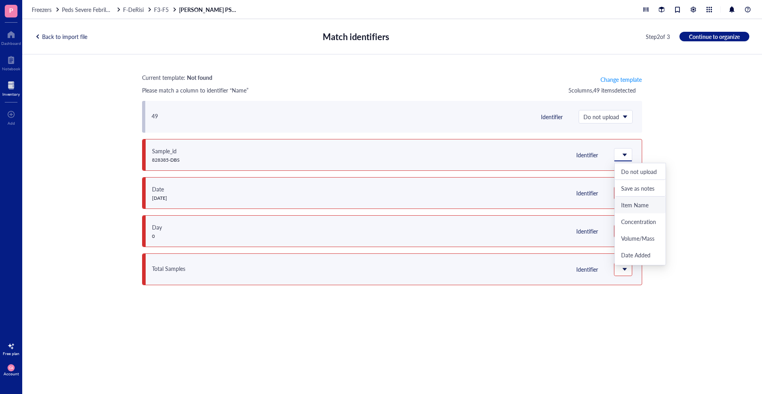
click at [629, 204] on div "Item Name" at bounding box center [640, 204] width 38 height 7
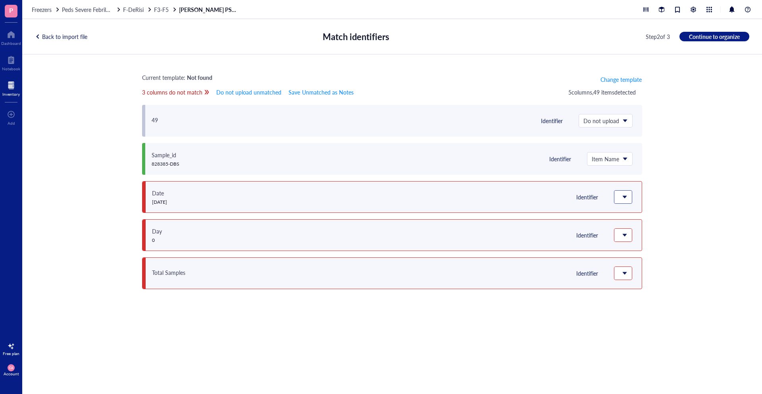
click at [620, 203] on div at bounding box center [623, 196] width 18 height 13
click at [621, 196] on span at bounding box center [622, 196] width 7 height 7
click at [260, 90] on span "Do not upload unmatched" at bounding box center [248, 92] width 65 height 9
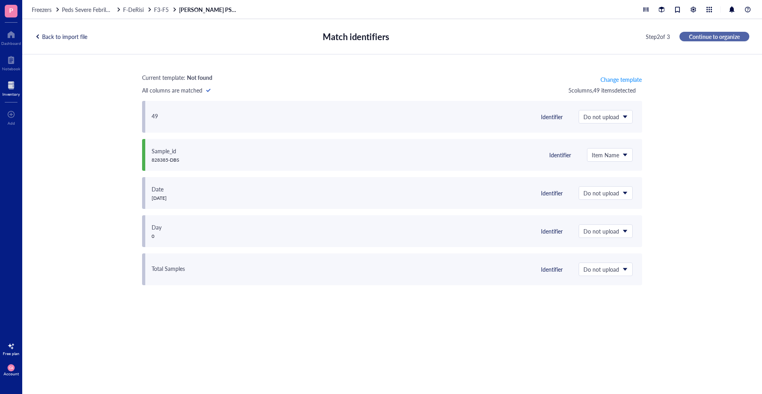
click at [720, 37] on span "Continue to organize" at bounding box center [714, 36] width 51 height 7
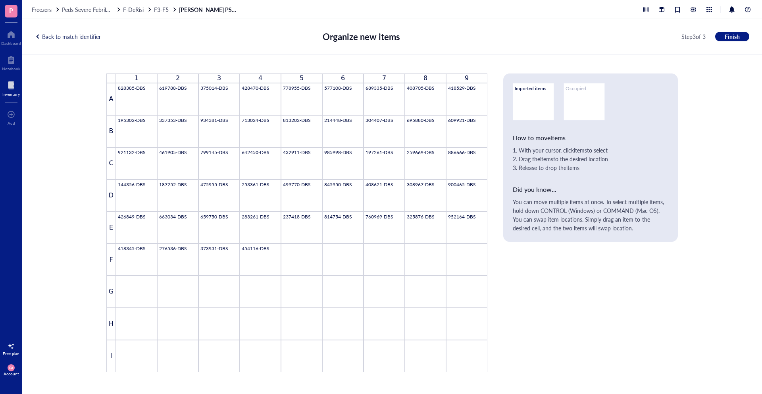
click at [52, 36] on div "Back to match identifier" at bounding box center [68, 36] width 66 height 7
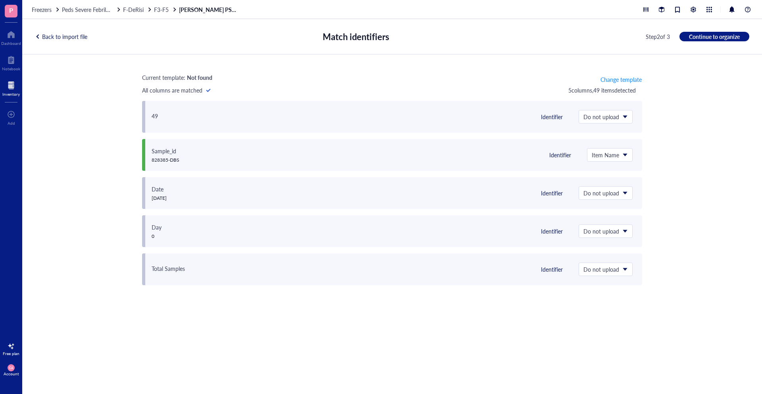
click at [52, 36] on div "Back to import file" at bounding box center [61, 36] width 52 height 7
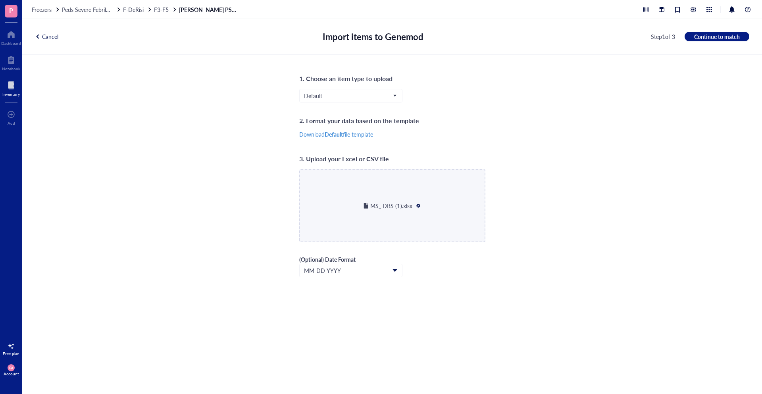
click at [417, 205] on div at bounding box center [419, 206] width 6 height 6
click at [708, 35] on span "Continue to match" at bounding box center [717, 36] width 46 height 7
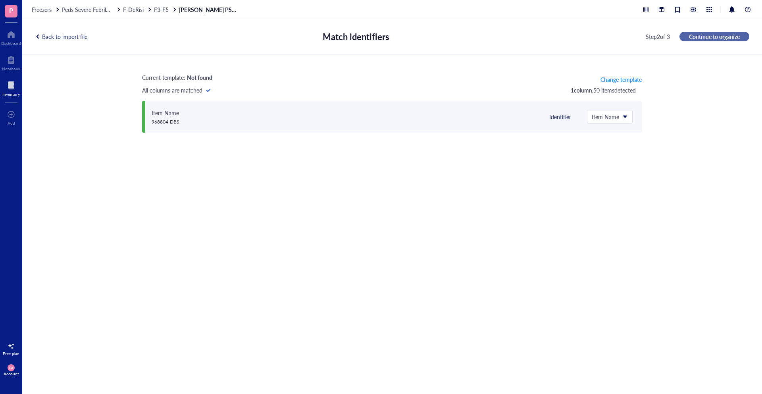
click at [708, 35] on span "Continue to organize" at bounding box center [714, 36] width 51 height 7
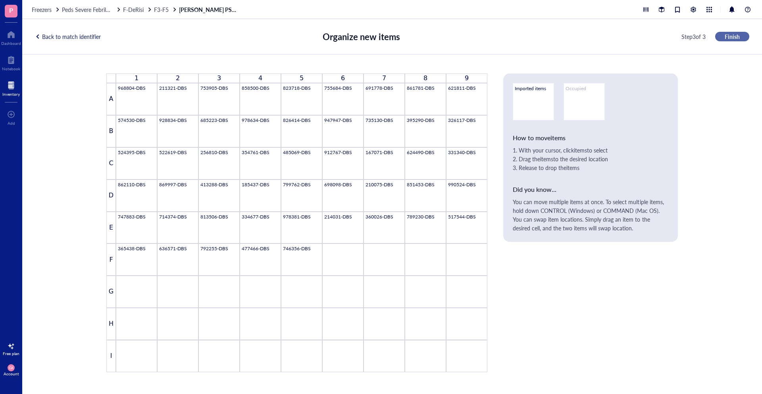
click at [730, 35] on span "Finish" at bounding box center [732, 36] width 15 height 7
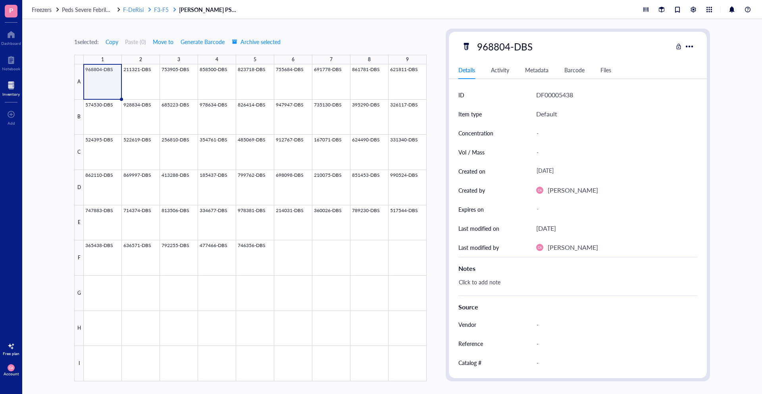
click at [160, 8] on span "F3-F5" at bounding box center [161, 10] width 15 height 8
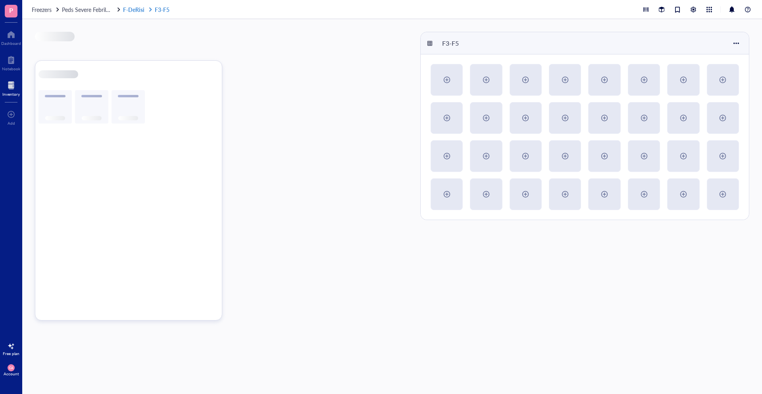
click at [159, 11] on link "F-DeRisi F3-F5" at bounding box center [147, 9] width 48 height 7
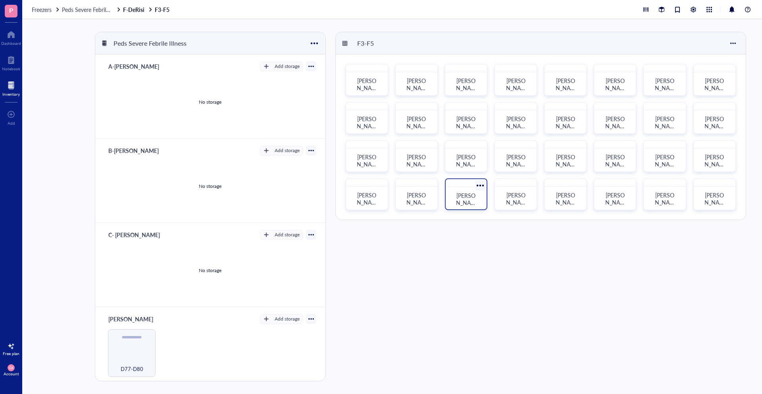
click at [470, 200] on span "[PERSON_NAME] PSFI DBS Bag 11" at bounding box center [466, 209] width 23 height 37
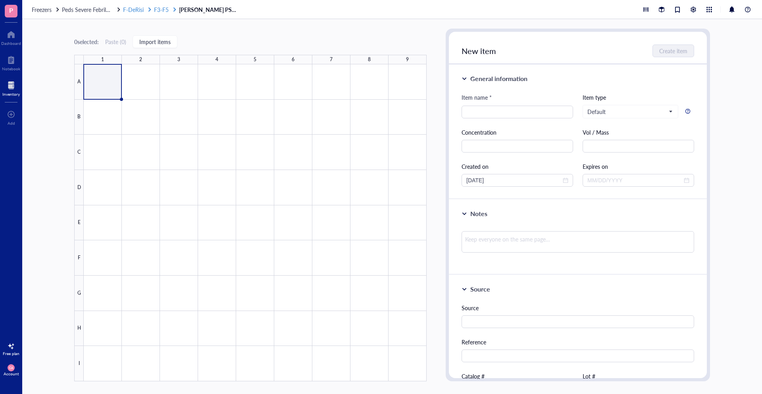
drag, startPoint x: 152, startPoint y: 10, endPoint x: 195, endPoint y: 10, distance: 42.5
click at [152, 10] on div at bounding box center [150, 10] width 6 height 6
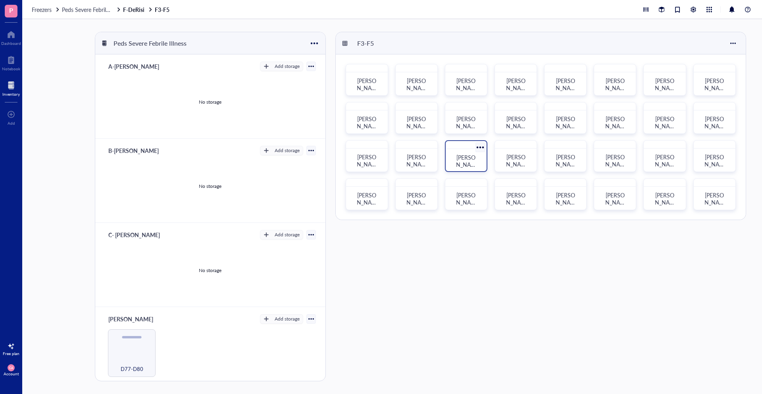
click at [461, 146] on div at bounding box center [466, 145] width 41 height 8
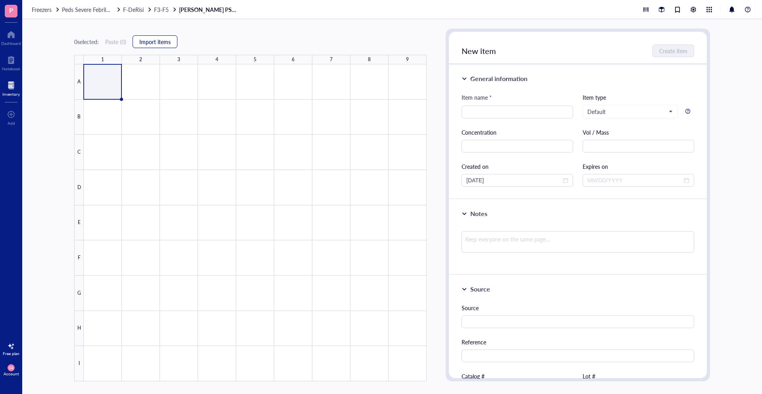
click at [164, 42] on span "Import items" at bounding box center [154, 41] width 31 height 6
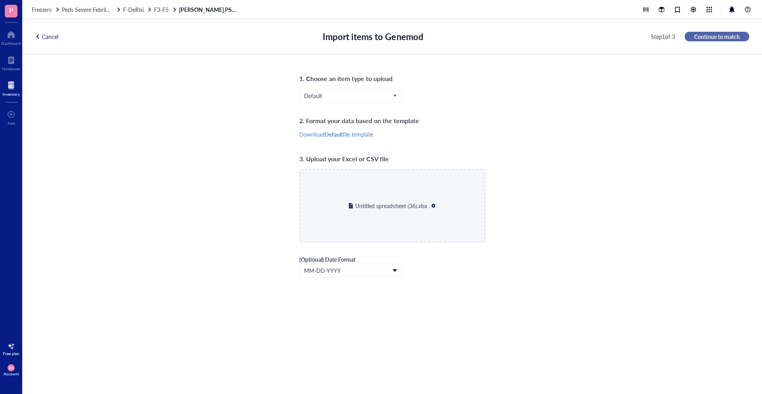
click at [735, 38] on span "Continue to match" at bounding box center [717, 36] width 46 height 7
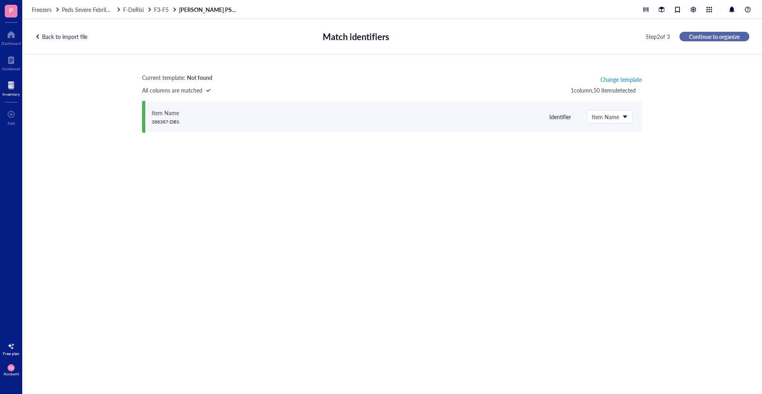
click at [735, 38] on span "Continue to organize" at bounding box center [714, 36] width 51 height 7
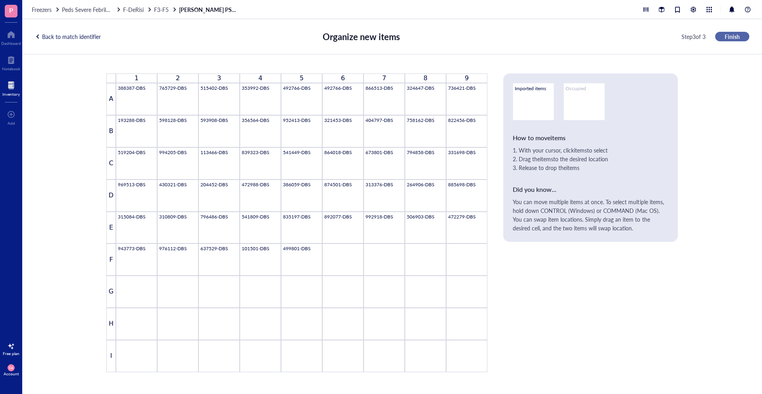
click at [736, 38] on span "Finish" at bounding box center [732, 36] width 15 height 7
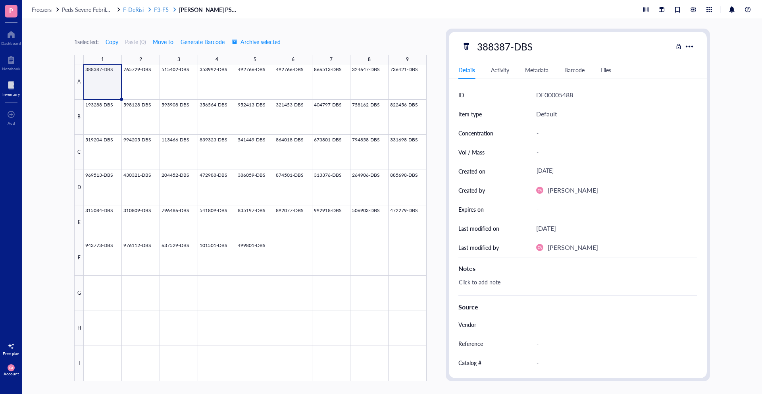
click at [157, 6] on span "F3-F5" at bounding box center [161, 10] width 15 height 8
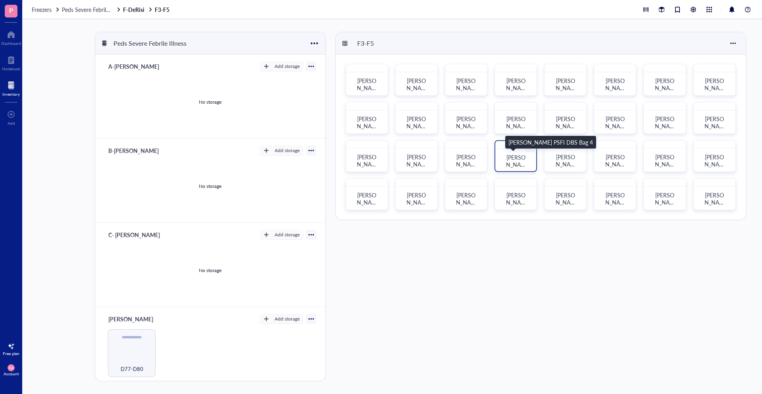
click at [514, 158] on span "[PERSON_NAME] PSFI DBS Bag 4" at bounding box center [516, 171] width 23 height 37
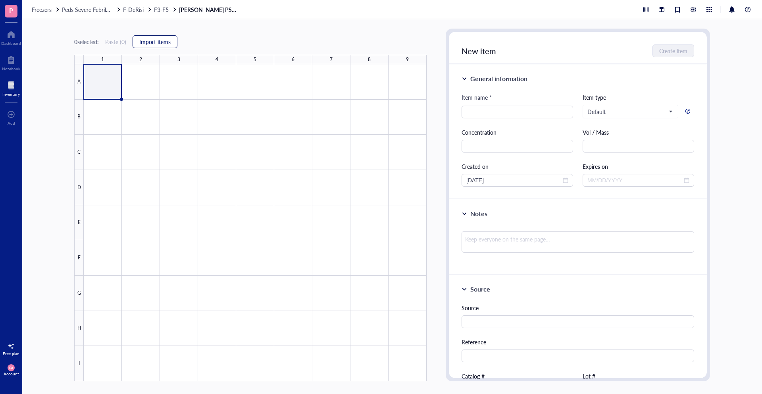
click at [148, 43] on span "Import items" at bounding box center [154, 41] width 31 height 6
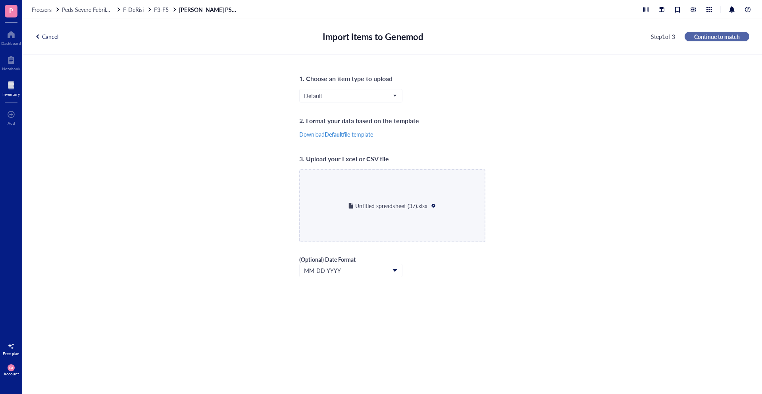
click at [714, 39] on span "Continue to match" at bounding box center [717, 36] width 46 height 7
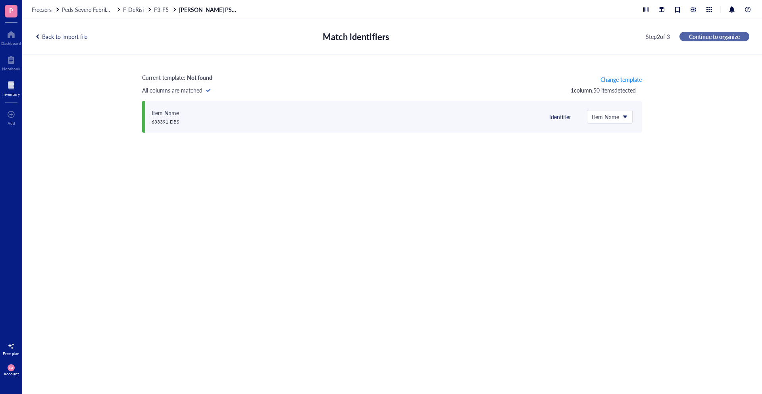
click at [721, 37] on span "Continue to organize" at bounding box center [714, 36] width 51 height 7
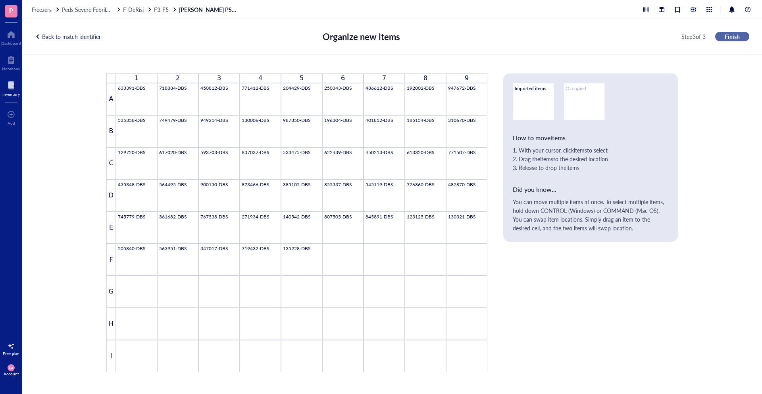
click at [735, 37] on span "Finish" at bounding box center [732, 36] width 15 height 7
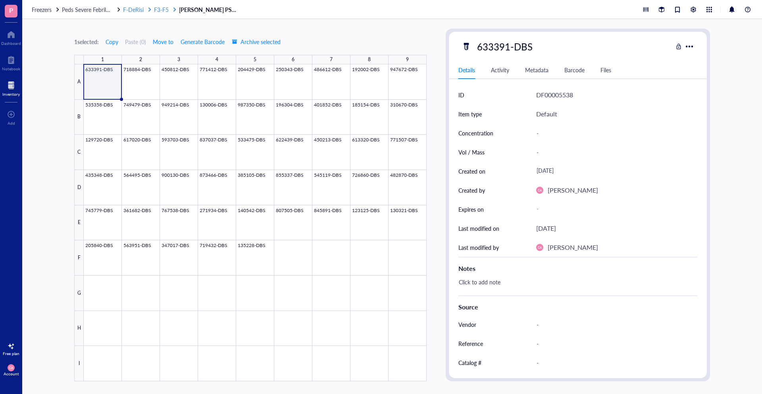
click at [161, 9] on span "F3-F5" at bounding box center [161, 10] width 15 height 8
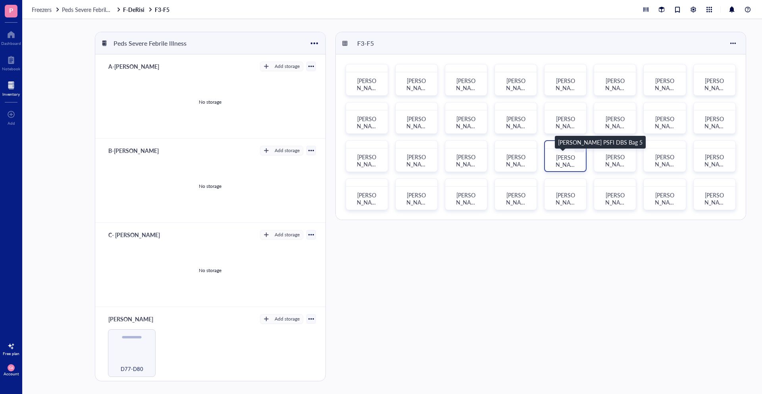
click at [570, 157] on span "[PERSON_NAME] PSFI DBS Bag 5" at bounding box center [565, 171] width 23 height 37
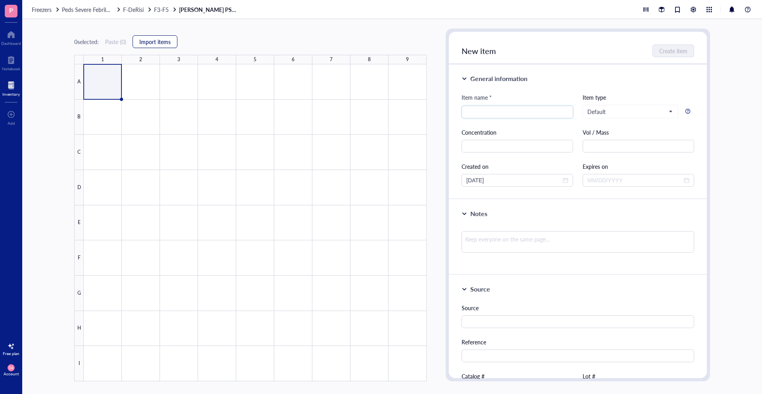
click at [154, 44] on span "Import items" at bounding box center [154, 41] width 31 height 6
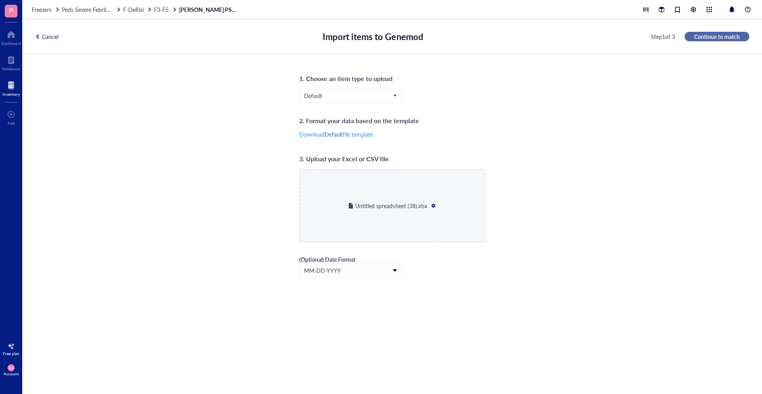
click at [745, 34] on button "Continue to match" at bounding box center [717, 37] width 65 height 10
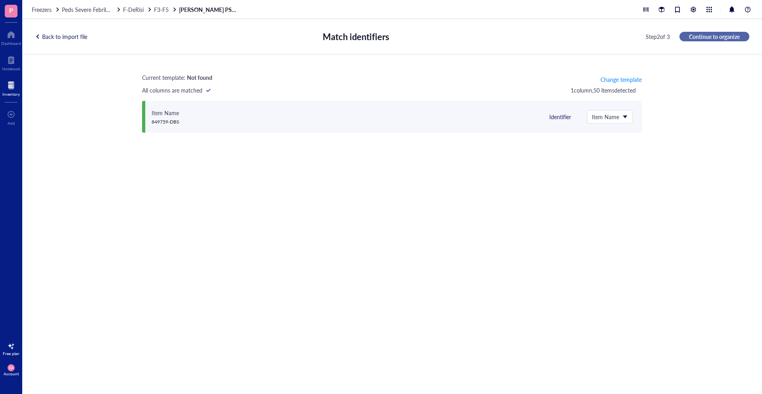
click at [710, 39] on span "Continue to organize" at bounding box center [714, 36] width 51 height 7
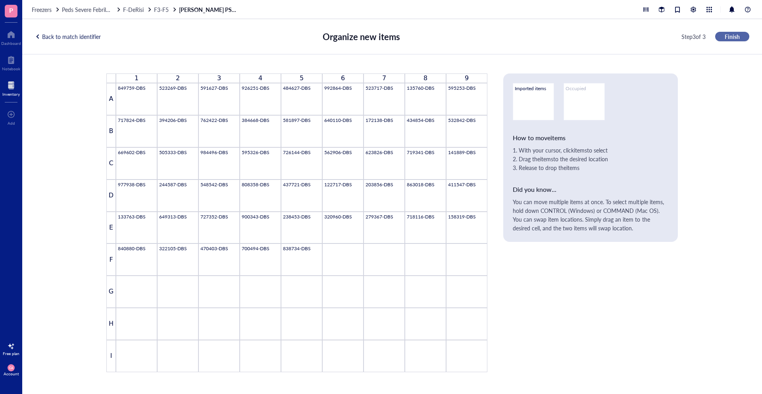
click at [730, 38] on span "Finish" at bounding box center [732, 36] width 15 height 7
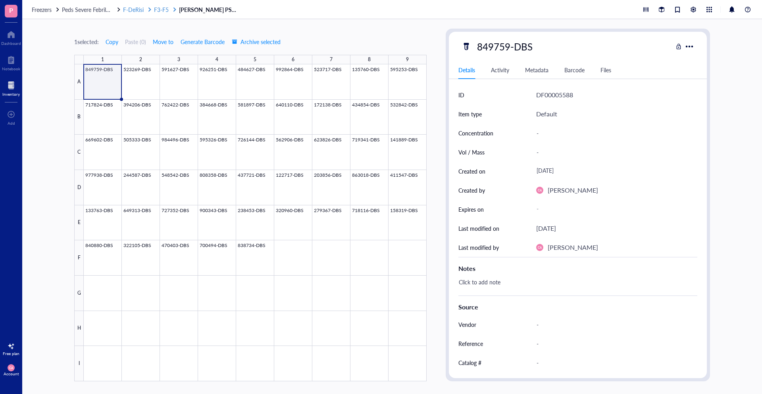
click at [156, 10] on span "F3-F5" at bounding box center [161, 10] width 15 height 8
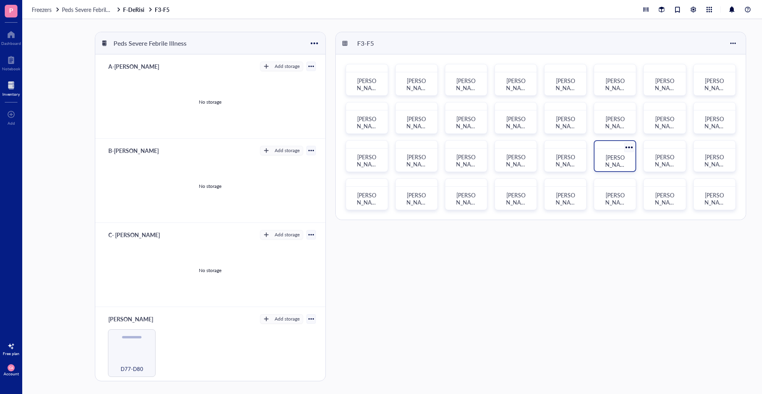
click at [616, 159] on span "[PERSON_NAME] PSFI DBS Bag 6" at bounding box center [615, 171] width 23 height 37
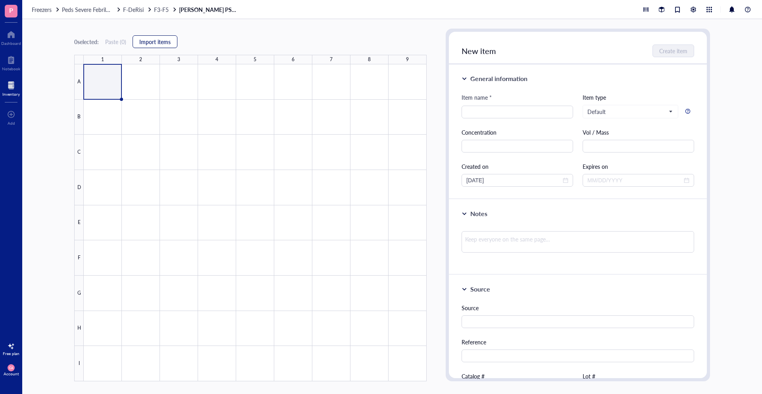
click at [167, 38] on span "Import items" at bounding box center [154, 41] width 31 height 6
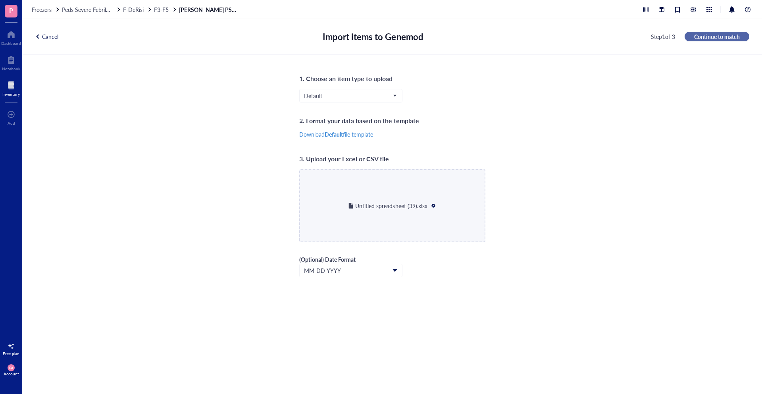
click at [733, 34] on span "Continue to match" at bounding box center [717, 36] width 46 height 7
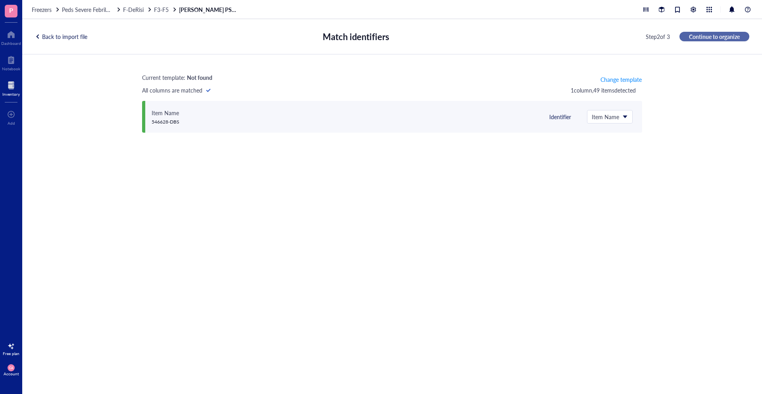
click at [733, 34] on span "Continue to organize" at bounding box center [714, 36] width 51 height 7
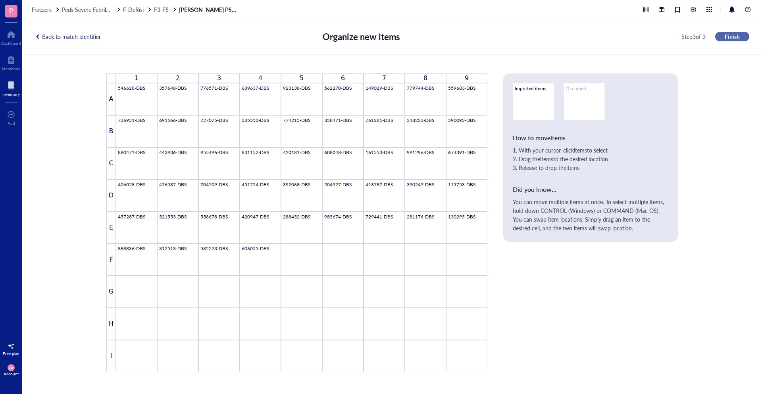
click at [733, 38] on span "Finish" at bounding box center [732, 36] width 15 height 7
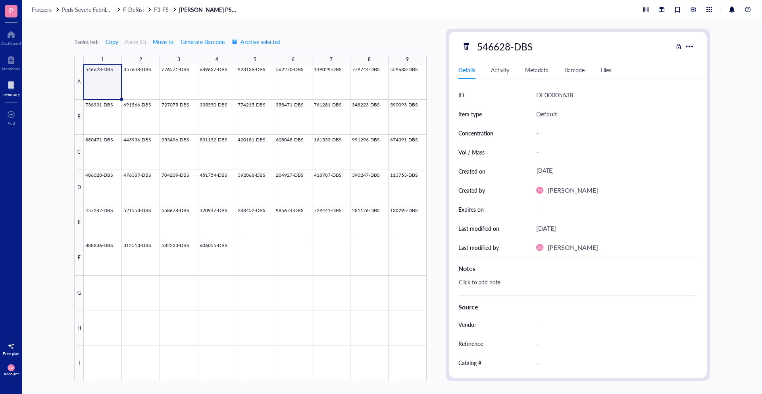
drag, startPoint x: 153, startPoint y: 7, endPoint x: 190, endPoint y: 1, distance: 37.5
click at [153, 7] on link "F-DeRisi F3-F5" at bounding box center [150, 9] width 54 height 7
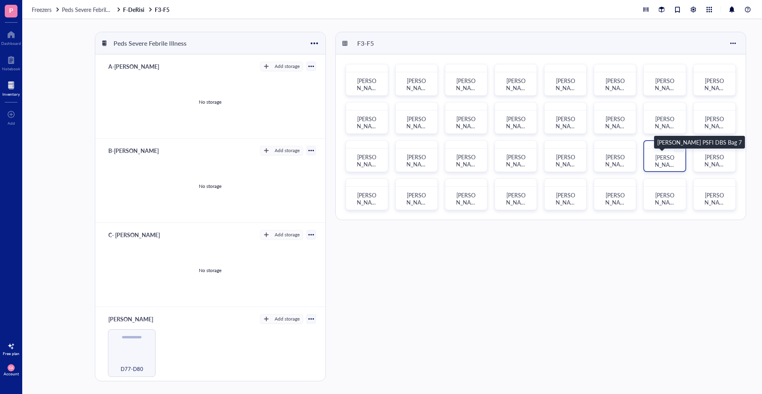
click at [660, 159] on span "[PERSON_NAME] PSFI DBS Bag 7" at bounding box center [665, 171] width 23 height 37
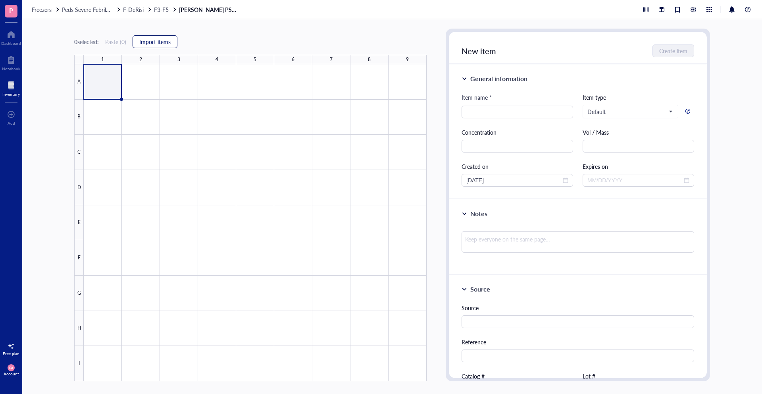
click at [171, 42] on span "Import items" at bounding box center [154, 41] width 31 height 6
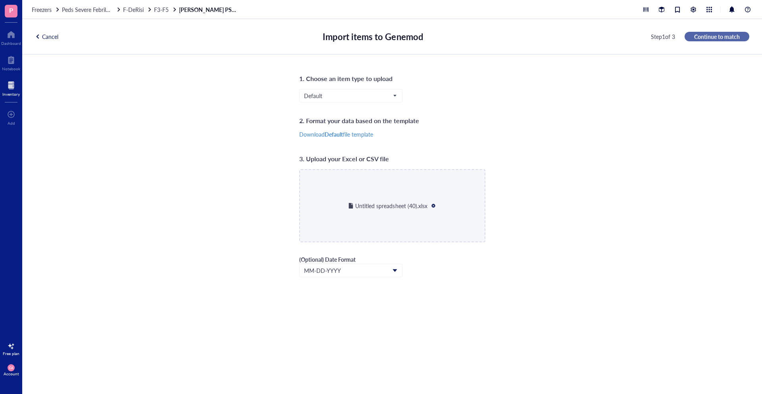
click at [701, 37] on span "Continue to match" at bounding box center [717, 36] width 46 height 7
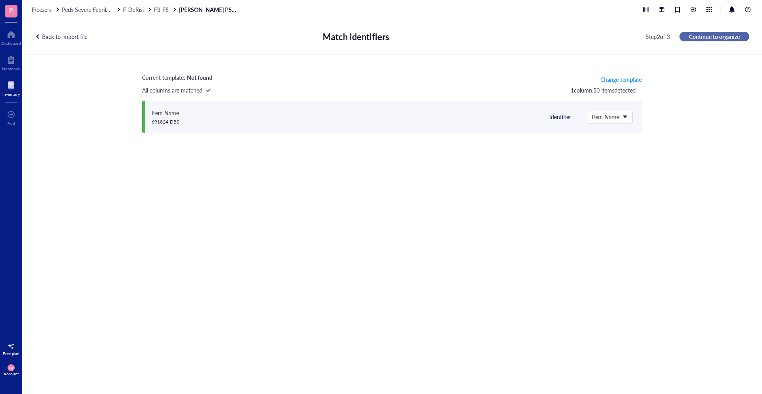
click at [737, 39] on span "Continue to organize" at bounding box center [714, 36] width 51 height 7
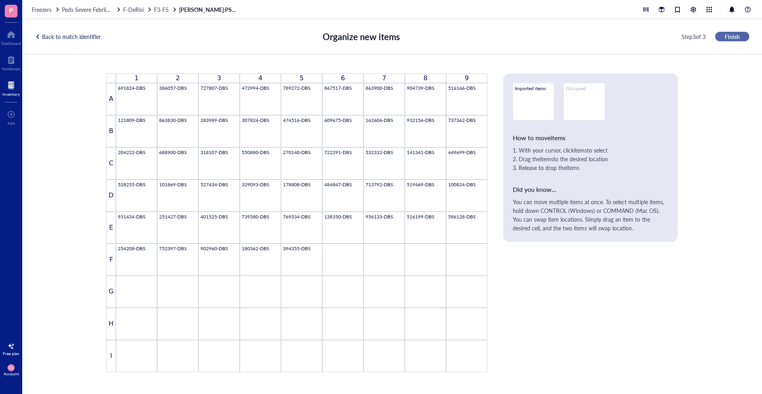
click at [737, 39] on span "Finish" at bounding box center [732, 36] width 15 height 7
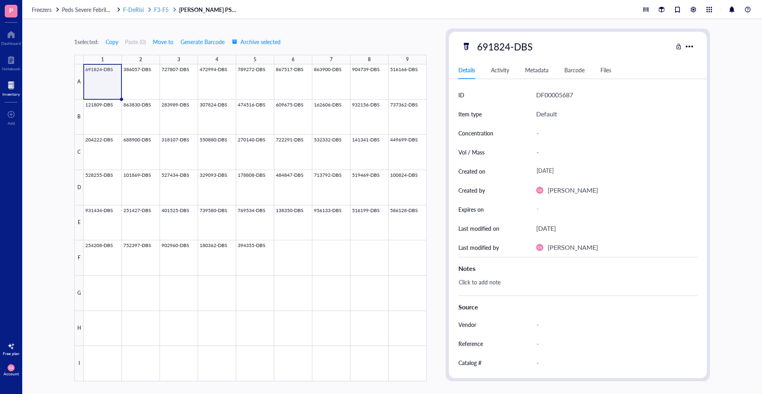
click at [161, 7] on span "F3-F5" at bounding box center [161, 10] width 15 height 8
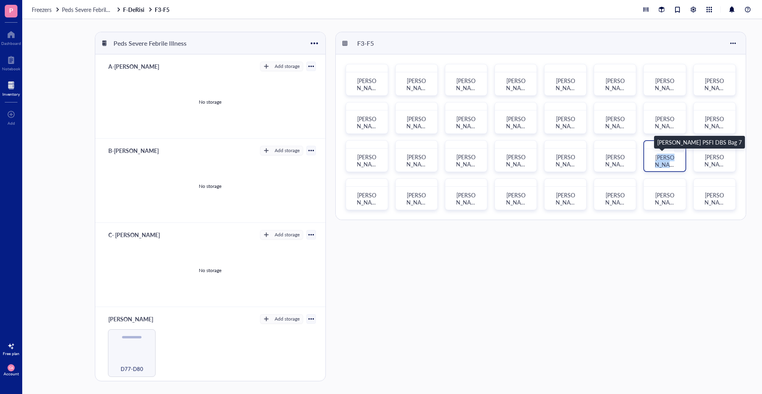
drag, startPoint x: 662, startPoint y: 158, endPoint x: 673, endPoint y: 162, distance: 11.4
click at [673, 162] on span "[PERSON_NAME] PSFI DBS Bag 7" at bounding box center [665, 171] width 23 height 37
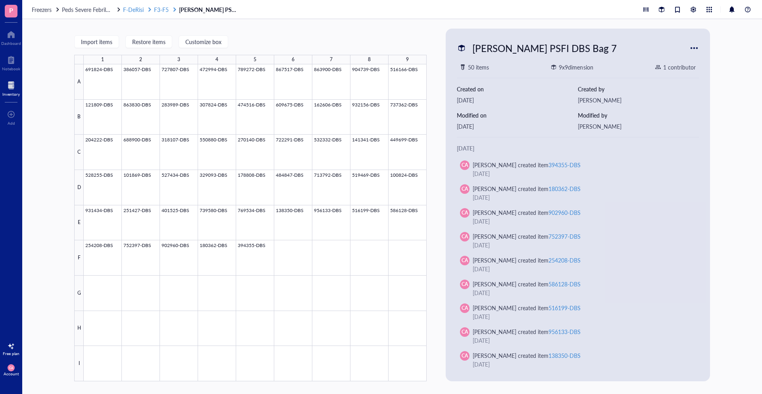
click at [163, 10] on span "F3-F5" at bounding box center [161, 10] width 15 height 8
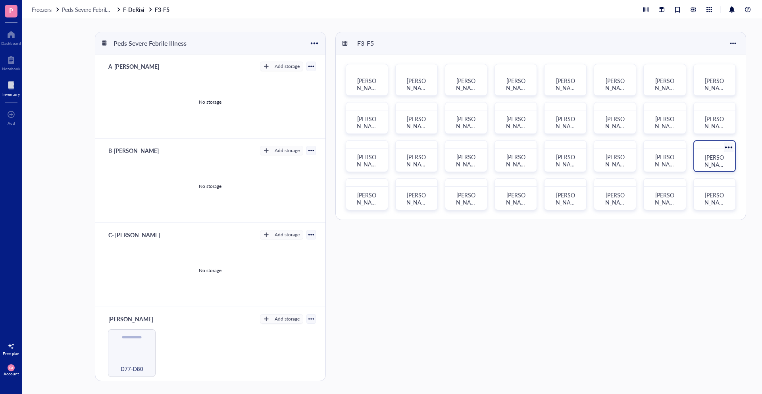
click at [706, 157] on div "[PERSON_NAME] PSFI DBS Bag 8" at bounding box center [715, 161] width 22 height 14
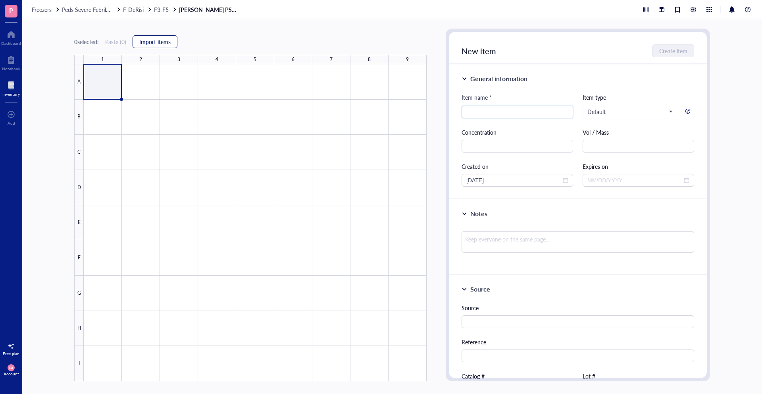
click at [169, 44] on span "Import items" at bounding box center [154, 41] width 31 height 6
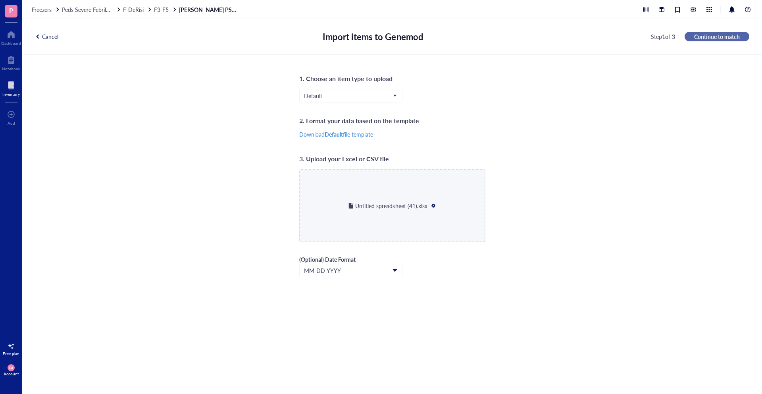
click at [708, 32] on button "Continue to match" at bounding box center [717, 37] width 65 height 10
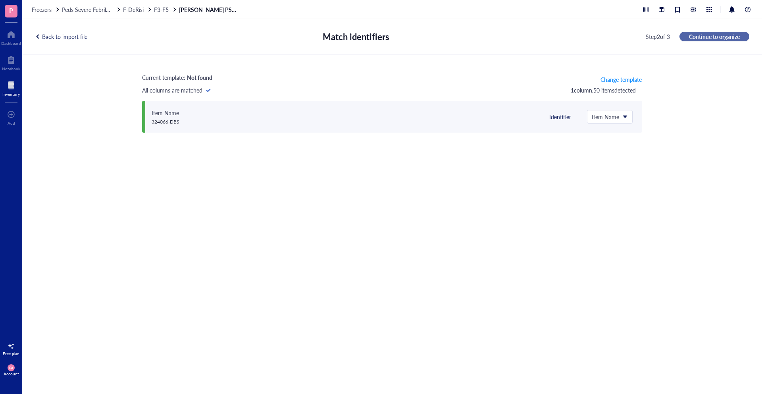
click at [724, 35] on span "Continue to organize" at bounding box center [714, 36] width 51 height 7
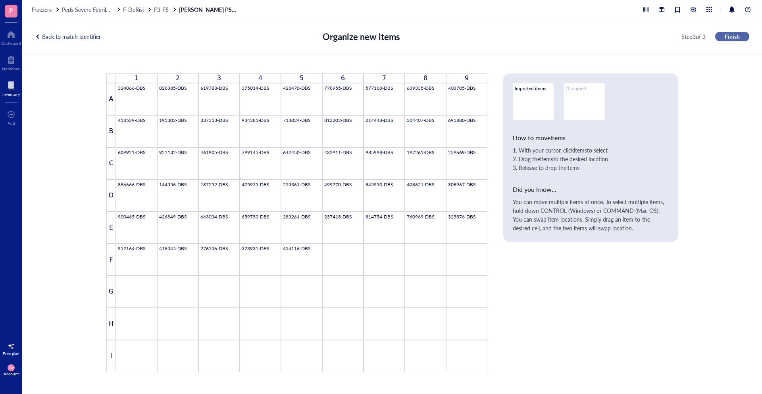
click at [730, 33] on span "Finish" at bounding box center [732, 36] width 15 height 7
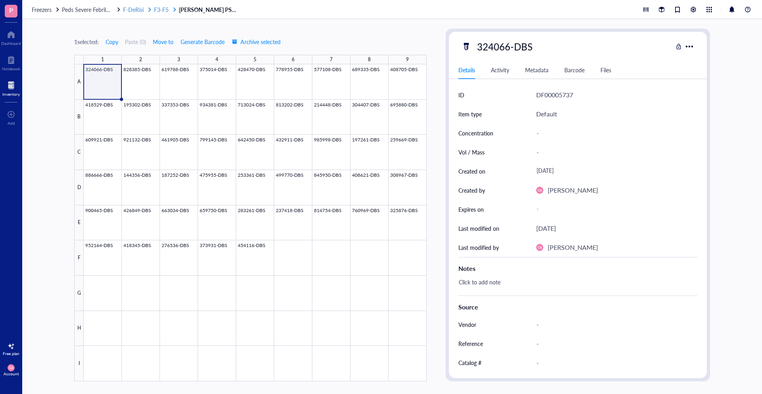
click at [147, 8] on div at bounding box center [150, 10] width 6 height 6
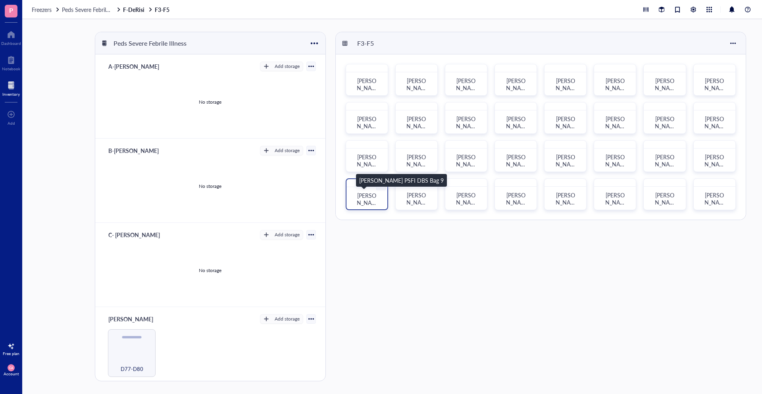
click at [367, 194] on span "[PERSON_NAME] PSFI DBS Bag 9" at bounding box center [367, 209] width 23 height 37
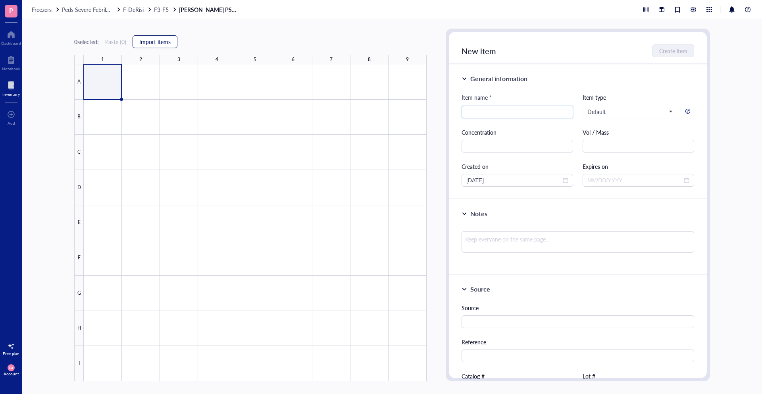
click at [152, 40] on span "Import items" at bounding box center [154, 41] width 31 height 6
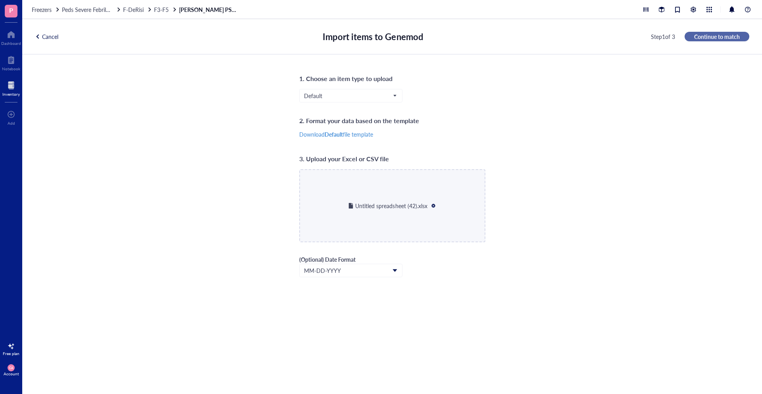
click at [729, 37] on span "Continue to match" at bounding box center [717, 36] width 46 height 7
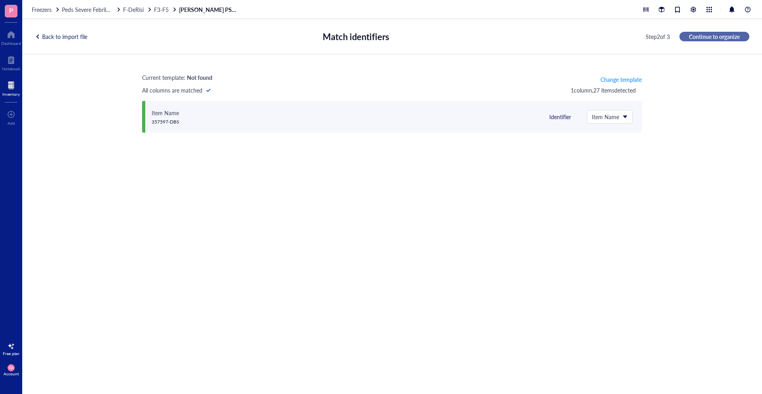
click at [729, 37] on span "Continue to organize" at bounding box center [714, 36] width 51 height 7
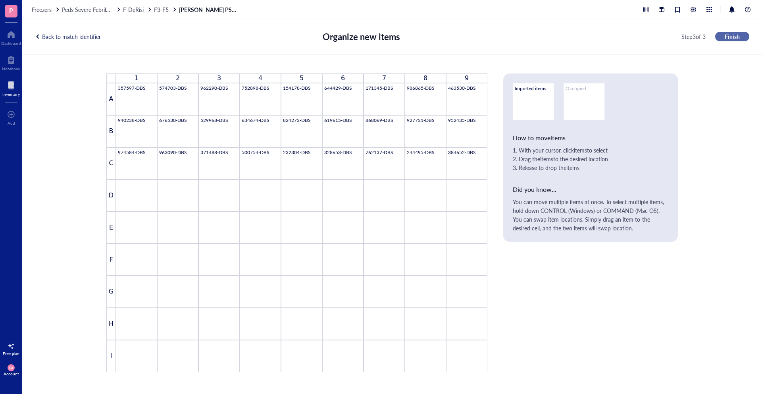
click at [729, 37] on span "Finish" at bounding box center [732, 36] width 15 height 7
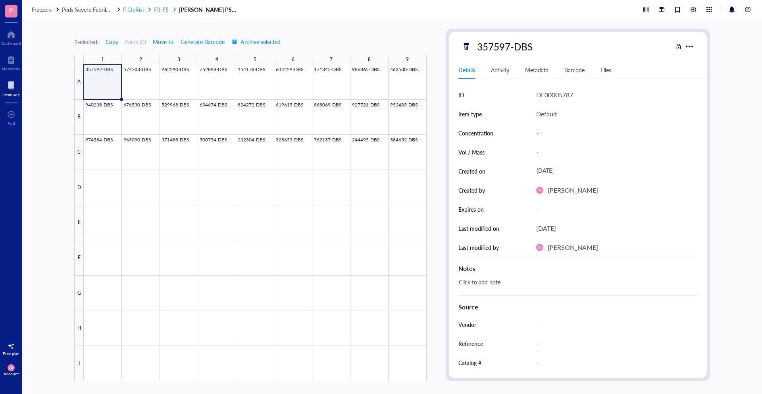
click at [156, 13] on span "F3-F5" at bounding box center [161, 10] width 15 height 8
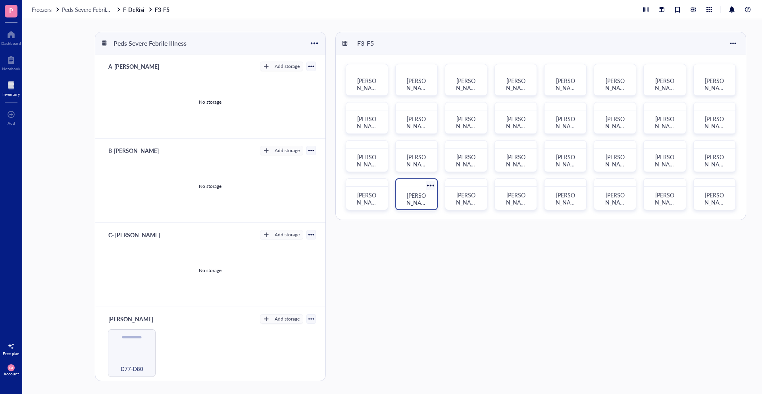
click at [419, 199] on span "[PERSON_NAME] PSFI DBS Bag 10" at bounding box center [417, 209] width 23 height 37
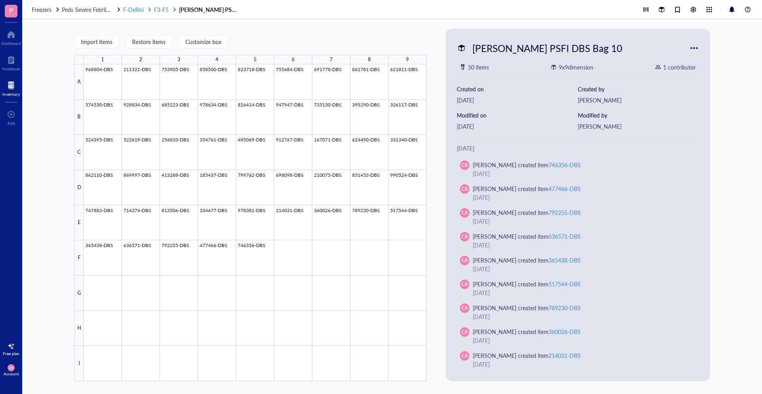
click at [163, 10] on span "F3-F5" at bounding box center [161, 10] width 15 height 8
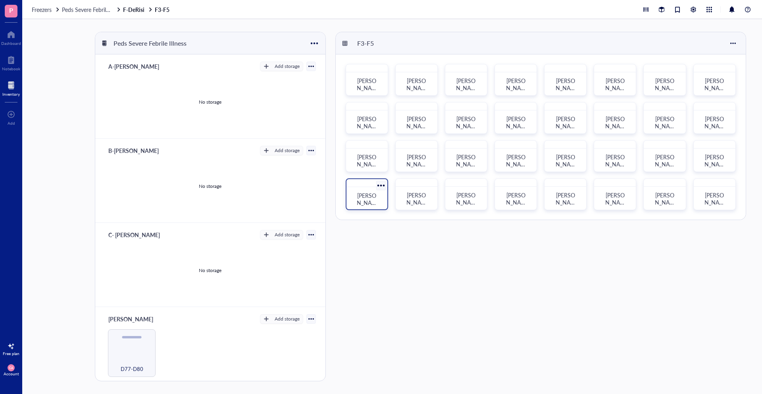
click at [373, 201] on span "[PERSON_NAME] PSFI DBS Bag 9" at bounding box center [367, 209] width 23 height 37
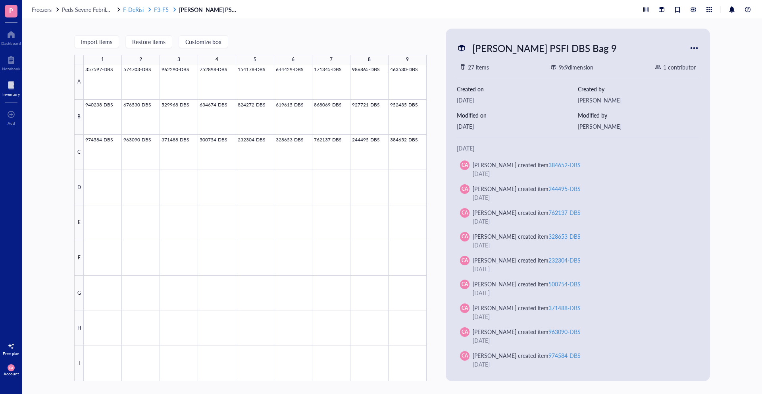
click at [145, 7] on div "F-DeRisi" at bounding box center [137, 9] width 29 height 7
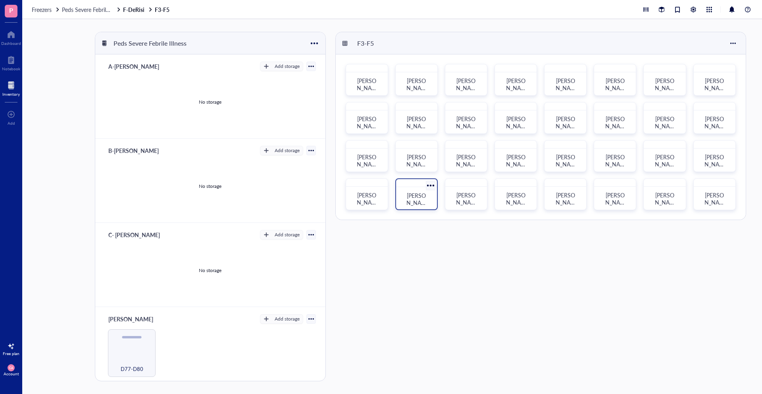
click at [416, 190] on div "[PERSON_NAME] PSFI DBS Bag 10" at bounding box center [416, 198] width 35 height 17
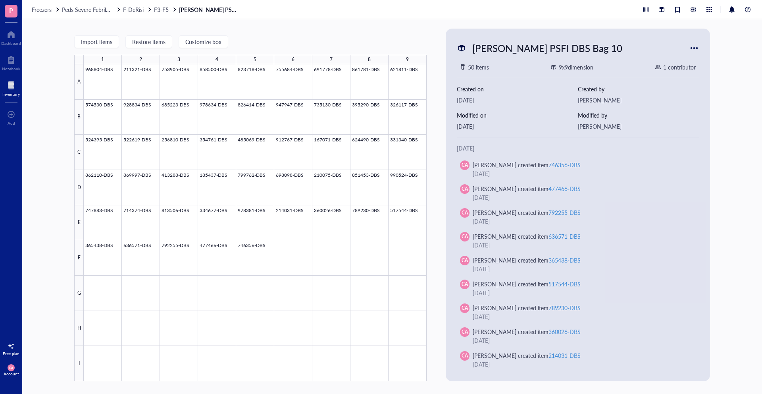
click at [179, 8] on div "Freezers Peds Severe Febrile Illness F-DeRisi F3-F5 [PERSON_NAME] PSFI DBS Bag …" at bounding box center [135, 9] width 207 height 7
click at [165, 9] on span "F3-F5" at bounding box center [161, 10] width 15 height 8
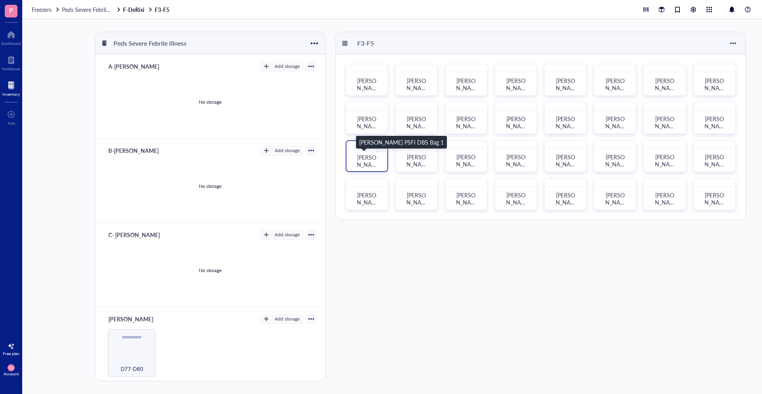
click at [374, 164] on span "[PERSON_NAME] PSFI DBS Bag 1" at bounding box center [367, 171] width 23 height 37
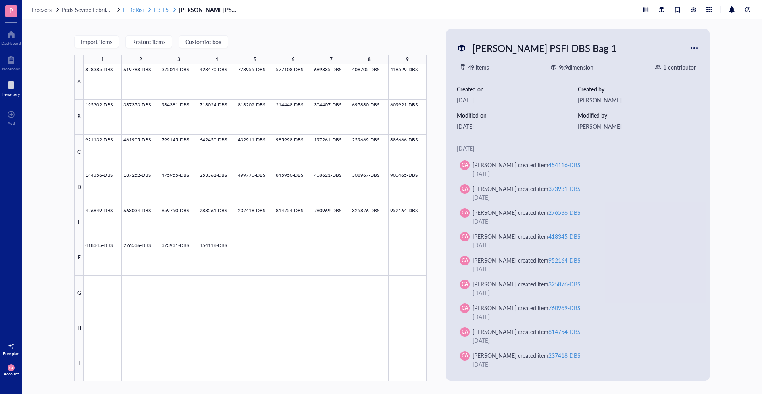
click at [161, 8] on span "F3-F5" at bounding box center [161, 10] width 15 height 8
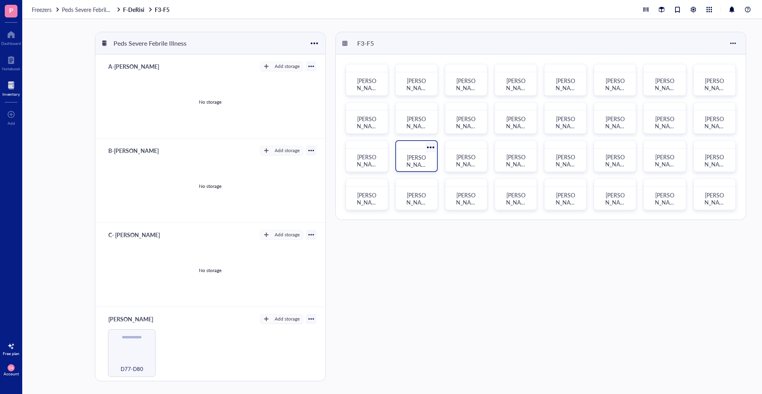
click at [427, 163] on div "[PERSON_NAME] PSFI DBS Bag 2" at bounding box center [416, 160] width 35 height 17
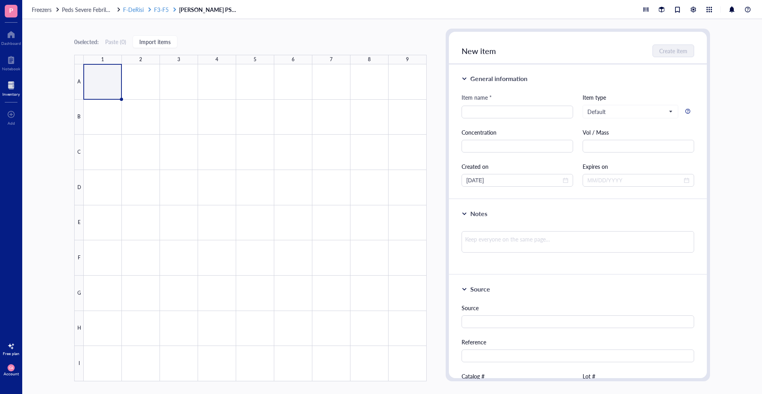
click at [154, 10] on span "F3-F5" at bounding box center [161, 10] width 15 height 8
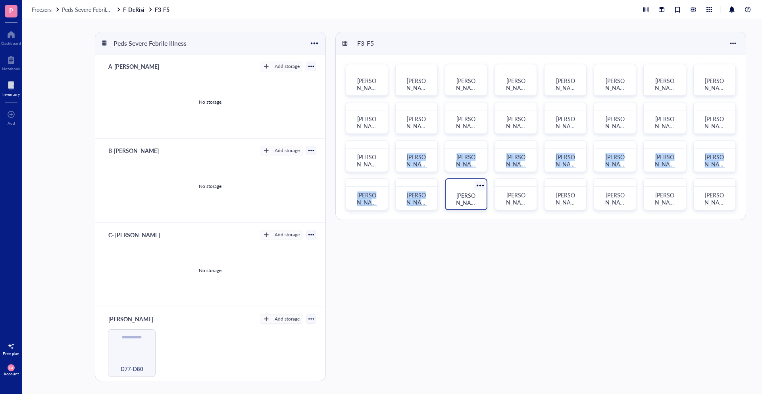
drag, startPoint x: 428, startPoint y: 146, endPoint x: 453, endPoint y: 204, distance: 62.5
click at [453, 204] on div "[PERSON_NAME] PSFI Nasal Swabs-01 [PERSON_NAME] PSFI Nasal Swabs-02 [PERSON_NAM…" at bounding box center [541, 136] width 410 height 165
click at [462, 231] on div "F3-F5 [PERSON_NAME] PSFI Nasal Swabs-01 [PERSON_NAME] PSFI Nasal Swabs-02 [PERS…" at bounding box center [542, 206] width 414 height 349
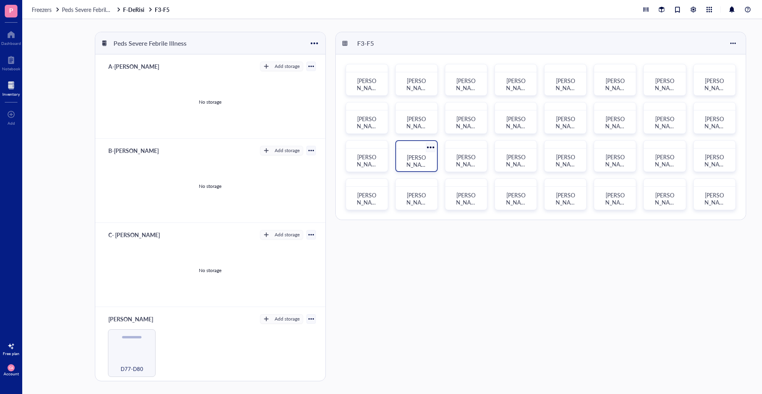
click at [429, 146] on div at bounding box center [431, 147] width 12 height 12
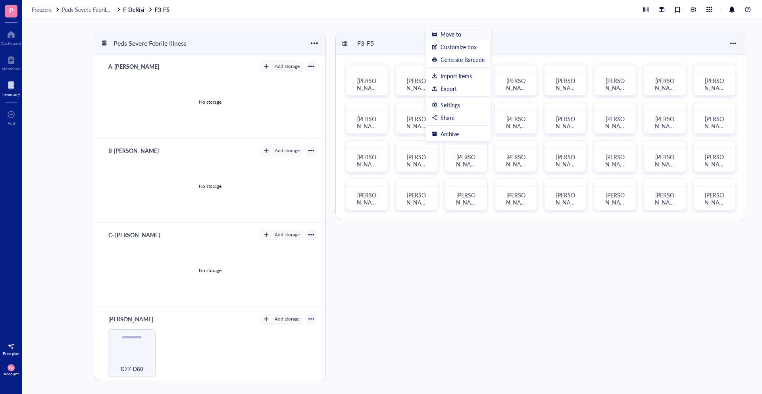
click at [457, 36] on div "Move to" at bounding box center [451, 34] width 21 height 7
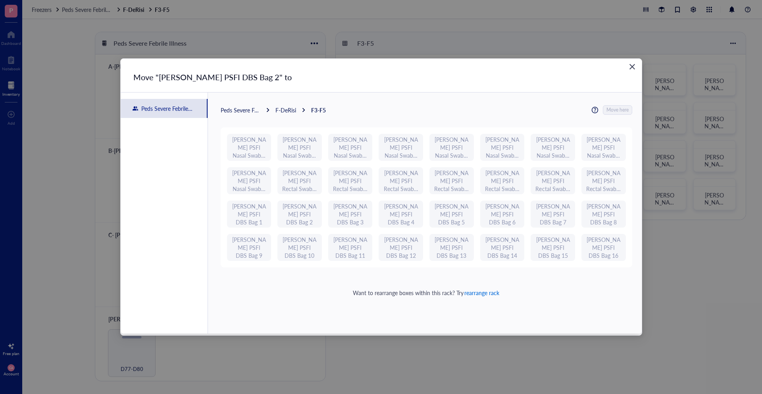
click at [483, 290] on span "rearrange rack" at bounding box center [481, 293] width 35 height 8
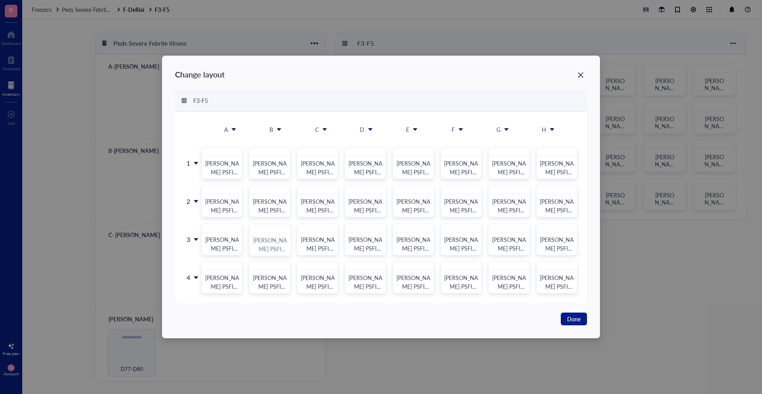
drag, startPoint x: 271, startPoint y: 242, endPoint x: 269, endPoint y: 295, distance: 53.2
click at [269, 293] on div "1 2 3 4 [PERSON_NAME] PSFI Nasal Swabs-01 [PERSON_NAME] PSFI Nasal Swabs-02 [PE…" at bounding box center [381, 216] width 393 height 156
drag, startPoint x: 272, startPoint y: 280, endPoint x: 274, endPoint y: 229, distance: 50.8
click at [274, 229] on div "1 2 3 4 [PERSON_NAME] PSFI Nasal Swabs-01 [PERSON_NAME] PSFI Nasal Swabs-02 [PE…" at bounding box center [381, 216] width 393 height 156
drag, startPoint x: 273, startPoint y: 235, endPoint x: 341, endPoint y: 241, distance: 68.2
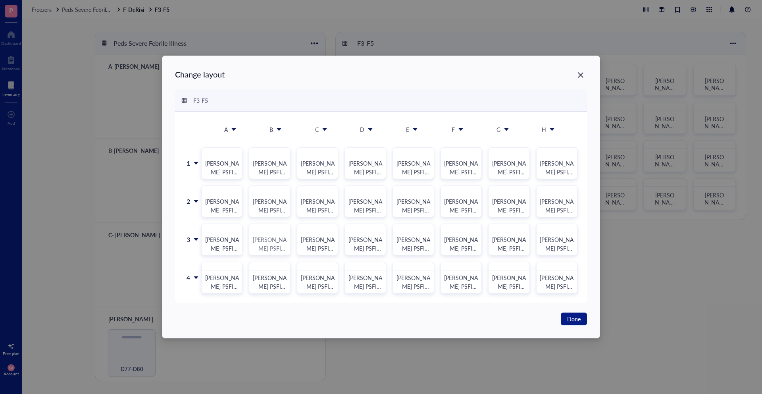
click at [341, 241] on div "1 2 3 4 [PERSON_NAME] PSFI Nasal Swabs-01 [PERSON_NAME] PSFI Nasal Swabs-02 [PE…" at bounding box center [381, 216] width 393 height 156
drag, startPoint x: 272, startPoint y: 277, endPoint x: 269, endPoint y: 243, distance: 34.6
click at [269, 243] on div "1 2 3 4 [PERSON_NAME] PSFI Nasal Swabs-01 [PERSON_NAME] PSFI Nasal Swabs-02 [PE…" at bounding box center [381, 216] width 393 height 156
drag, startPoint x: 560, startPoint y: 280, endPoint x: 471, endPoint y: 282, distance: 89.7
click at [471, 282] on div "1 2 3 4 [PERSON_NAME] PSFI Nasal Swabs-01 [PERSON_NAME] PSFI Nasal Swabs-02 [PE…" at bounding box center [381, 216] width 393 height 156
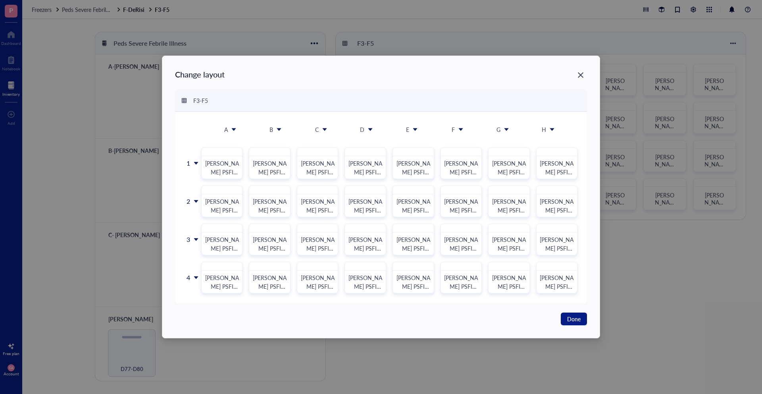
click at [507, 268] on div "1 2 3 4 [PERSON_NAME] PSFI Nasal Swabs-01 [PERSON_NAME] PSFI Nasal Swabs-02 [PE…" at bounding box center [381, 216] width 393 height 156
drag, startPoint x: 373, startPoint y: 166, endPoint x: 389, endPoint y: 234, distance: 69.3
click at [351, 249] on div "1 2 3 4 [PERSON_NAME] PSFI Nasal Swabs-01 [PERSON_NAME] PSFI Nasal Swabs-02 [PE…" at bounding box center [381, 216] width 393 height 156
click at [278, 127] on icon at bounding box center [279, 130] width 6 height 6
click at [280, 147] on div "Insert 1 left" at bounding box center [284, 146] width 45 height 7
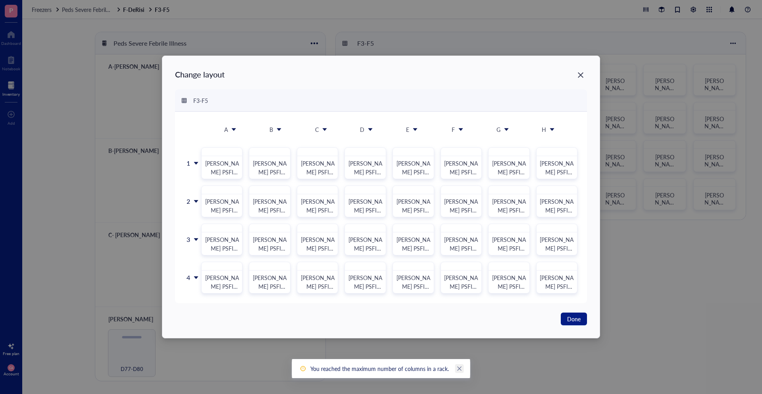
click at [456, 364] on link "Close" at bounding box center [459, 368] width 9 height 9
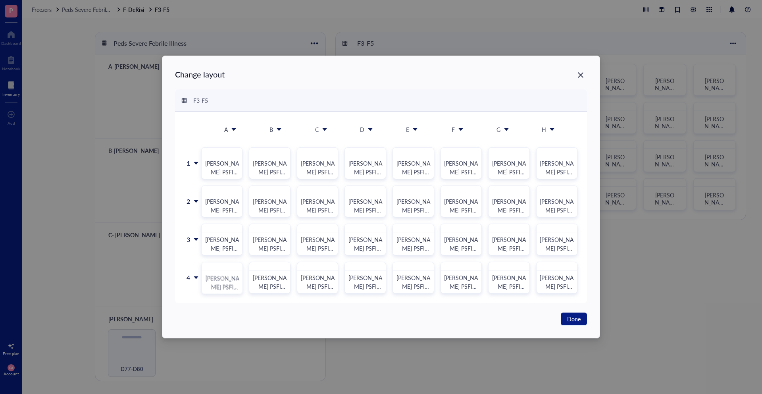
click at [240, 271] on div "1 2 3 4 [PERSON_NAME] PSFI Nasal Swabs-01 [PERSON_NAME] PSFI Nasal Swabs-02 [PE…" at bounding box center [381, 216] width 393 height 156
click at [240, 271] on div "[PERSON_NAME] PSFI DBS Bag 9" at bounding box center [222, 282] width 41 height 23
click at [294, 277] on div "[PERSON_NAME] PSFI Nasal Swabs-01 [PERSON_NAME] PSFI Nasal Swabs-02 [PERSON_NAM…" at bounding box center [389, 220] width 376 height 146
click at [279, 279] on div "1 2 3 4 [PERSON_NAME] PSFI Nasal Swabs-01 [PERSON_NAME] PSFI Nasal Swabs-02 [PE…" at bounding box center [381, 216] width 393 height 156
click at [279, 279] on div "[PERSON_NAME] PSFI DBS Bag 10" at bounding box center [270, 281] width 35 height 17
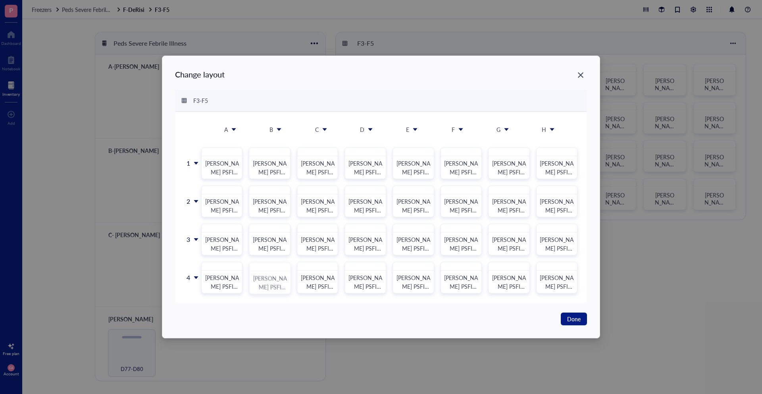
click at [278, 279] on div "1 2 3 4 [PERSON_NAME] PSFI Nasal Swabs-01 [PERSON_NAME] PSFI Nasal Swabs-02 [PE…" at bounding box center [381, 216] width 393 height 156
drag, startPoint x: 277, startPoint y: 279, endPoint x: 218, endPoint y: 282, distance: 59.6
click at [218, 282] on div "1 2 3 4 [PERSON_NAME] PSFI Nasal Swabs-01 [PERSON_NAME] PSFI Nasal Swabs-02 [PE…" at bounding box center [381, 216] width 393 height 156
drag, startPoint x: 283, startPoint y: 243, endPoint x: 284, endPoint y: 284, distance: 40.5
click at [284, 284] on div "1 2 3 4 [PERSON_NAME] PSFI Nasal Swabs-01 [PERSON_NAME] PSFI Nasal Swabs-02 [PE…" at bounding box center [381, 216] width 393 height 156
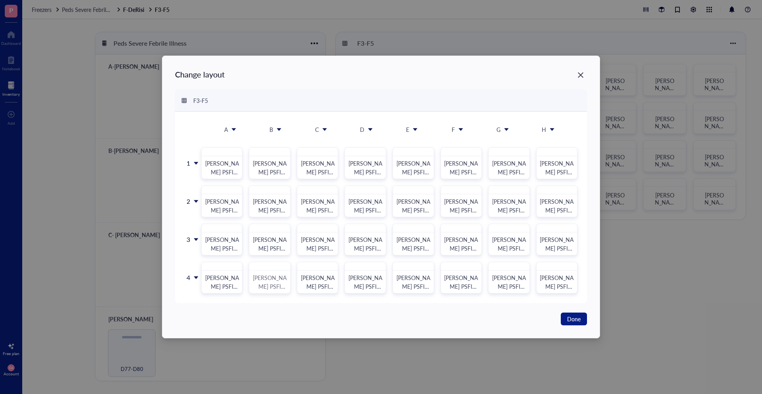
drag, startPoint x: 284, startPoint y: 284, endPoint x: 276, endPoint y: 279, distance: 8.7
click at [276, 279] on div "1 2 3 4 [PERSON_NAME] PSFI Nasal Swabs-01 [PERSON_NAME] PSFI Nasal Swabs-02 [PE…" at bounding box center [381, 216] width 393 height 156
drag, startPoint x: 277, startPoint y: 247, endPoint x: 284, endPoint y: 240, distance: 9.8
click at [281, 291] on div "1 2 3 4 [PERSON_NAME] PSFI Nasal Swabs-01 [PERSON_NAME] PSFI Nasal Swabs-02 [PE…" at bounding box center [381, 216] width 393 height 156
click at [279, 295] on div "A B C D E F G H 1 2 3 4 [PERSON_NAME] PSFI Nasal Swabs-01 [PERSON_NAME] PSFI Na…" at bounding box center [381, 207] width 412 height 191
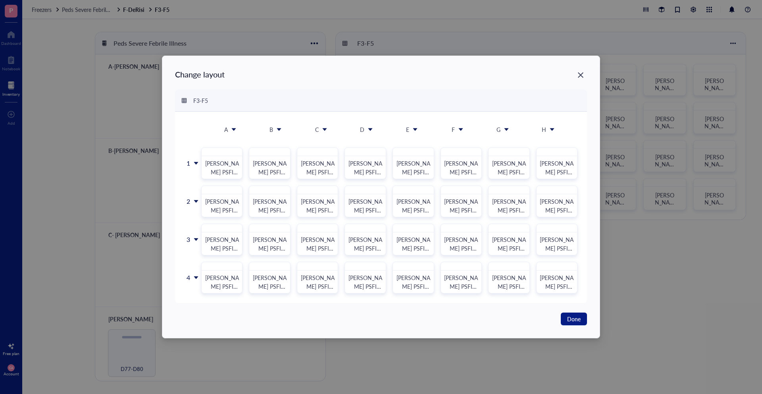
click at [279, 255] on div "[PERSON_NAME] PSFI Nasal Swabs-01 [PERSON_NAME] PSFI Nasal Swabs-02 [PERSON_NAM…" at bounding box center [389, 220] width 376 height 146
click at [280, 245] on div "1 2 3 4 [PERSON_NAME] PSFI Nasal Swabs-01 [PERSON_NAME] PSFI Nasal Swabs-02 [PE…" at bounding box center [381, 216] width 393 height 156
click at [280, 245] on div "[PERSON_NAME] PSFI DBS Bag 2" at bounding box center [270, 244] width 35 height 17
click at [272, 244] on div "[PERSON_NAME] PSFI DBS Bag 2" at bounding box center [269, 243] width 35 height 17
click at [576, 318] on span "Done" at bounding box center [573, 318] width 13 height 9
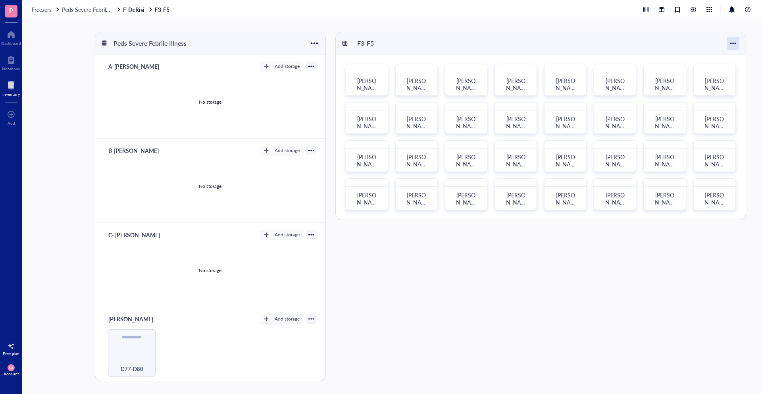
click at [735, 42] on div at bounding box center [733, 43] width 13 height 13
click at [728, 56] on div "Settings" at bounding box center [710, 58] width 45 height 7
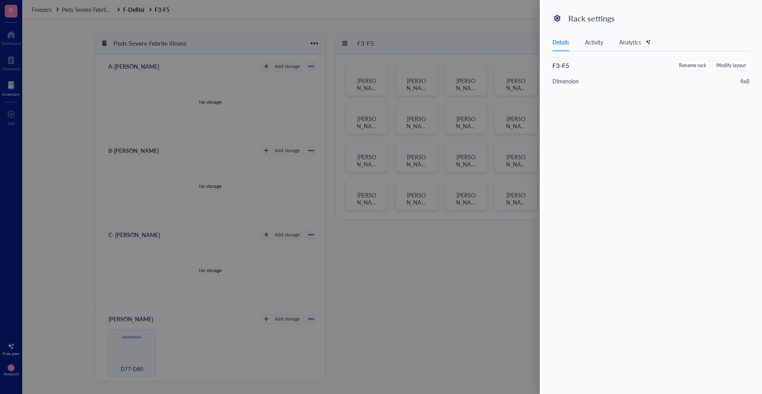
click at [453, 252] on div at bounding box center [381, 197] width 762 height 394
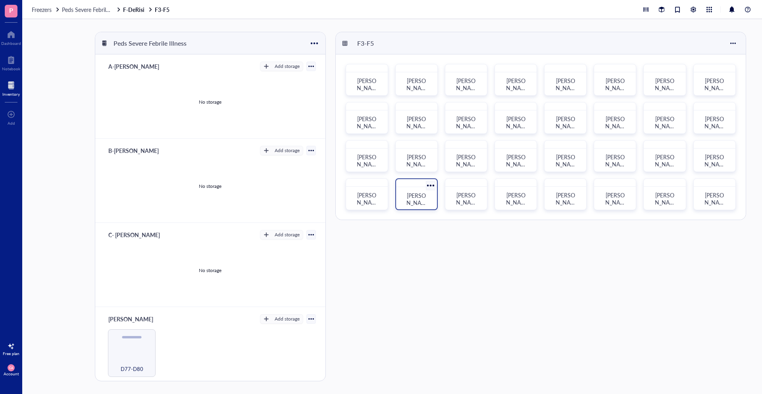
click at [433, 184] on div at bounding box center [431, 185] width 12 height 12
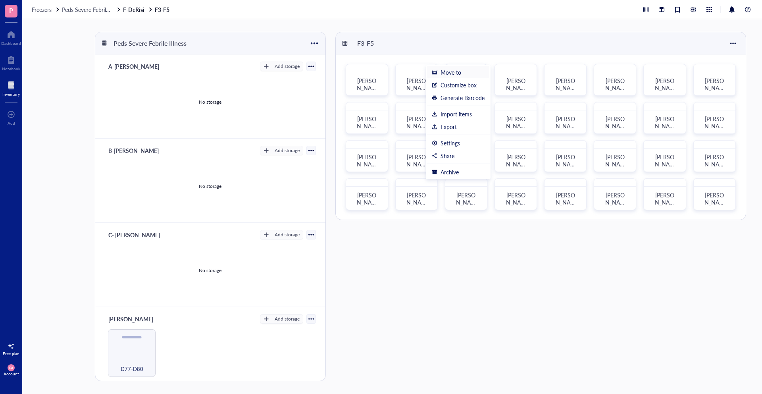
click at [446, 70] on div "Move to" at bounding box center [451, 72] width 21 height 7
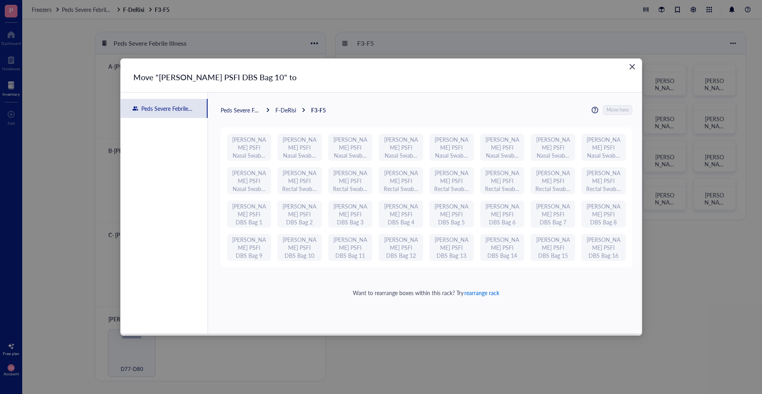
click at [481, 293] on span "rearrange rack" at bounding box center [481, 293] width 35 height 8
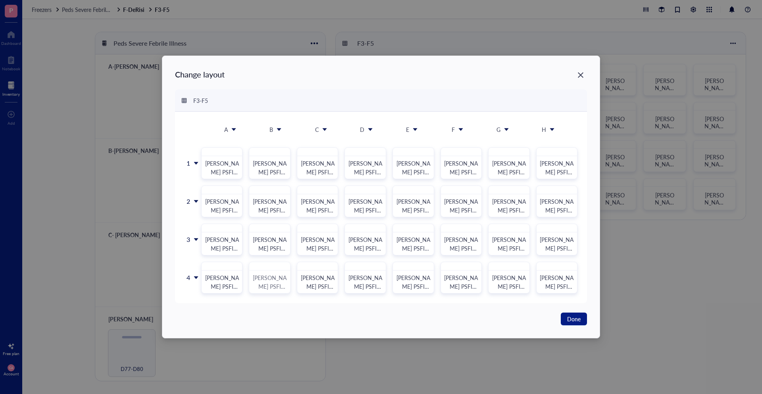
drag, startPoint x: 271, startPoint y: 279, endPoint x: 274, endPoint y: 227, distance: 51.3
click at [274, 227] on div "1 2 3 4 [PERSON_NAME] PSFI Nasal Swabs-01 [PERSON_NAME] PSFI Nasal Swabs-02 [PE…" at bounding box center [381, 216] width 393 height 156
drag, startPoint x: 227, startPoint y: 166, endPoint x: 566, endPoint y: 283, distance: 358.9
click at [566, 283] on div "1 2 3 4 Kortz PSFI Nasal Swabs-01 Kortz PSFI Nasal Swabs-02 Kortz PSFI Nasal Sw…" at bounding box center [381, 216] width 393 height 156
click at [235, 283] on div "1 2 3 4 [PERSON_NAME] PSFI Nasal Swabs-01 [PERSON_NAME] PSFI Nasal Swabs-02 [PE…" at bounding box center [381, 216] width 393 height 156
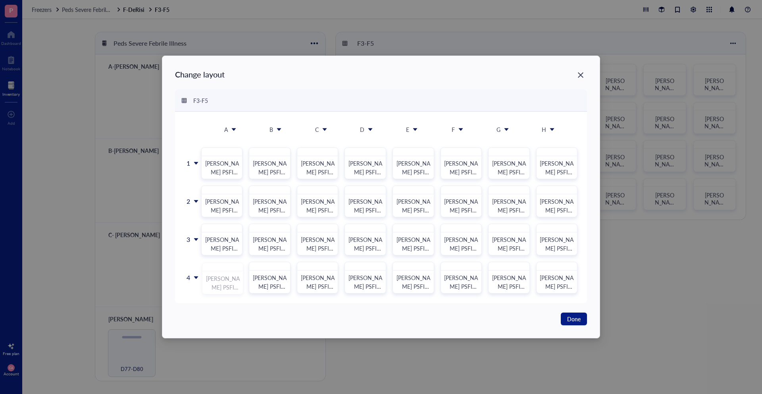
click at [235, 283] on div "[PERSON_NAME] PSFI DBS Bag 9" at bounding box center [223, 282] width 35 height 17
click at [235, 283] on div "1 2 3 4 [PERSON_NAME] PSFI Nasal Swabs-01 [PERSON_NAME] PSFI Nasal Swabs-02 [PE…" at bounding box center [381, 216] width 393 height 156
click at [235, 283] on div "[PERSON_NAME] PSFI DBS Bag 9" at bounding box center [223, 282] width 35 height 18
drag, startPoint x: 232, startPoint y: 269, endPoint x: 296, endPoint y: 269, distance: 64.3
click at [296, 269] on div "1 2 3 4 [PERSON_NAME] PSFI Nasal Swabs-01 [PERSON_NAME] PSFI Nasal Swabs-02 [PE…" at bounding box center [381, 216] width 393 height 156
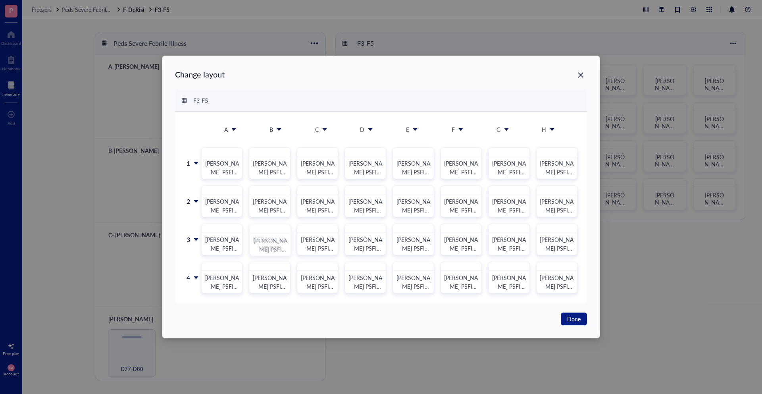
drag, startPoint x: 279, startPoint y: 240, endPoint x: 278, endPoint y: 287, distance: 46.9
click at [278, 287] on div "1 2 3 4 [PERSON_NAME] PSFI Nasal Swabs-01 [PERSON_NAME] PSFI Nasal Swabs-02 [PE…" at bounding box center [381, 216] width 393 height 156
click at [573, 318] on span "Done" at bounding box center [573, 318] width 13 height 9
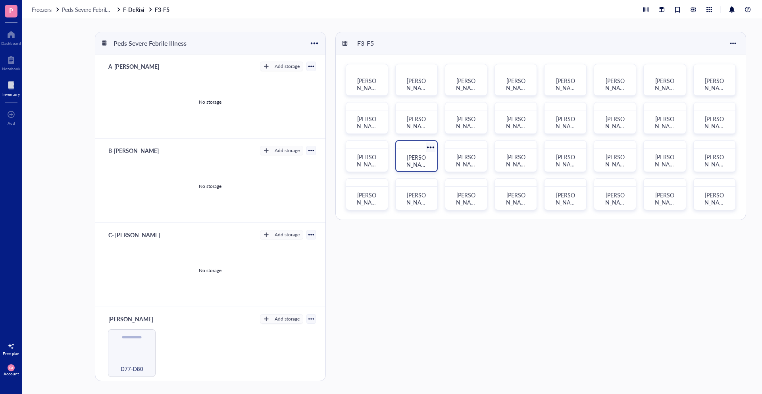
click at [410, 159] on span "[PERSON_NAME] PSFI DBS Bag 2" at bounding box center [417, 171] width 23 height 37
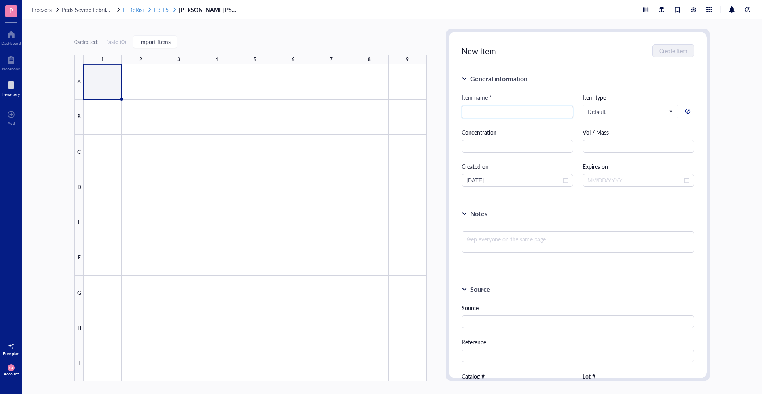
click at [145, 11] on div "F-DeRisi" at bounding box center [137, 9] width 29 height 7
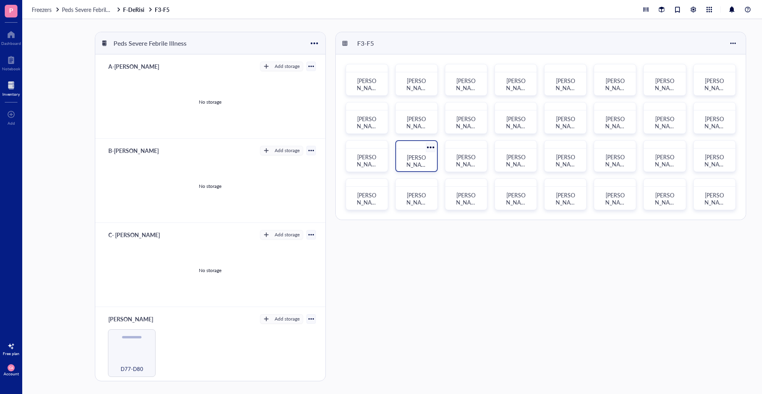
click at [433, 150] on div at bounding box center [431, 147] width 12 height 12
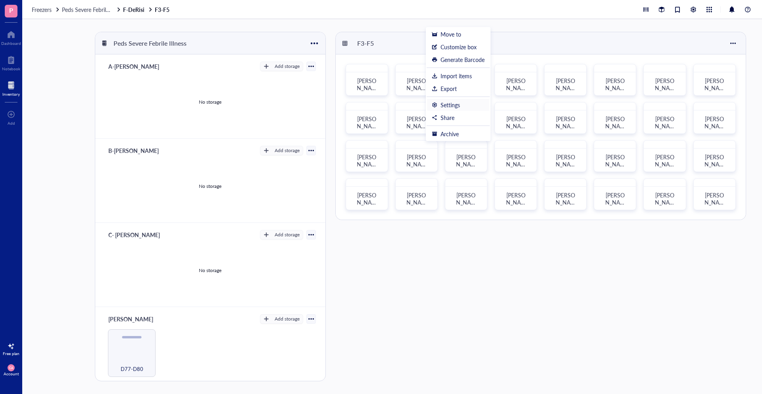
click at [456, 104] on div "Settings" at bounding box center [450, 104] width 19 height 7
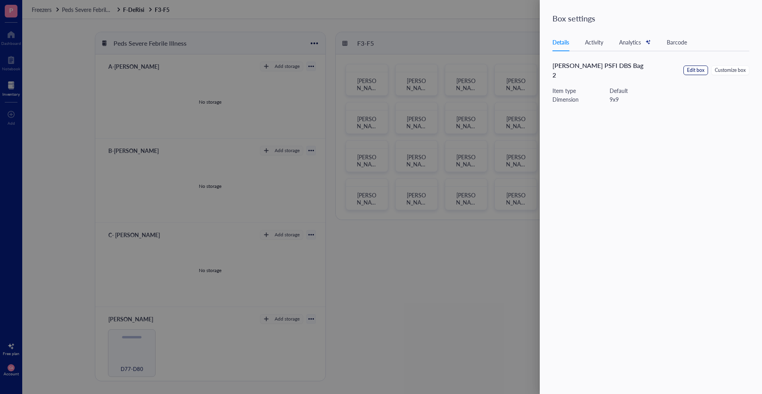
click at [693, 68] on span "Edit box" at bounding box center [695, 71] width 17 height 8
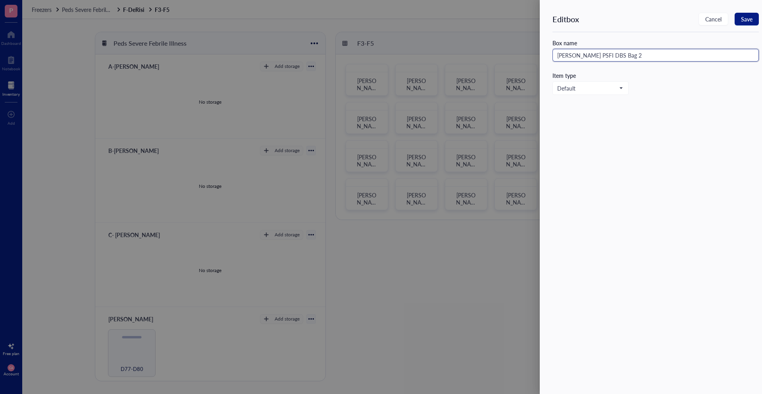
click at [614, 57] on input "[PERSON_NAME] PSFI DBS Bag 2" at bounding box center [655, 55] width 206 height 13
click at [608, 55] on input "[PERSON_NAME] PSFI DBS Bag 2" at bounding box center [655, 55] width 206 height 13
type input "[PERSON_NAME] PSFI DBS Bag 10"
click at [743, 13] on button "Save" at bounding box center [747, 19] width 24 height 13
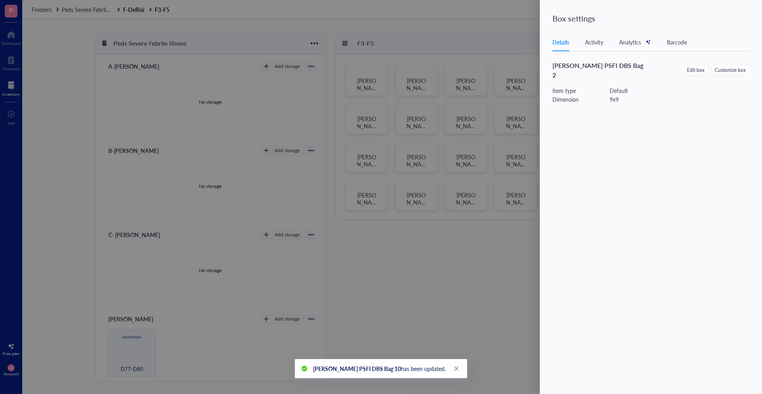
click at [417, 266] on div at bounding box center [381, 197] width 762 height 394
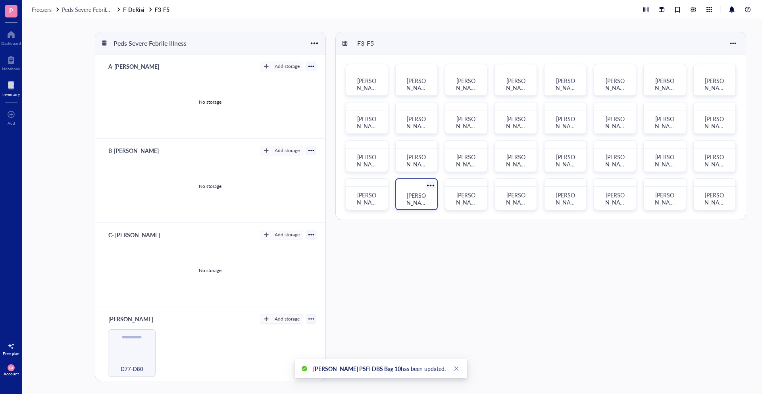
click at [431, 184] on div at bounding box center [431, 185] width 12 height 12
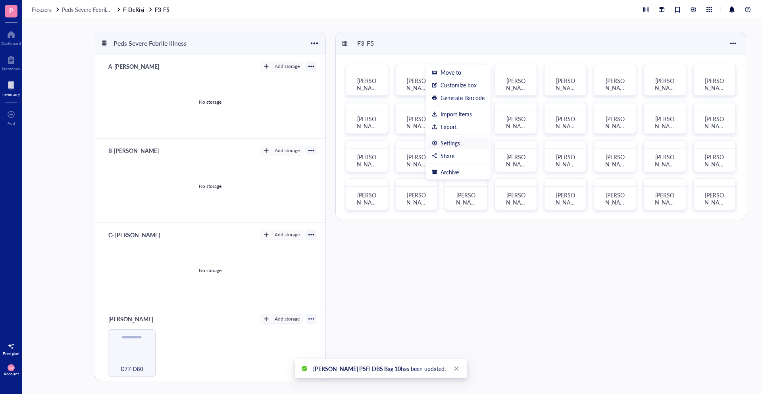
click at [447, 147] on li "Settings" at bounding box center [458, 143] width 63 height 13
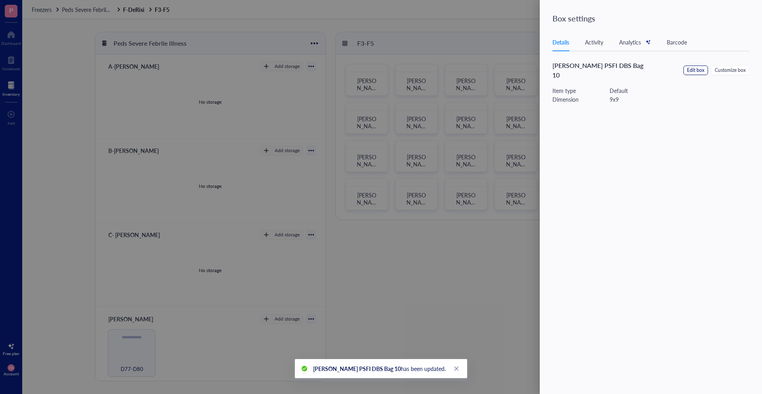
click at [694, 67] on span "Edit box" at bounding box center [695, 71] width 17 height 8
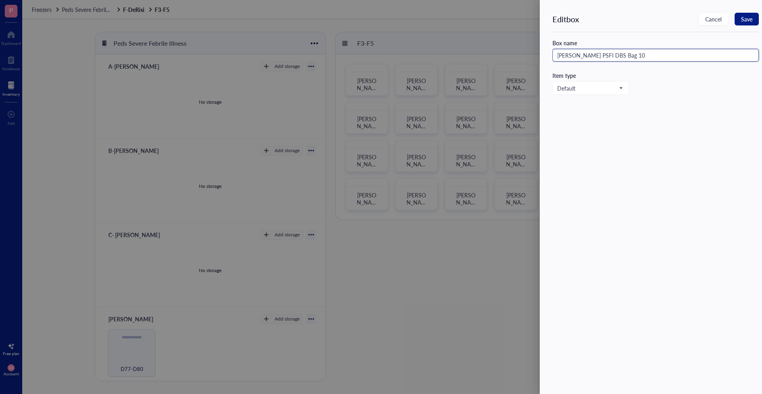
click at [611, 54] on input "[PERSON_NAME] PSFI DBS Bag 10" at bounding box center [655, 55] width 206 height 13
type input "[PERSON_NAME] PSFI DBS Bag 2"
click at [741, 18] on span "Save" at bounding box center [747, 19] width 12 height 6
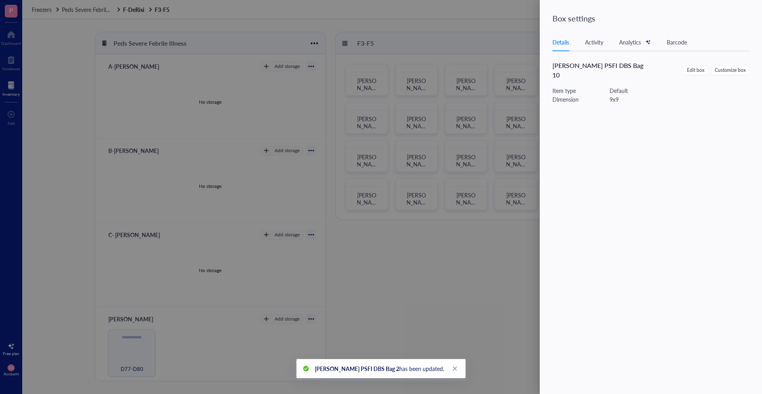
click at [458, 260] on div at bounding box center [381, 197] width 762 height 394
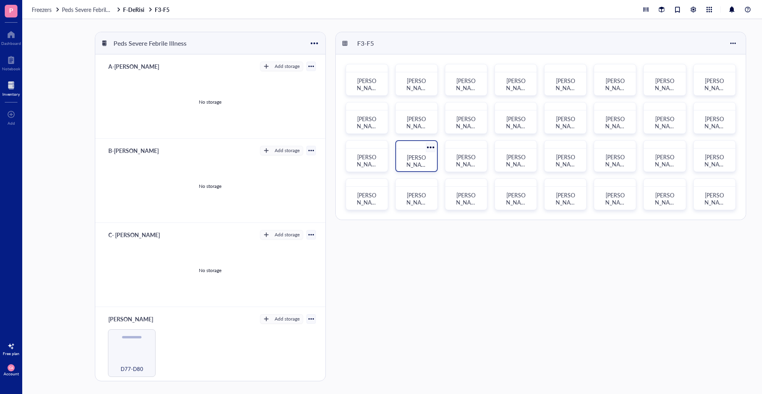
click at [424, 166] on span "[PERSON_NAME] PSFI DBS Bag 10" at bounding box center [417, 171] width 23 height 37
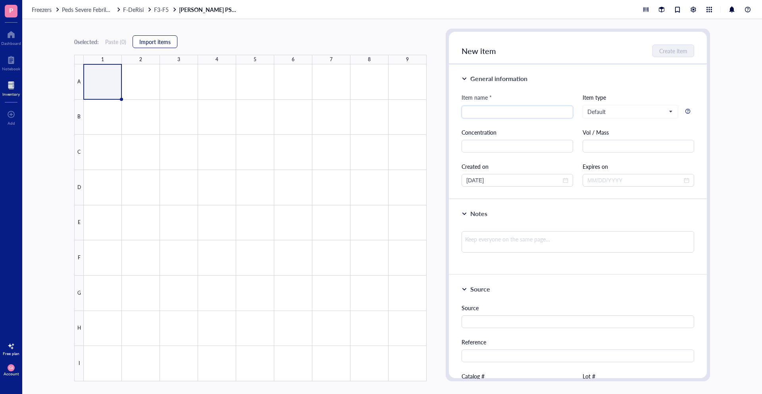
click at [163, 38] on span "Import items" at bounding box center [154, 41] width 31 height 6
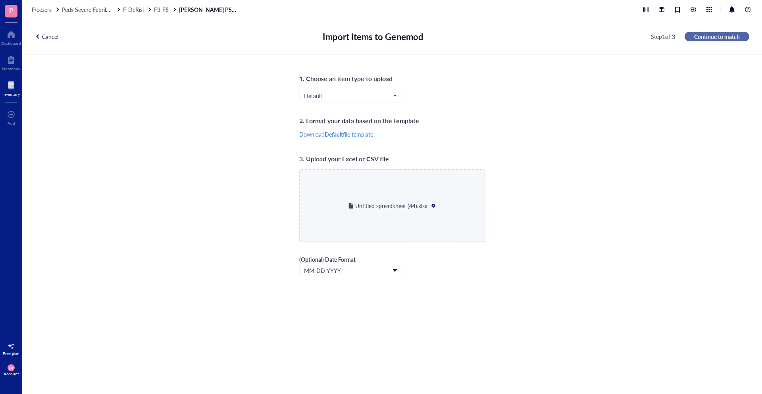
click at [735, 37] on span "Continue to match" at bounding box center [717, 36] width 46 height 7
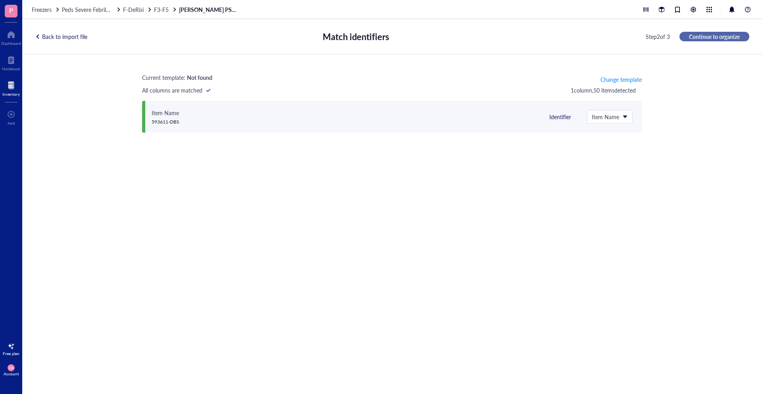
click at [735, 37] on span "Continue to organize" at bounding box center [714, 36] width 51 height 7
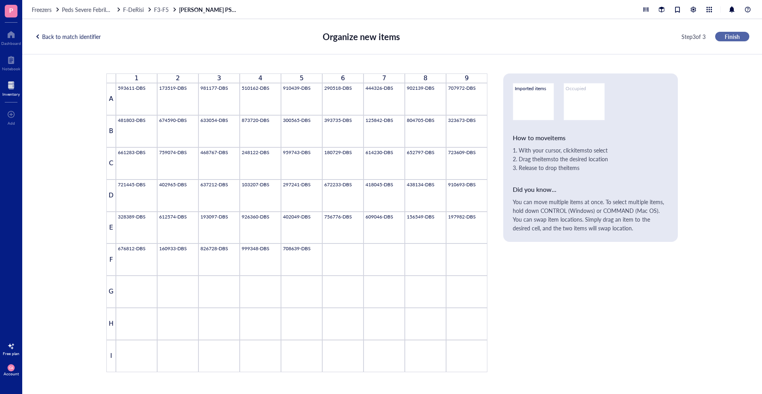
click at [736, 37] on span "Finish" at bounding box center [732, 36] width 15 height 7
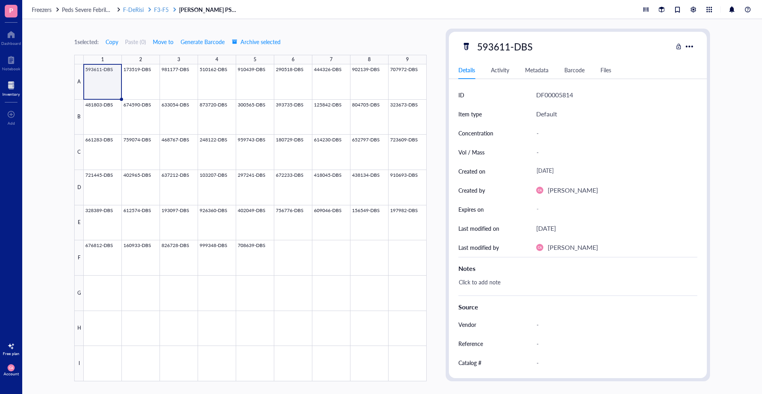
click at [143, 10] on span "F-DeRisi" at bounding box center [133, 10] width 21 height 8
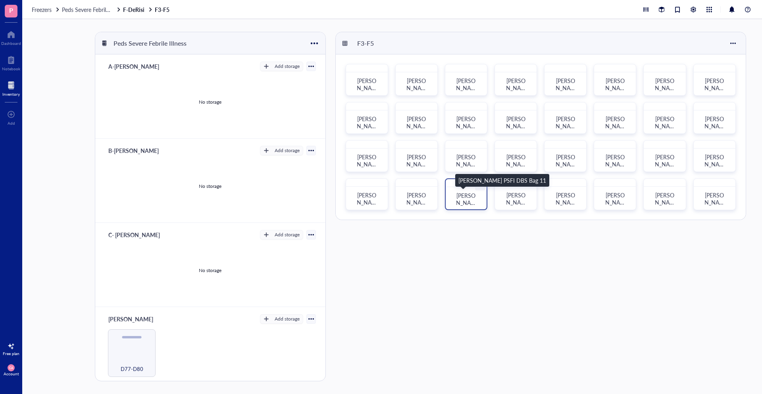
click at [477, 196] on div "[PERSON_NAME] PSFI DBS Bag 11" at bounding box center [466, 199] width 22 height 14
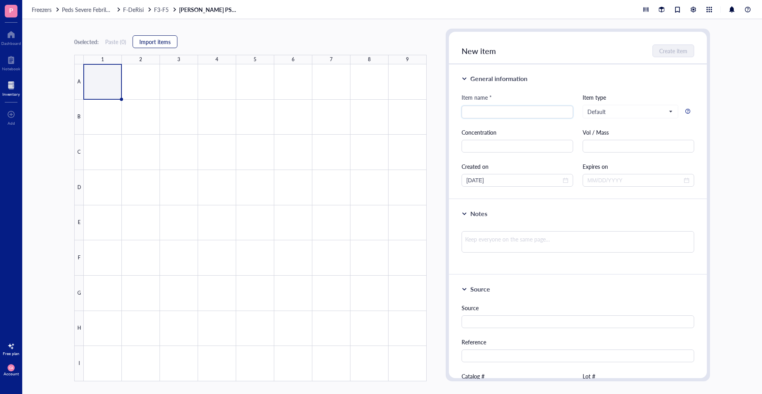
click at [169, 45] on span "Import items" at bounding box center [154, 41] width 31 height 6
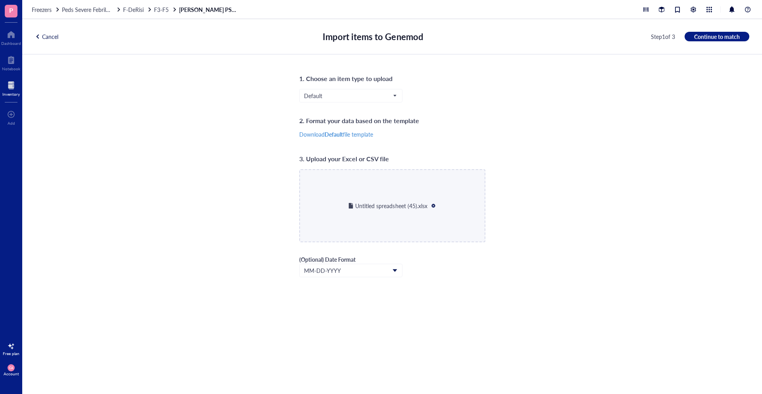
click at [705, 30] on div "Cancel Import items to Genemod Step 1 of 3 Continue to match" at bounding box center [392, 36] width 740 height 35
click at [705, 32] on button "Continue to match" at bounding box center [717, 37] width 65 height 10
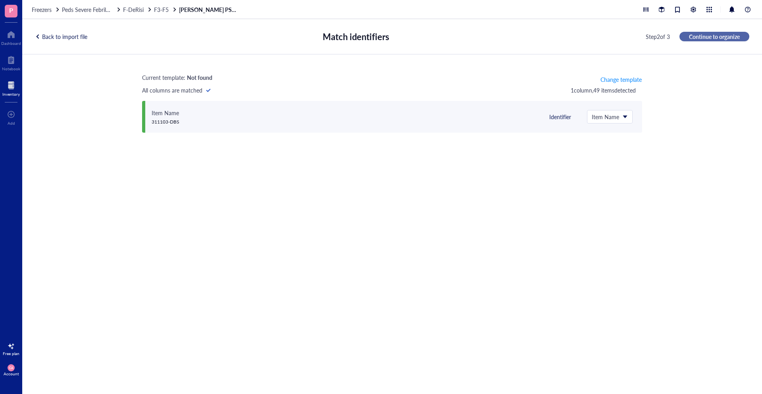
click at [704, 37] on span "Continue to organize" at bounding box center [714, 36] width 51 height 7
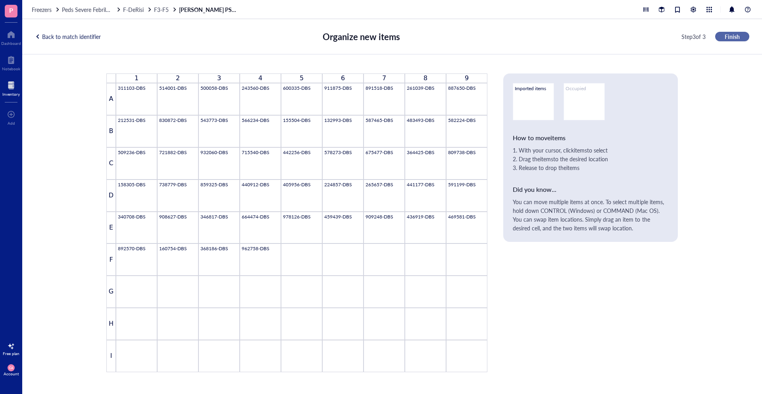
click at [726, 34] on span "Finish" at bounding box center [732, 36] width 15 height 7
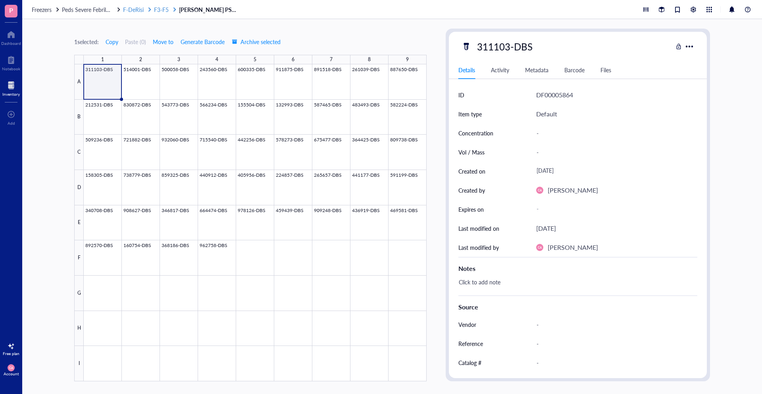
click at [163, 12] on span "F3-F5" at bounding box center [161, 10] width 15 height 8
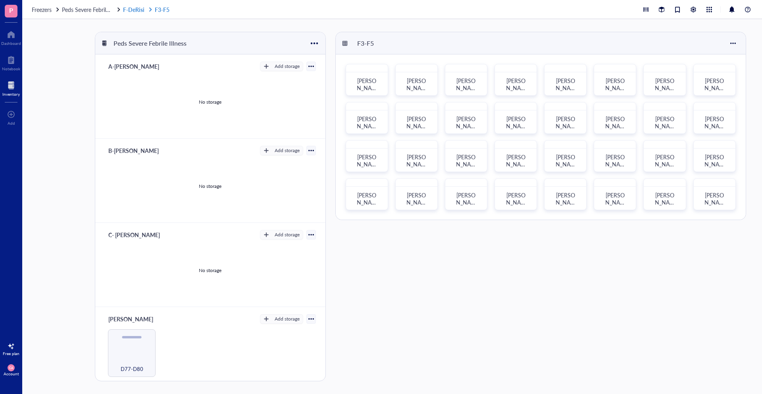
click at [162, 10] on link "F-DeRisi F3-F5" at bounding box center [147, 9] width 48 height 7
click at [512, 194] on span "[PERSON_NAME] PSFI DBS Bag 12" at bounding box center [516, 209] width 23 height 37
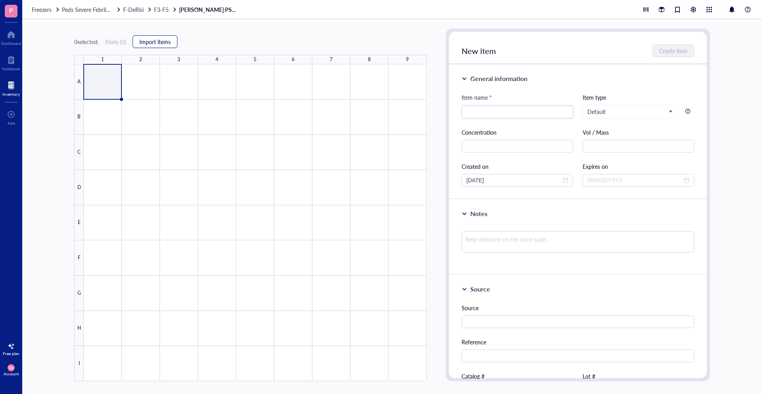
click at [164, 41] on span "Import items" at bounding box center [154, 41] width 31 height 6
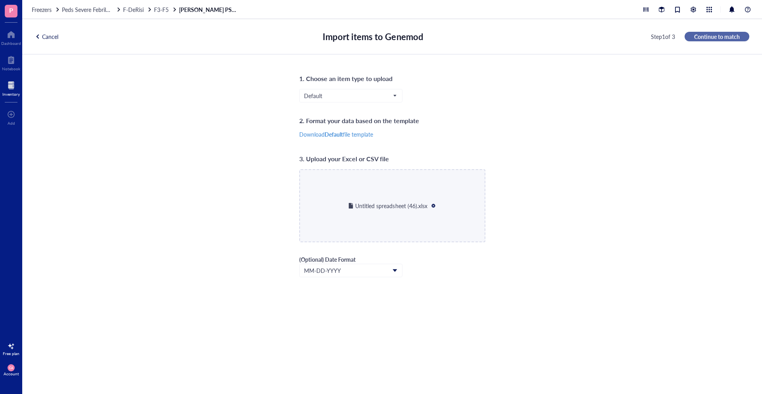
click at [731, 33] on span "Continue to match" at bounding box center [717, 36] width 46 height 7
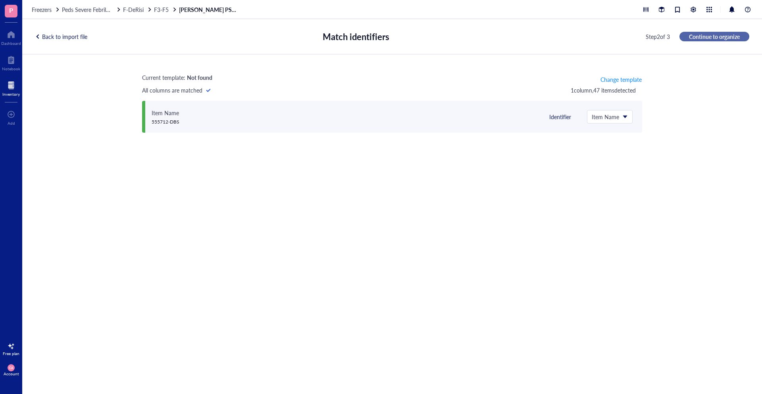
click at [730, 34] on span "Continue to organize" at bounding box center [714, 36] width 51 height 7
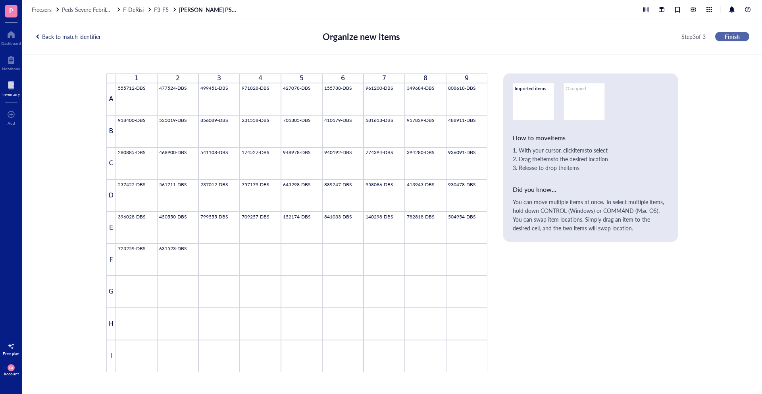
click at [730, 34] on span "Finish" at bounding box center [732, 36] width 15 height 7
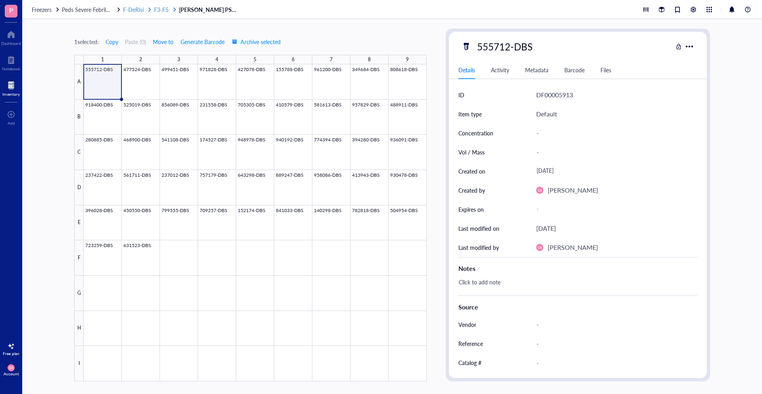
click at [156, 6] on span "F3-F5" at bounding box center [161, 10] width 15 height 8
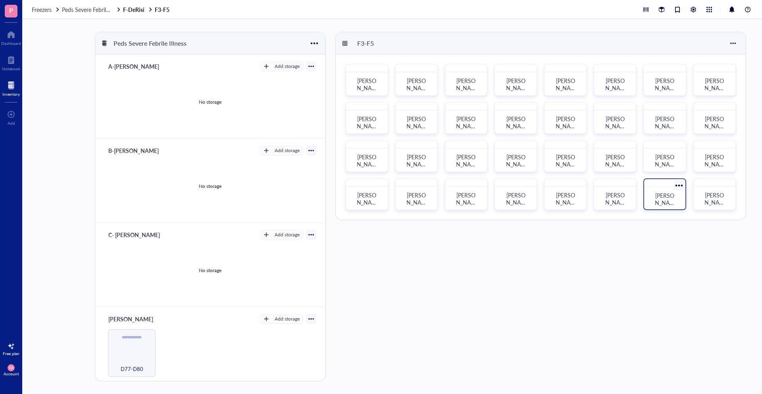
drag, startPoint x: 656, startPoint y: 194, endPoint x: 647, endPoint y: 195, distance: 9.1
click at [647, 195] on div "[PERSON_NAME] PSFI DBS Bag 15" at bounding box center [664, 194] width 42 height 32
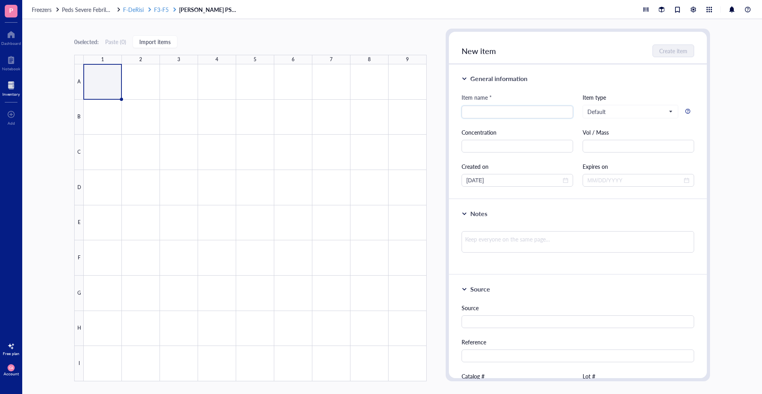
click at [145, 8] on div "F-DeRisi" at bounding box center [137, 9] width 29 height 7
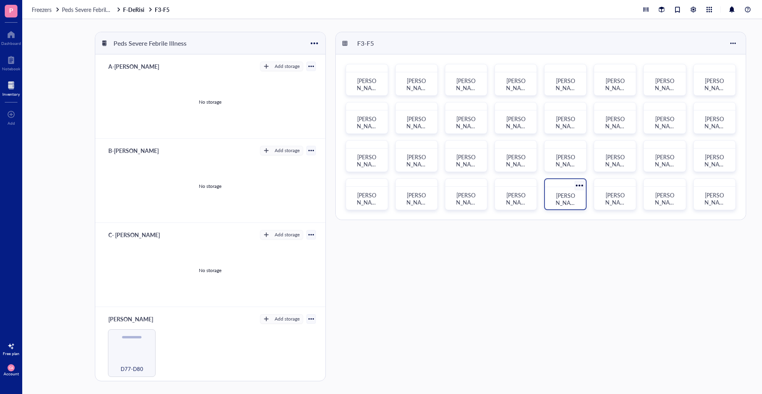
click at [566, 200] on span "[PERSON_NAME] PSFI DBS Bag 13" at bounding box center [565, 209] width 23 height 37
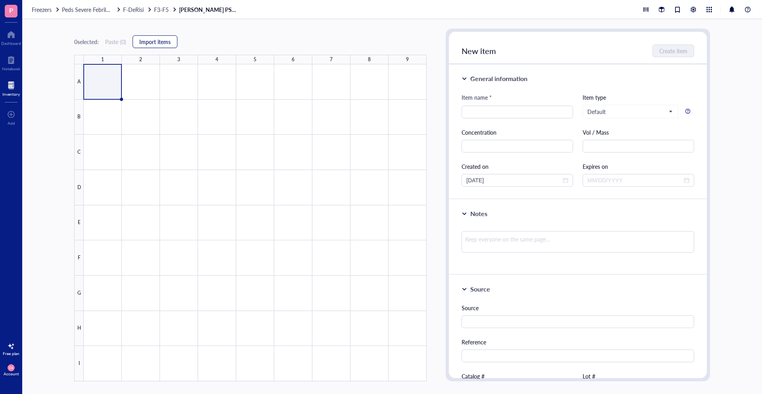
click at [157, 38] on span "Import items" at bounding box center [154, 41] width 31 height 6
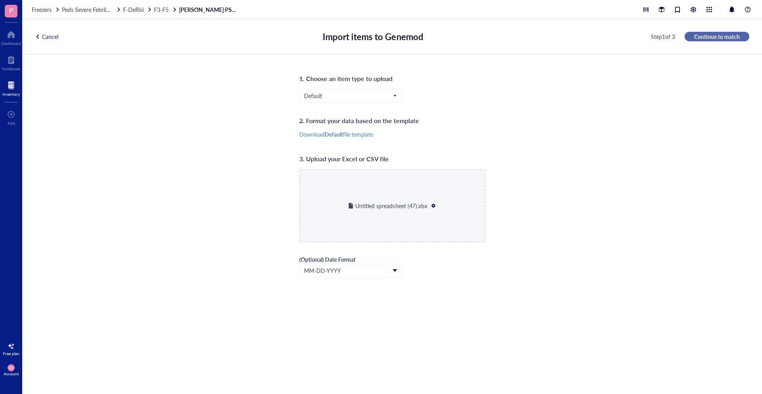
click at [731, 37] on span "Continue to match" at bounding box center [717, 36] width 46 height 7
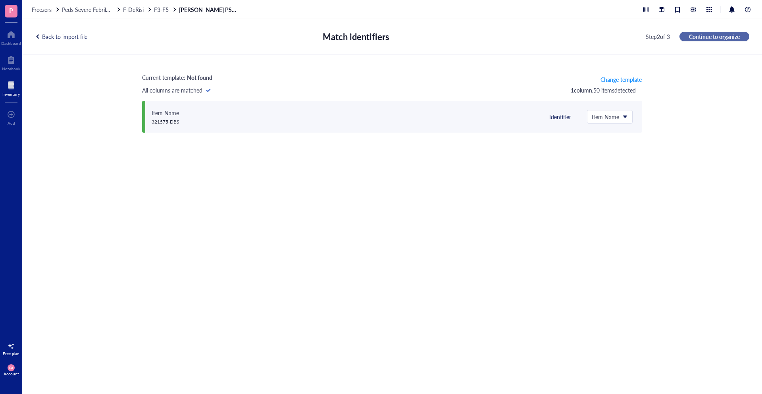
click at [731, 37] on span "Continue to organize" at bounding box center [714, 36] width 51 height 7
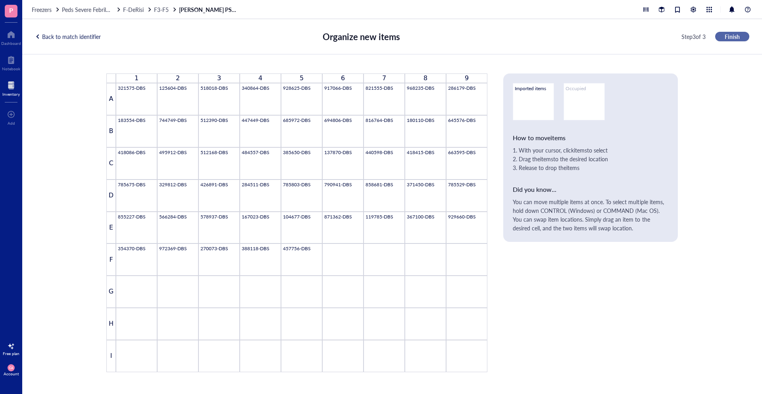
click at [730, 38] on span "Finish" at bounding box center [732, 36] width 15 height 7
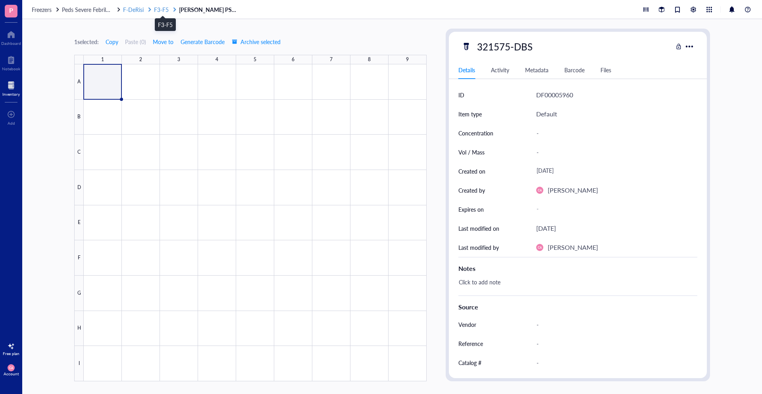
click at [156, 12] on span "F3-F5" at bounding box center [161, 10] width 15 height 8
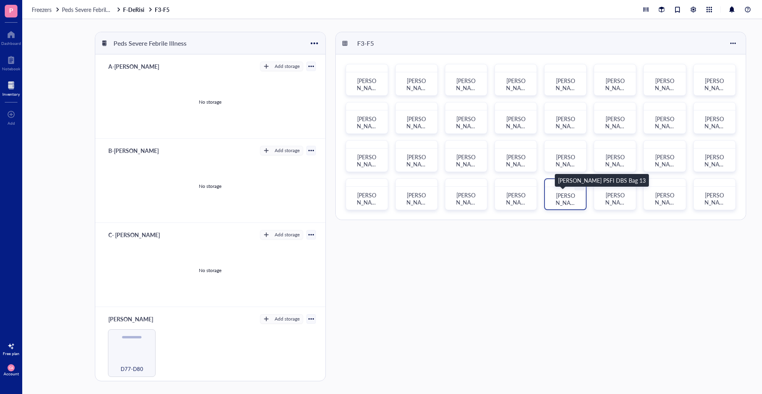
click at [569, 194] on span "[PERSON_NAME] PSFI DBS Bag 13" at bounding box center [565, 209] width 23 height 37
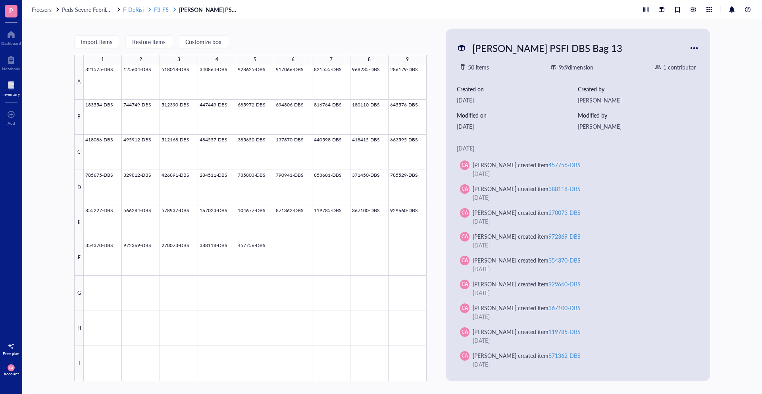
click at [134, 9] on span "F-DeRisi" at bounding box center [133, 10] width 21 height 8
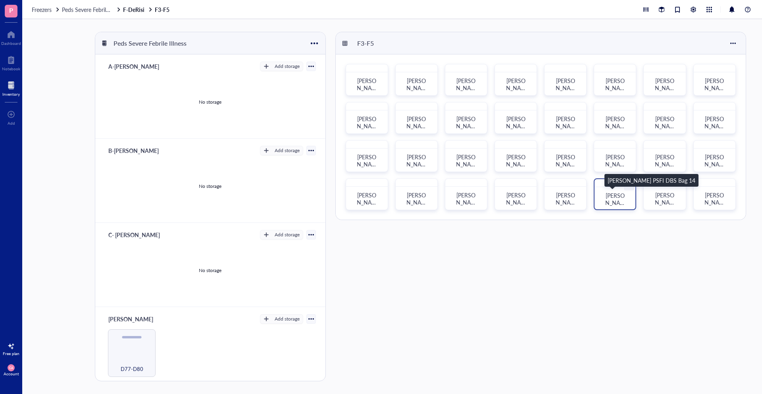
click at [606, 196] on div "[PERSON_NAME] PSFI DBS Bag 14" at bounding box center [615, 199] width 22 height 14
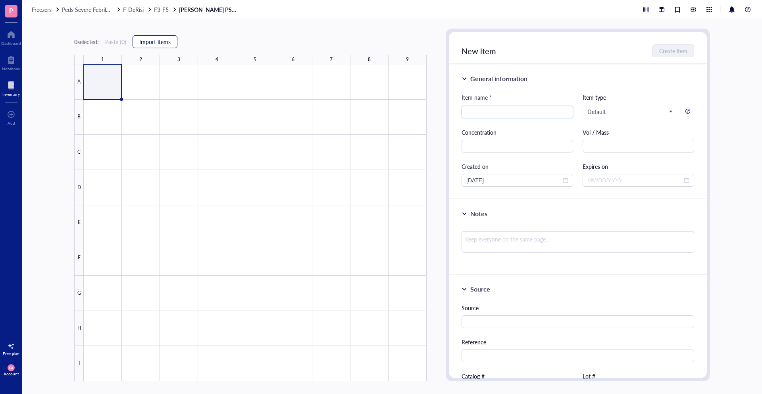
click at [162, 46] on button "Import items" at bounding box center [155, 41] width 45 height 13
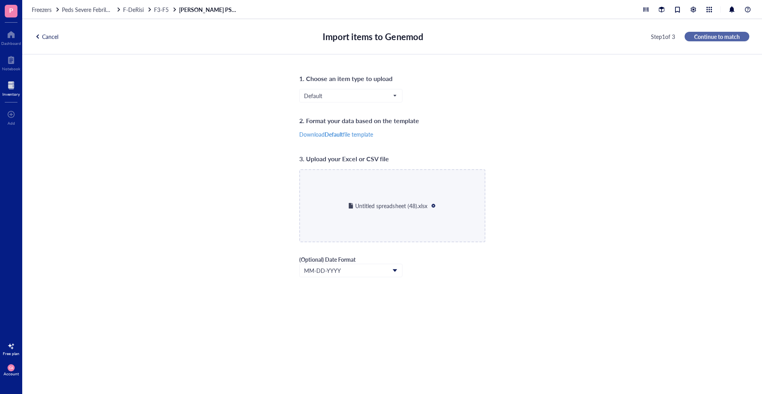
click at [699, 37] on span "Continue to match" at bounding box center [717, 36] width 46 height 7
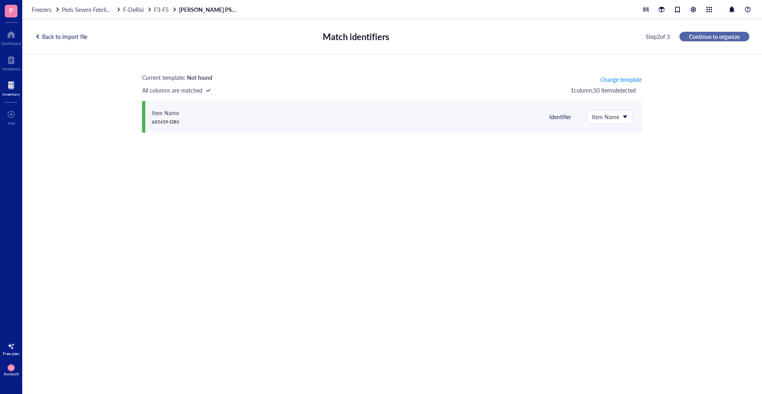
click at [715, 35] on span "Continue to organize" at bounding box center [714, 36] width 51 height 7
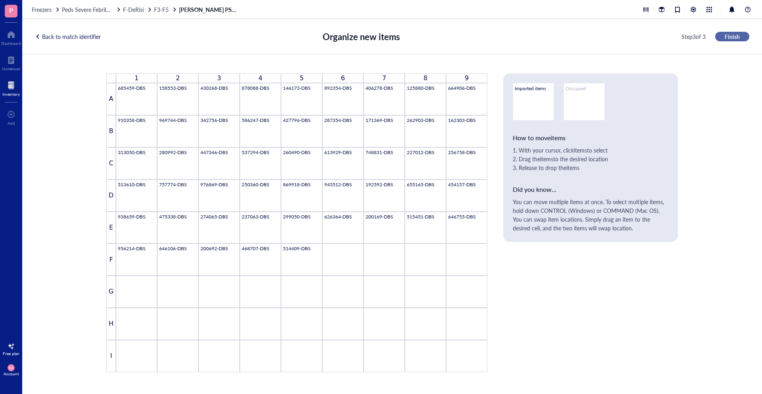
click at [735, 33] on span "Finish" at bounding box center [732, 36] width 15 height 7
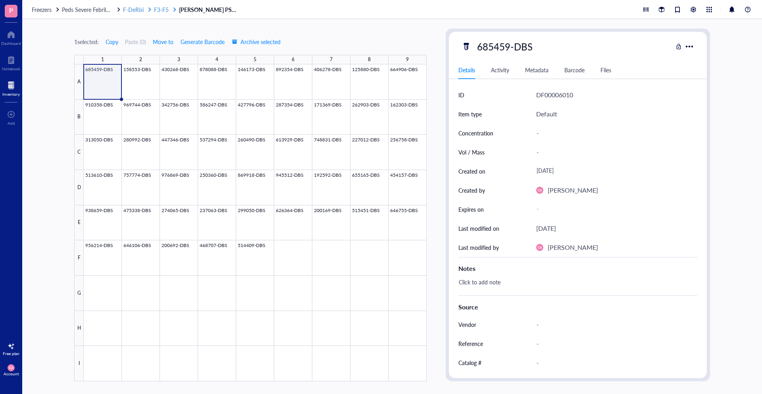
click at [150, 11] on div at bounding box center [150, 10] width 6 height 6
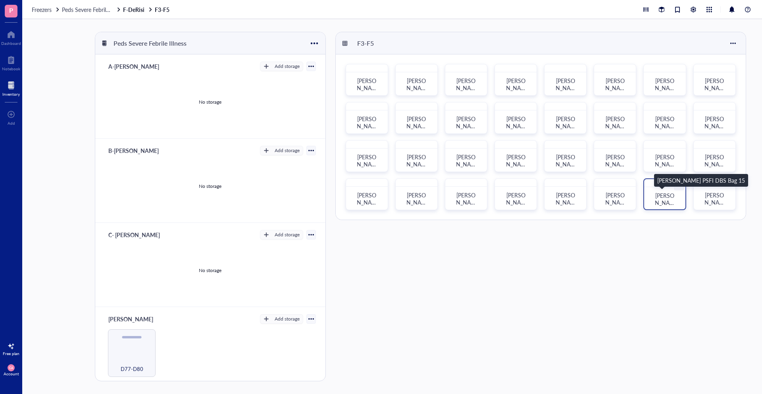
click at [670, 196] on span "[PERSON_NAME] PSFI DBS Bag 15" at bounding box center [665, 209] width 23 height 37
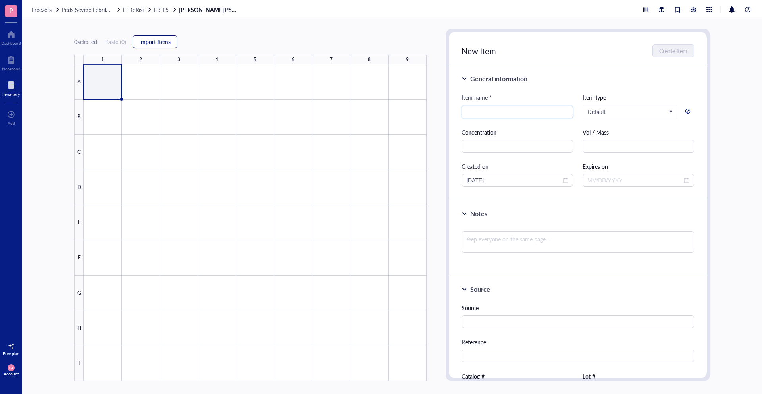
click at [143, 42] on span "Import items" at bounding box center [154, 41] width 31 height 6
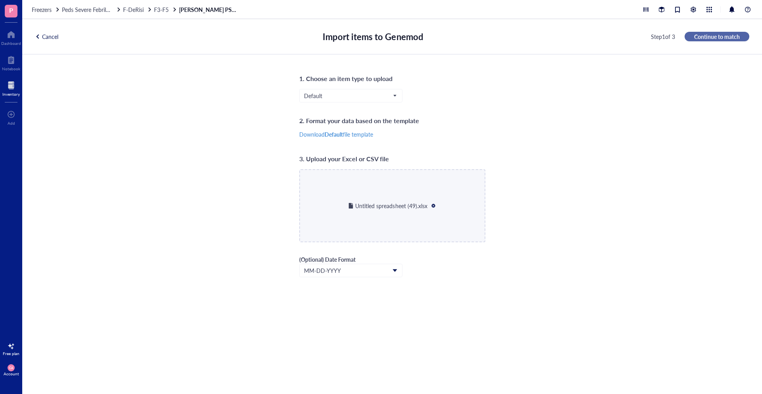
click at [701, 38] on span "Continue to match" at bounding box center [717, 36] width 46 height 7
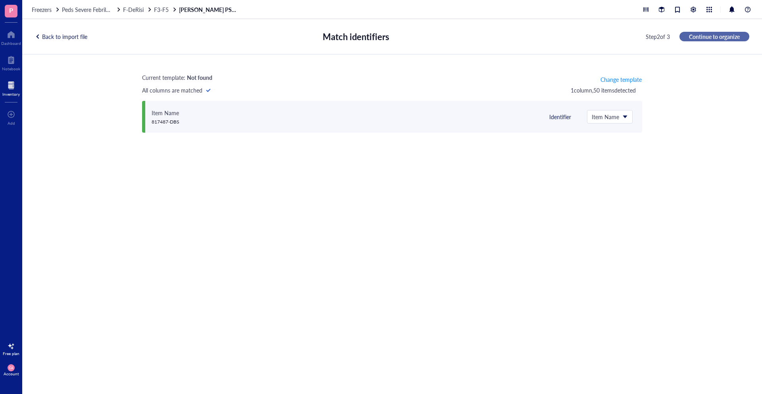
click at [705, 38] on span "Continue to organize" at bounding box center [714, 36] width 51 height 7
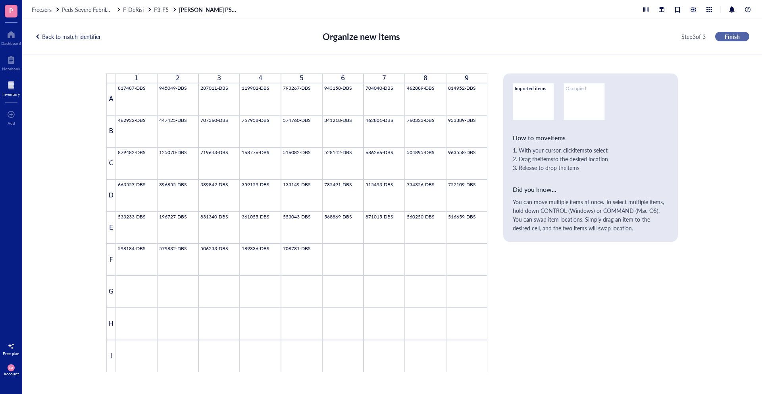
click at [744, 37] on button "Finish" at bounding box center [732, 37] width 34 height 10
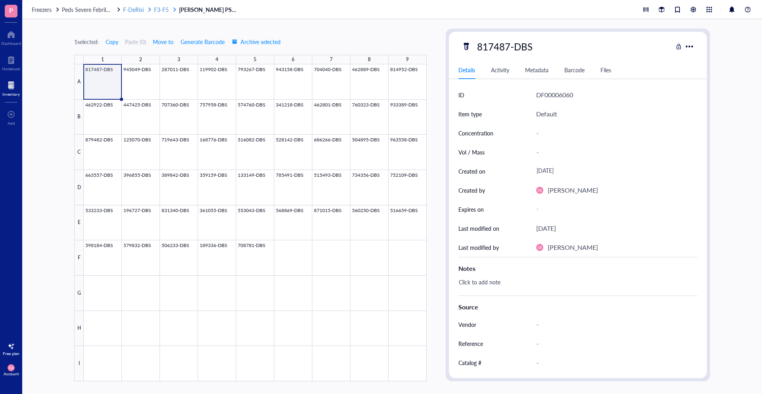
click at [143, 8] on span "F-DeRisi" at bounding box center [133, 10] width 21 height 8
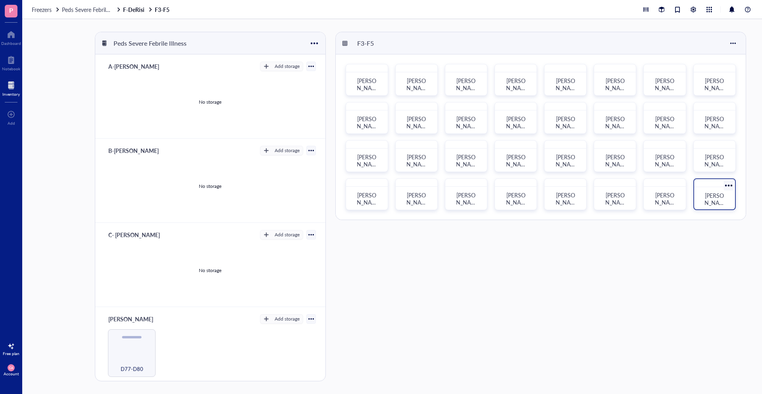
click at [710, 198] on span "[PERSON_NAME] PSFI DBS Bag 16" at bounding box center [715, 209] width 23 height 37
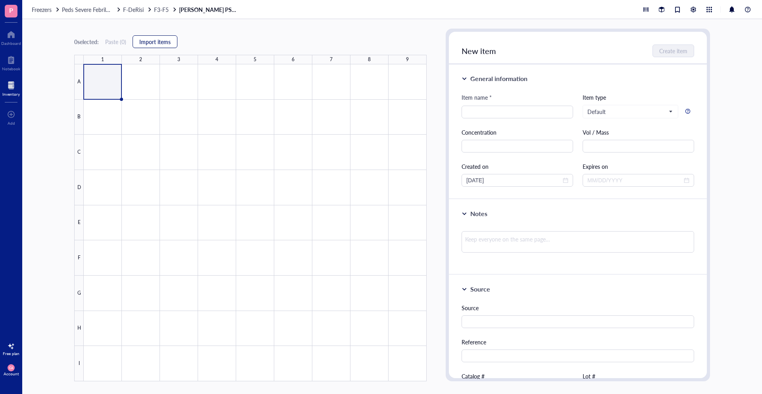
click at [151, 38] on span "Import items" at bounding box center [154, 41] width 31 height 6
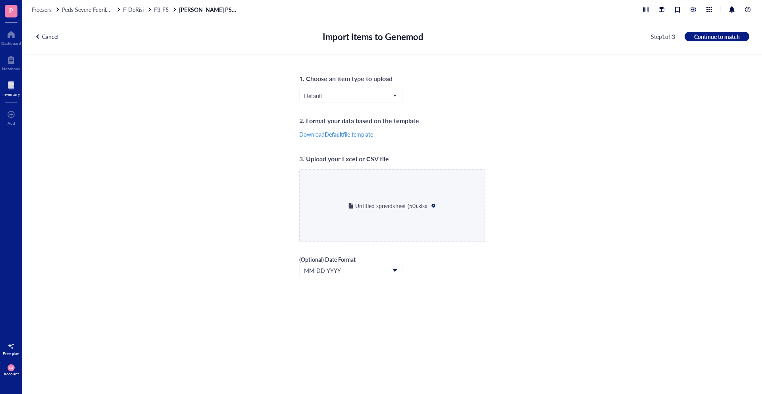
click at [712, 28] on div "Cancel Import items to Genemod Step 1 of 3 Continue to match" at bounding box center [392, 36] width 740 height 35
click at [711, 33] on span "Continue to match" at bounding box center [717, 36] width 46 height 7
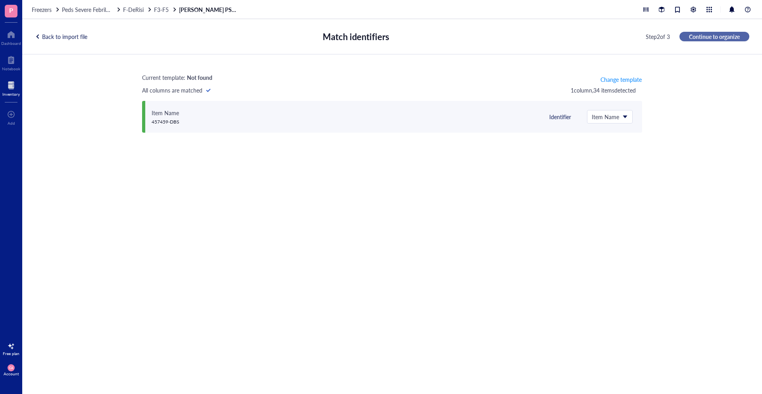
click at [714, 37] on span "Continue to organize" at bounding box center [714, 36] width 51 height 7
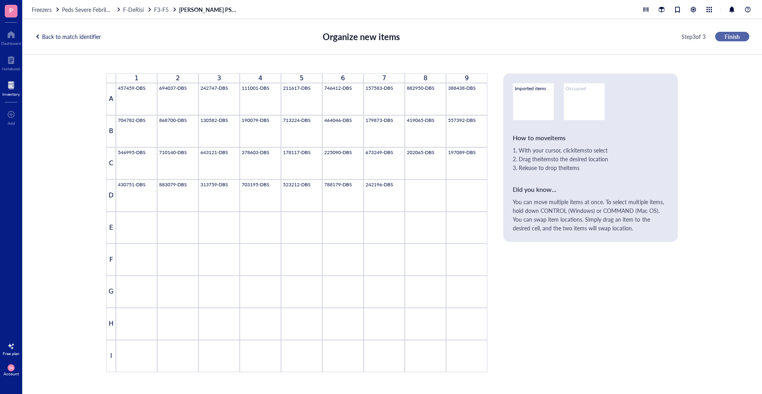
click at [726, 33] on span "Finish" at bounding box center [732, 36] width 15 height 7
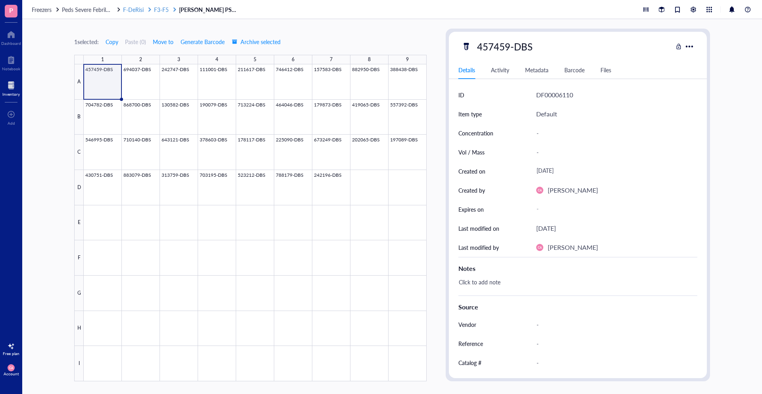
click at [135, 6] on span "F-DeRisi" at bounding box center [133, 10] width 21 height 8
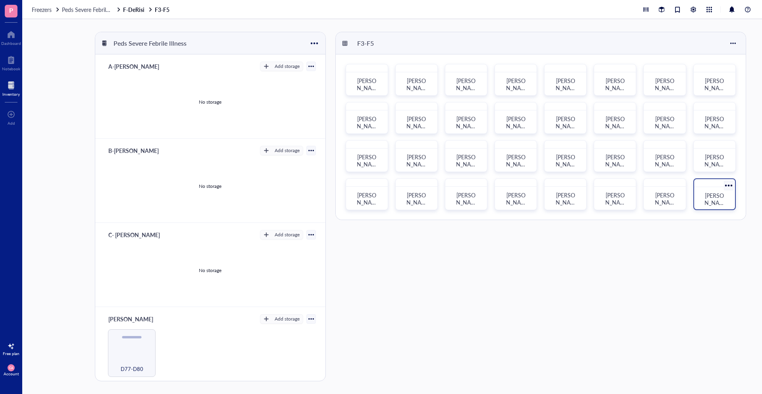
click at [703, 191] on div "[PERSON_NAME] PSFI DBS Bag 16" at bounding box center [714, 198] width 35 height 17
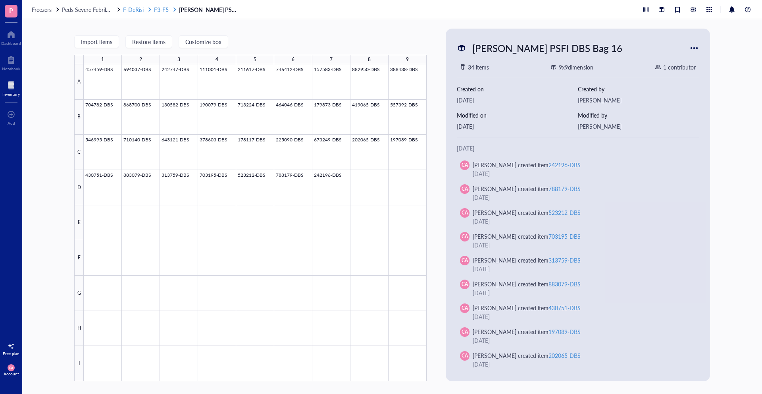
click at [152, 6] on div "F-DeRisi" at bounding box center [137, 9] width 29 height 7
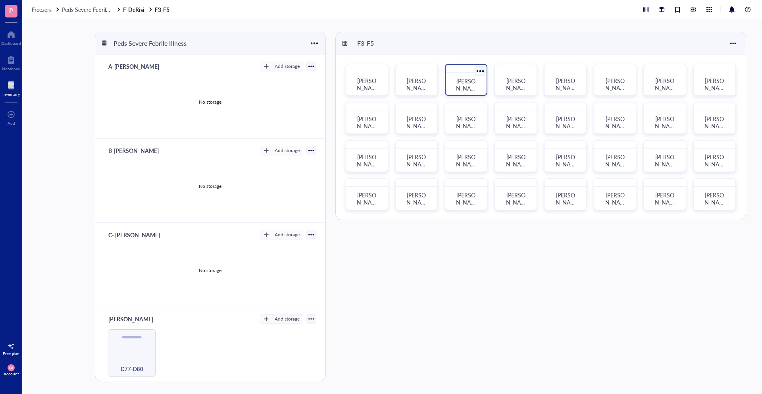
click at [478, 82] on div "[PERSON_NAME] PSFI Nasal Swabs-03" at bounding box center [466, 84] width 35 height 17
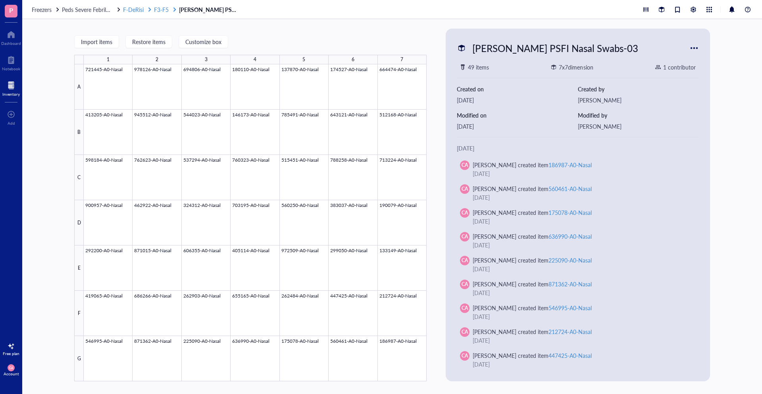
click at [154, 9] on span "F3-F5" at bounding box center [161, 10] width 15 height 8
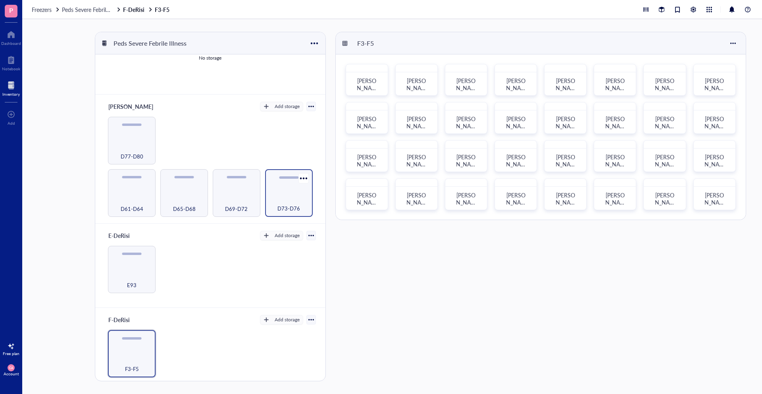
scroll to position [216, 0]
click at [286, 171] on div "D73-D76" at bounding box center [289, 190] width 48 height 48
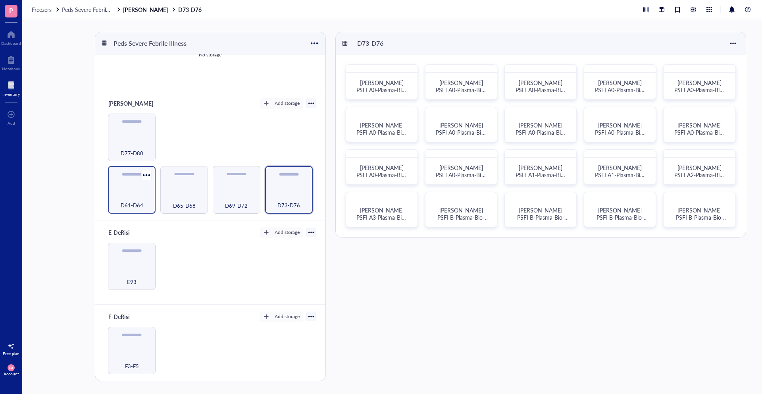
click at [152, 187] on div "D61-D64" at bounding box center [132, 190] width 48 height 48
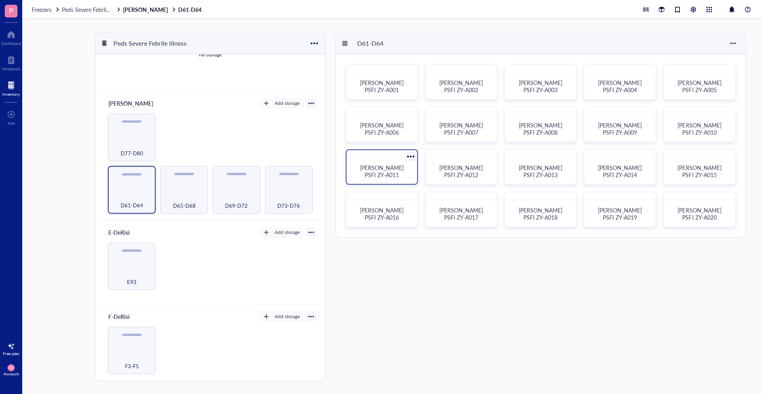
click at [401, 159] on div "Kortz PSFI ZY-A011" at bounding box center [382, 166] width 72 height 35
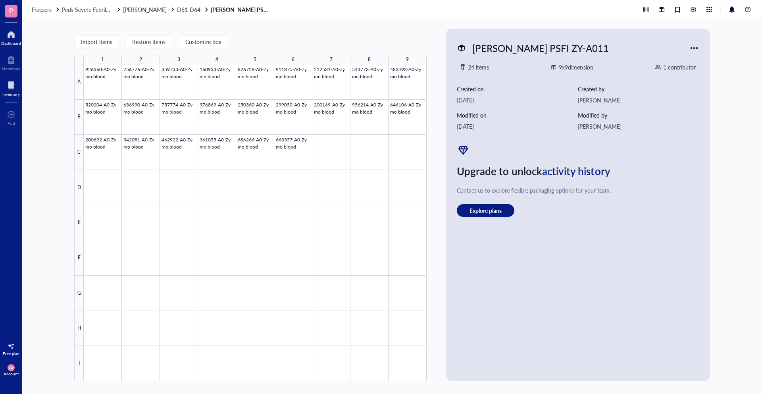
click at [13, 33] on div at bounding box center [11, 34] width 20 height 13
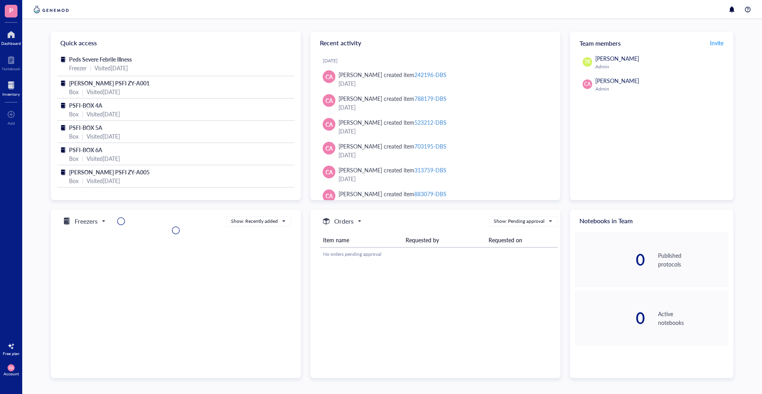
click at [12, 94] on div "Inventory" at bounding box center [10, 94] width 17 height 5
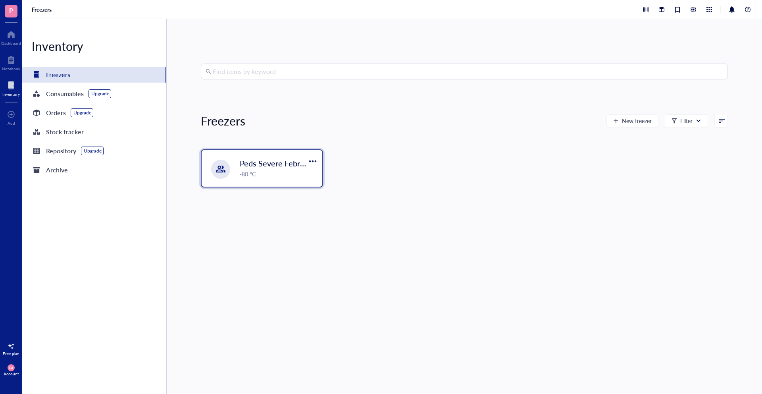
click at [258, 179] on div "Peds Severe Febrile Illness -80 °C" at bounding box center [262, 168] width 121 height 37
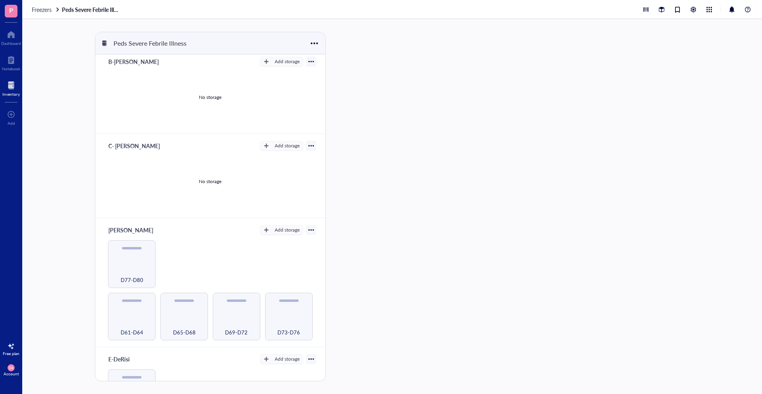
scroll to position [216, 0]
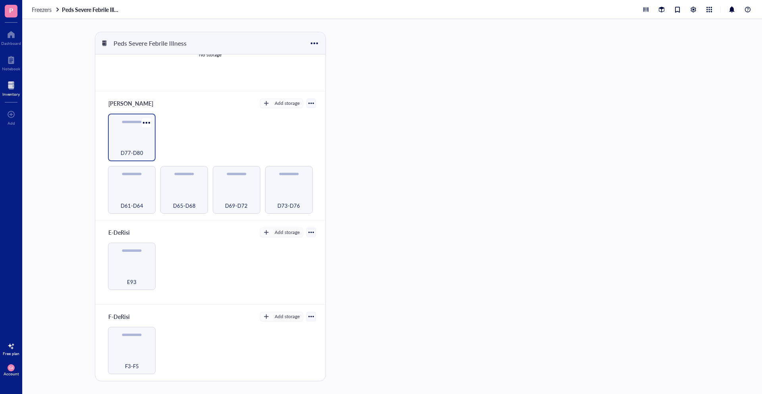
click at [126, 138] on div "D77-D80" at bounding box center [132, 138] width 48 height 48
